Goal: Task Accomplishment & Management: Manage account settings

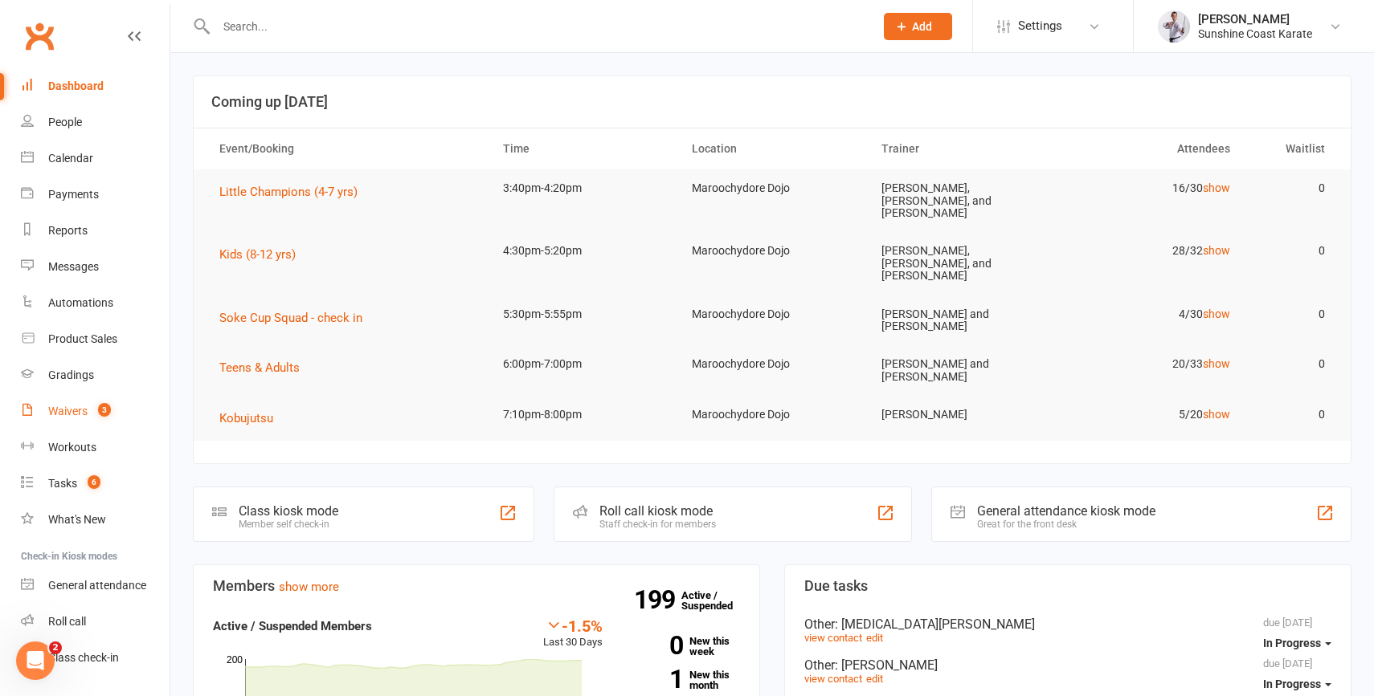
click at [68, 410] on div "Waivers" at bounding box center [67, 411] width 39 height 13
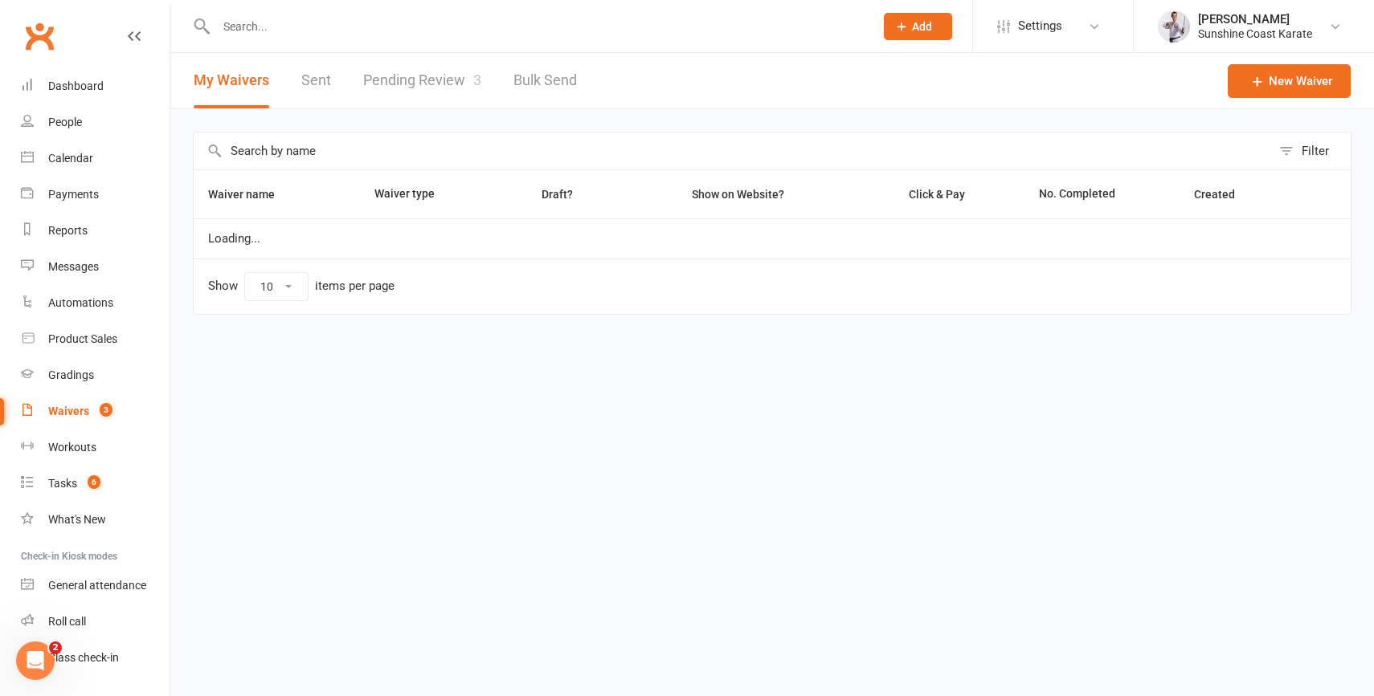
select select "100"
click at [418, 74] on link "Pending Review 3" at bounding box center [422, 80] width 118 height 55
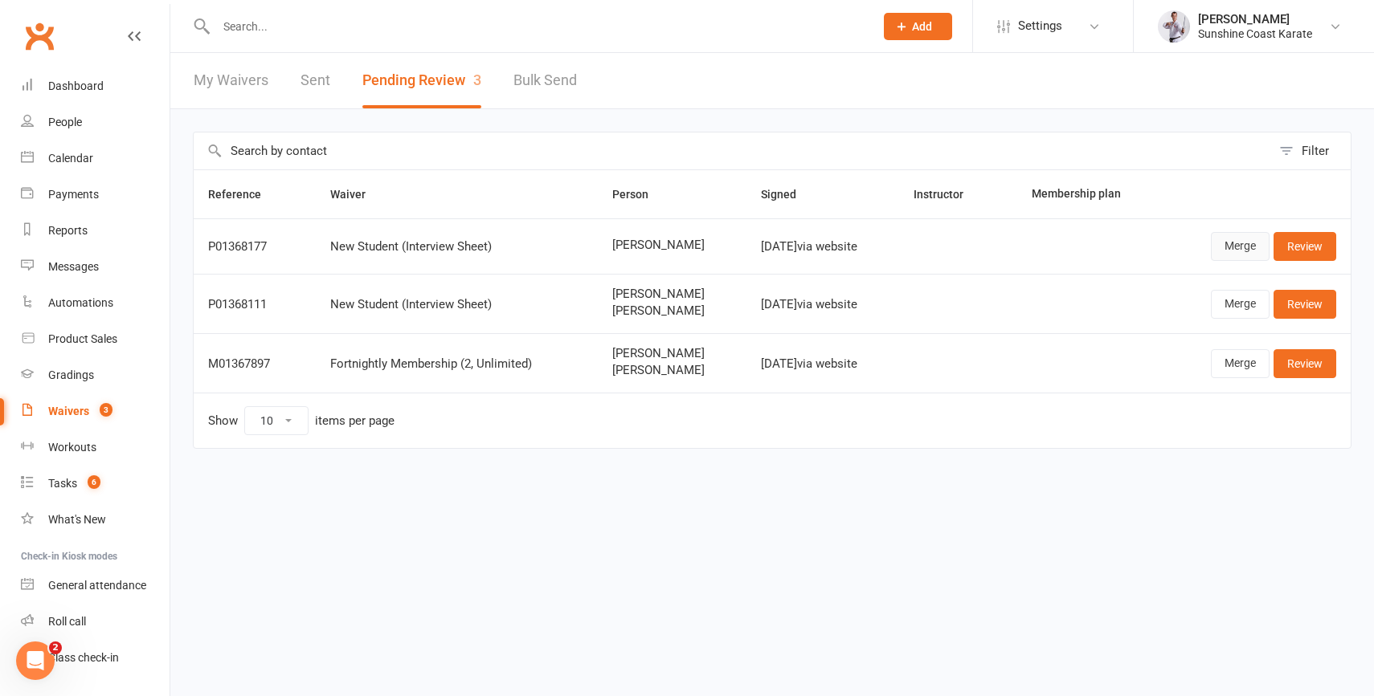
click at [1240, 243] on link "Merge" at bounding box center [1240, 246] width 59 height 29
click at [1241, 304] on link "Merge" at bounding box center [1240, 304] width 59 height 29
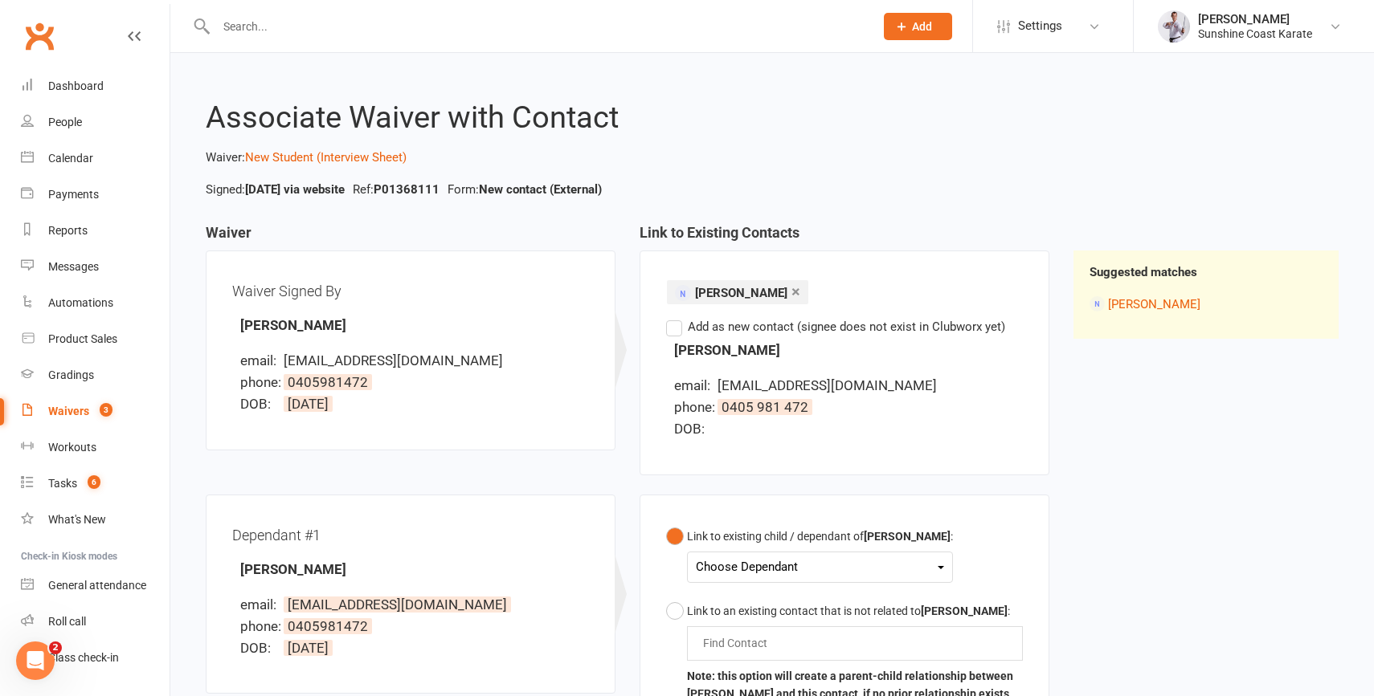
click at [805, 567] on div "Choose Dependant" at bounding box center [820, 568] width 248 height 22
click at [787, 611] on link "[PERSON_NAME]" at bounding box center [775, 605] width 159 height 35
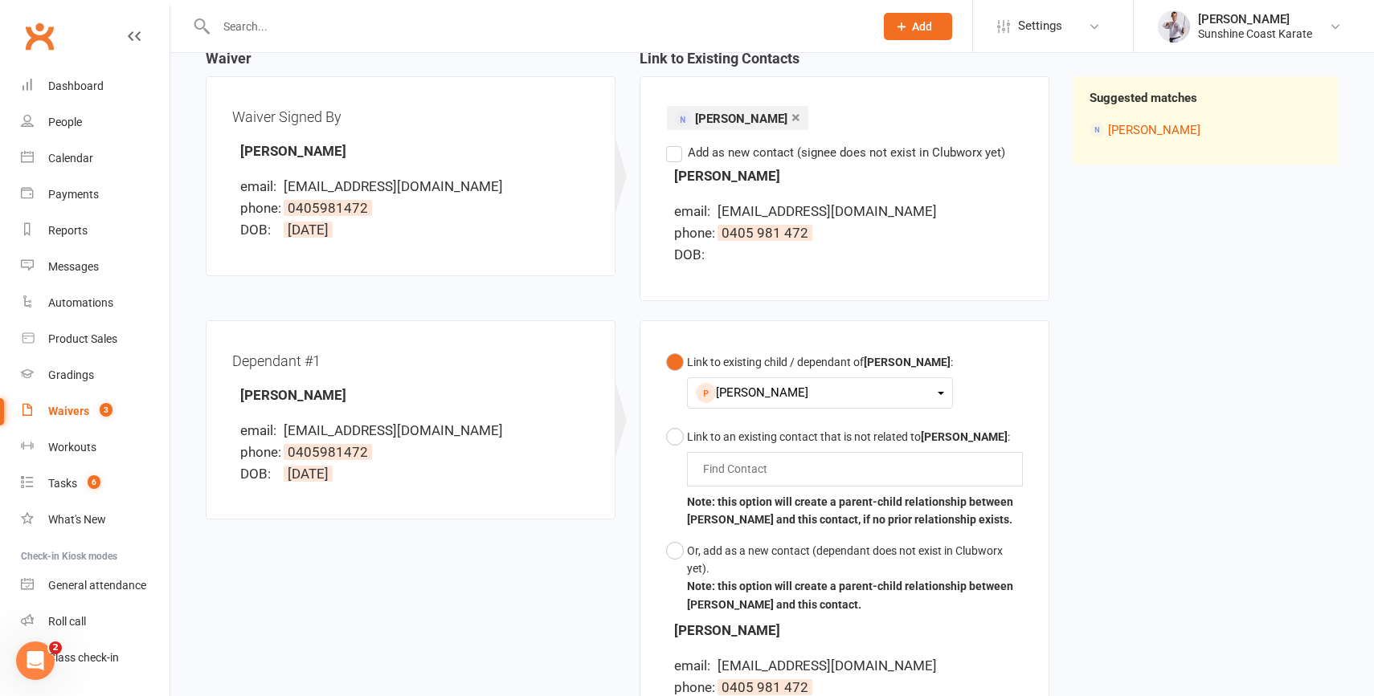
scroll to position [439, 0]
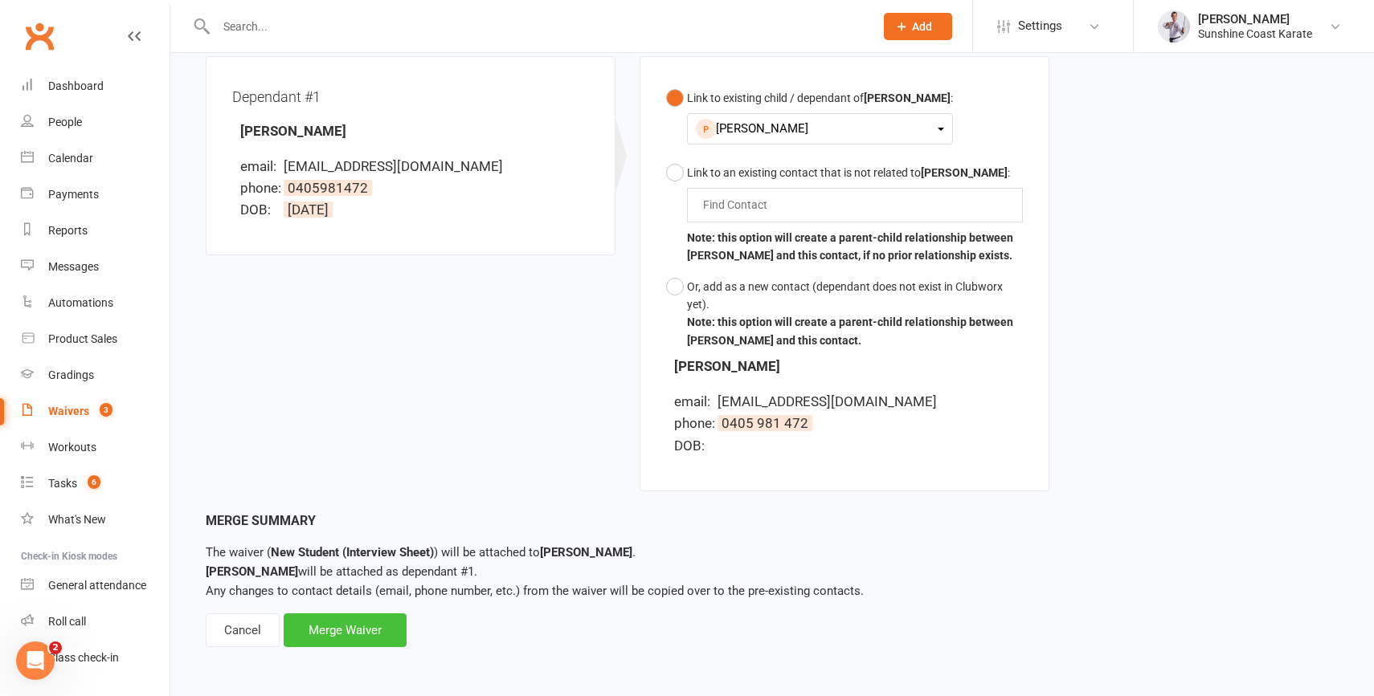
click at [339, 622] on div "Merge Waiver" at bounding box center [345, 631] width 123 height 34
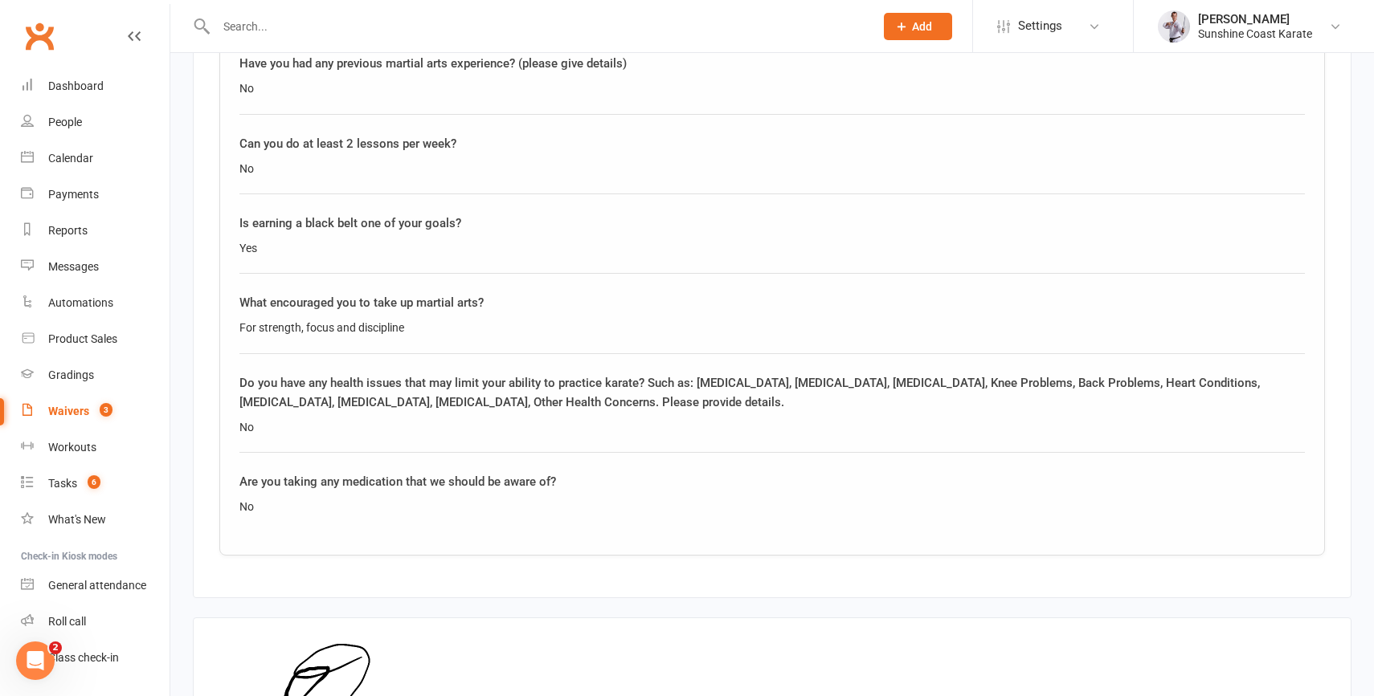
scroll to position [2121, 0]
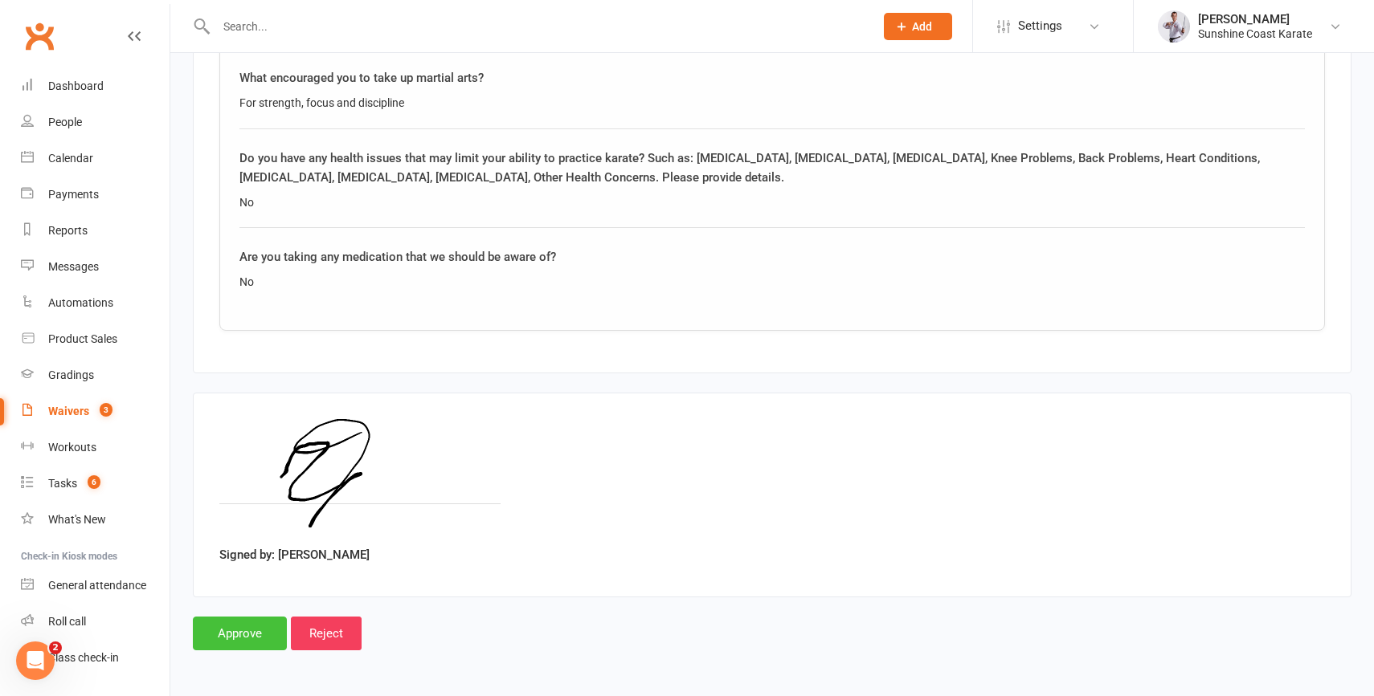
click at [249, 627] on input "Approve" at bounding box center [240, 634] width 94 height 34
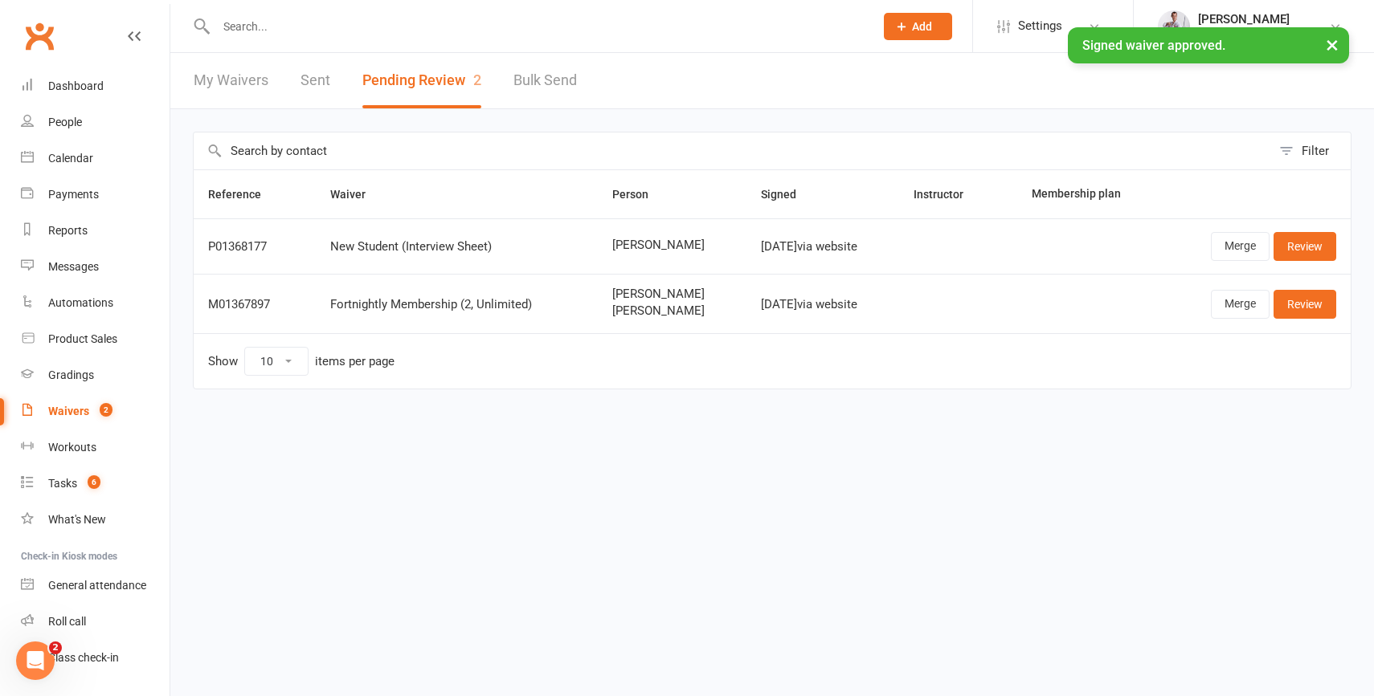
click at [1331, 44] on button "×" at bounding box center [1331, 44] width 29 height 35
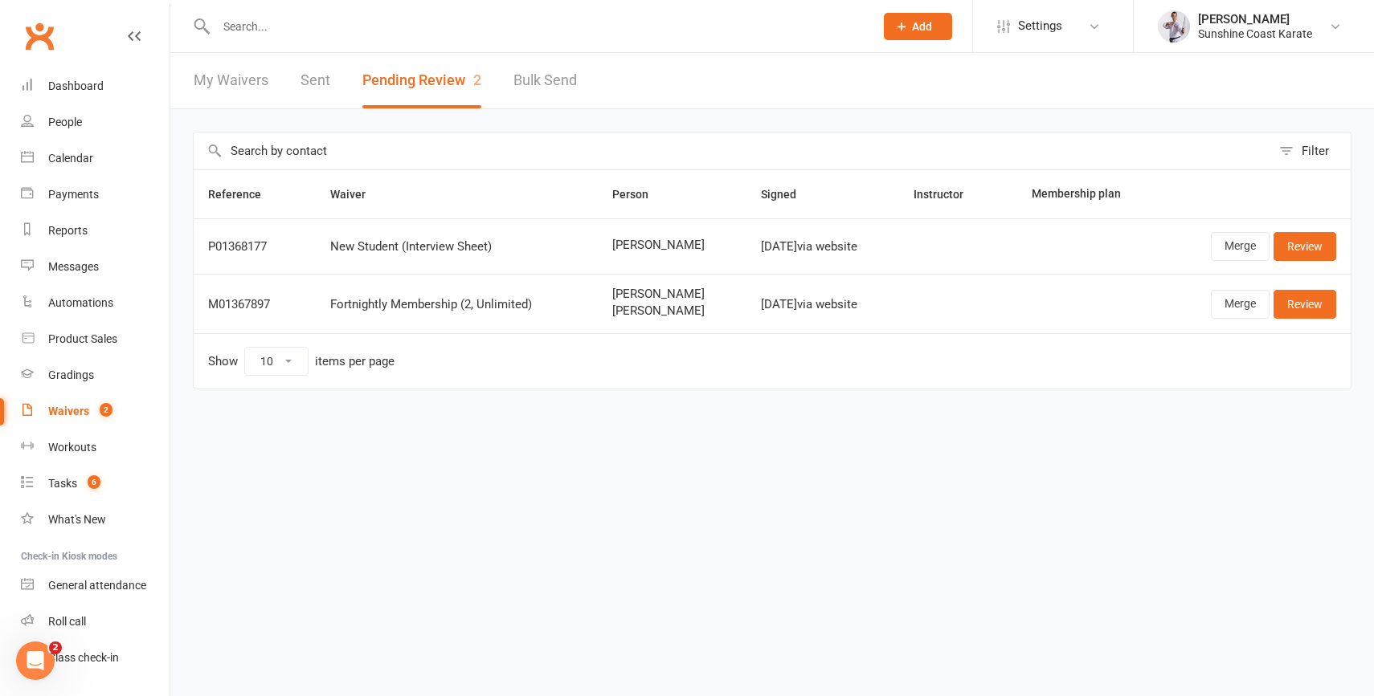
click at [925, 338] on td "Show 10 25 50 100 items per page" at bounding box center [772, 360] width 1157 height 55
click at [59, 412] on div "Waivers" at bounding box center [68, 411] width 41 height 13
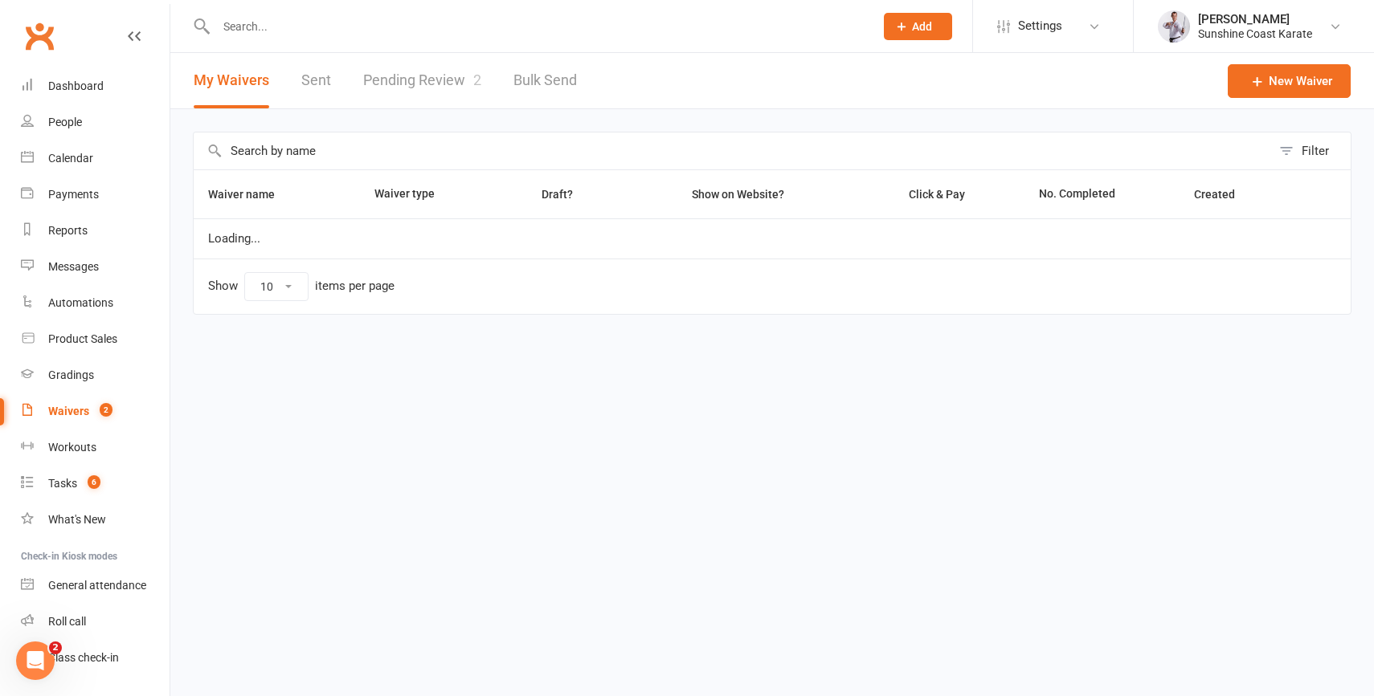
select select "100"
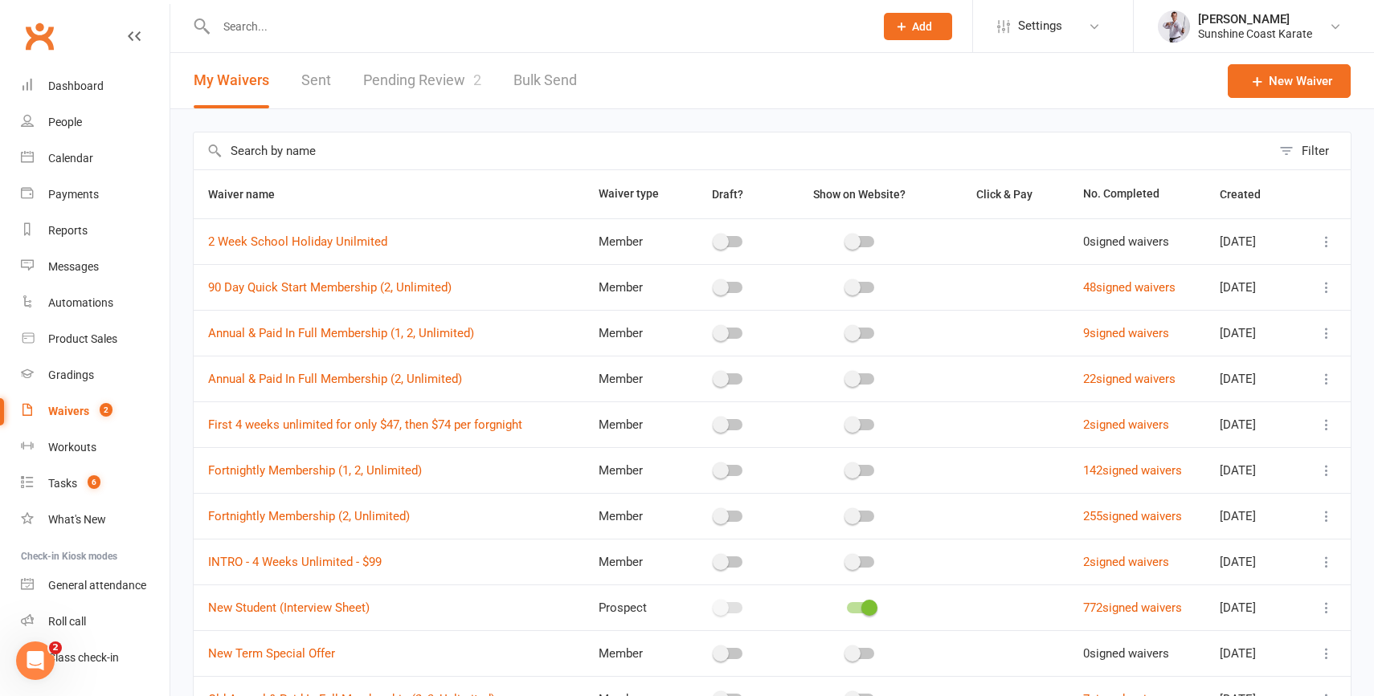
click at [419, 79] on link "Pending Review 2" at bounding box center [422, 80] width 118 height 55
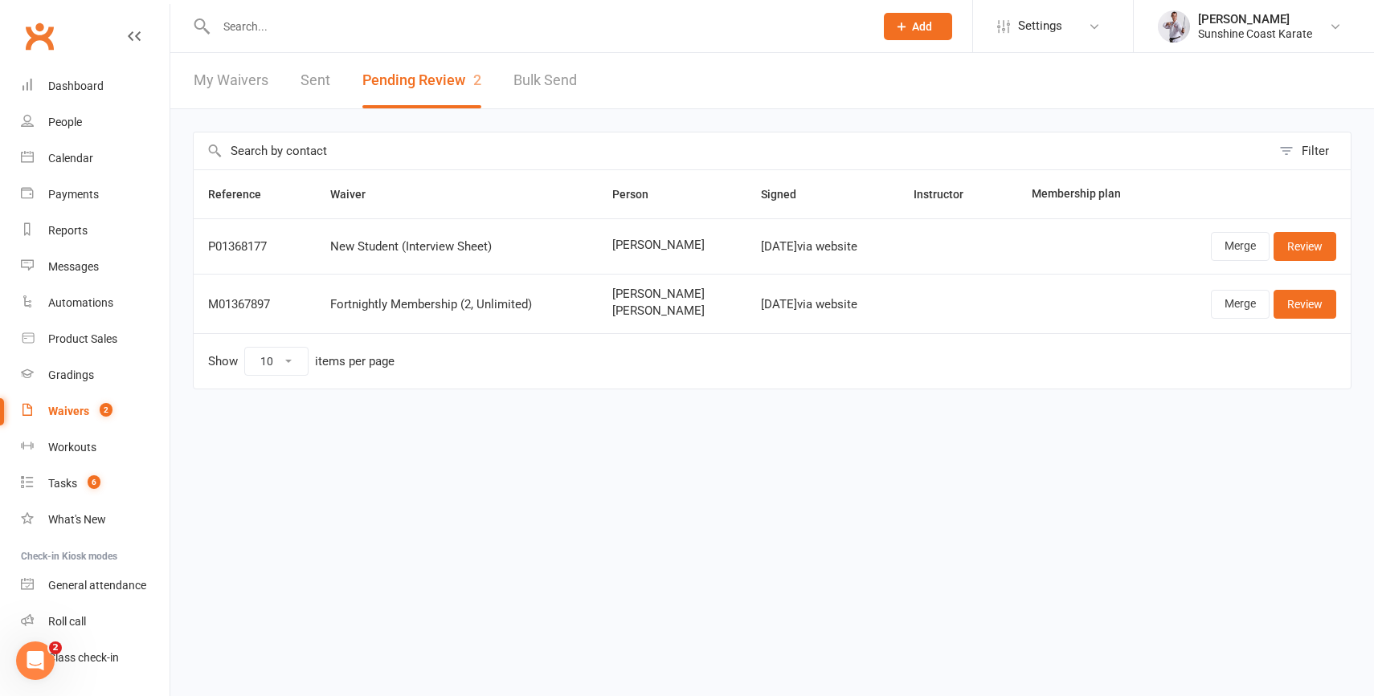
click at [615, 247] on span "[PERSON_NAME]" at bounding box center [672, 246] width 120 height 14
drag, startPoint x: 615, startPoint y: 247, endPoint x: 672, endPoint y: 246, distance: 57.1
click at [672, 246] on span "[PERSON_NAME]" at bounding box center [672, 246] width 120 height 14
copy span "[PERSON_NAME]"
click at [1307, 241] on link "Review" at bounding box center [1304, 246] width 63 height 29
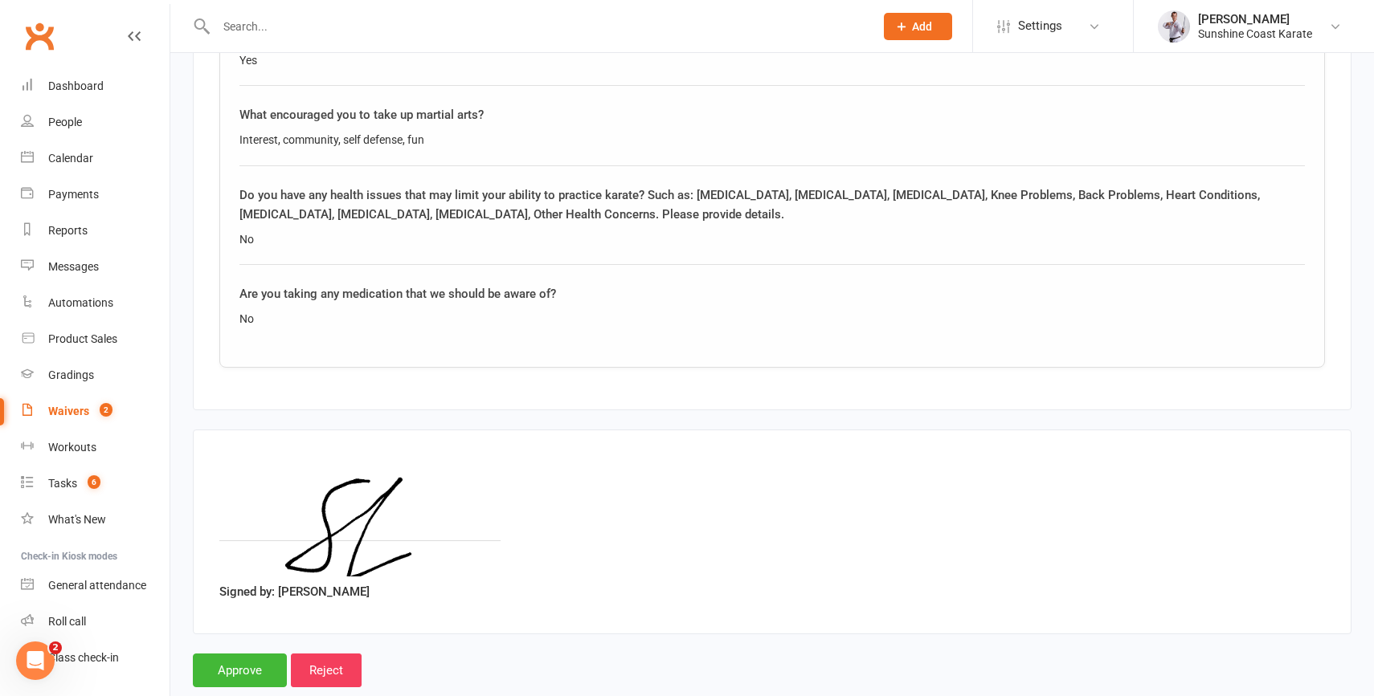
scroll to position [1509, 0]
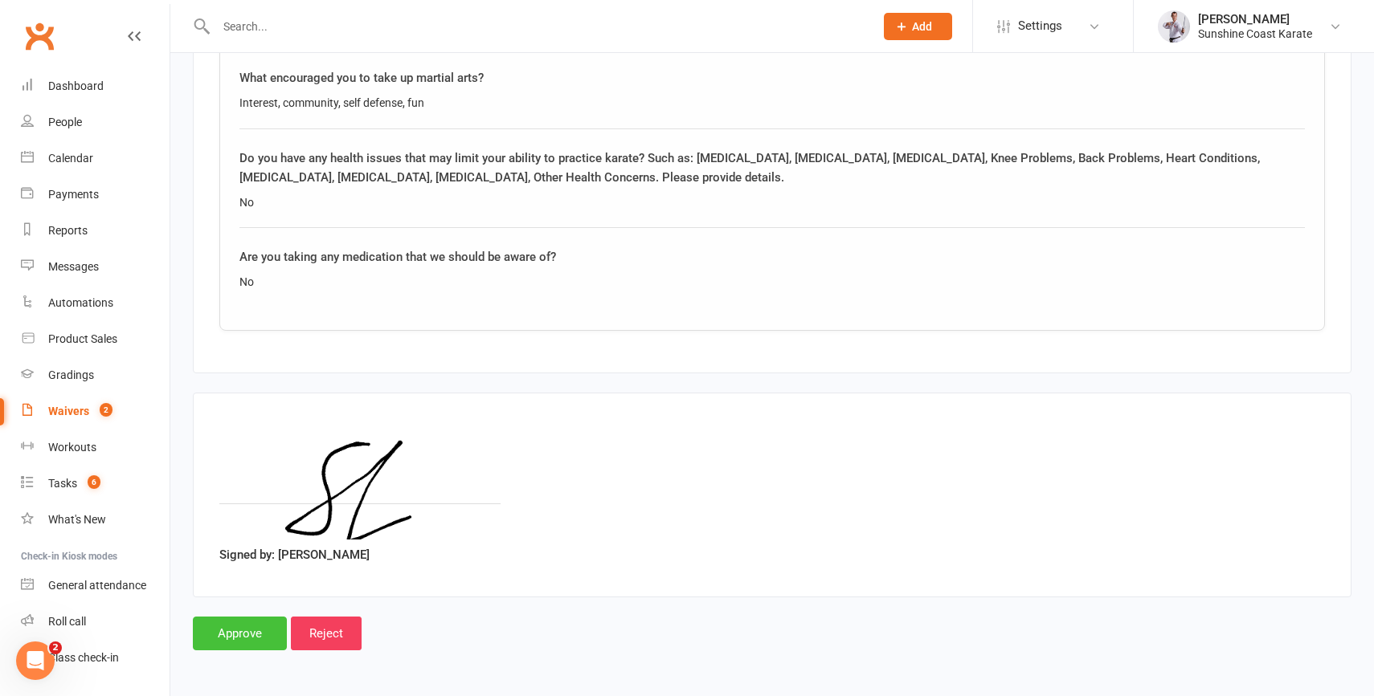
click at [225, 627] on input "Approve" at bounding box center [240, 634] width 94 height 34
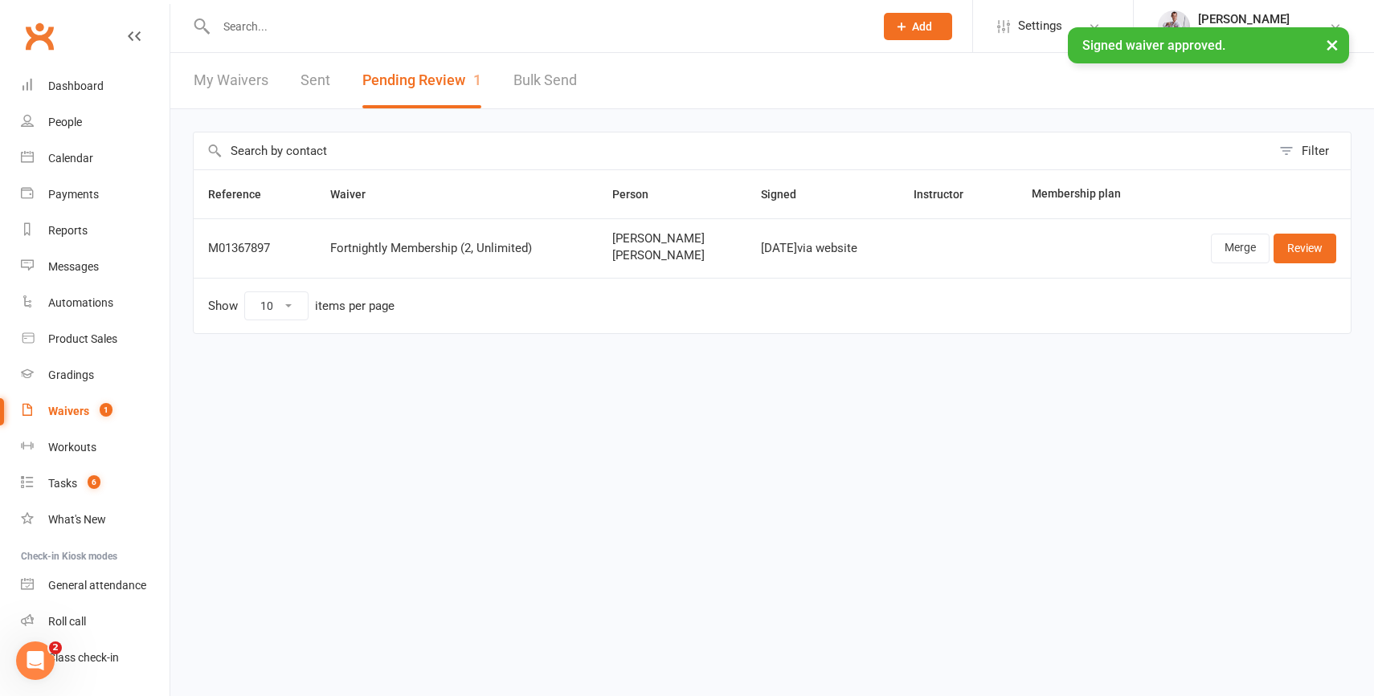
click at [291, 18] on input "text" at bounding box center [536, 26] width 651 height 22
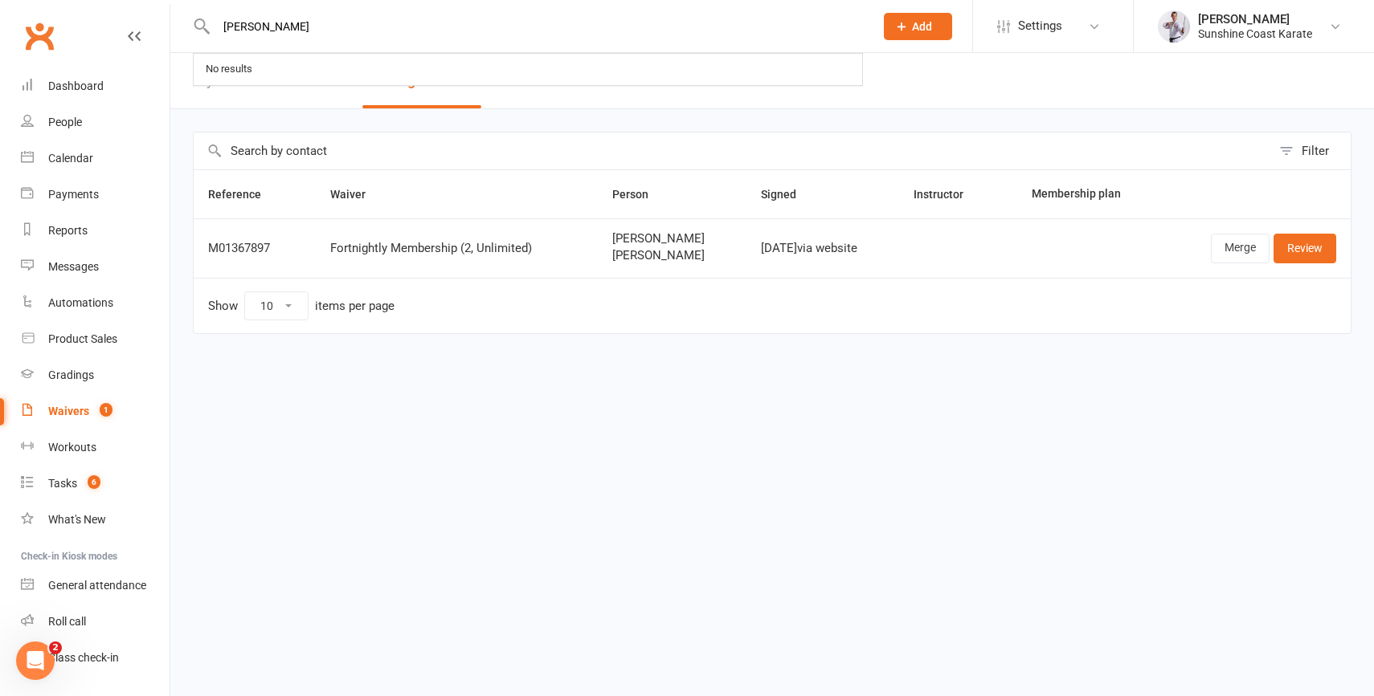
type input "[PERSON_NAME]"
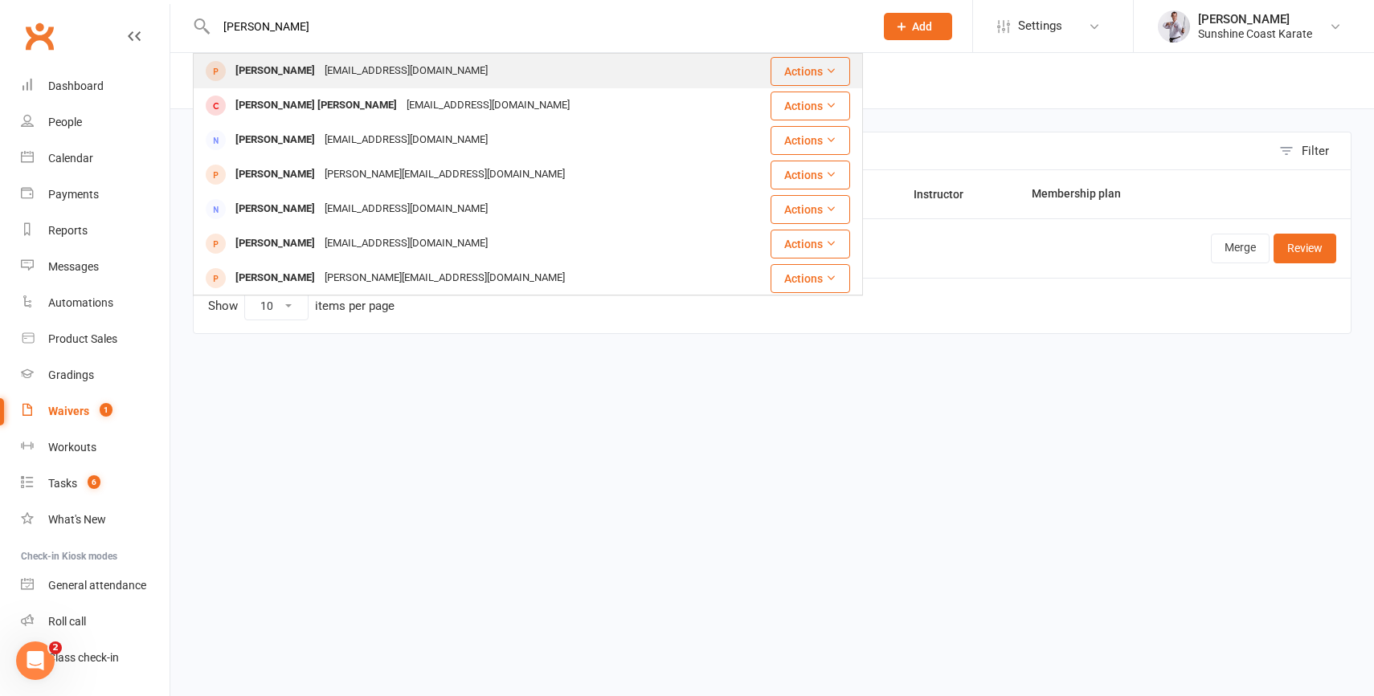
click at [320, 74] on div "[EMAIL_ADDRESS][DOMAIN_NAME]" at bounding box center [406, 70] width 173 height 23
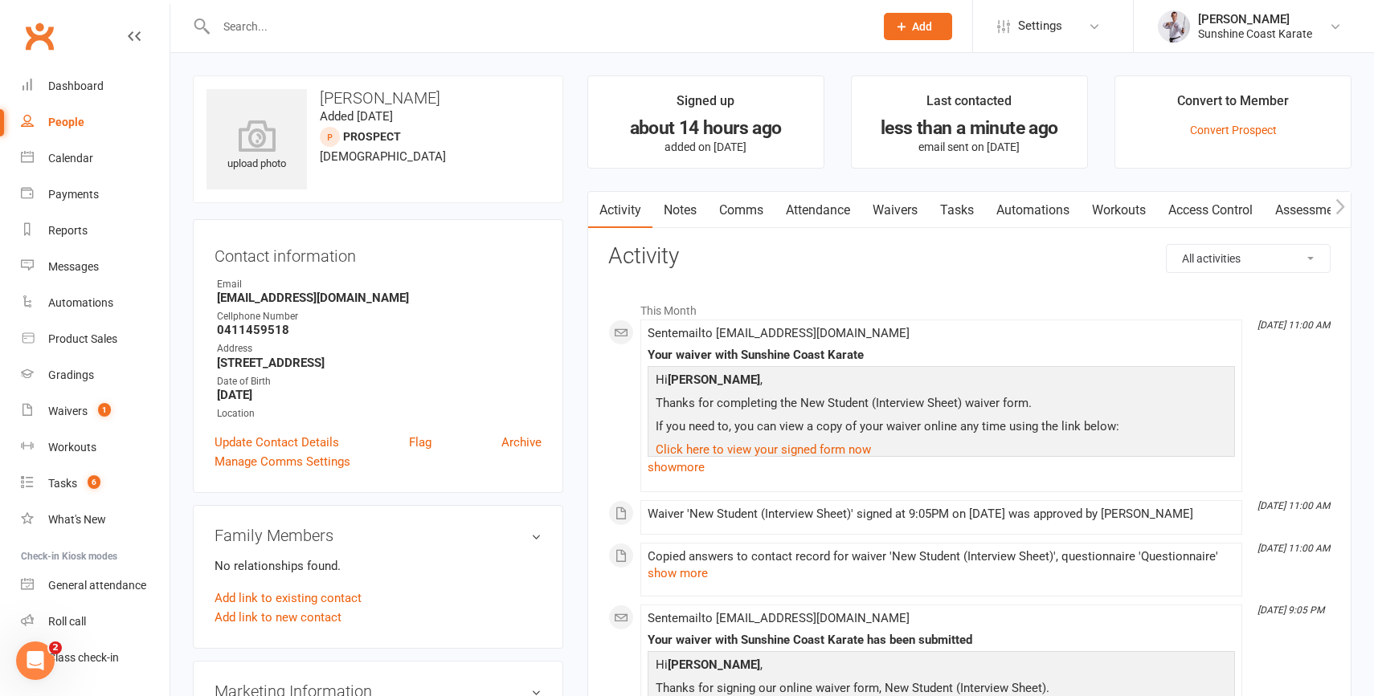
click at [825, 203] on link "Attendance" at bounding box center [817, 210] width 87 height 37
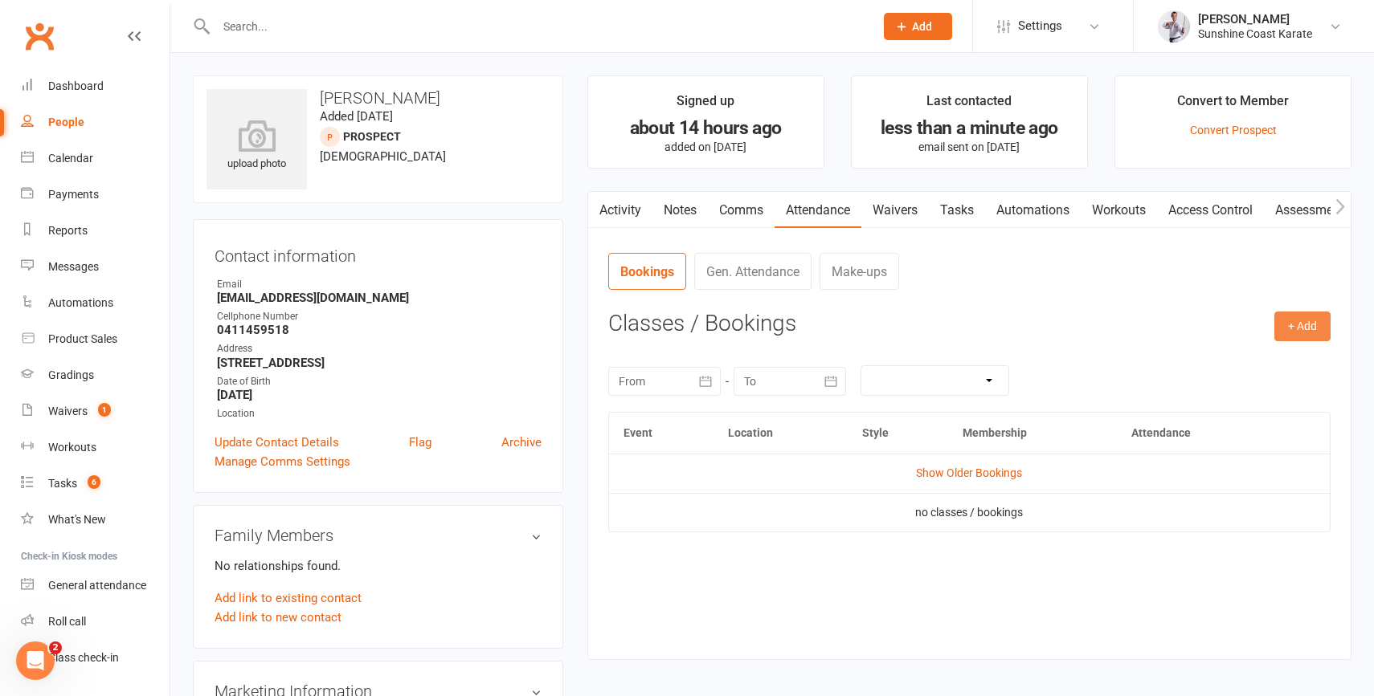
click at [1289, 322] on button "+ Add" at bounding box center [1302, 326] width 56 height 29
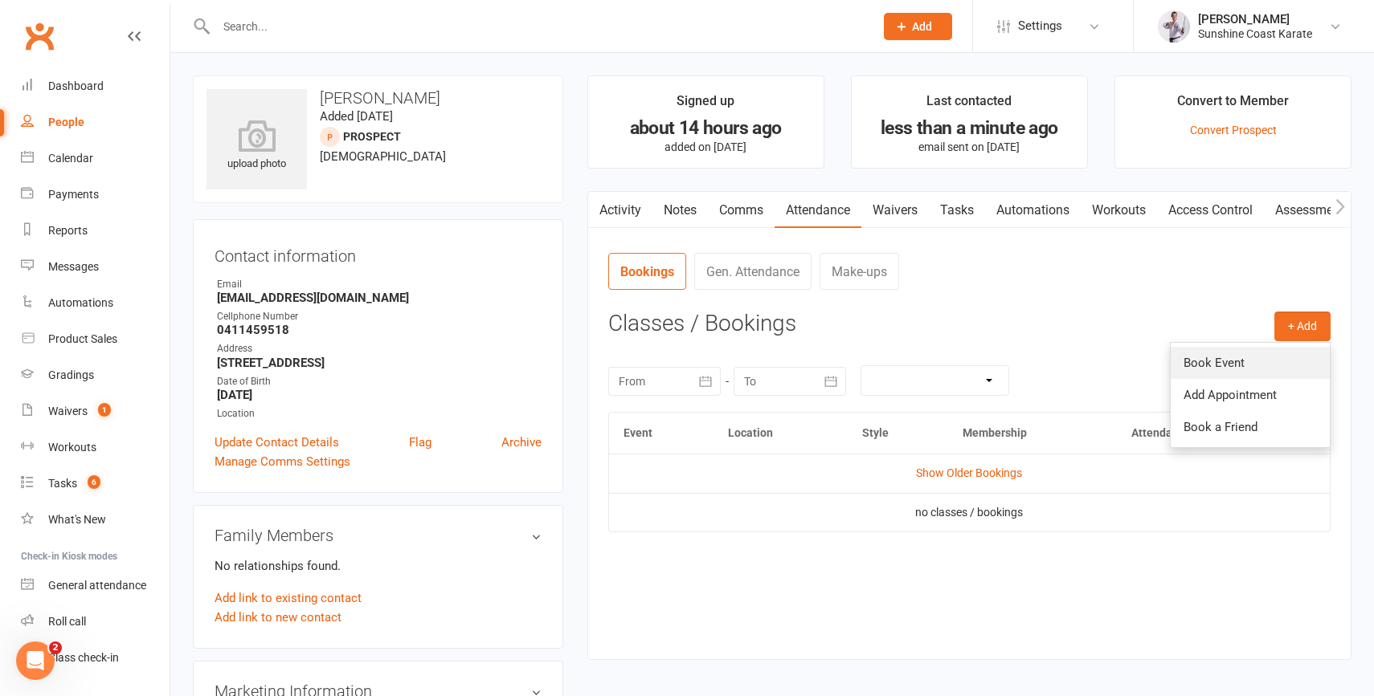
click at [1239, 360] on link "Book Event" at bounding box center [1249, 363] width 159 height 32
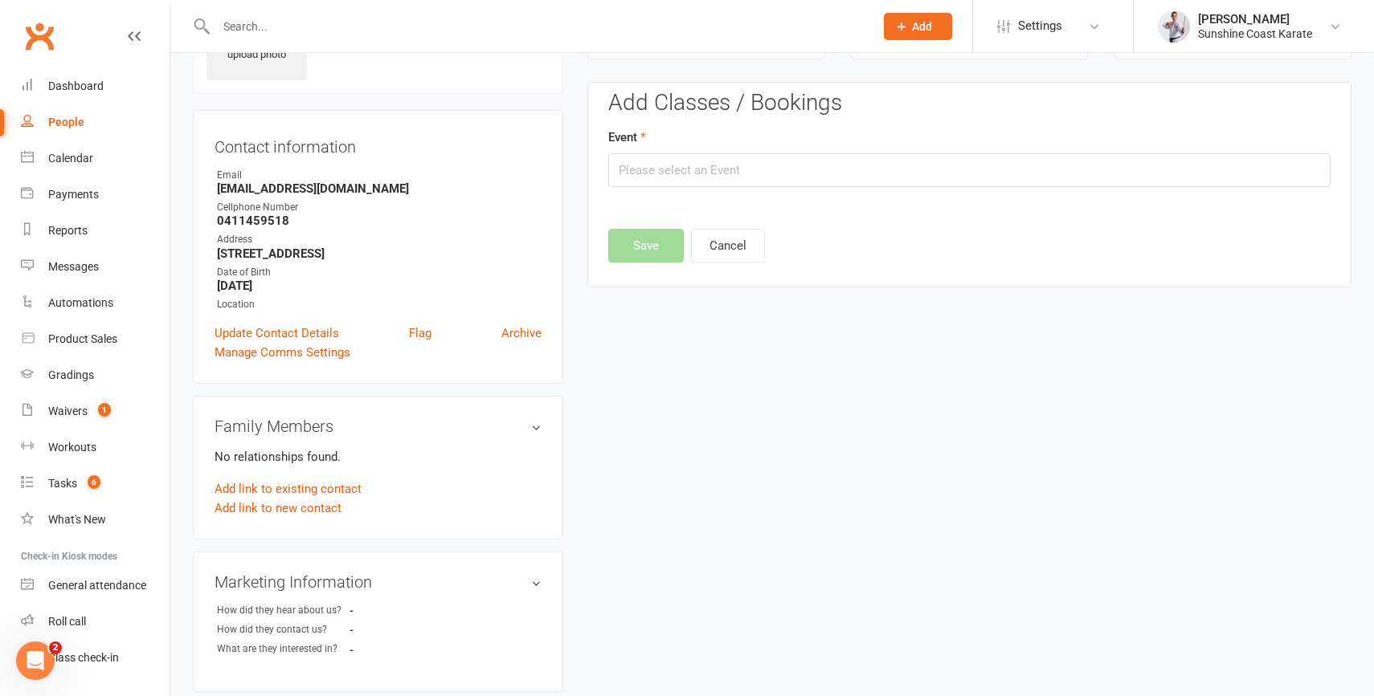
scroll to position [110, 0]
click at [746, 165] on input "text" at bounding box center [969, 170] width 722 height 34
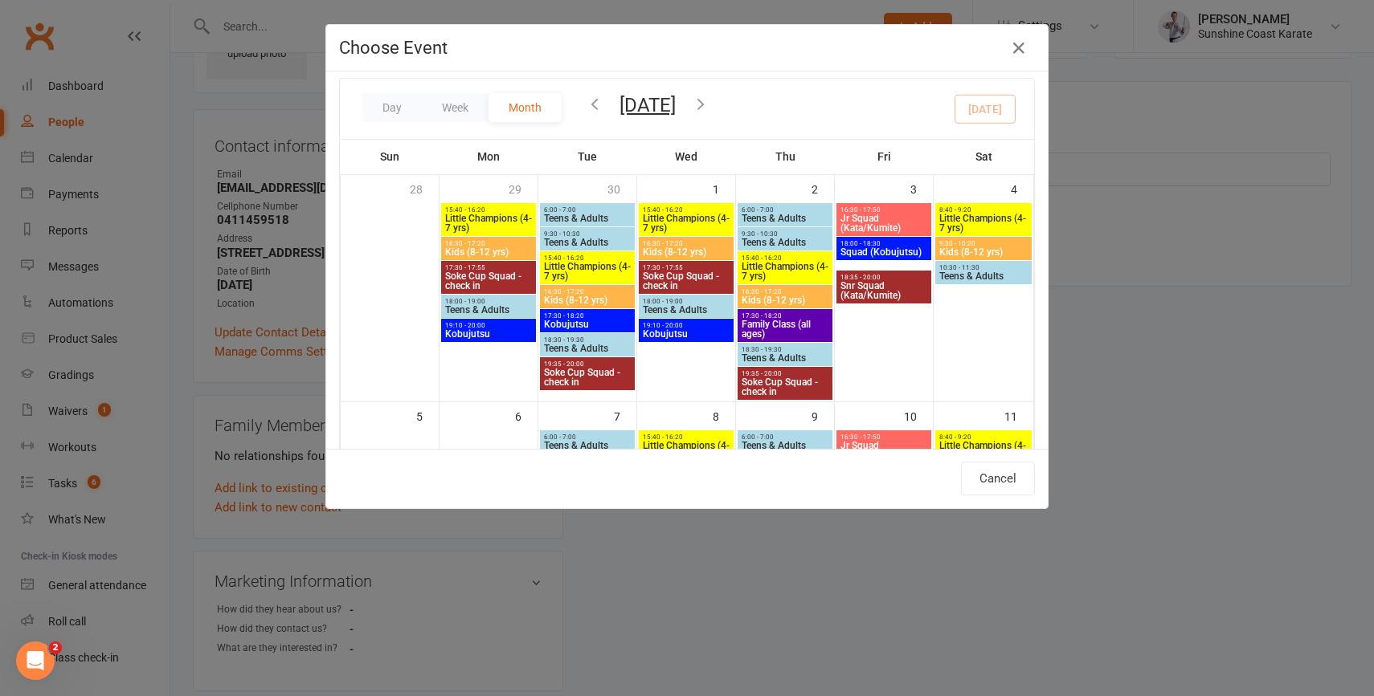
scroll to position [7, 0]
click at [990, 110] on div "Day Week Month [DATE] [DATE] Sun Mon Tue Wed Thu Fri Sat 28 29 30 01 02 03 04 0…" at bounding box center [687, 108] width 694 height 60
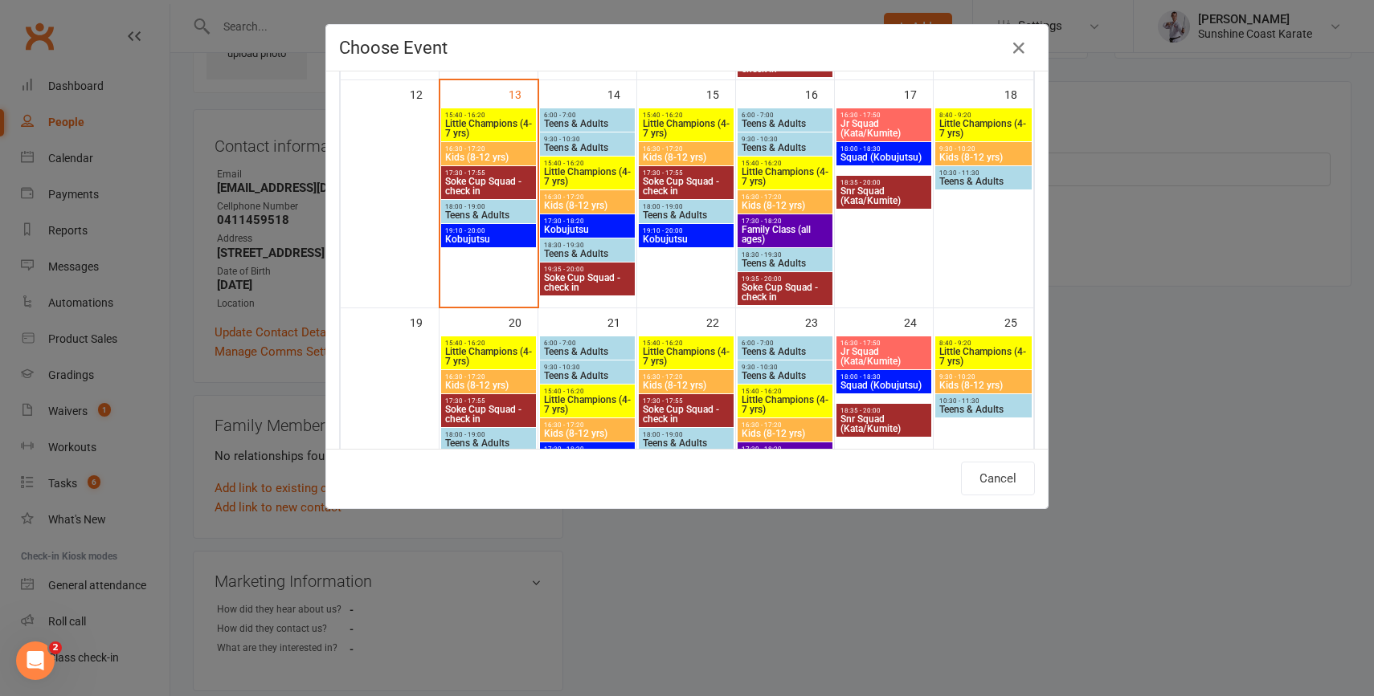
scroll to position [569, 0]
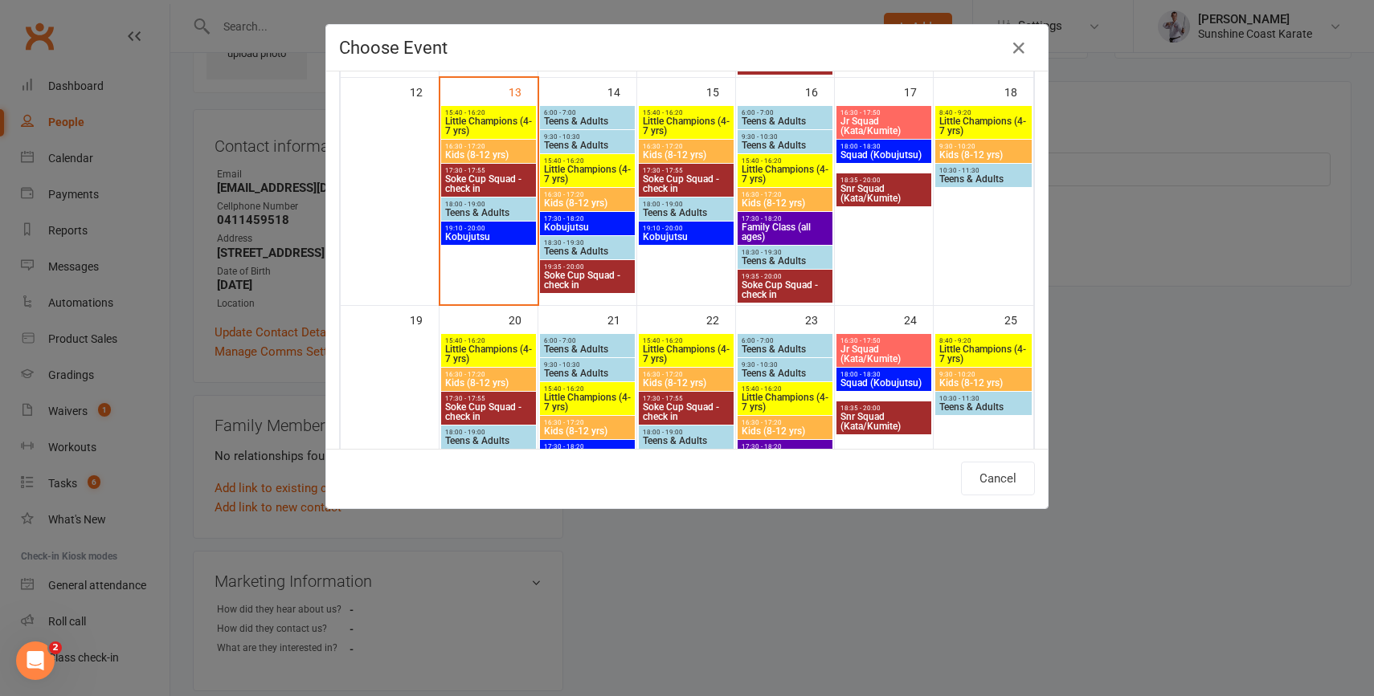
click at [793, 256] on span "Teens & Adults" at bounding box center [785, 261] width 88 height 10
type input "Teens & Adults - [DATE] 6:30:00 PM"
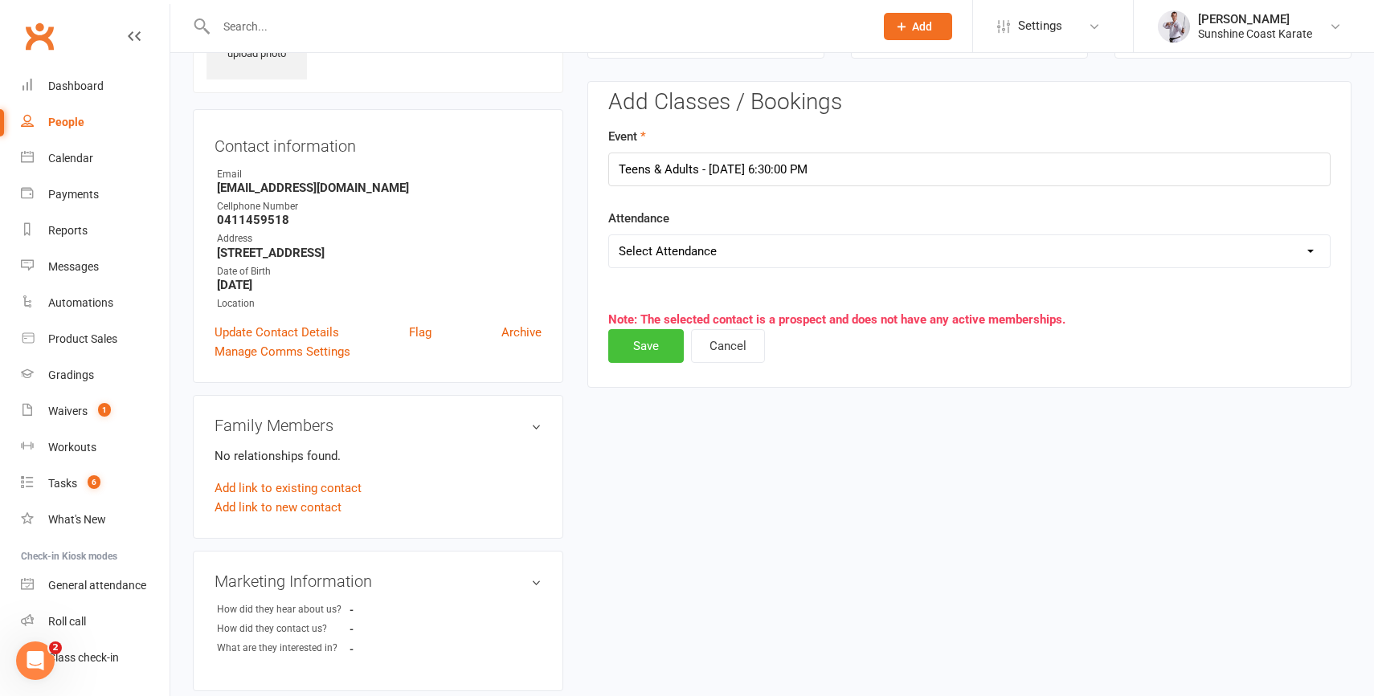
click at [640, 268] on form "Event Teens & Adults - [DATE] 6:30:00 PM Attendance Select Attendance Attended …" at bounding box center [969, 197] width 722 height 141
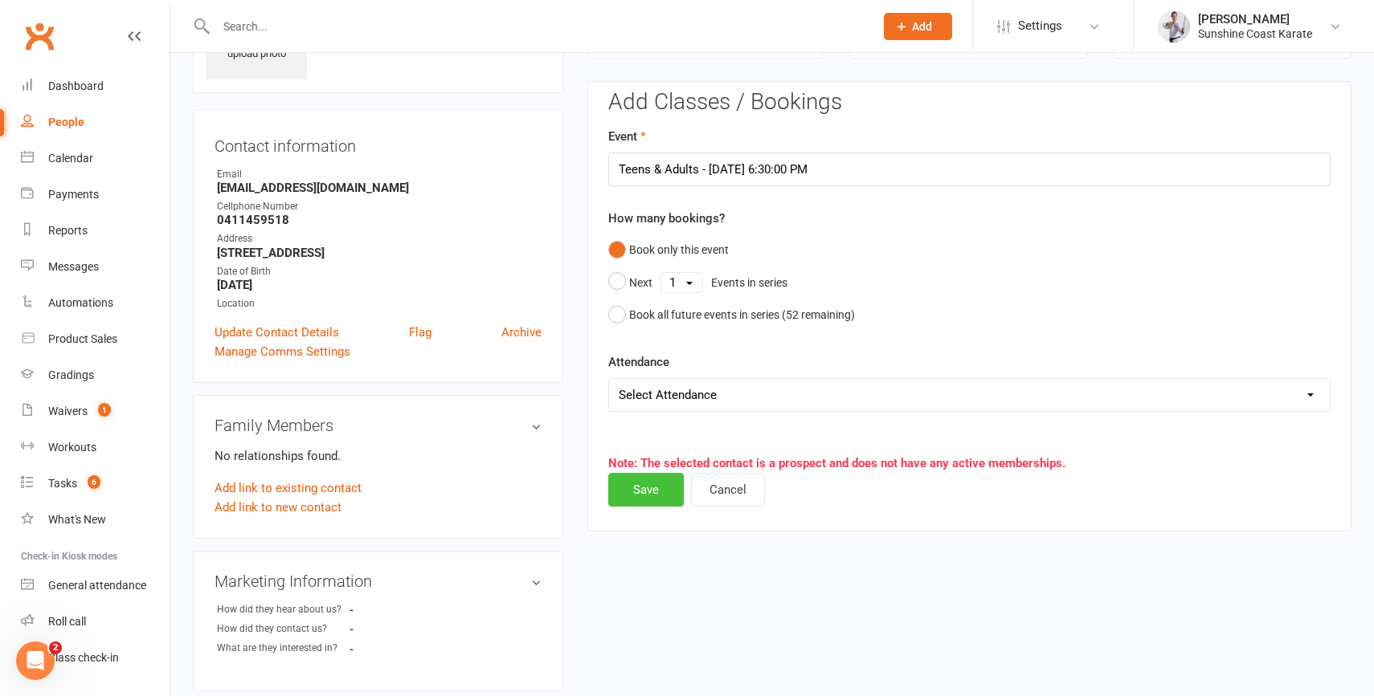
click at [655, 501] on button "Save" at bounding box center [646, 490] width 76 height 34
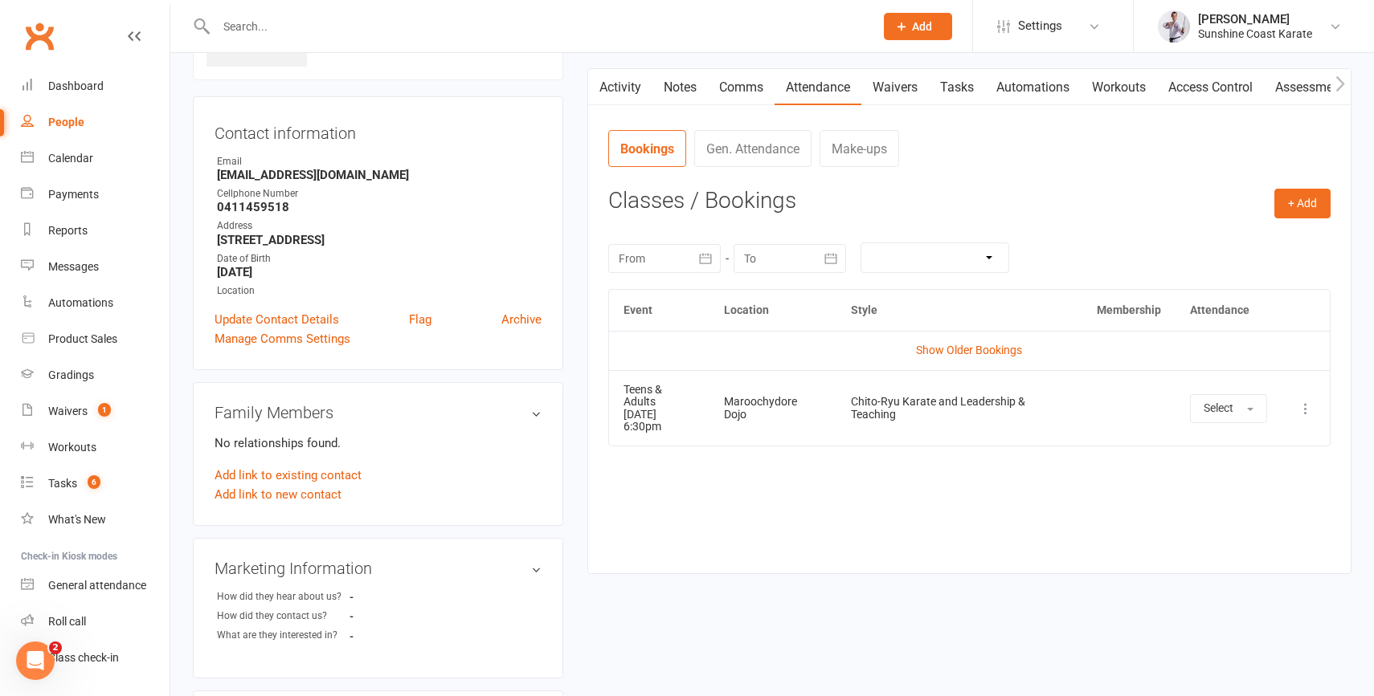
scroll to position [0, 0]
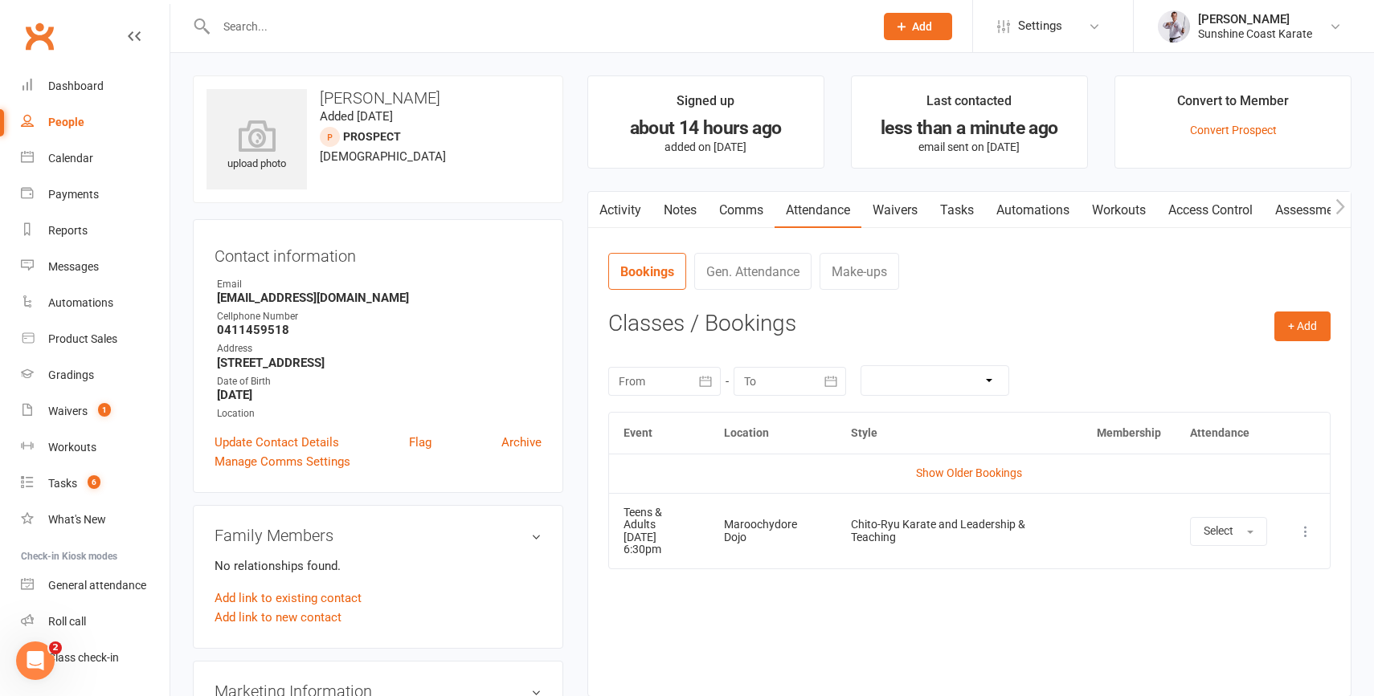
click at [352, 27] on input "text" at bounding box center [536, 26] width 651 height 22
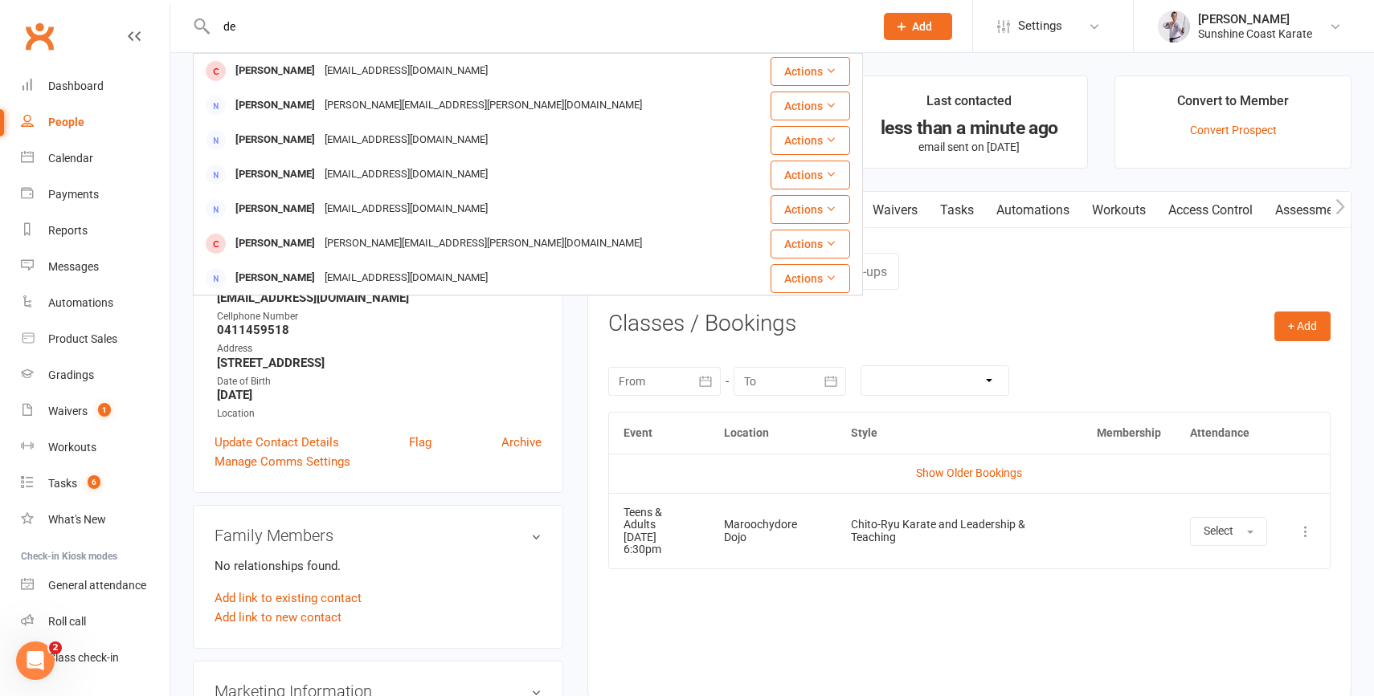
type input "d"
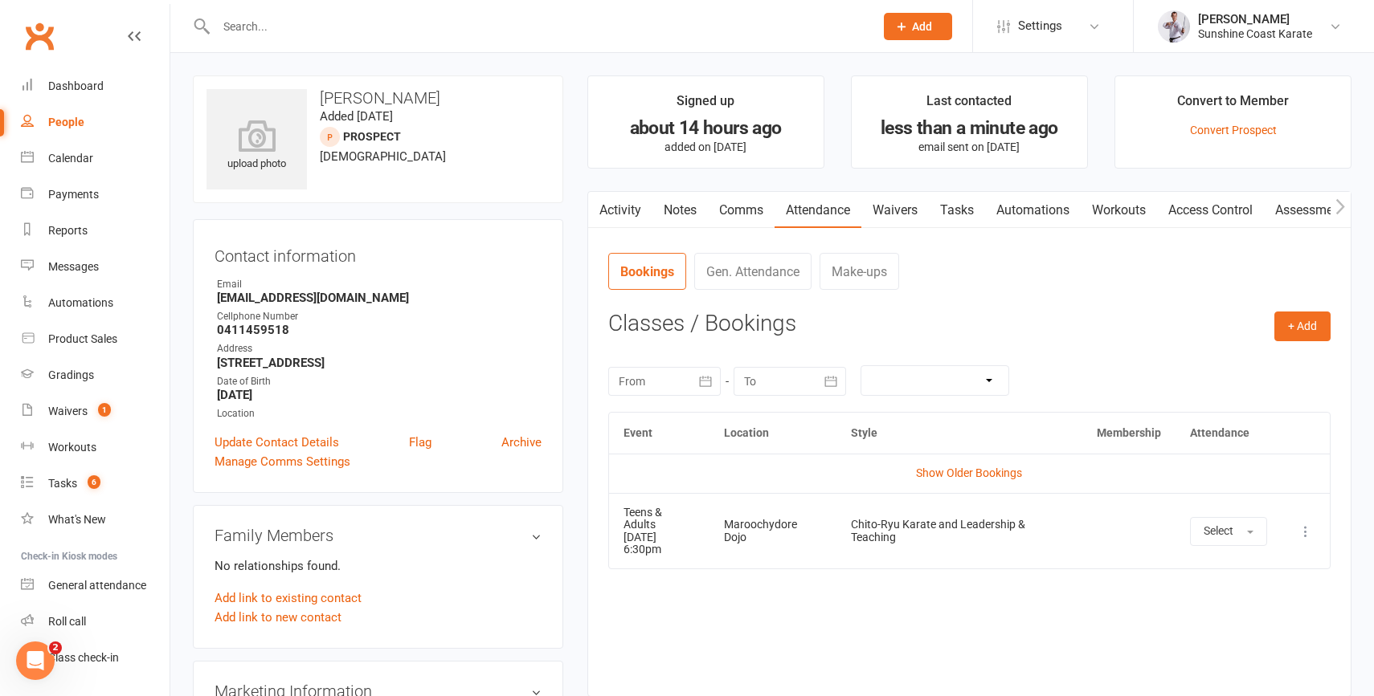
paste input "[PERSON_NAME]"
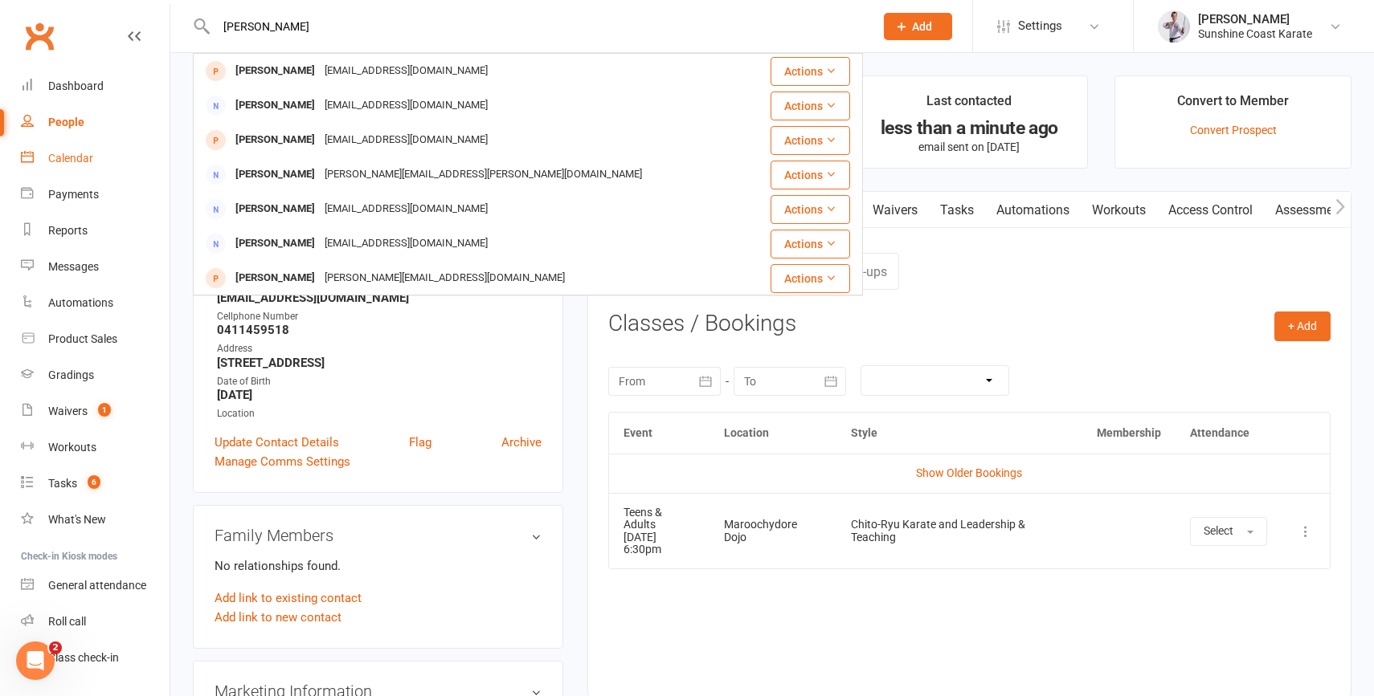
type input "[PERSON_NAME]"
click at [65, 157] on div "Calendar" at bounding box center [70, 158] width 45 height 13
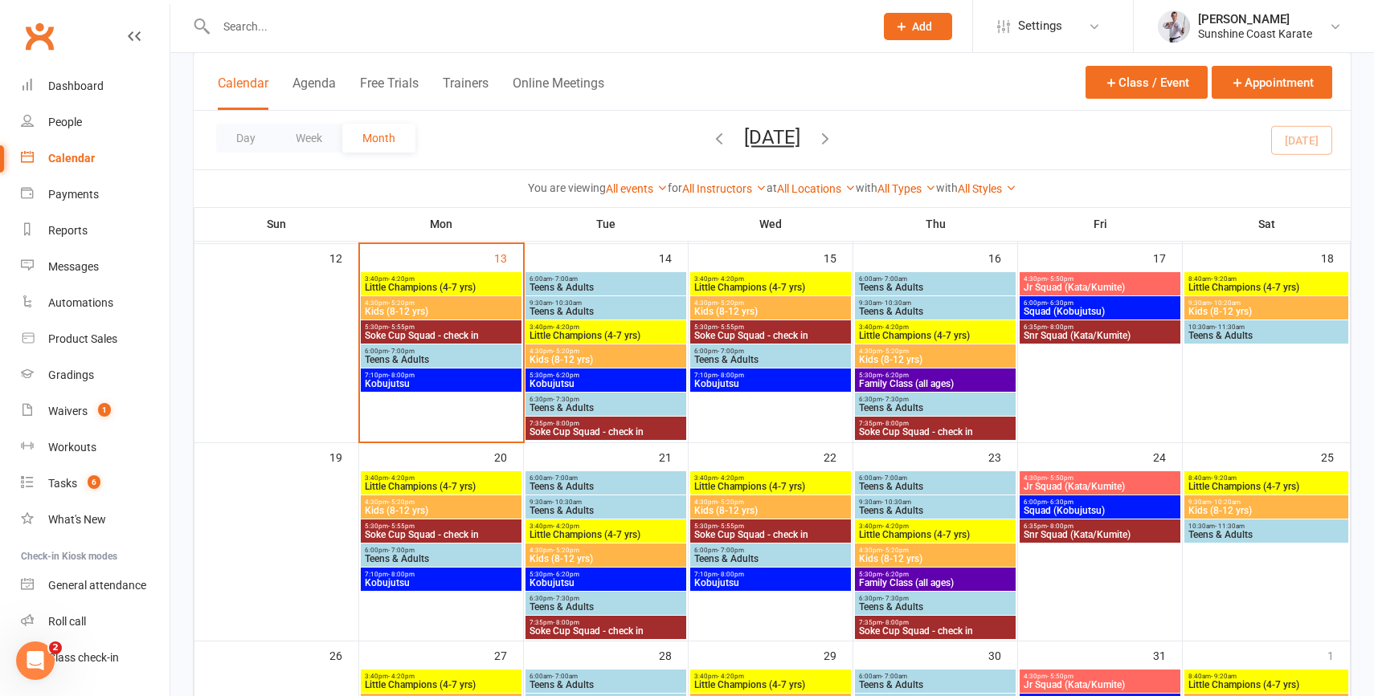
scroll to position [496, 0]
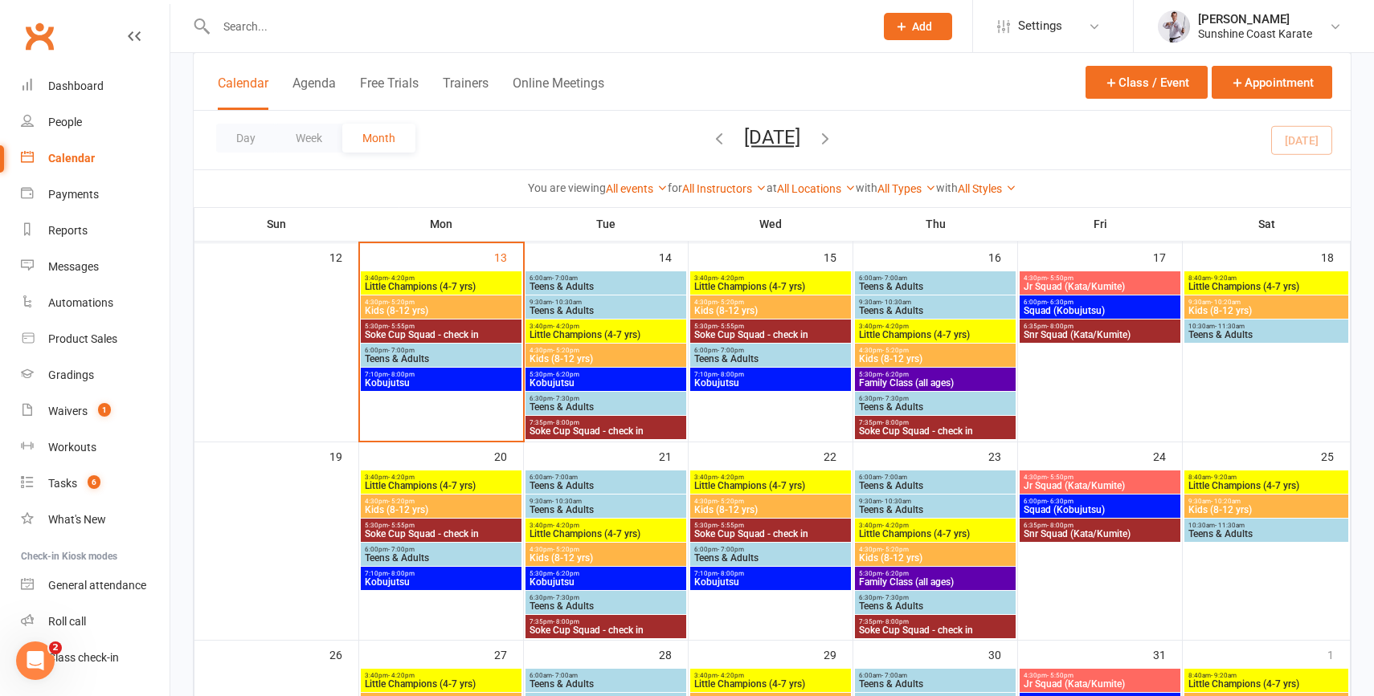
click at [423, 312] on span "Kids (8-12 yrs)" at bounding box center [441, 311] width 154 height 10
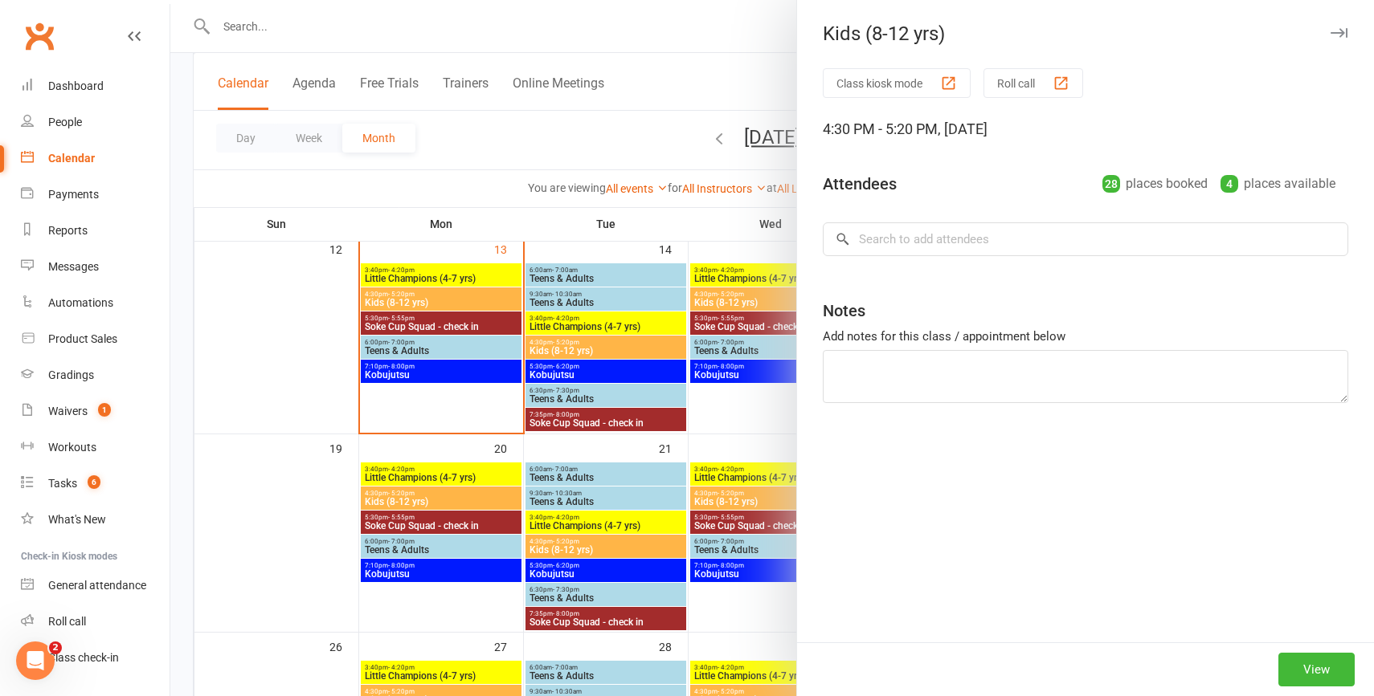
scroll to position [505, 0]
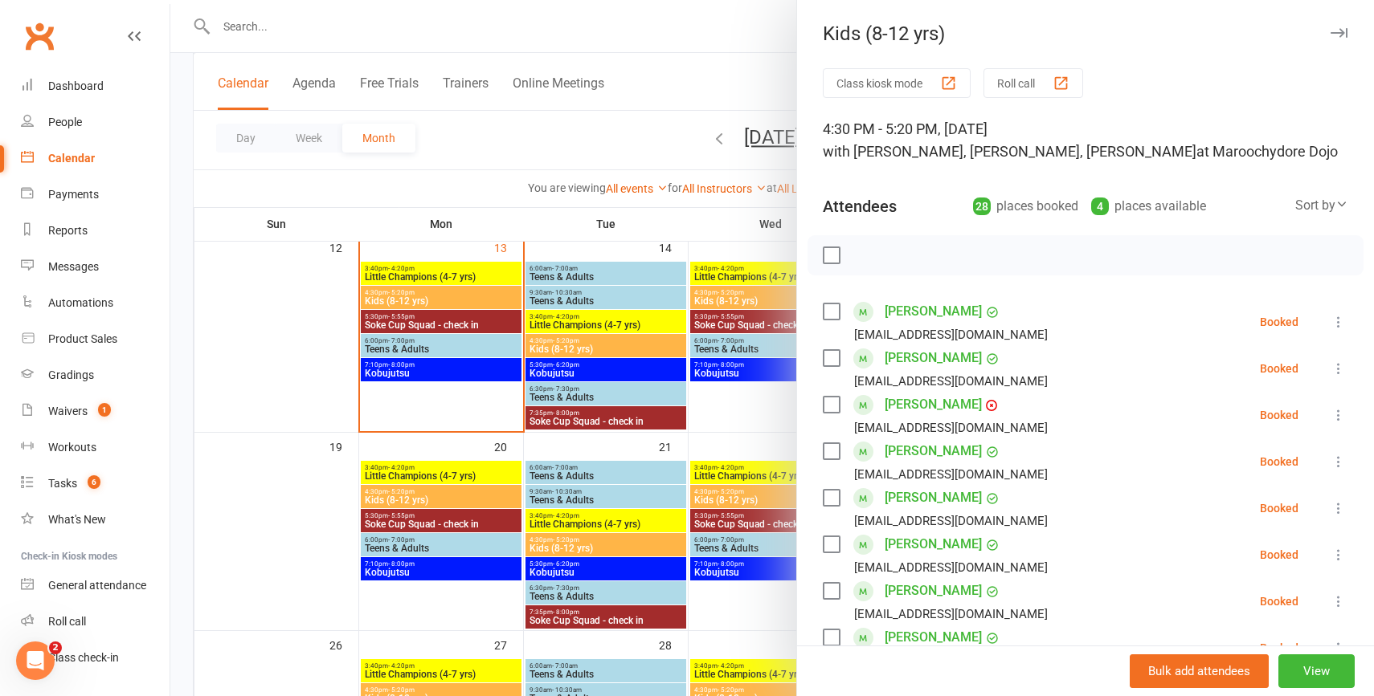
click at [214, 354] on div at bounding box center [771, 348] width 1203 height 696
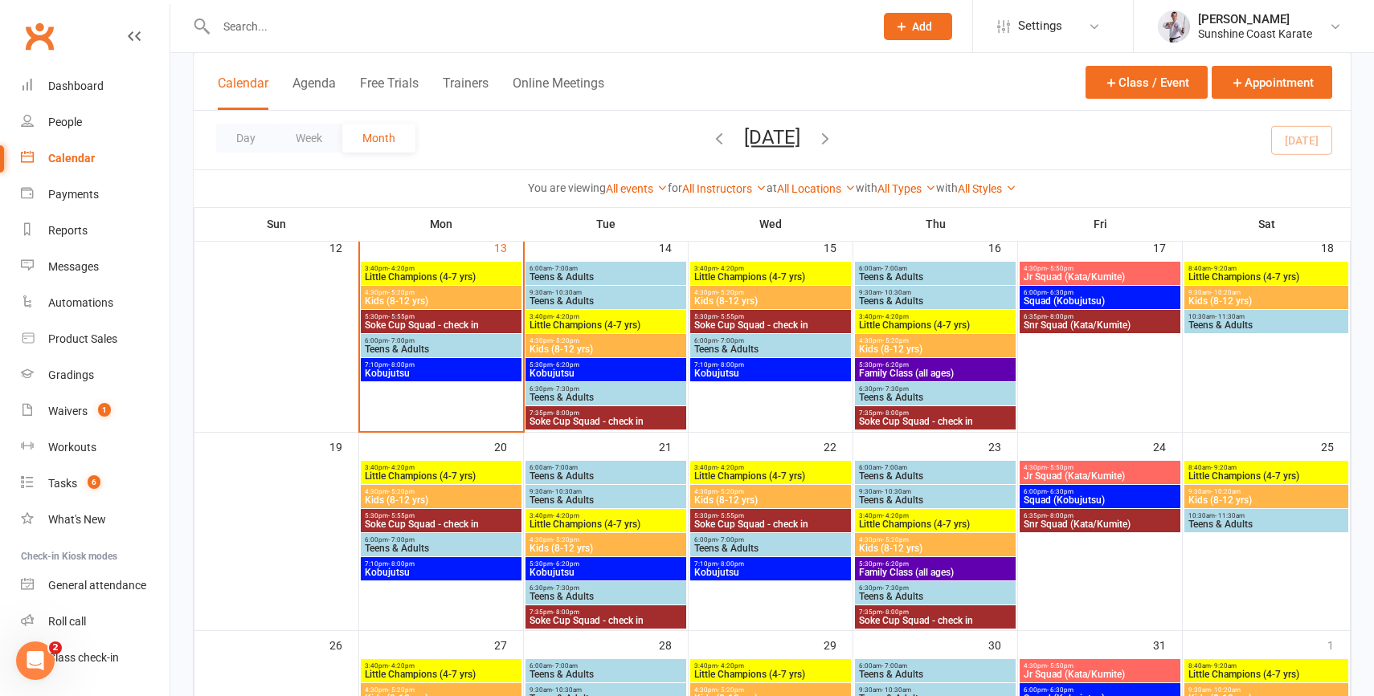
click at [435, 274] on span "Little Champions (4-7 yrs)" at bounding box center [441, 277] width 154 height 10
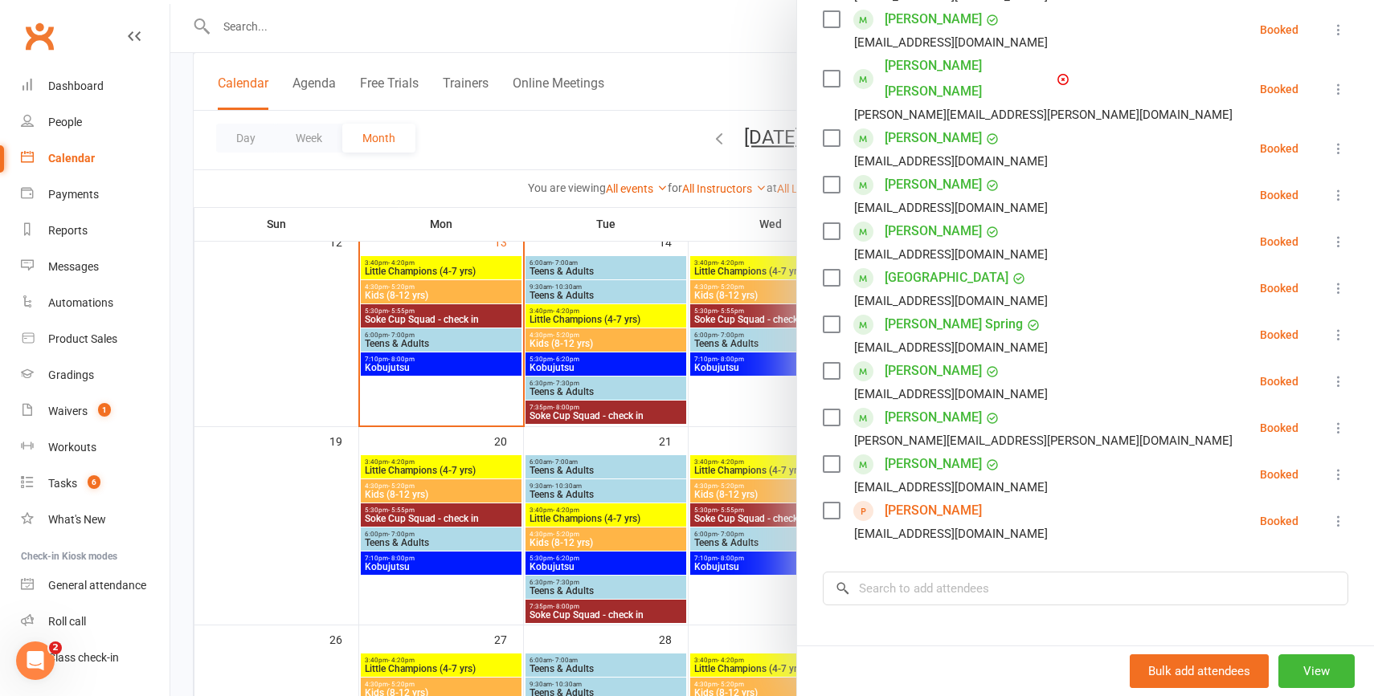
scroll to position [529, 0]
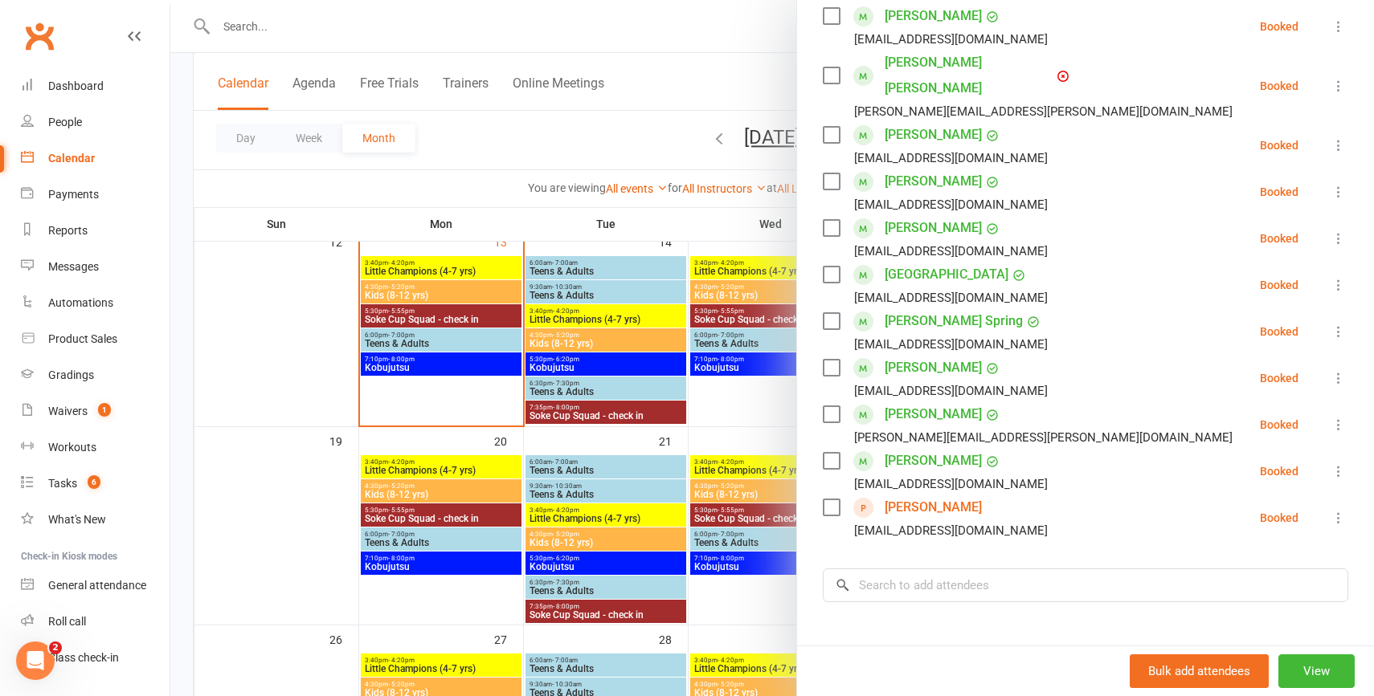
click at [635, 80] on div at bounding box center [771, 348] width 1203 height 696
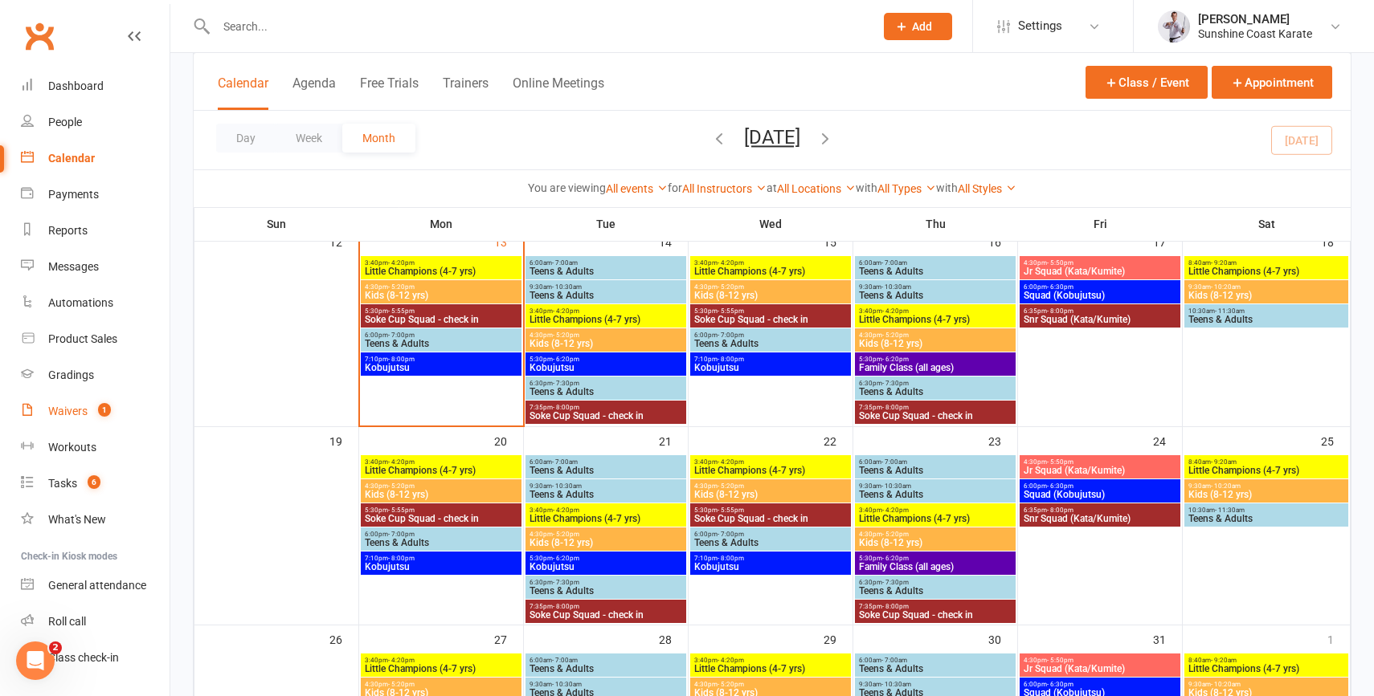
click at [60, 417] on div "Waivers" at bounding box center [67, 411] width 39 height 13
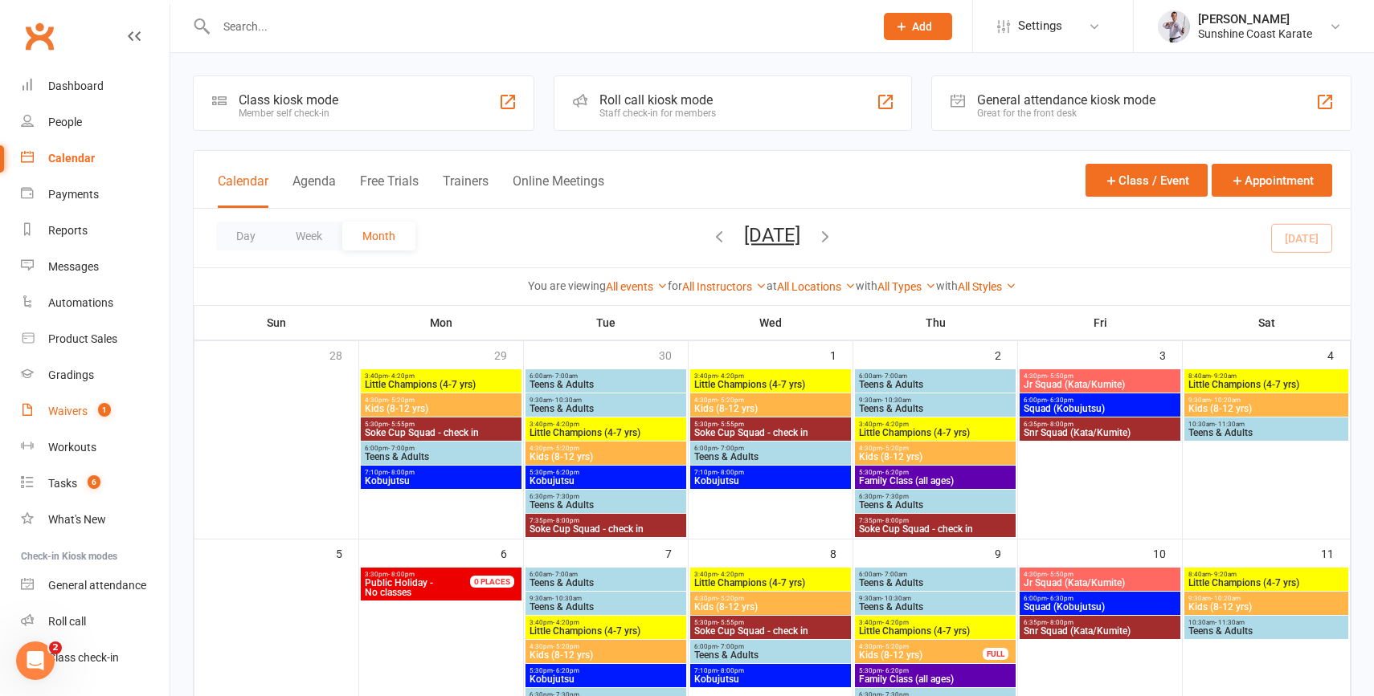
select select "100"
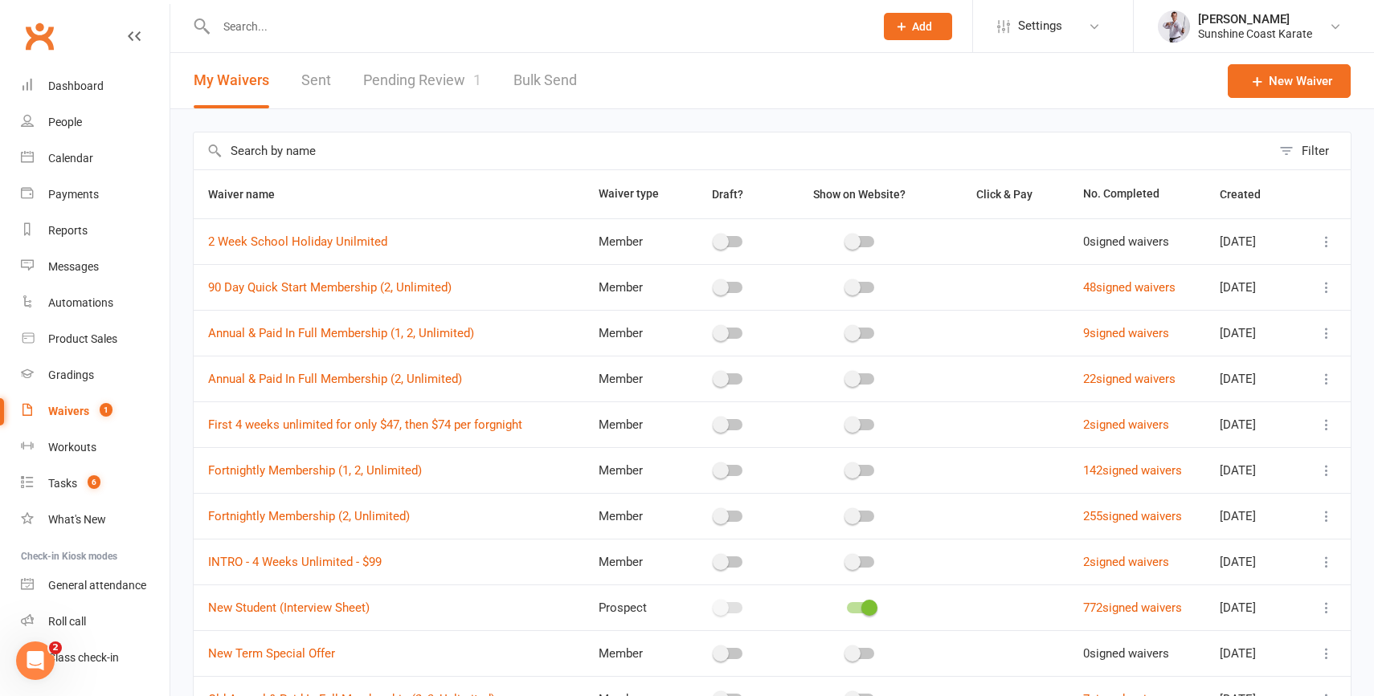
click at [446, 77] on link "Pending Review 1" at bounding box center [422, 80] width 118 height 55
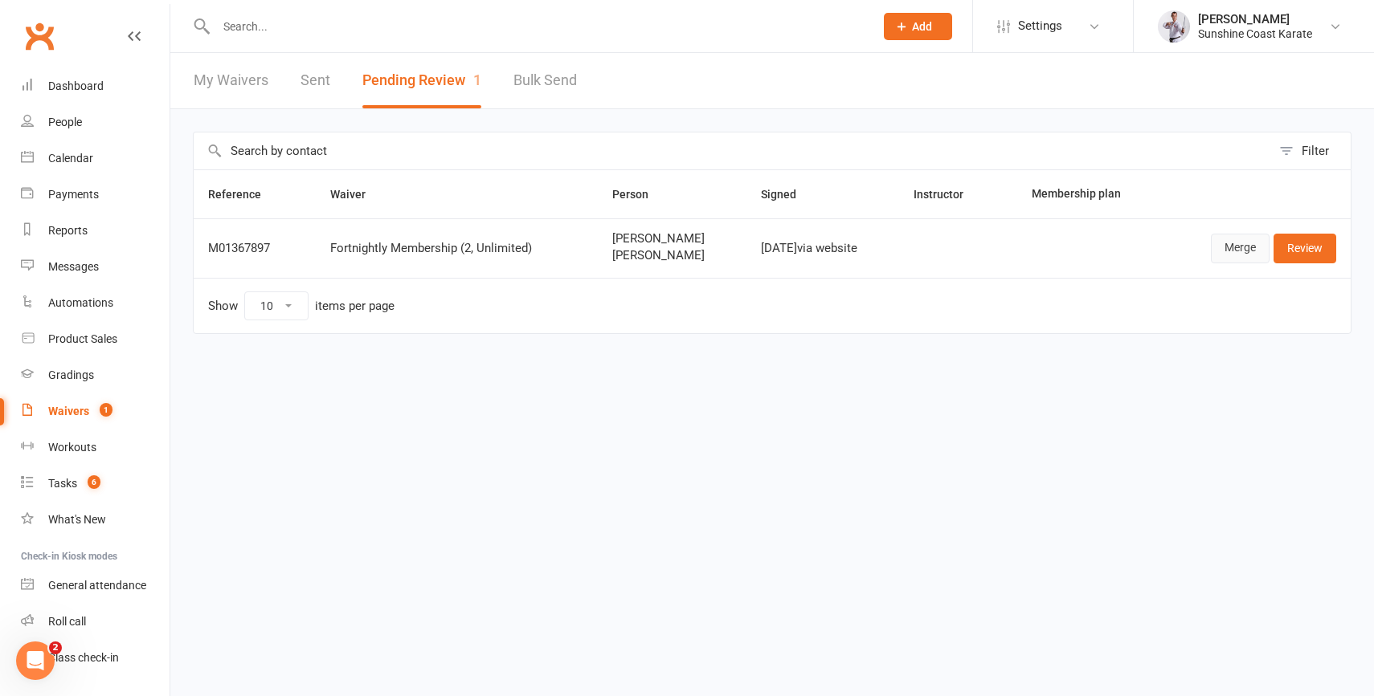
click at [1236, 247] on link "Merge" at bounding box center [1240, 248] width 59 height 29
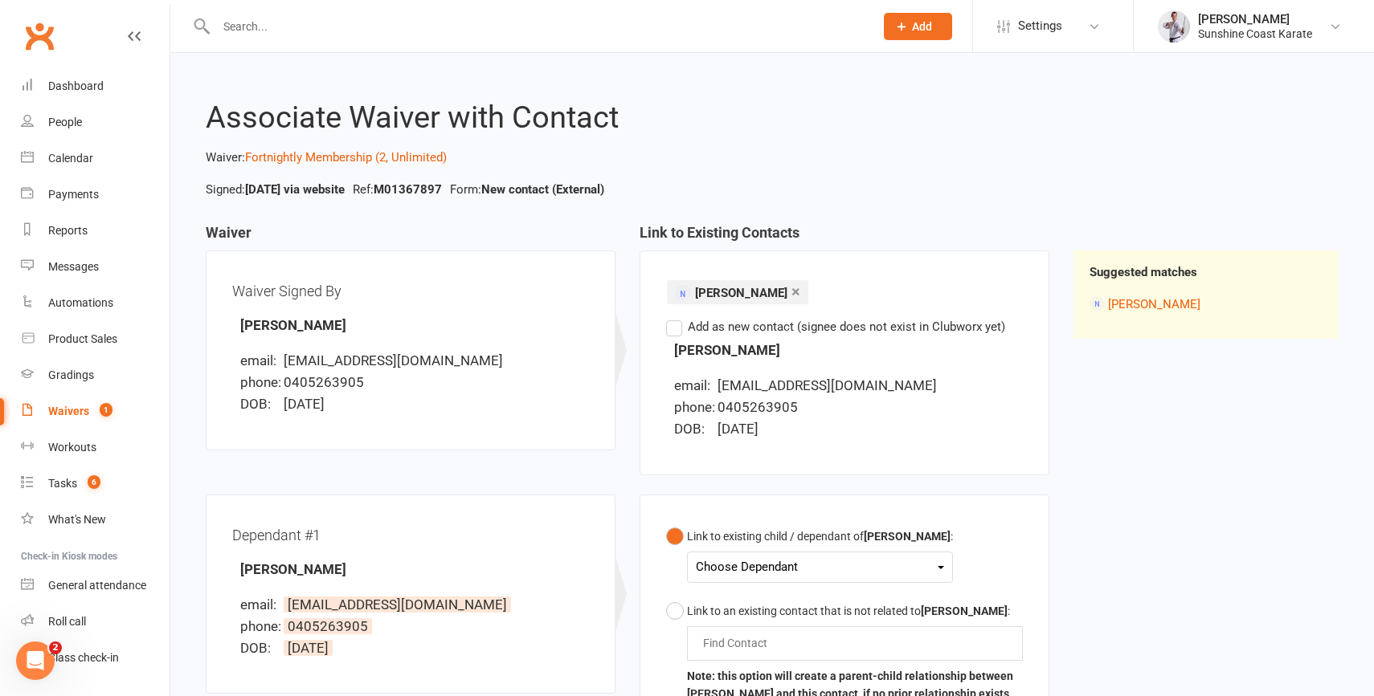
click at [798, 553] on div "Choose Dependant [PERSON_NAME]" at bounding box center [820, 567] width 266 height 31
click at [796, 569] on div "Choose Dependant" at bounding box center [820, 568] width 248 height 22
click at [754, 613] on link "[PERSON_NAME]" at bounding box center [775, 605] width 159 height 35
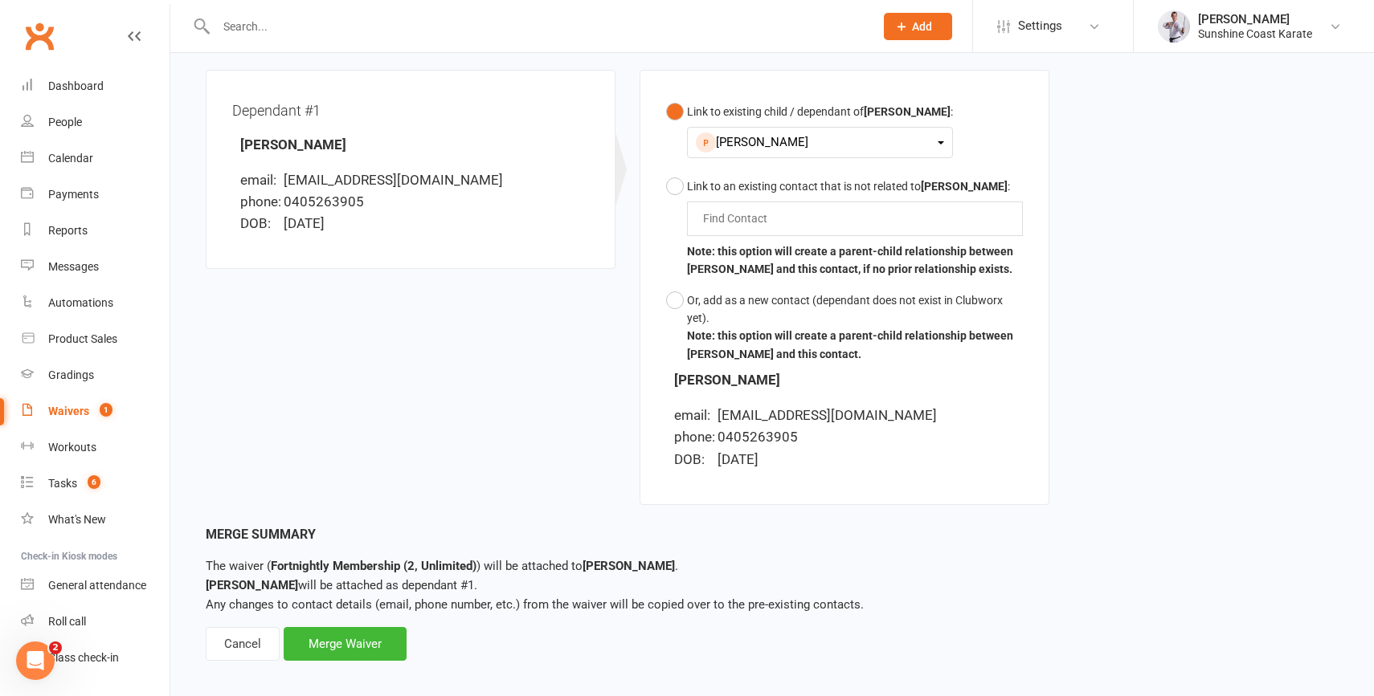
scroll to position [439, 0]
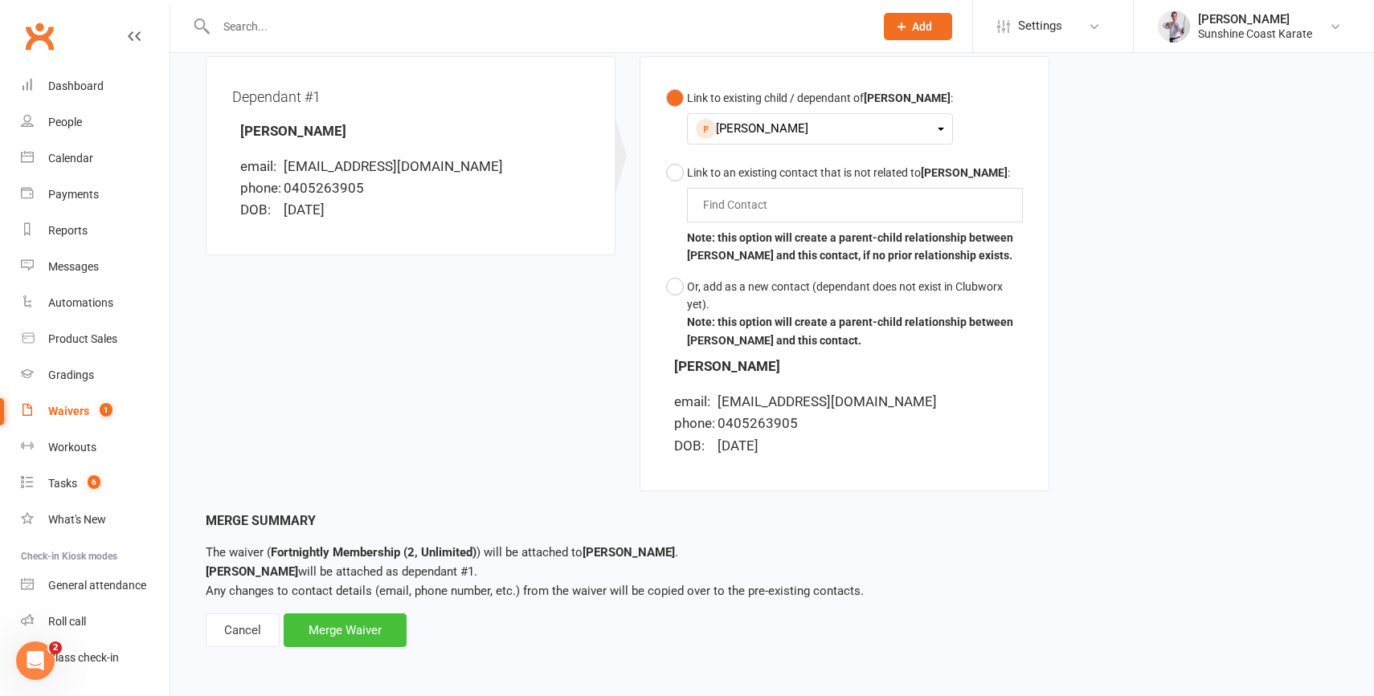
click at [335, 636] on div "Merge Waiver" at bounding box center [345, 631] width 123 height 34
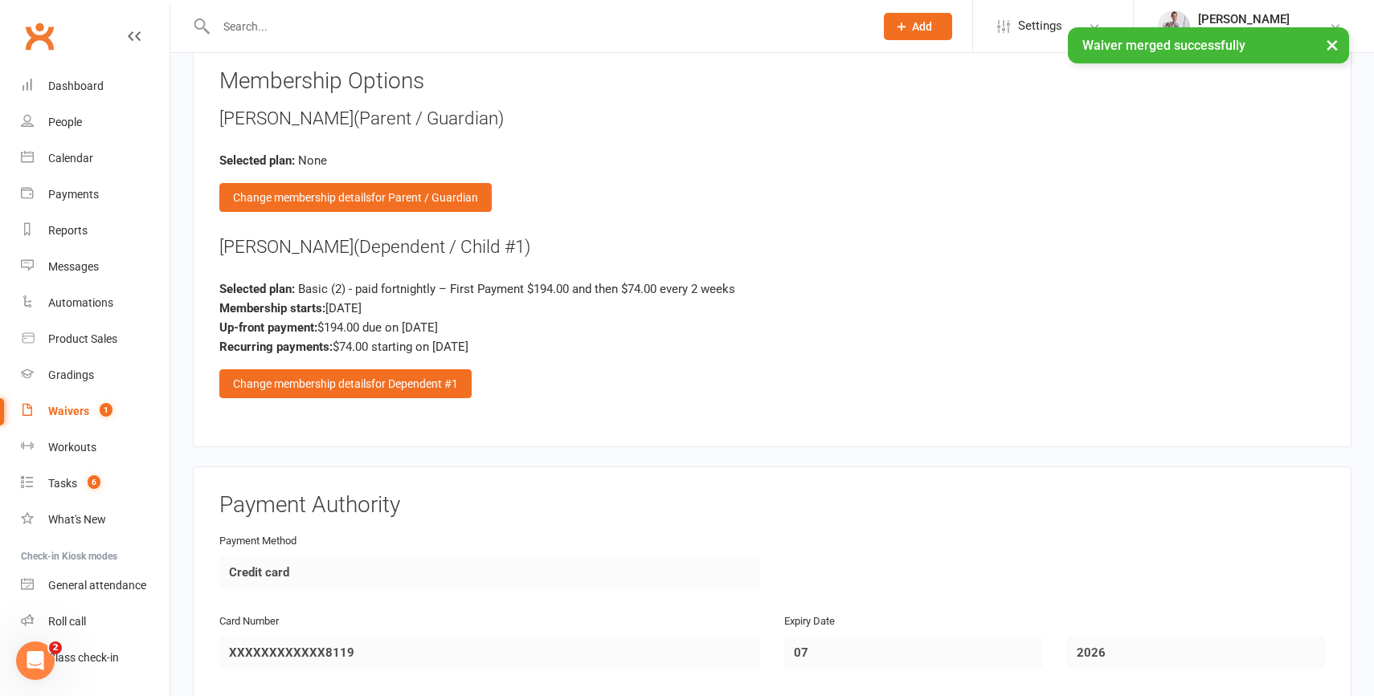
scroll to position [2064, 0]
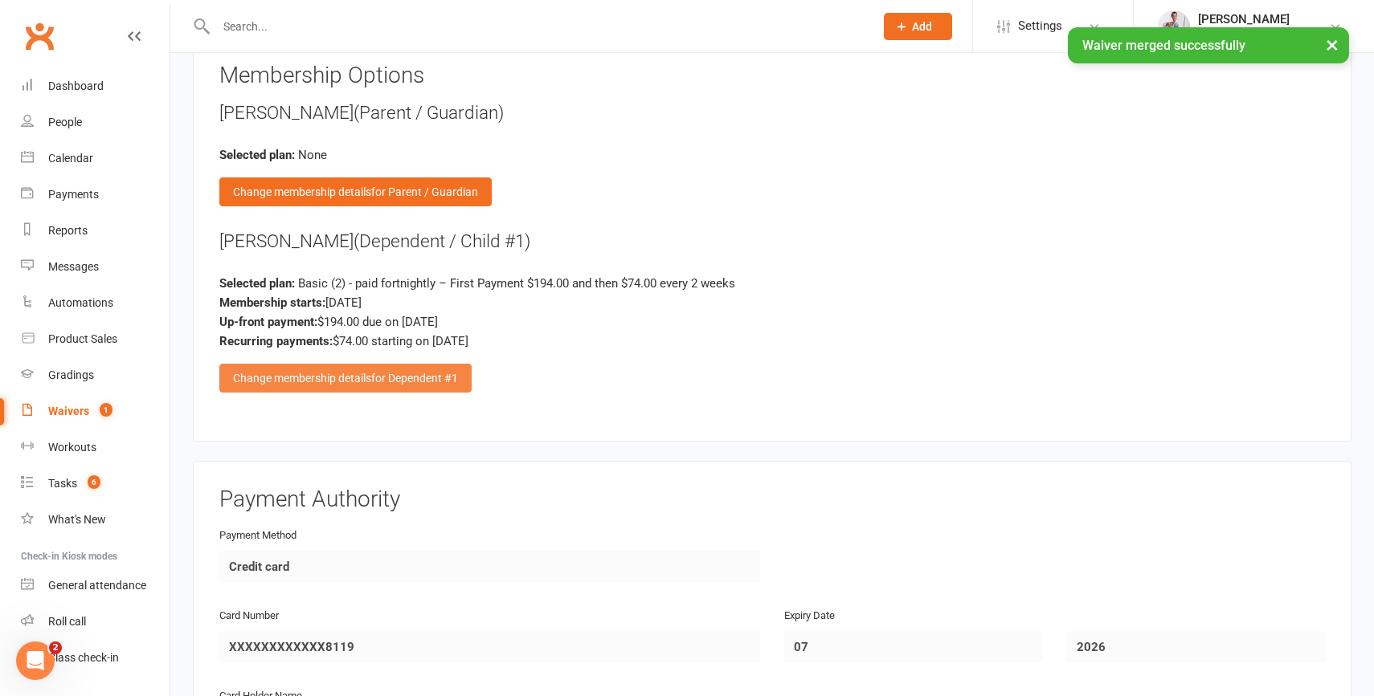
click at [317, 369] on div "Change membership details for Dependent #1" at bounding box center [345, 378] width 252 height 29
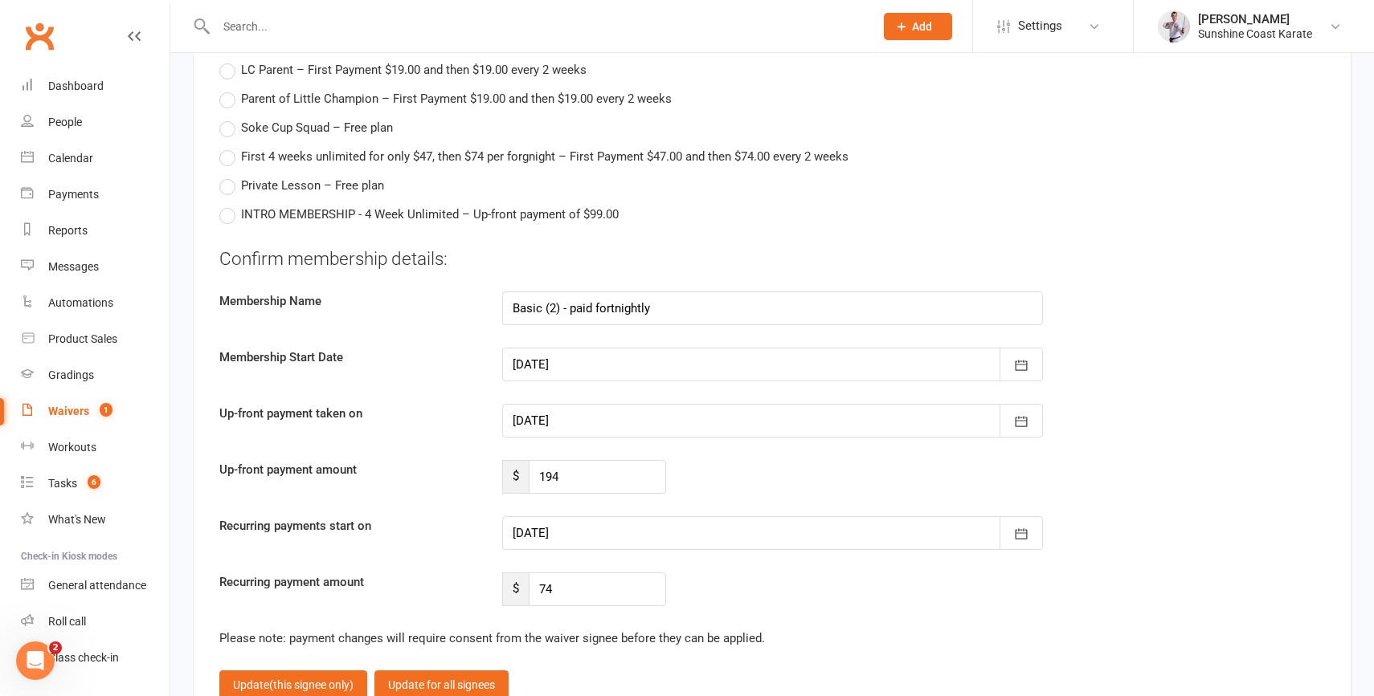
scroll to position [3008, 0]
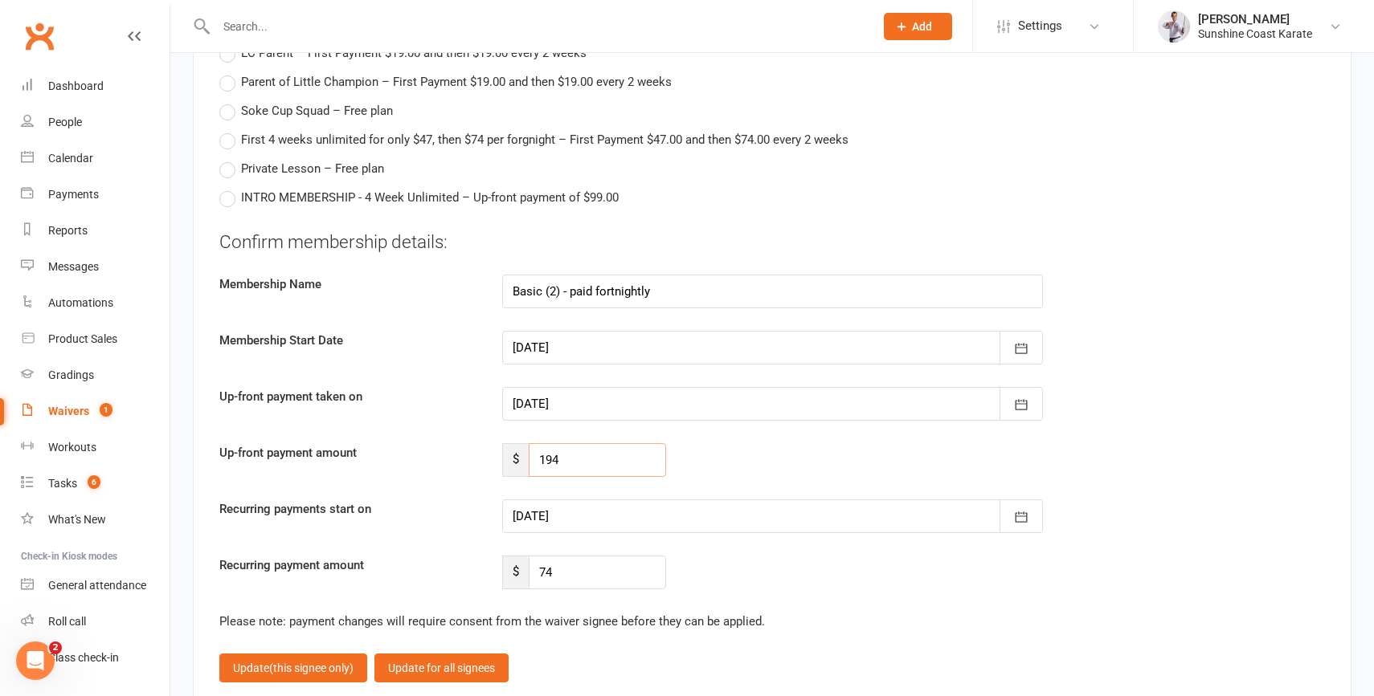
click at [557, 447] on input "194" at bounding box center [597, 460] width 137 height 34
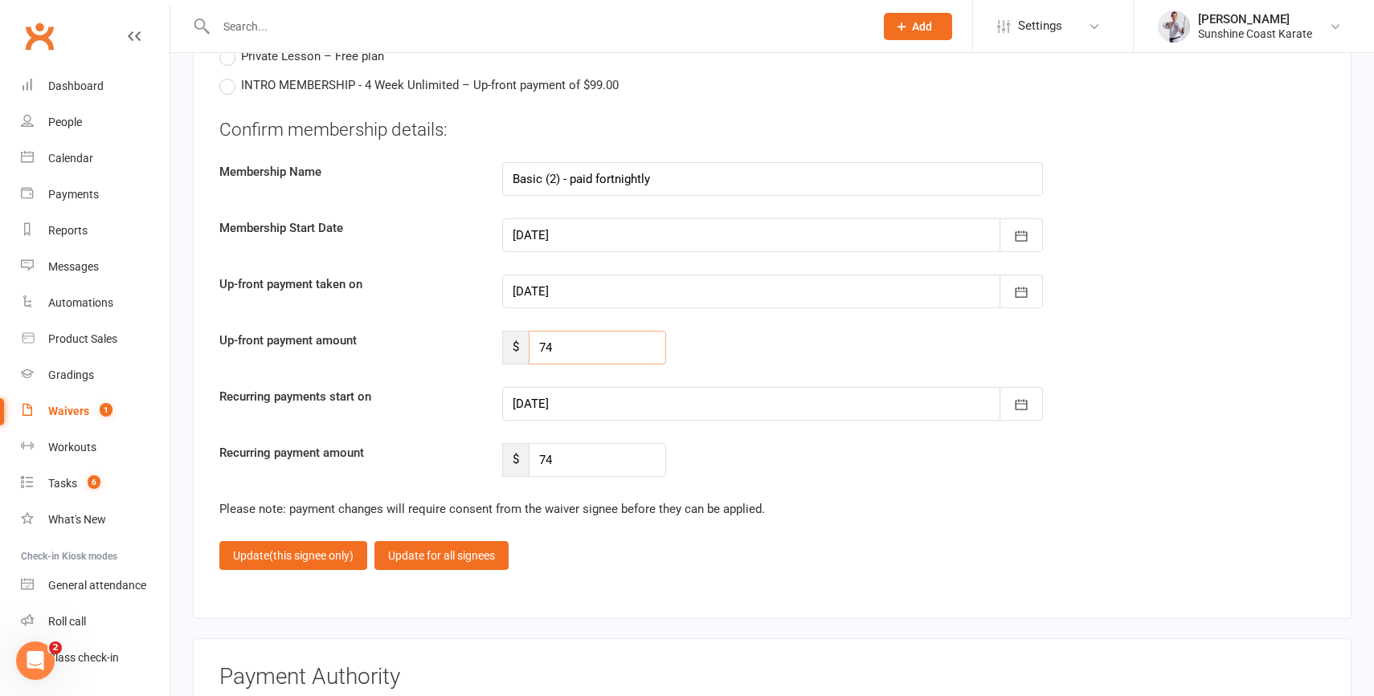
scroll to position [3124, 0]
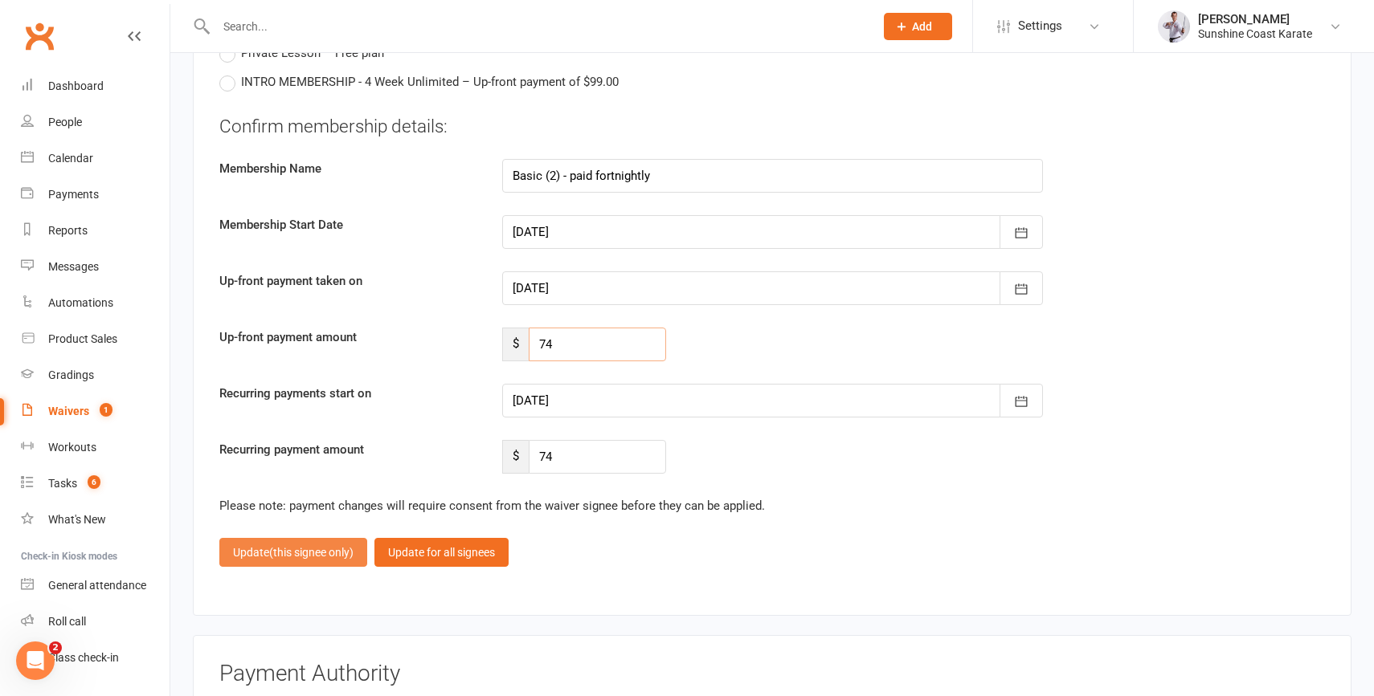
type input "74"
click at [273, 546] on span "(this signee only)" at bounding box center [311, 552] width 84 height 13
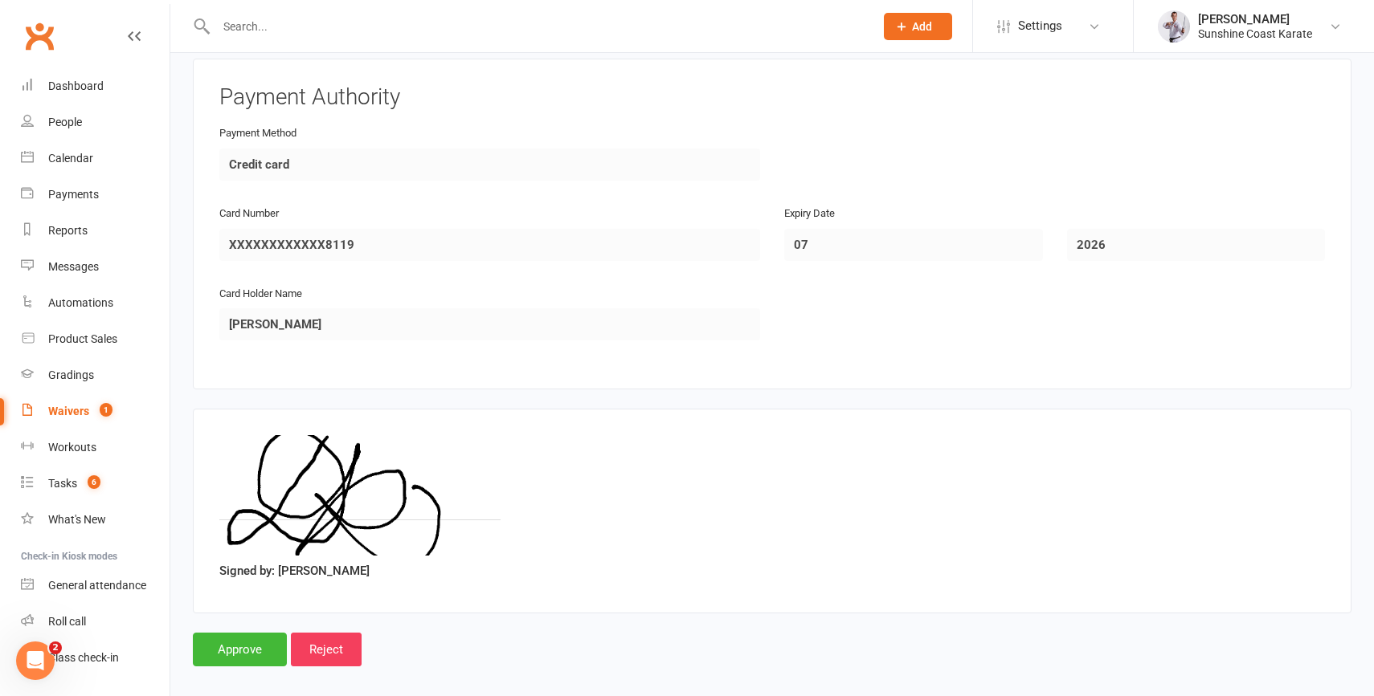
scroll to position [2485, 0]
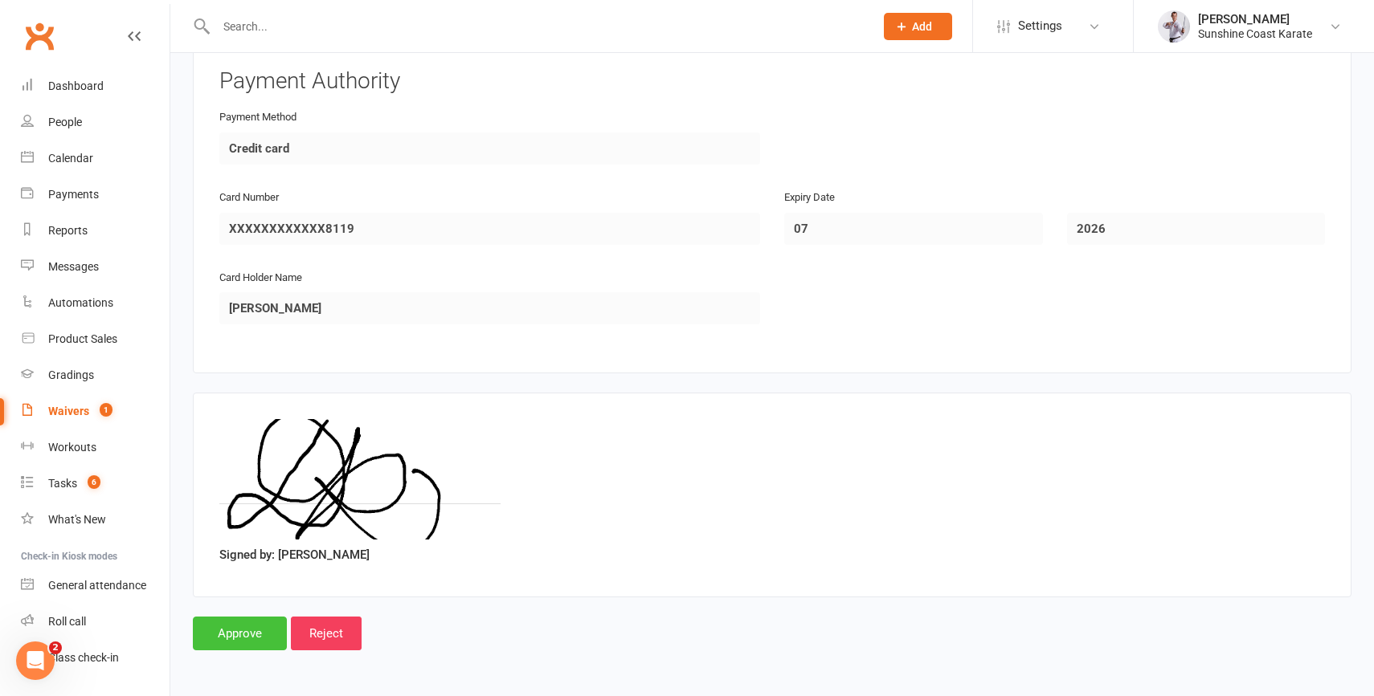
click at [225, 627] on input "Approve" at bounding box center [240, 634] width 94 height 34
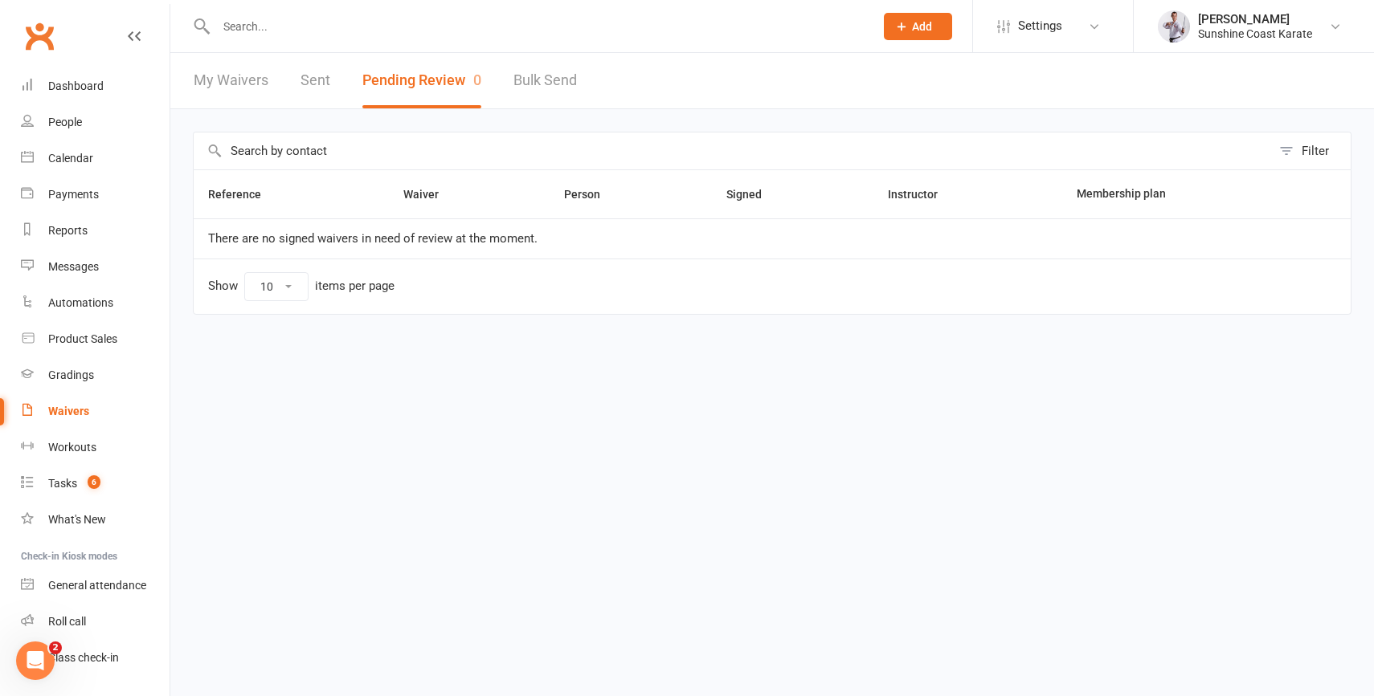
click at [1187, 382] on html "Prospect Member Non-attending contact Class / event Appointment Grading event T…" at bounding box center [687, 191] width 1374 height 382
click at [364, 15] on input "text" at bounding box center [536, 26] width 651 height 22
paste input "[PERSON_NAME]"
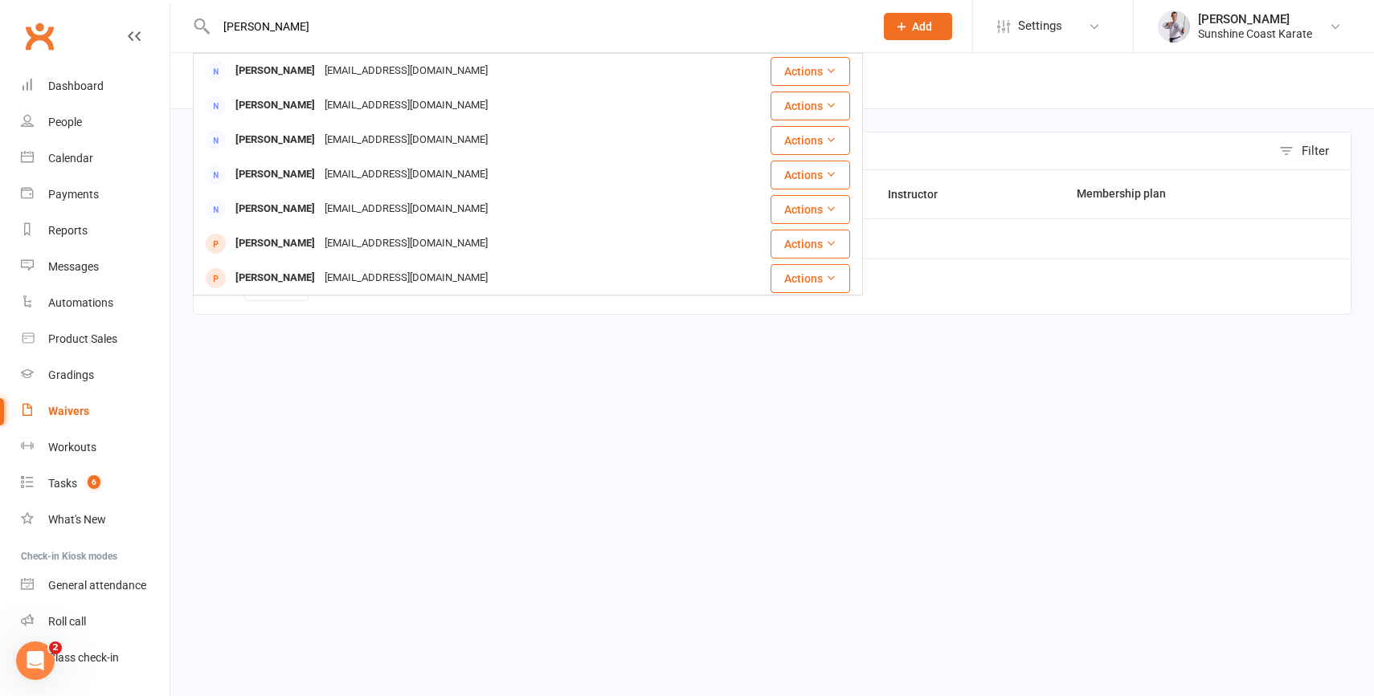
type input "[PERSON_NAME]"
click at [918, 28] on span "Add" at bounding box center [922, 26] width 20 height 13
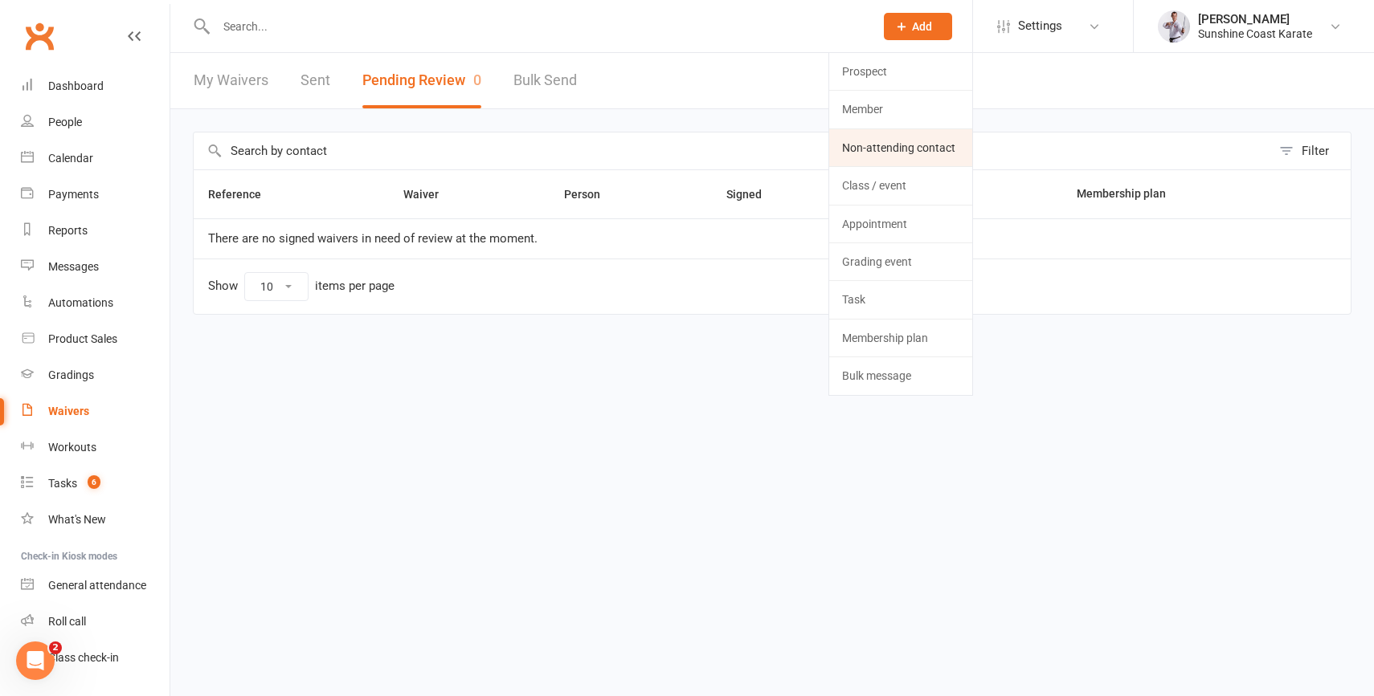
click at [883, 140] on link "Non-attending contact" at bounding box center [900, 147] width 143 height 37
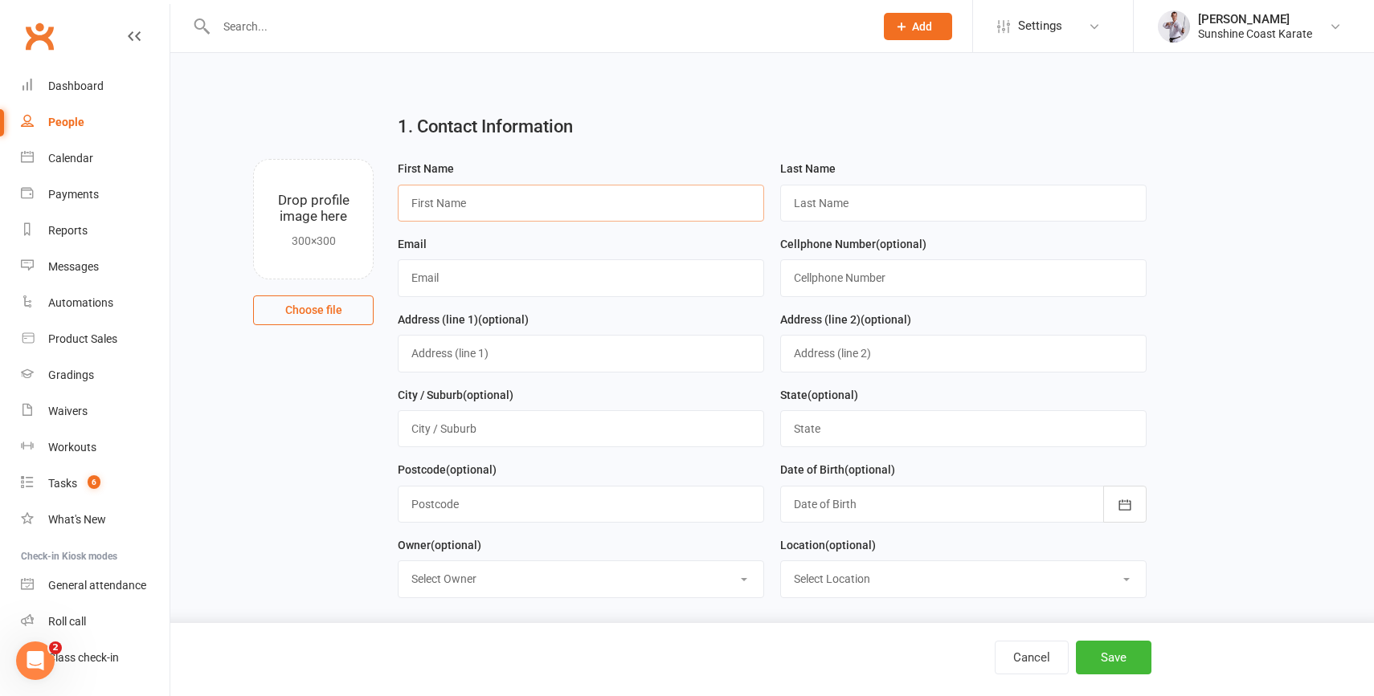
click at [447, 198] on input "text" at bounding box center [581, 203] width 366 height 37
paste input "[PERSON_NAME]"
type input "[PERSON_NAME]"
click at [880, 202] on input "text" at bounding box center [963, 203] width 366 height 37
paste input "[PERSON_NAME]"
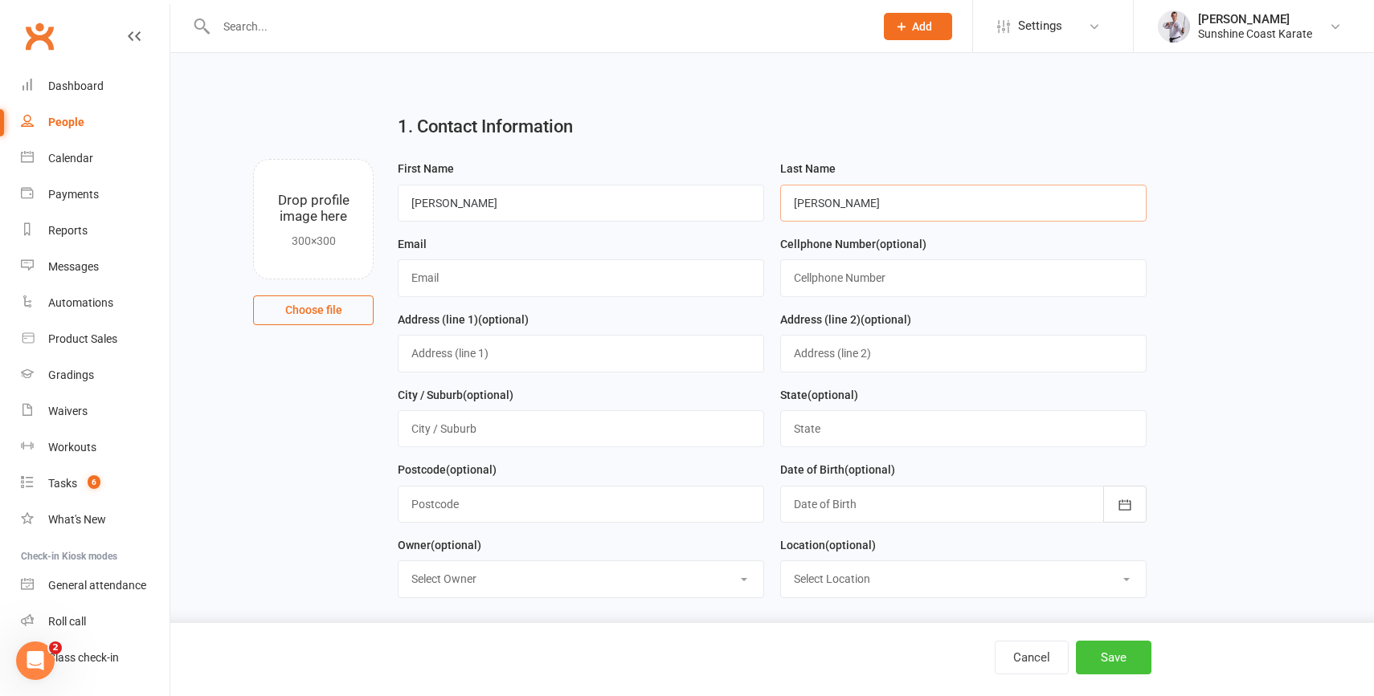
type input "[PERSON_NAME]"
click at [1098, 652] on button "Save" at bounding box center [1114, 658] width 76 height 34
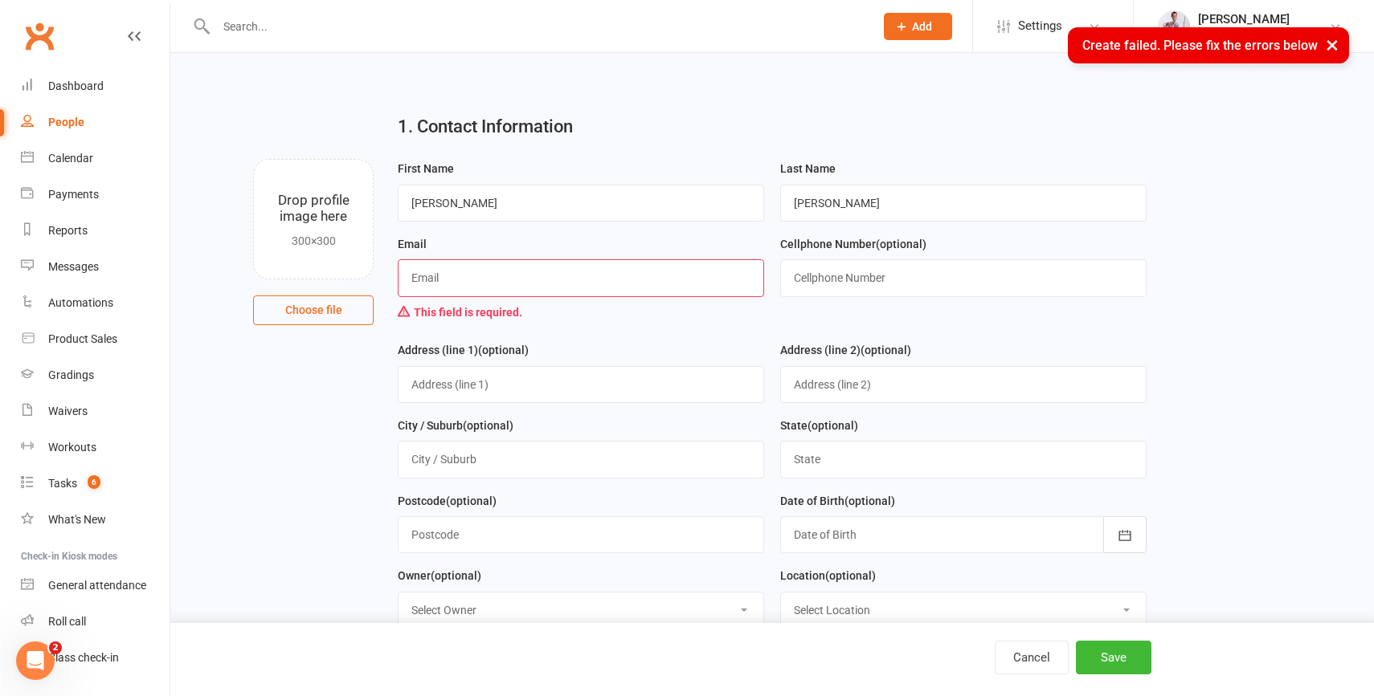
click at [466, 281] on input "text" at bounding box center [581, 277] width 366 height 37
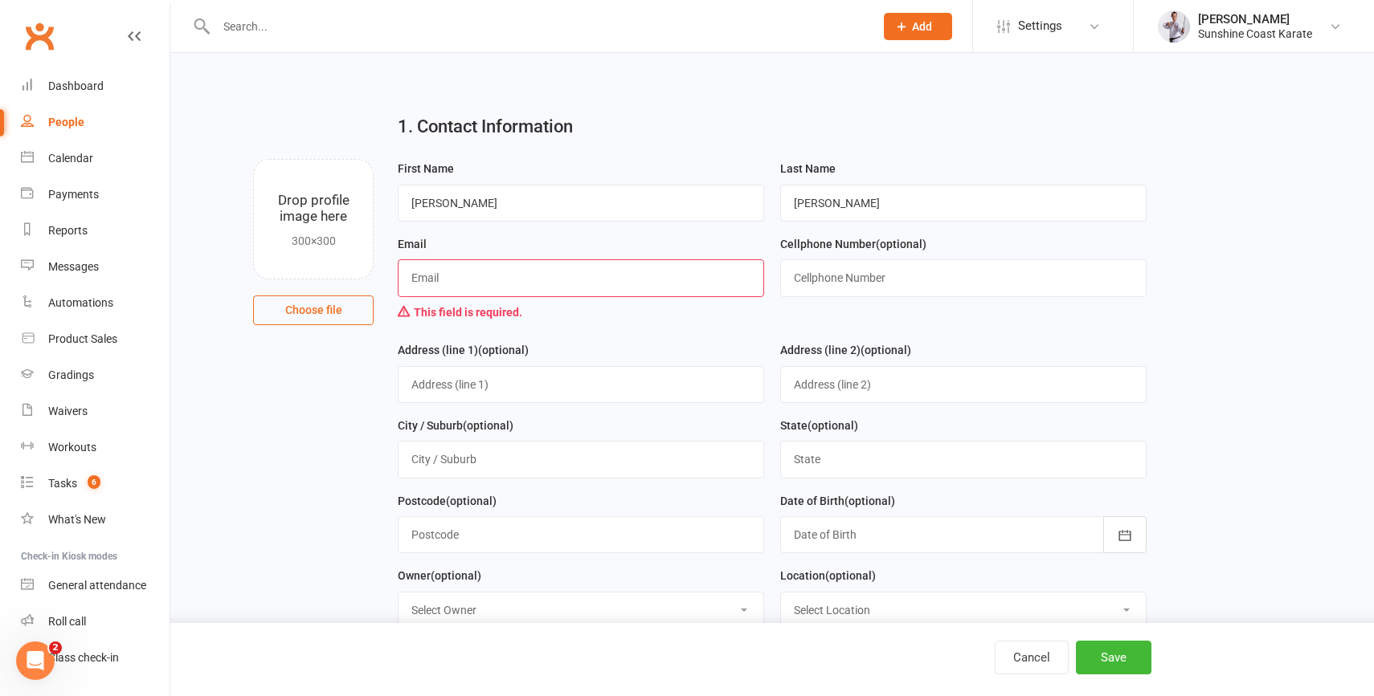
paste input "[EMAIL_ADDRESS][DOMAIN_NAME]"
type input "[EMAIL_ADDRESS][DOMAIN_NAME]"
click at [851, 274] on input "text" at bounding box center [963, 277] width 366 height 37
paste input "0493625227"
type input "0493625227"
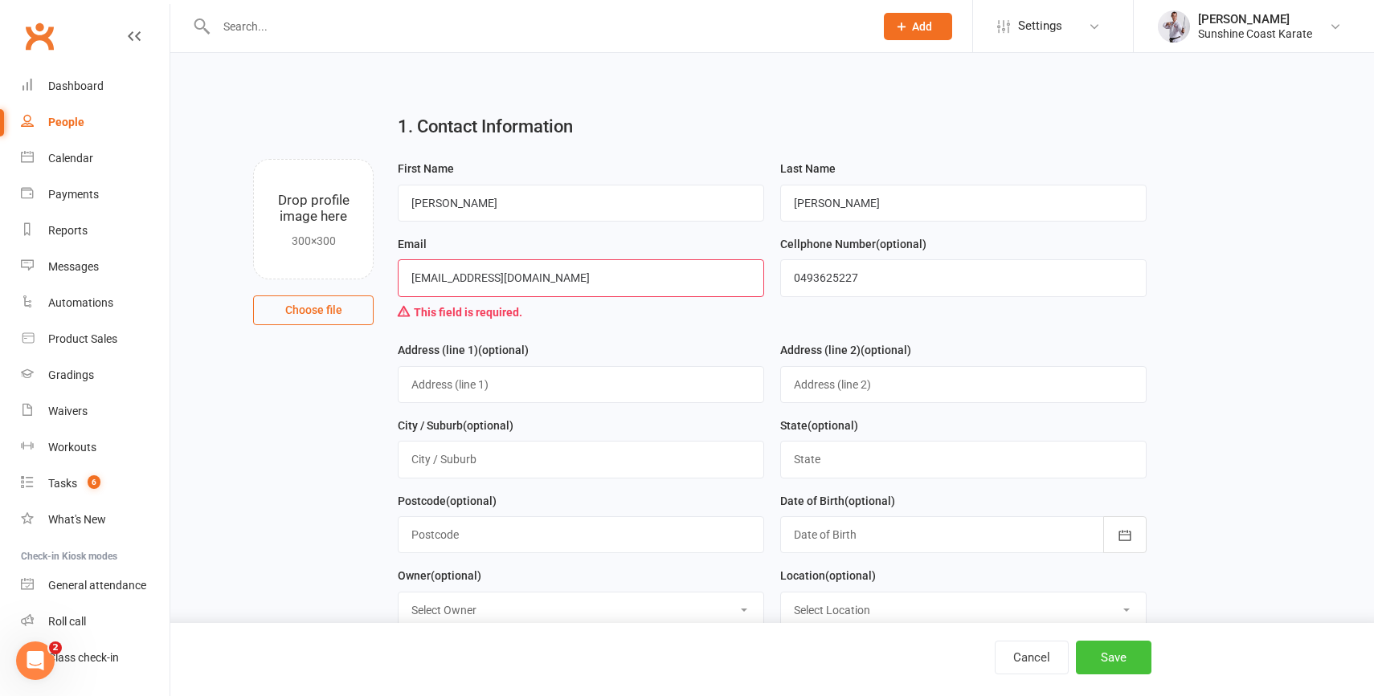
click at [1092, 654] on button "Save" at bounding box center [1114, 658] width 76 height 34
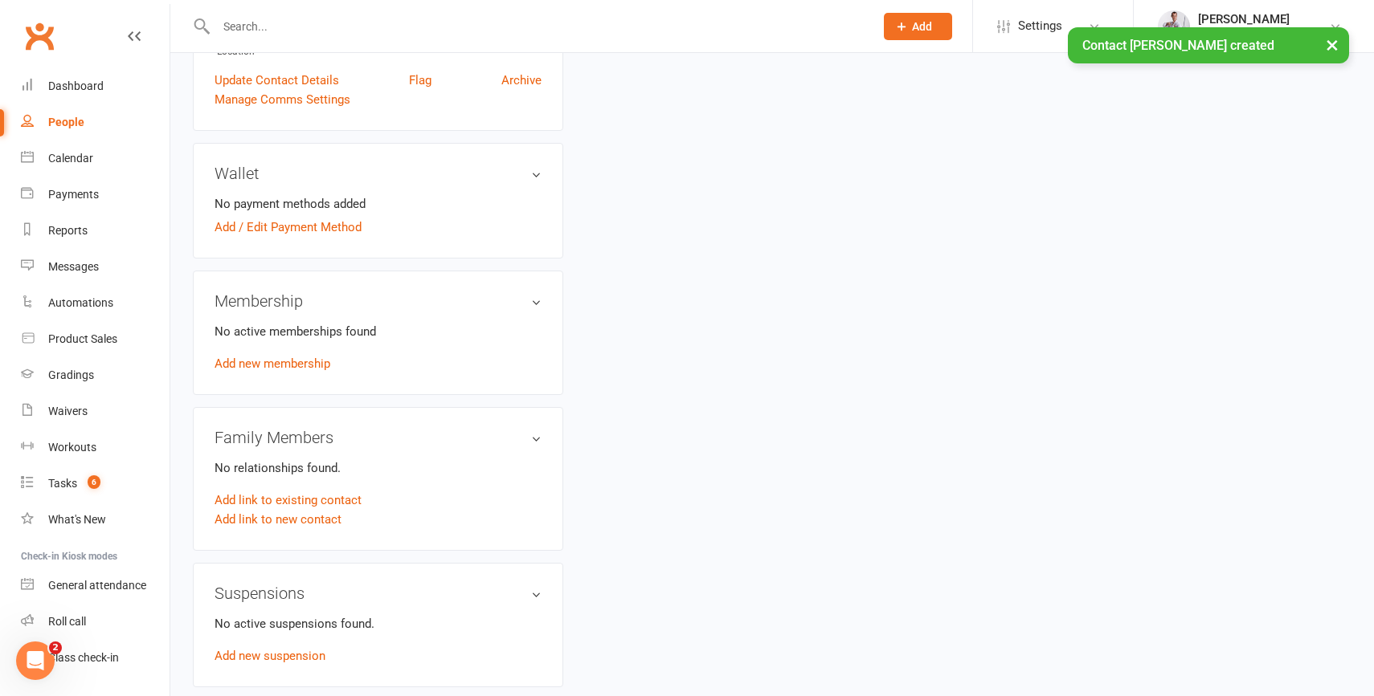
scroll to position [396, 0]
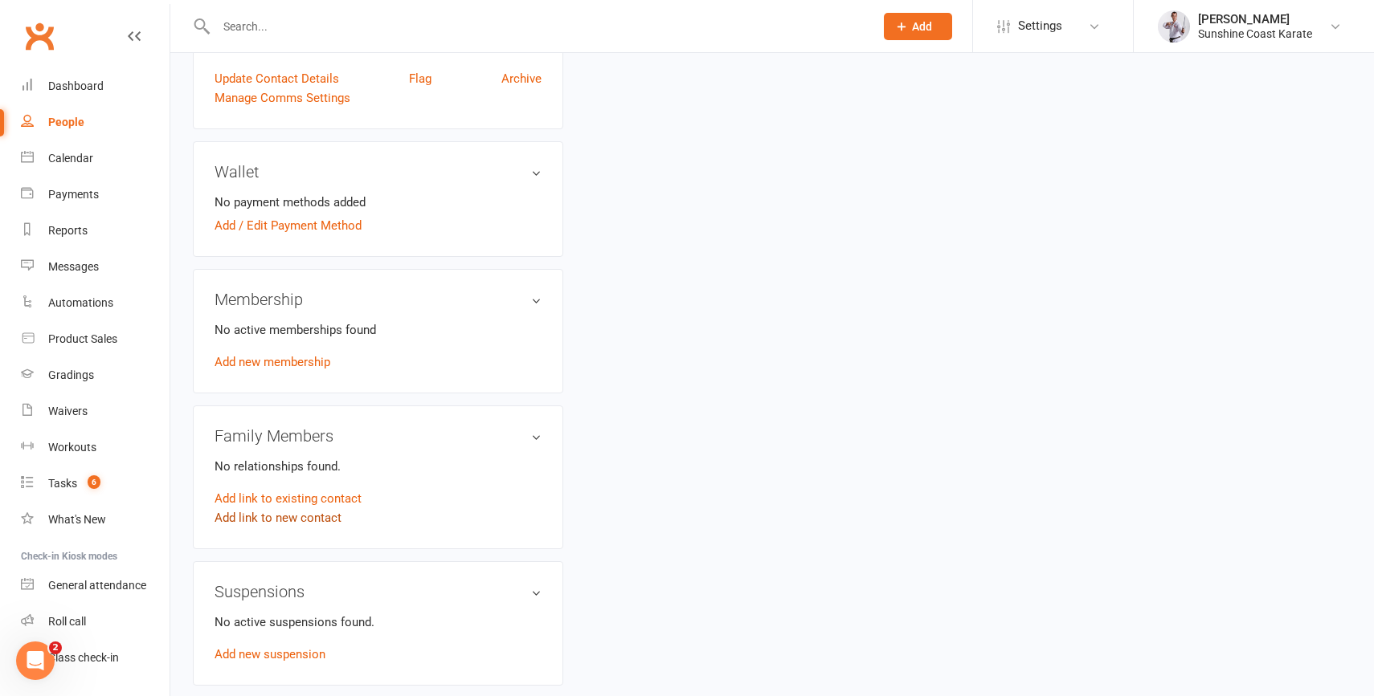
click at [279, 528] on link "Add link to new contact" at bounding box center [277, 517] width 127 height 19
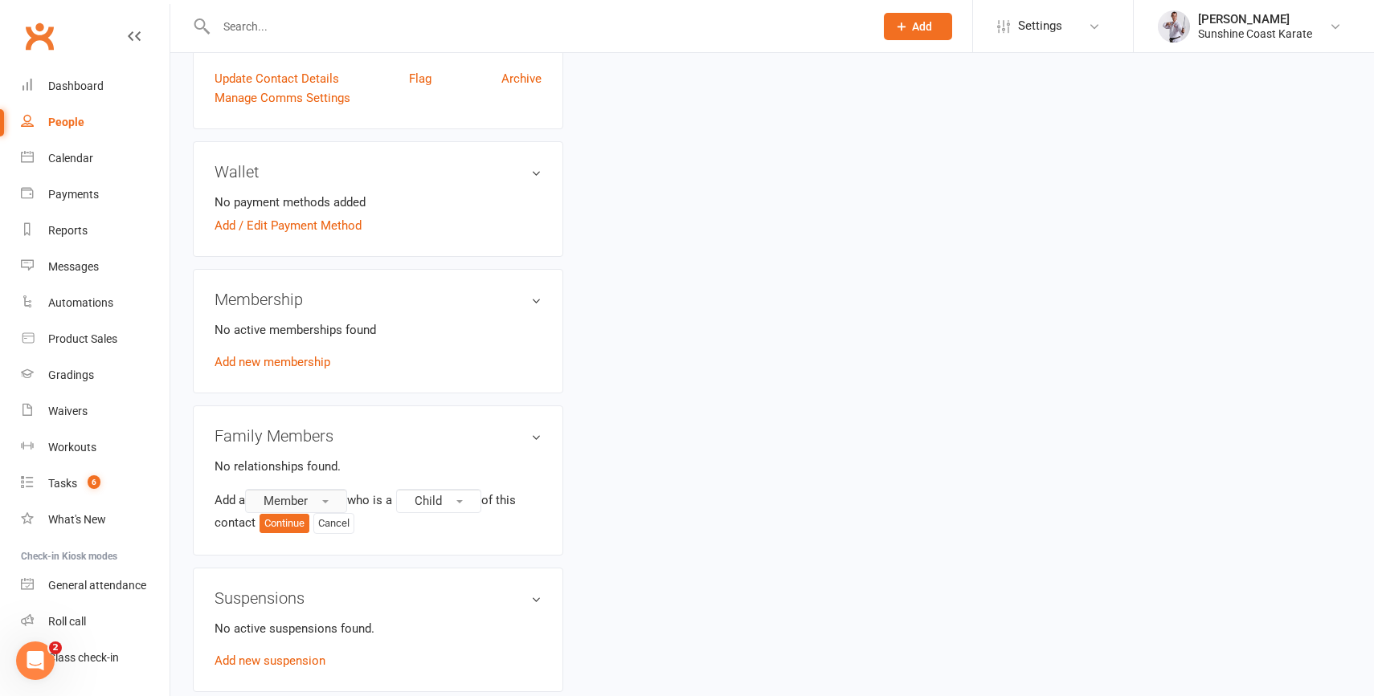
click at [312, 509] on button "Member" at bounding box center [296, 501] width 102 height 24
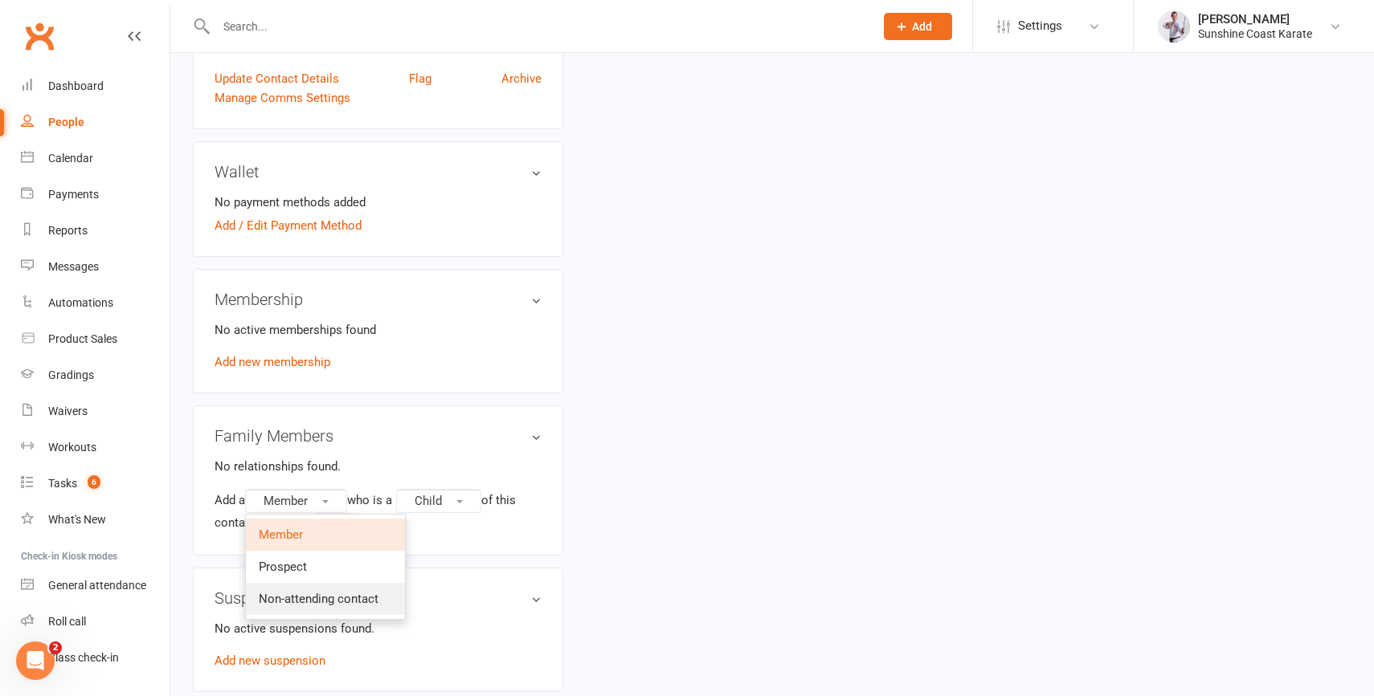
click at [310, 606] on span "Non-attending contact" at bounding box center [319, 599] width 120 height 14
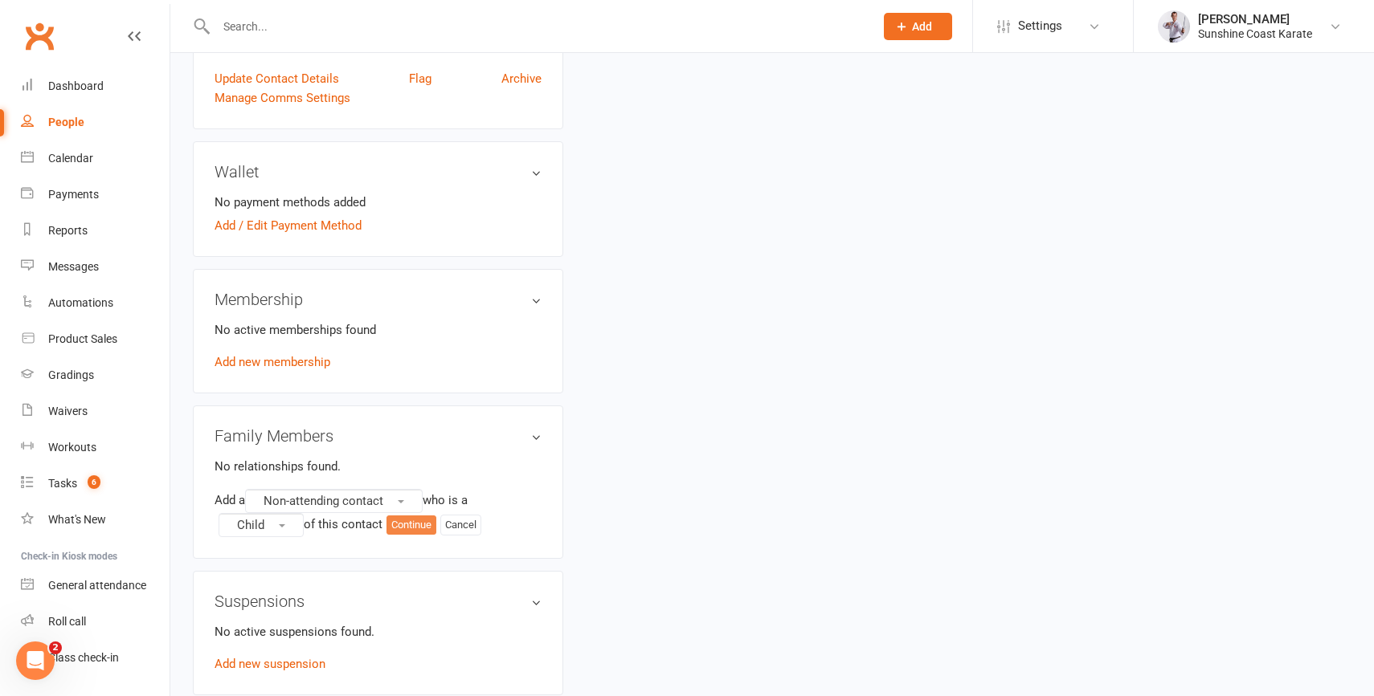
click at [428, 535] on button "Continue" at bounding box center [411, 525] width 50 height 19
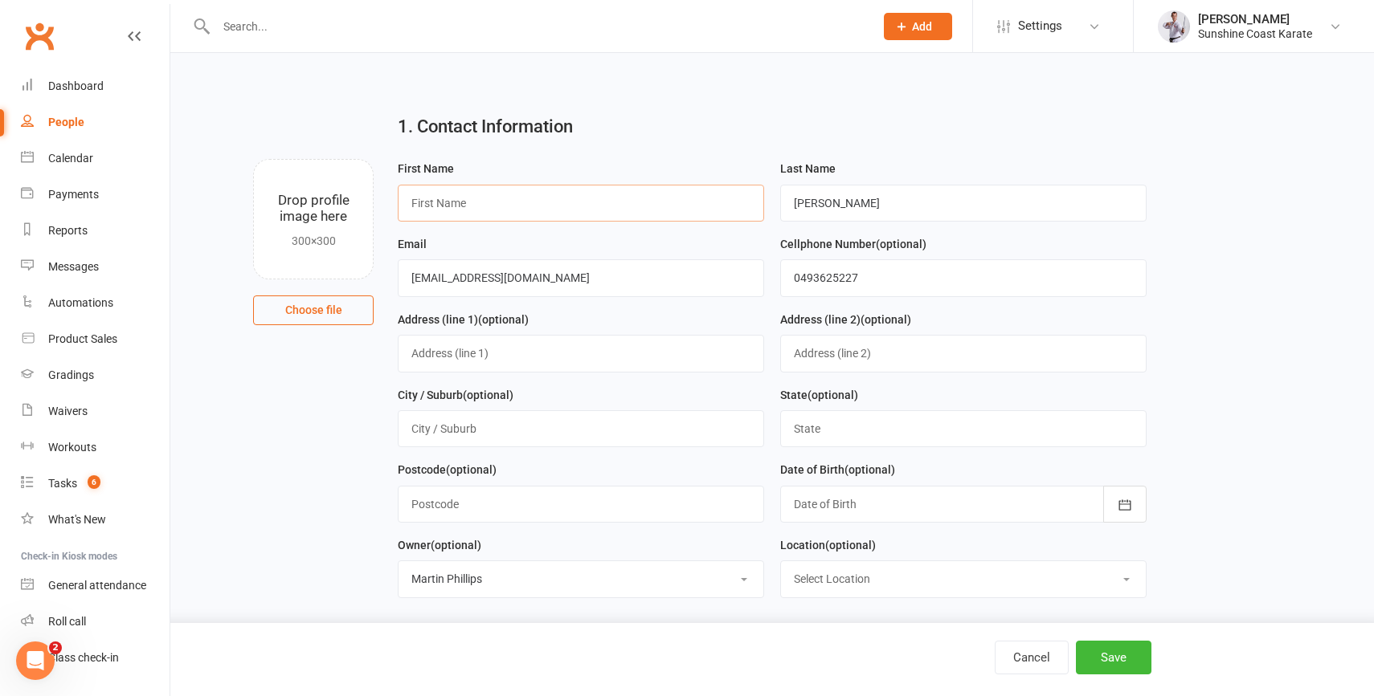
click at [457, 218] on input "text" at bounding box center [581, 203] width 366 height 37
paste input "[PERSON_NAME]"
click at [484, 203] on input "[PERSON_NAME]" at bounding box center [581, 203] width 366 height 37
type input "Lachlan"
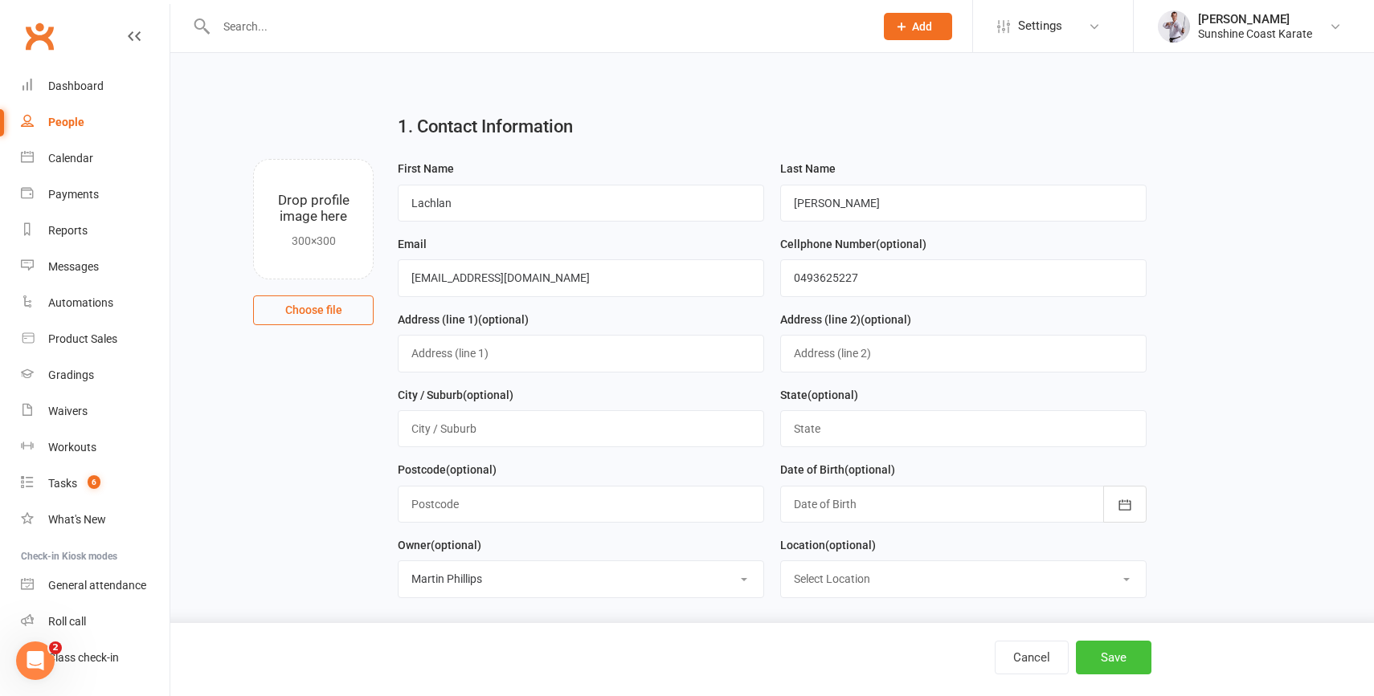
click at [1113, 654] on button "Save" at bounding box center [1114, 658] width 76 height 34
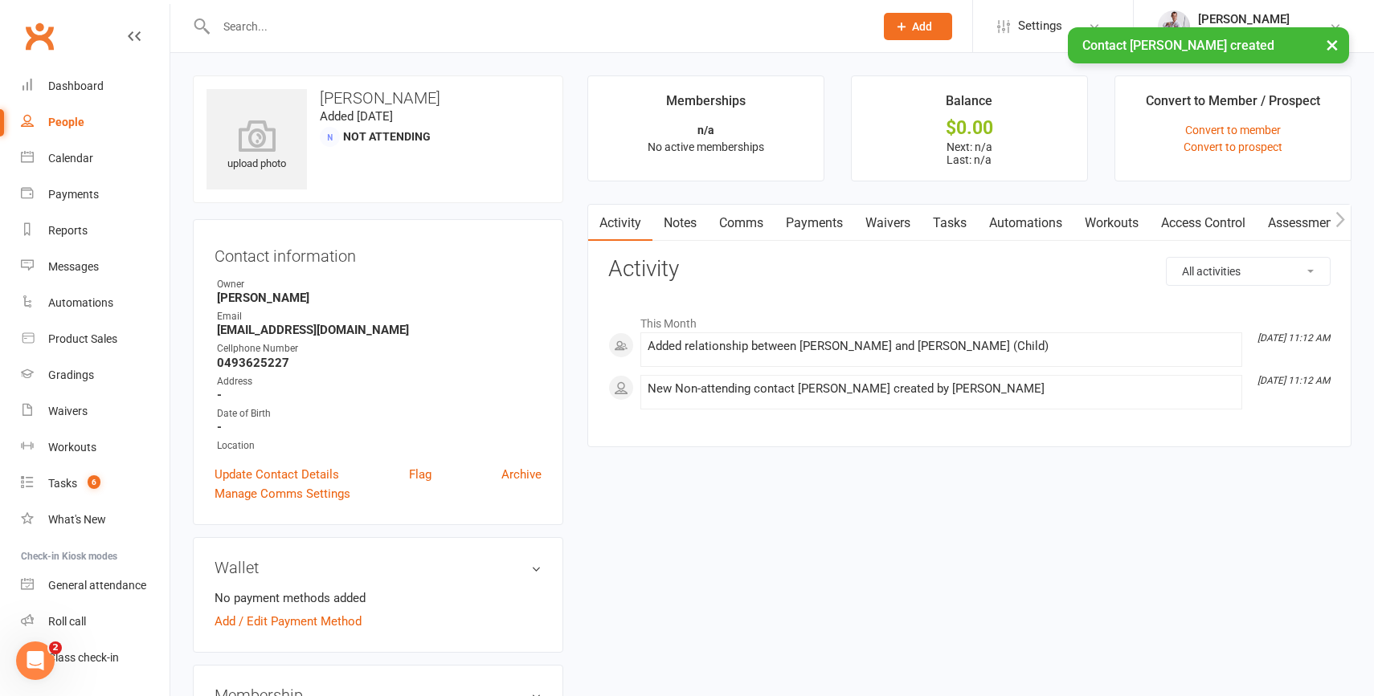
click at [808, 230] on link "Payments" at bounding box center [814, 223] width 80 height 37
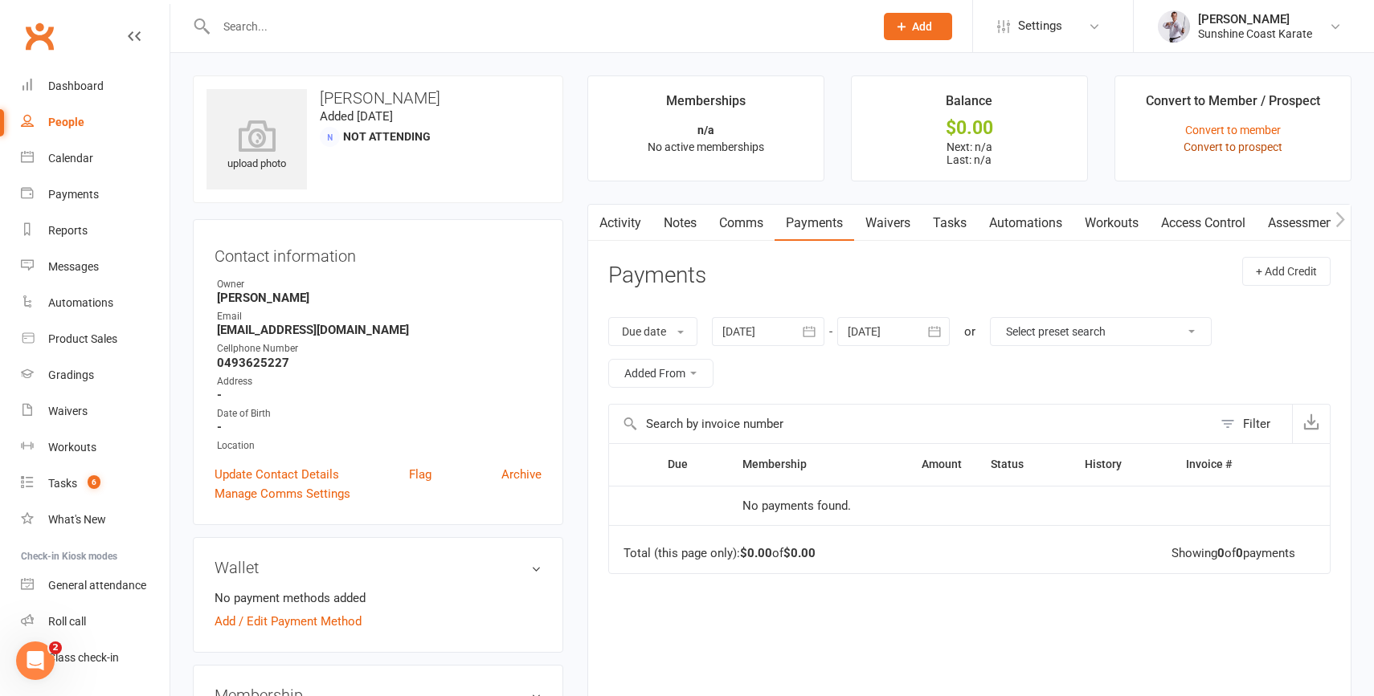
click at [1196, 145] on link "Convert to prospect" at bounding box center [1232, 147] width 99 height 13
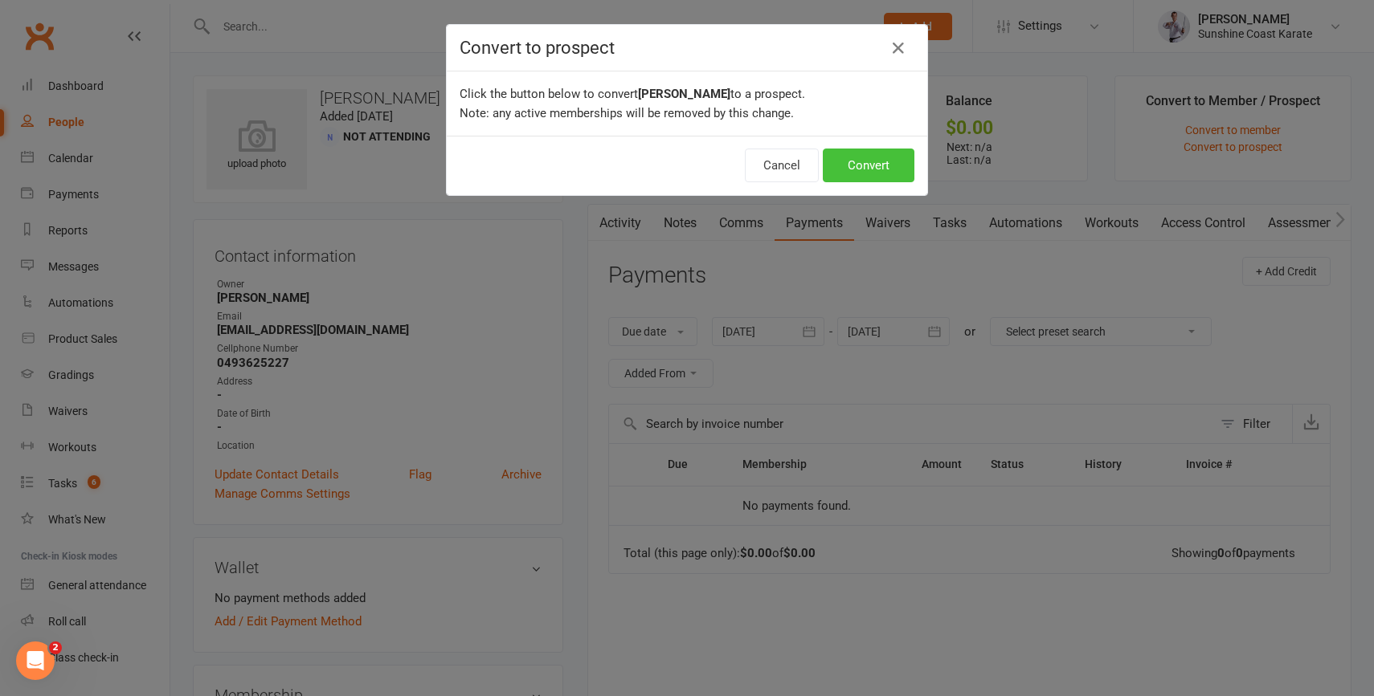
click at [864, 161] on button "Convert" at bounding box center [869, 166] width 92 height 34
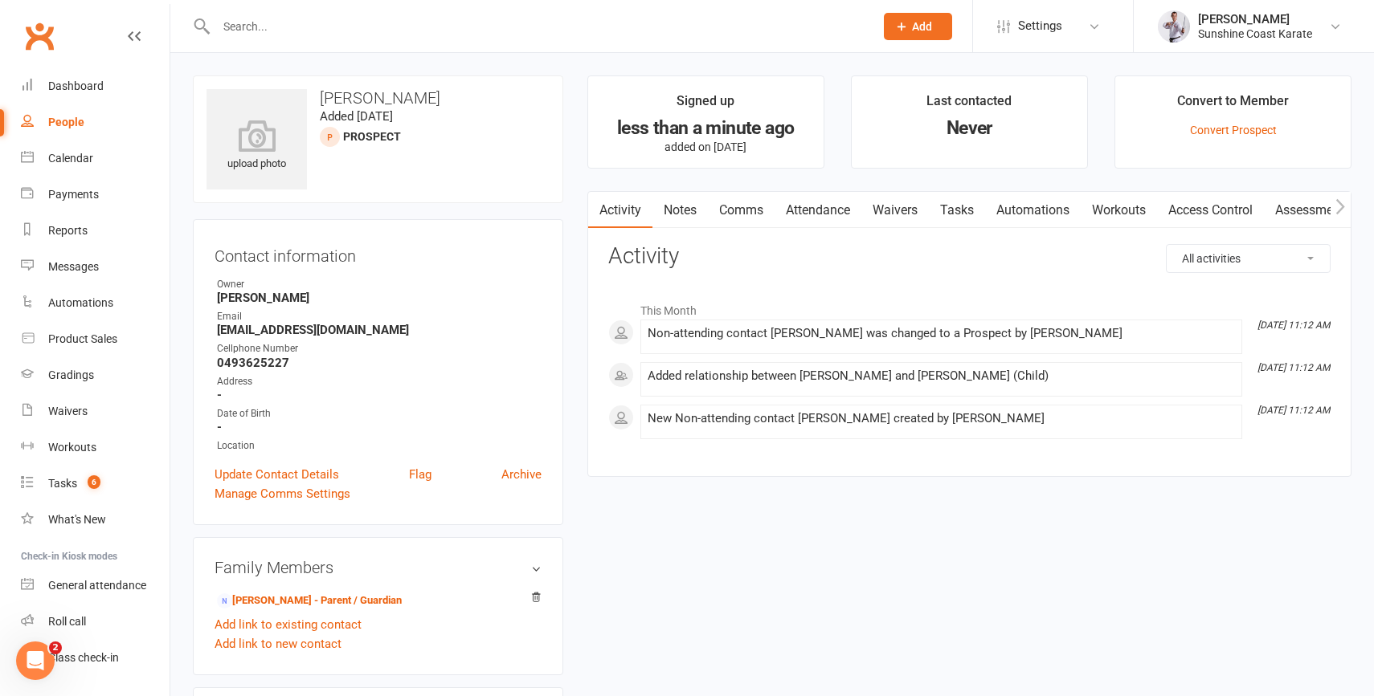
click at [807, 206] on link "Attendance" at bounding box center [817, 210] width 87 height 37
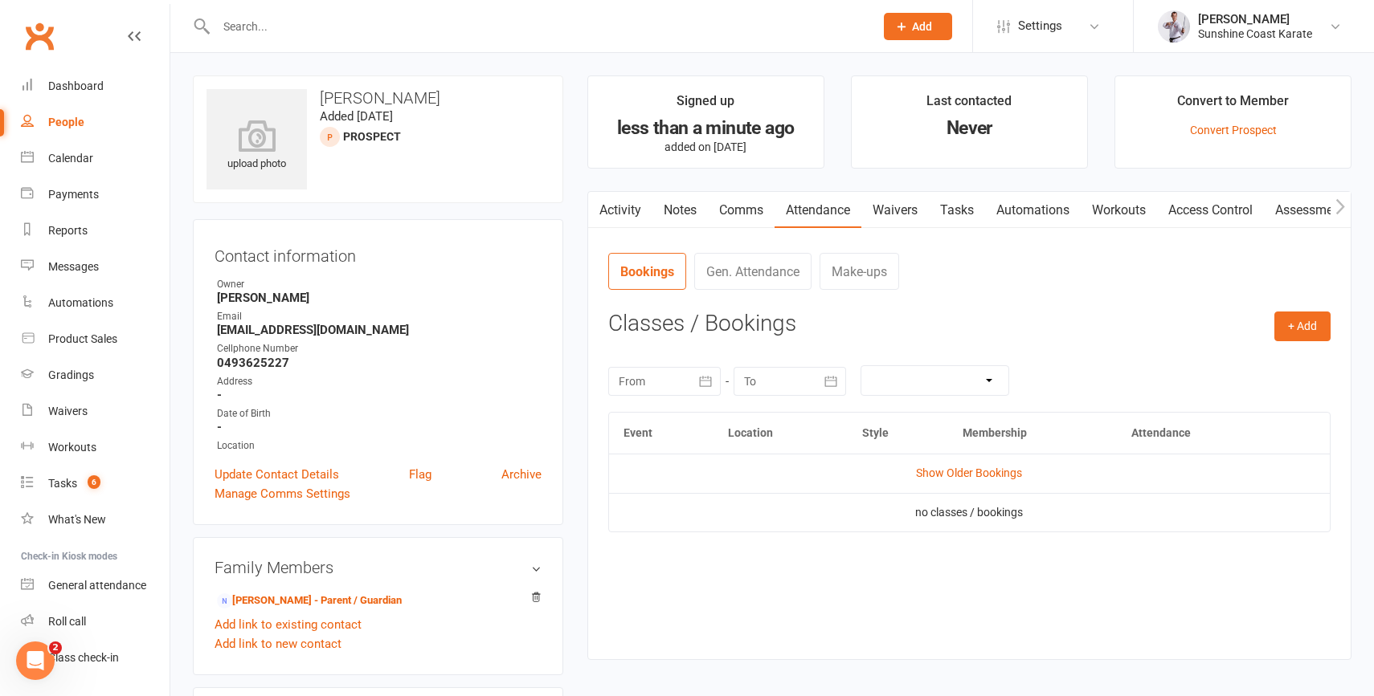
click at [911, 215] on link "Waivers" at bounding box center [894, 210] width 67 height 37
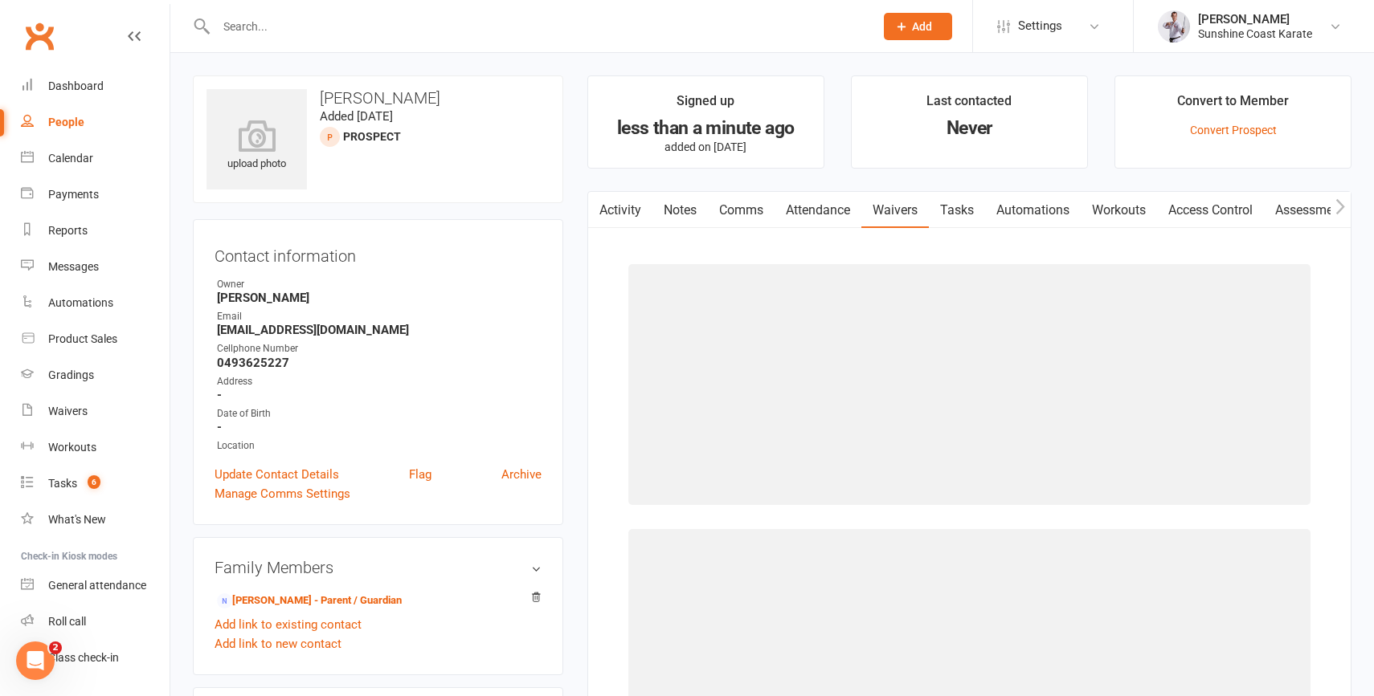
click at [813, 208] on link "Attendance" at bounding box center [817, 210] width 87 height 37
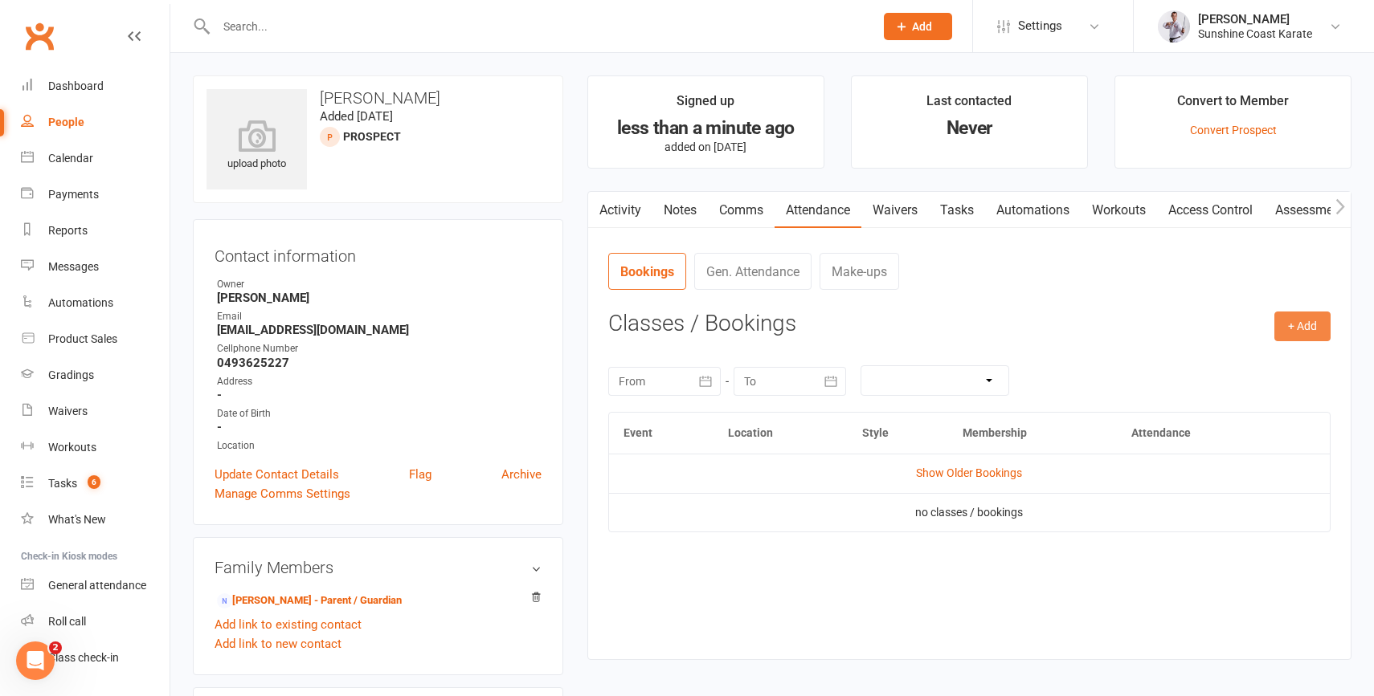
click at [1313, 329] on button "+ Add" at bounding box center [1302, 326] width 56 height 29
click at [1133, 292] on nav "Bookings Gen. Attendance Make-ups" at bounding box center [969, 277] width 722 height 48
click at [1285, 327] on button "+ Add" at bounding box center [1302, 326] width 56 height 29
click at [1101, 329] on h3 "Classes / Bookings" at bounding box center [969, 324] width 722 height 25
click at [1313, 324] on button "+ Add" at bounding box center [1302, 326] width 56 height 29
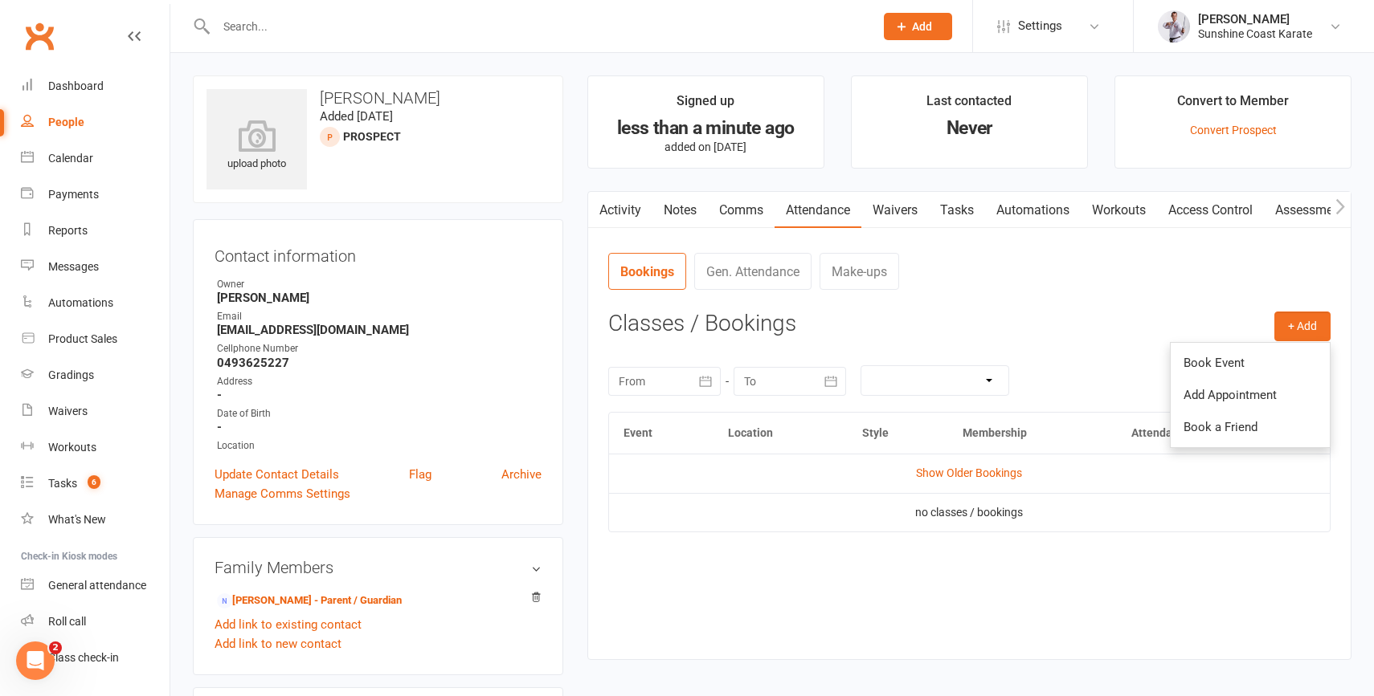
click at [1065, 292] on nav "Bookings Gen. Attendance Make-ups" at bounding box center [969, 277] width 722 height 48
click at [722, 216] on link "Comms" at bounding box center [741, 210] width 67 height 37
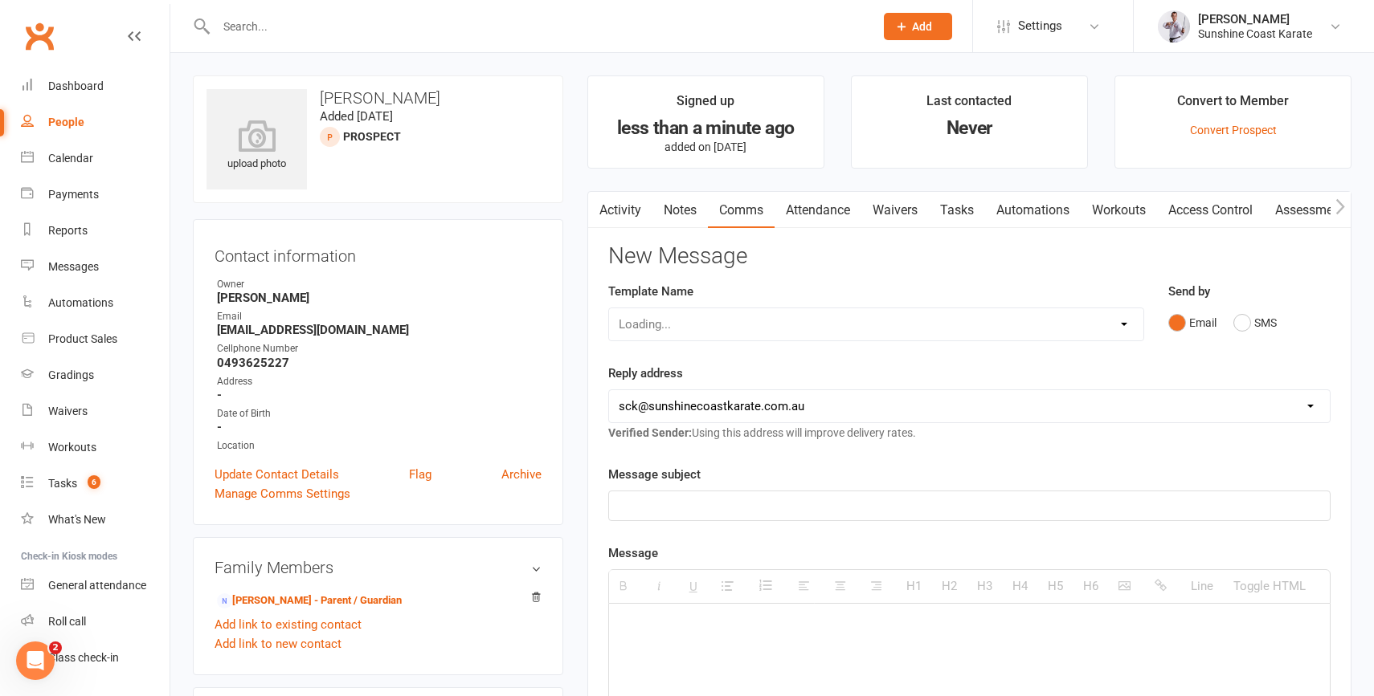
click at [802, 210] on link "Attendance" at bounding box center [817, 210] width 87 height 37
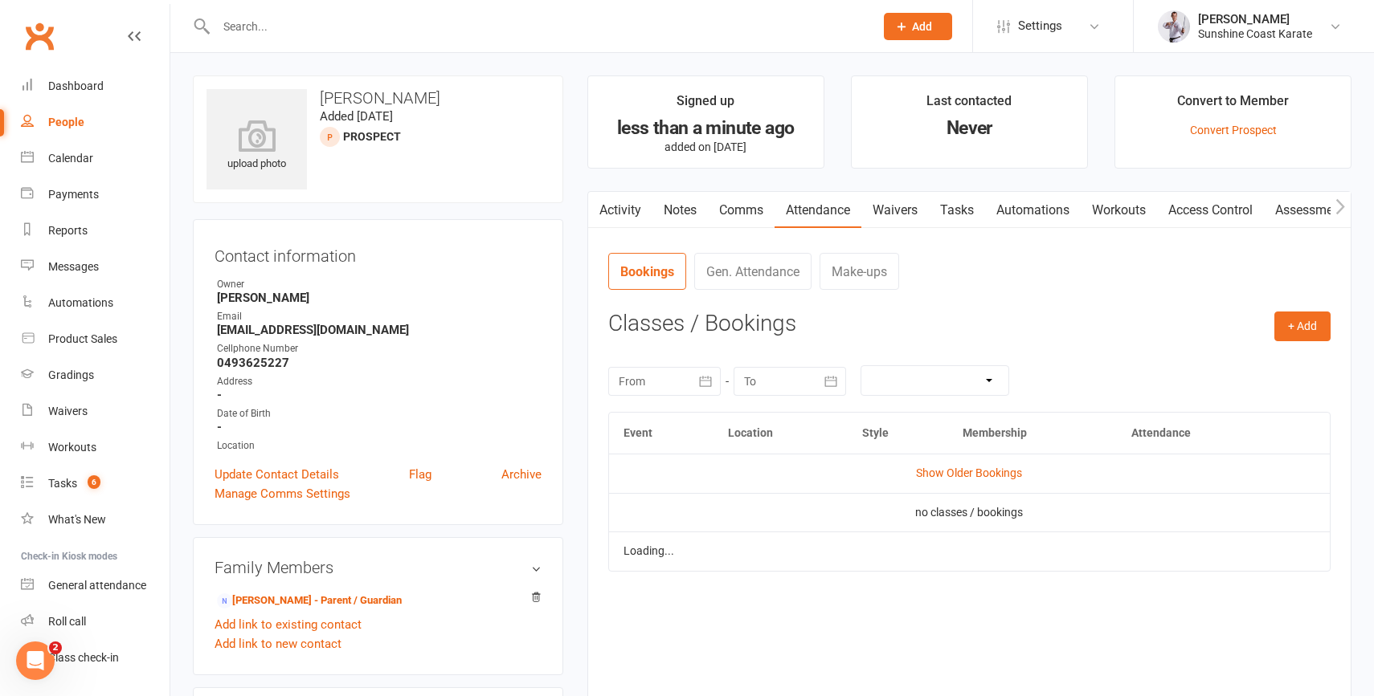
click at [1084, 306] on contact-attendance "Attendance Number of visits past 12 months Jan Month Nov Oct 0 Export CSV Total…" at bounding box center [969, 463] width 722 height 422
click at [1069, 340] on div "+ Add Book Event Add Appointment Book a Friend Classes / Bookings [DATE] Sun Mo…" at bounding box center [969, 474] width 722 height 324
click at [1307, 323] on button "+ Add" at bounding box center [1302, 326] width 56 height 29
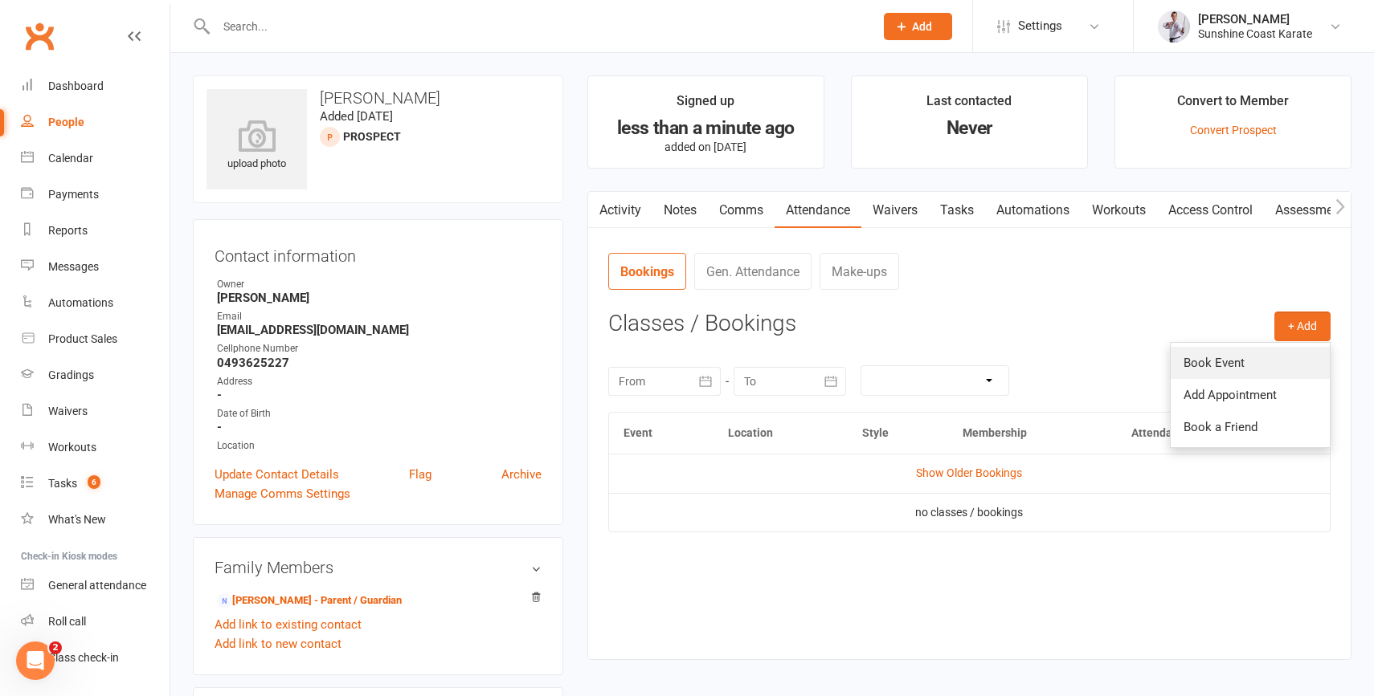
click at [1234, 364] on link "Book Event" at bounding box center [1249, 363] width 159 height 32
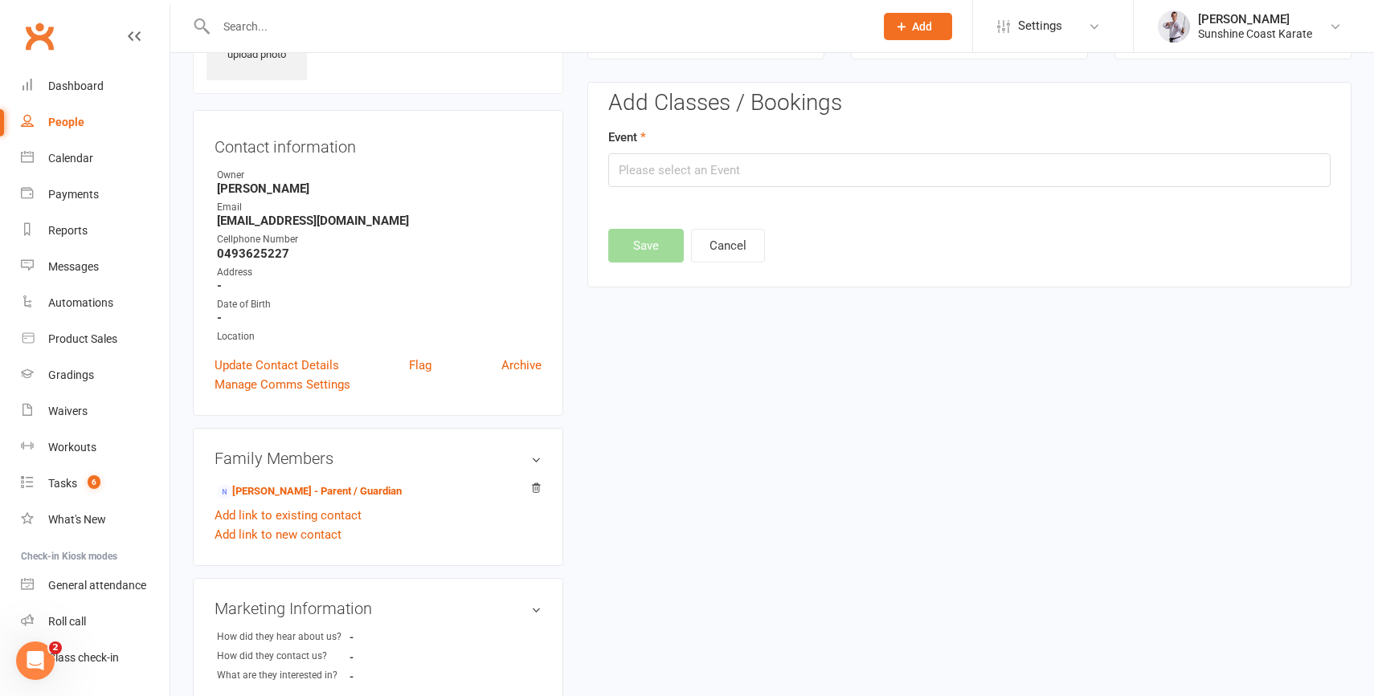
scroll to position [110, 0]
click at [741, 167] on input "text" at bounding box center [969, 170] width 722 height 34
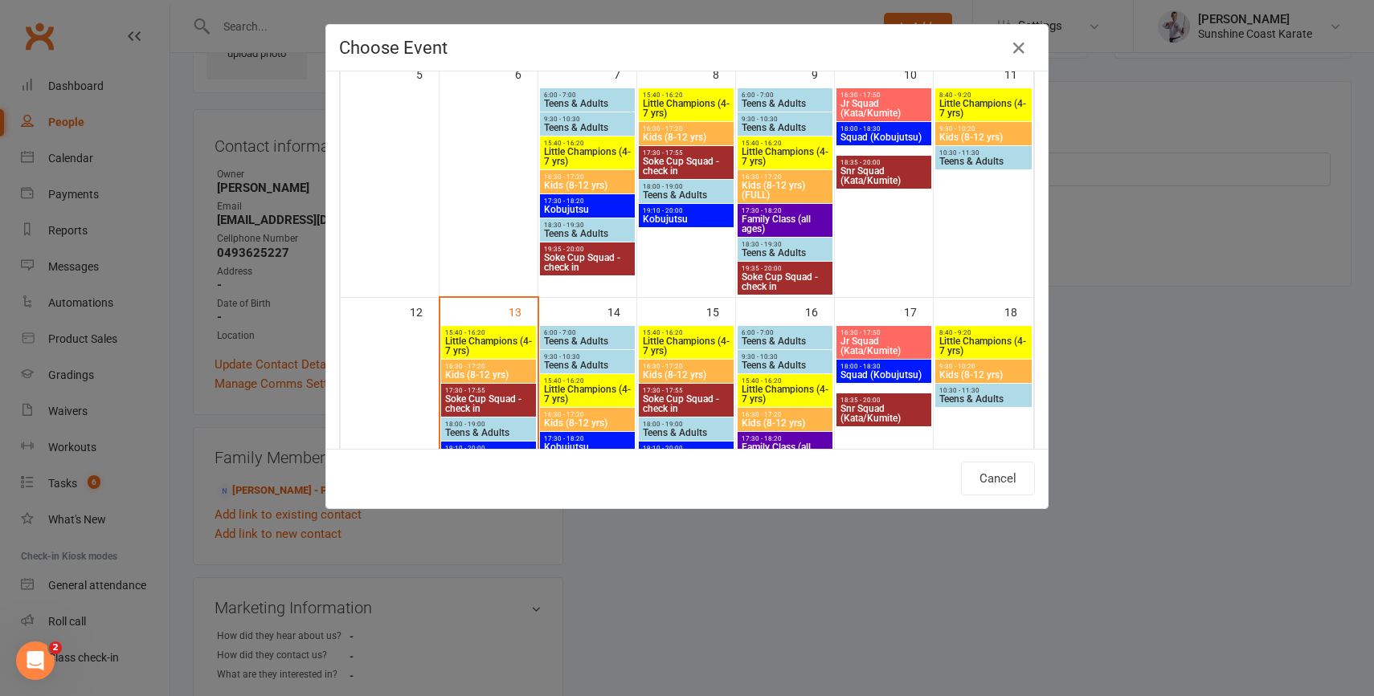
scroll to position [539, 0]
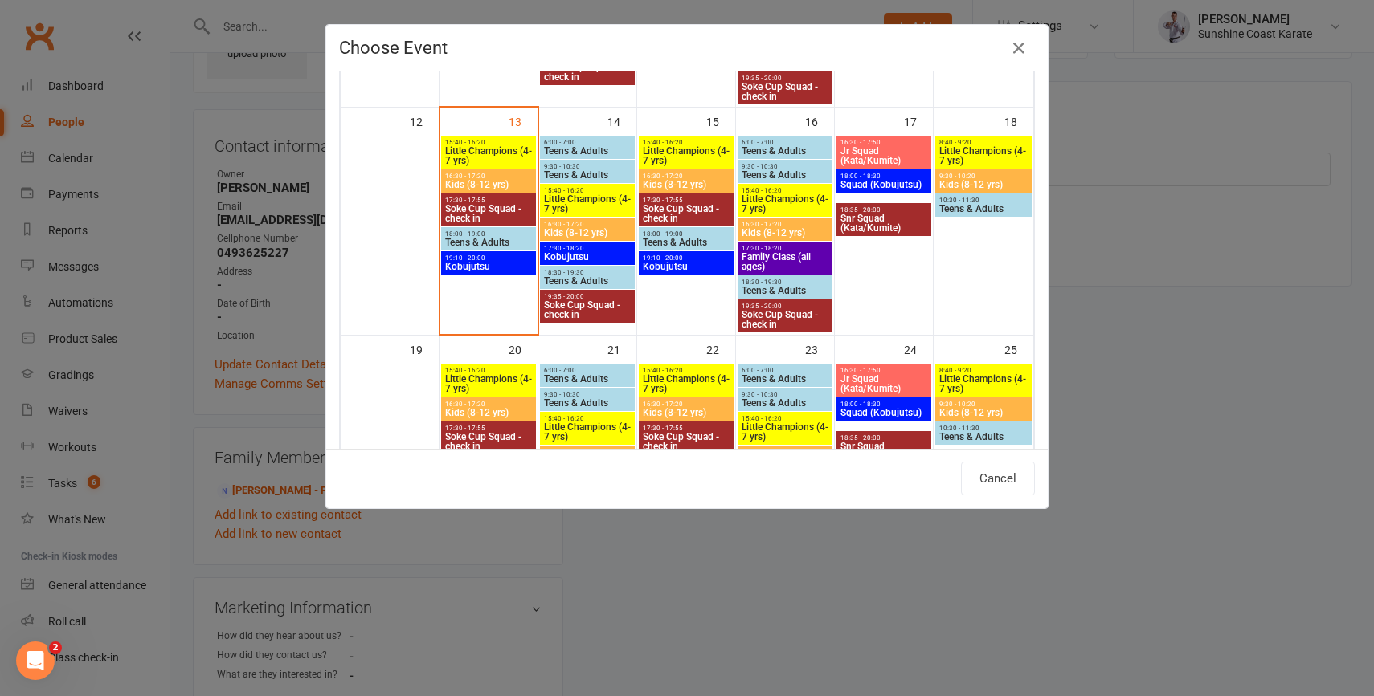
click at [471, 146] on span "Little Champions (4-7 yrs)" at bounding box center [488, 155] width 88 height 19
type input "Little Champions (4-7 yrs) - [DATE] 3:40:00 PM"
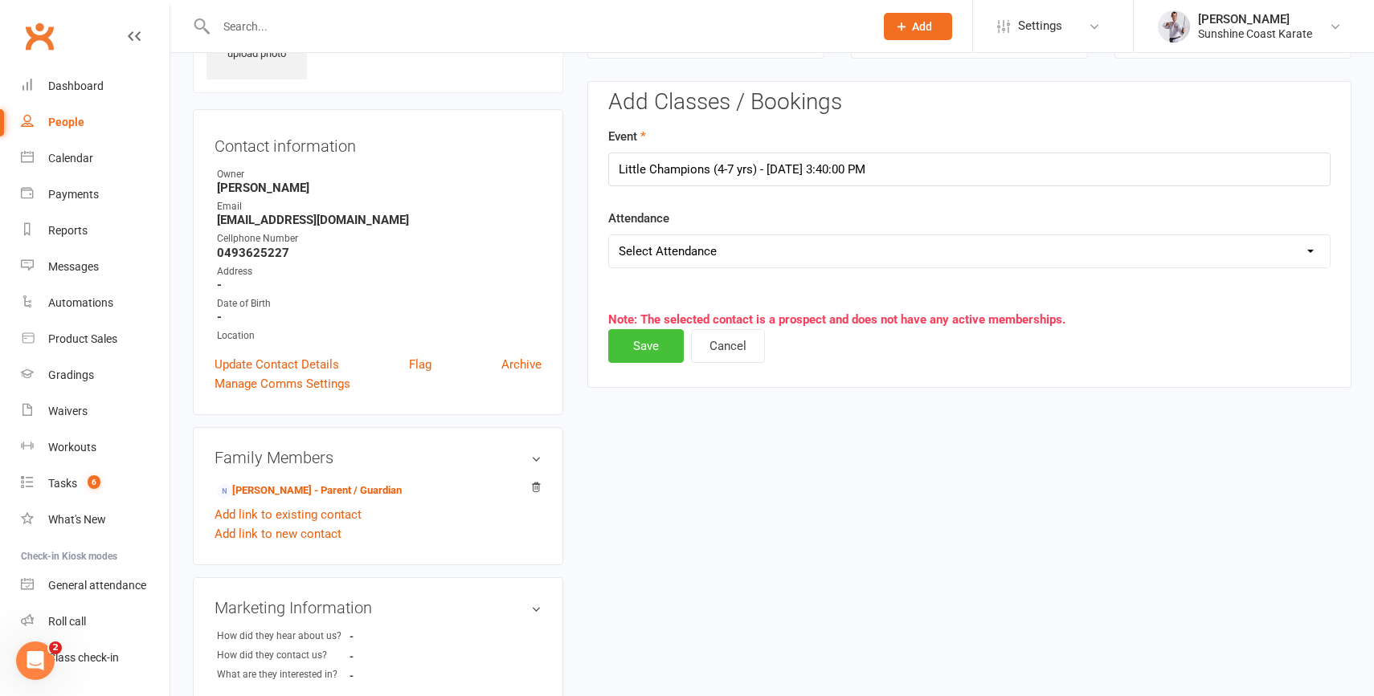
click at [638, 344] on button "Save" at bounding box center [646, 346] width 76 height 34
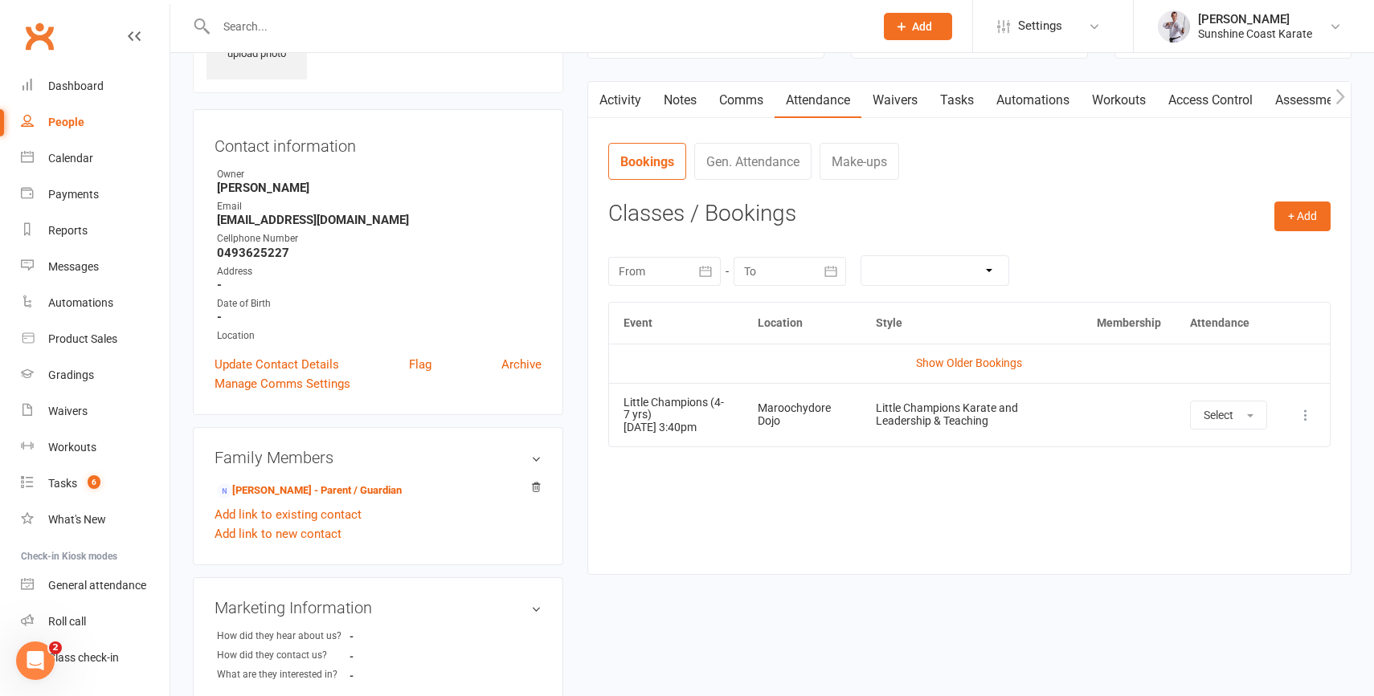
click at [330, 28] on input "text" at bounding box center [536, 26] width 651 height 22
click at [67, 381] on div "Gradings" at bounding box center [71, 375] width 46 height 13
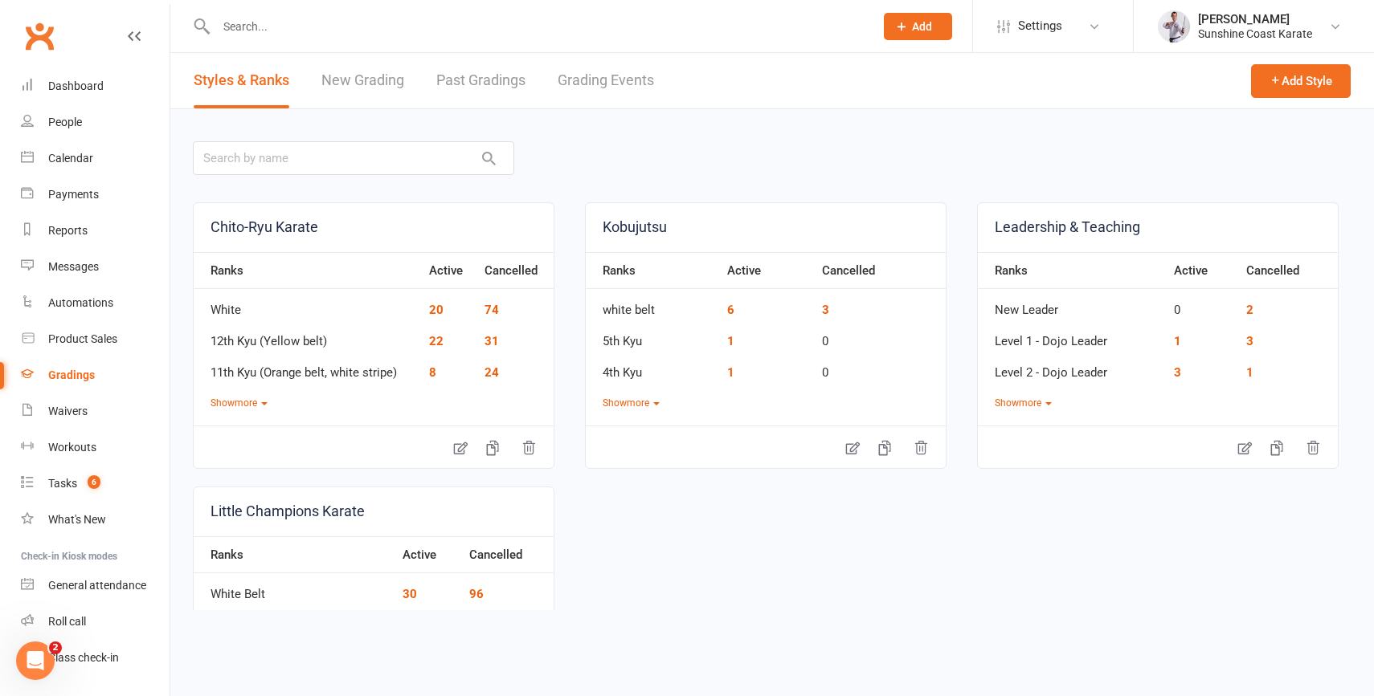
click at [606, 72] on link "Grading Events" at bounding box center [605, 80] width 96 height 55
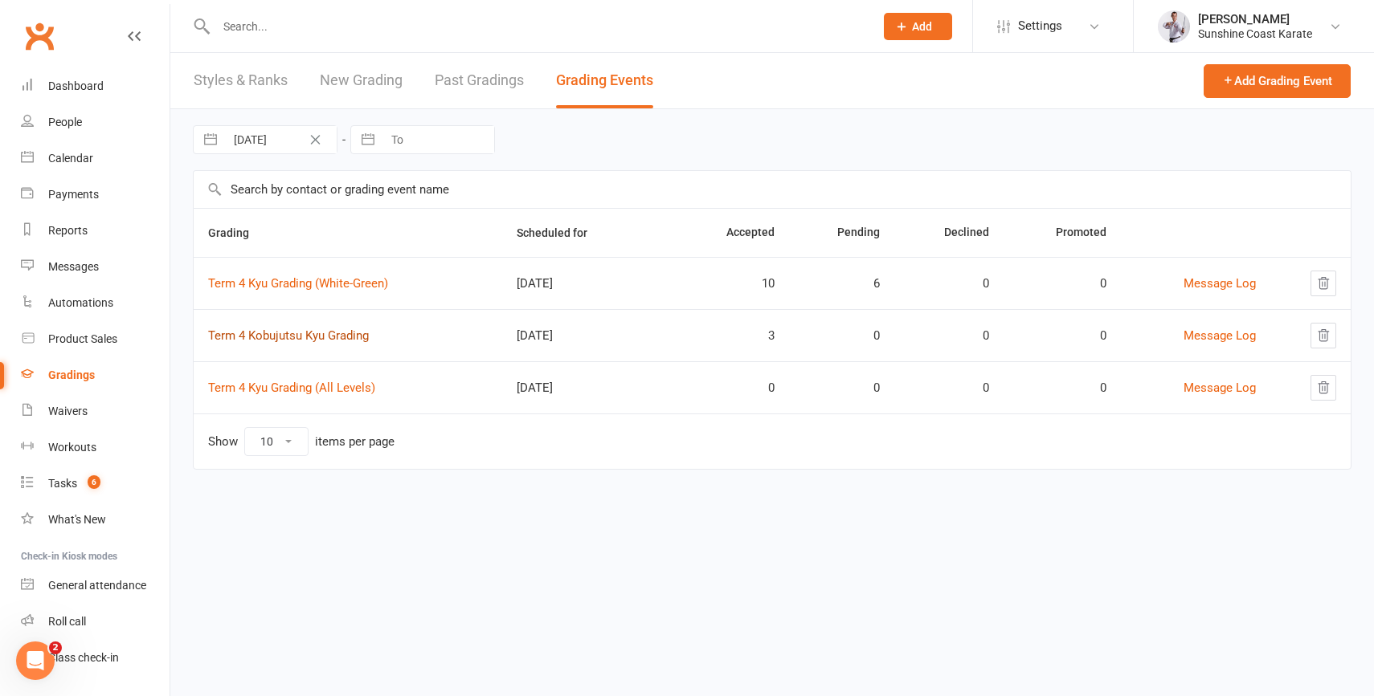
click at [303, 335] on link "Term 4 Kobujutsu Kyu Grading" at bounding box center [288, 336] width 161 height 14
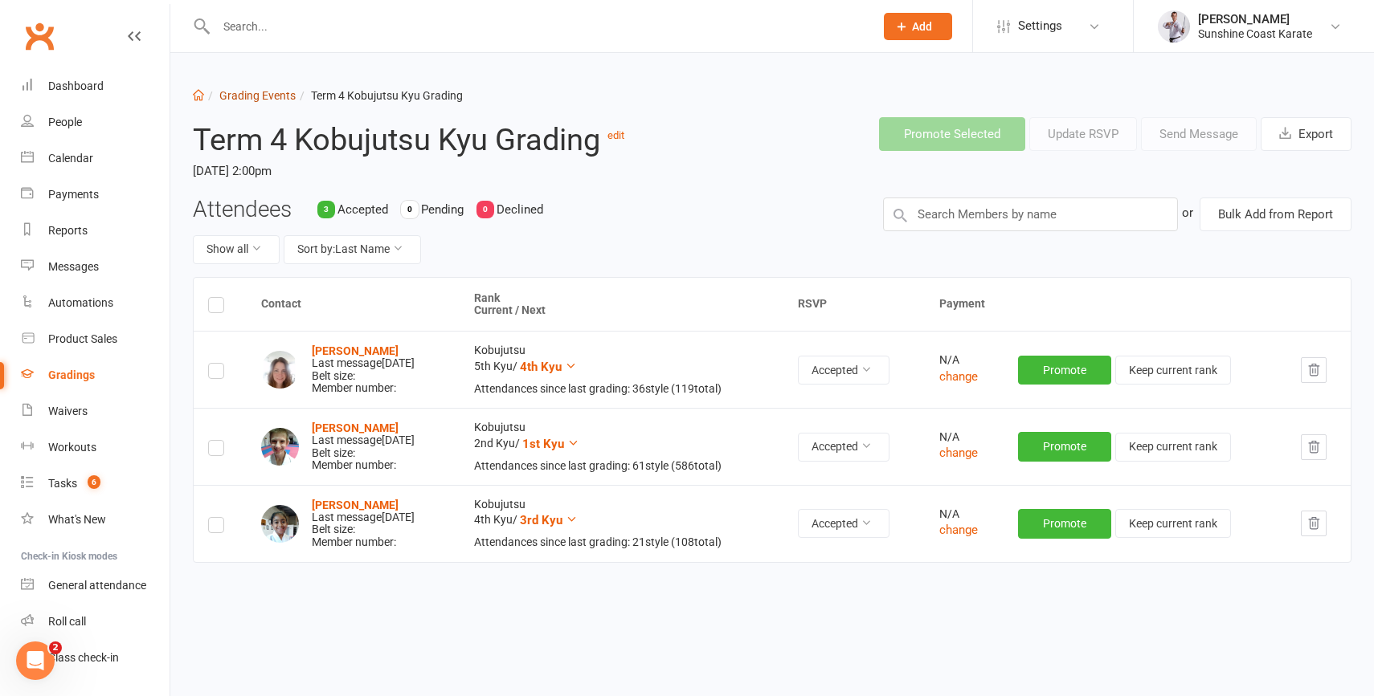
click at [265, 100] on link "Grading Events" at bounding box center [257, 95] width 76 height 13
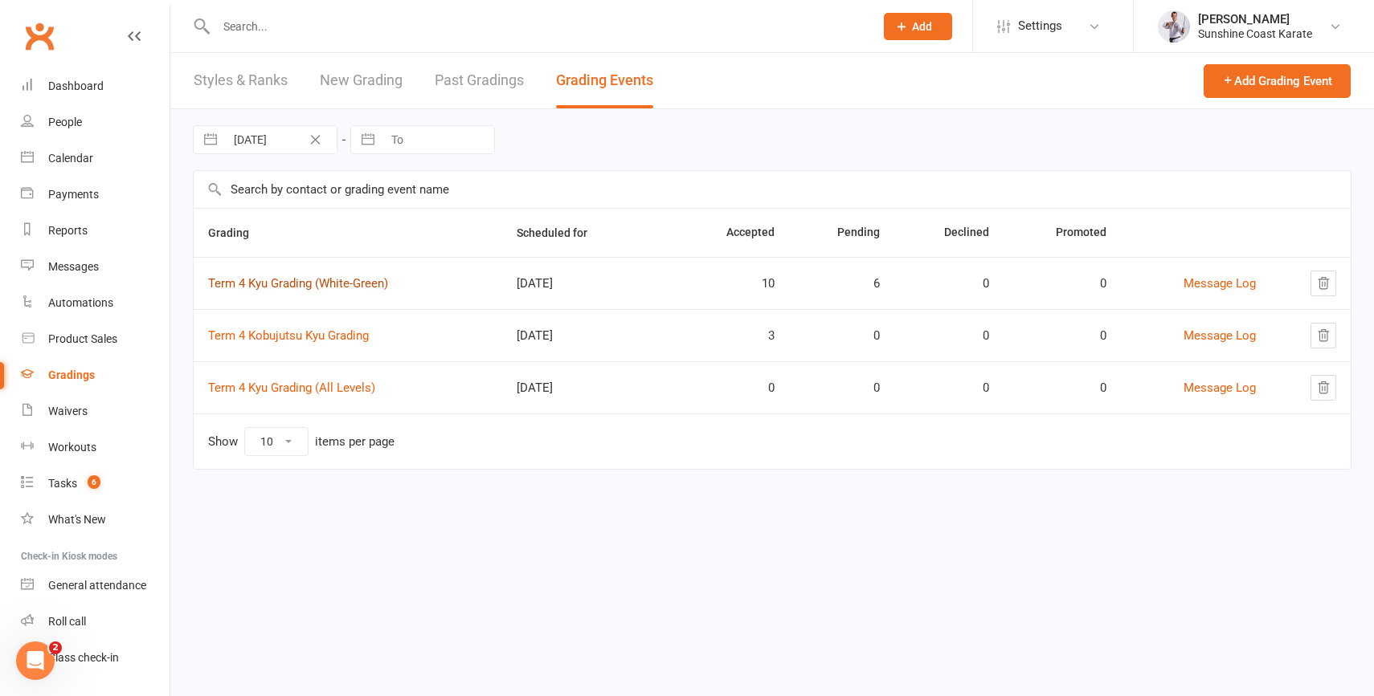
click at [277, 282] on link "Term 4 Kyu Grading (White-Green)" at bounding box center [298, 283] width 180 height 14
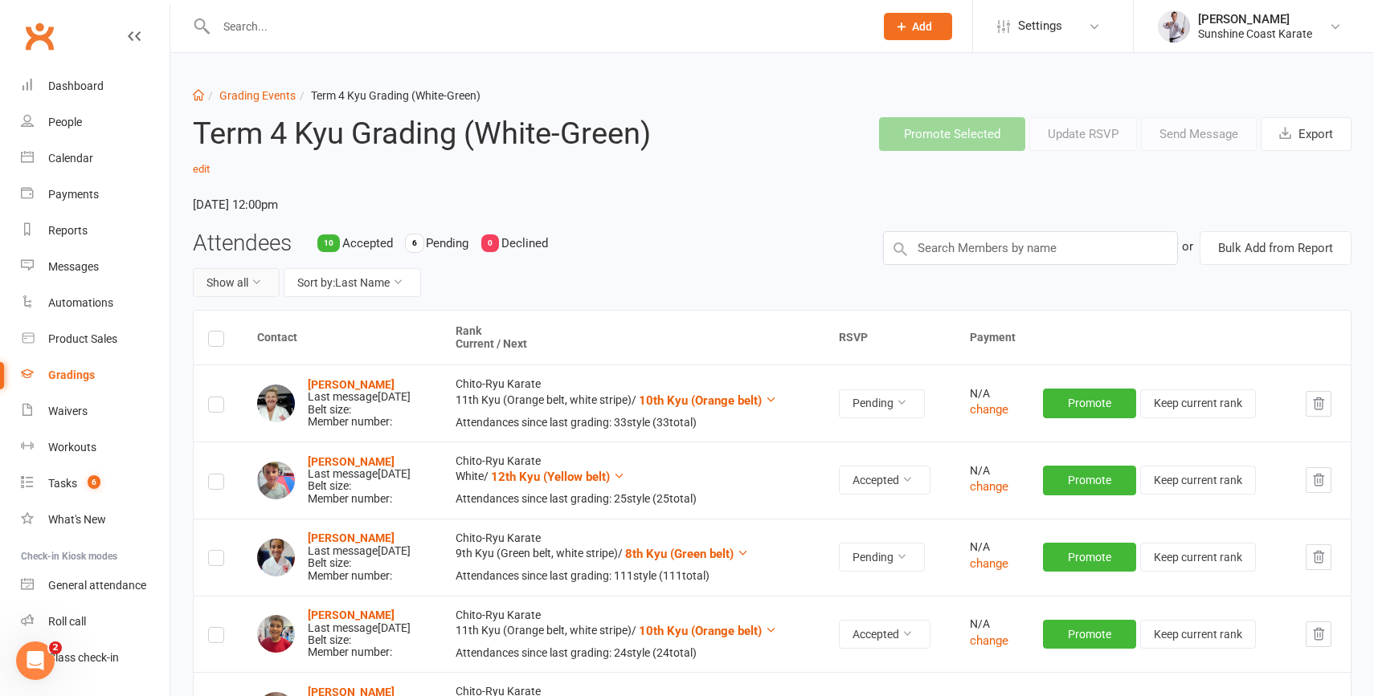
click at [262, 281] on icon at bounding box center [256, 281] width 11 height 11
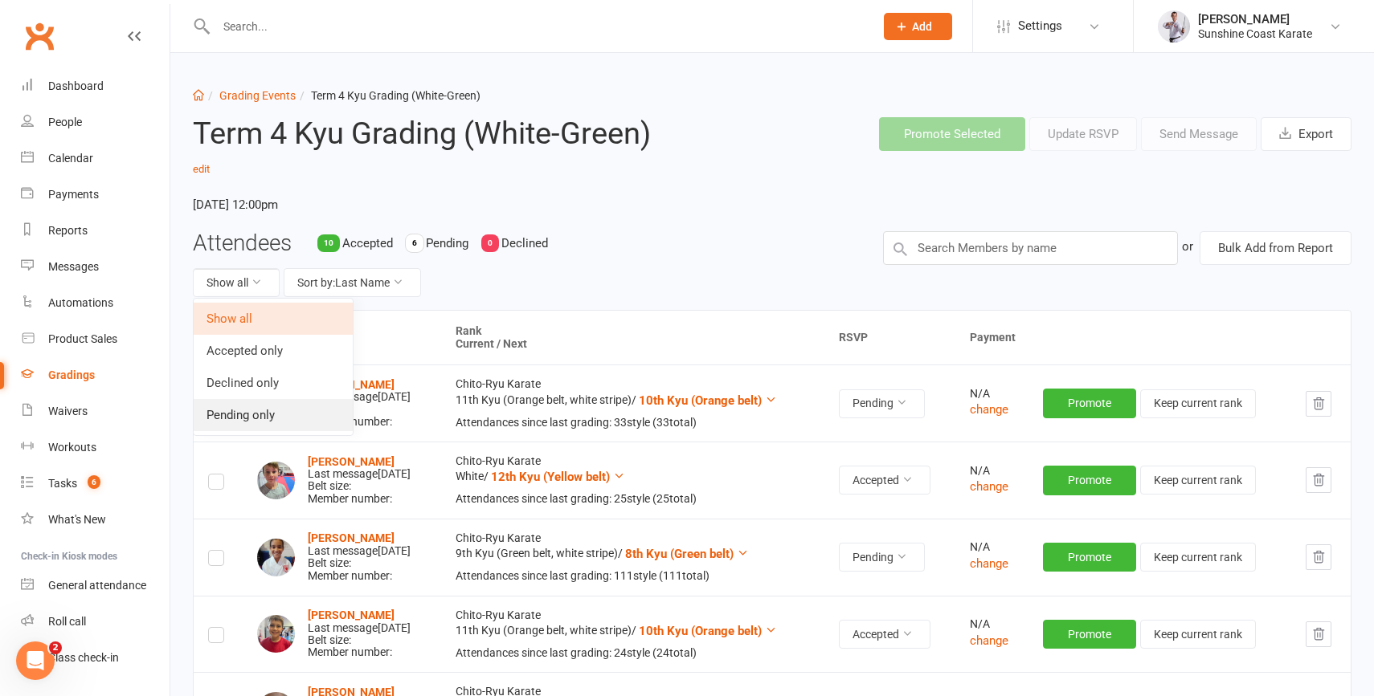
click at [250, 402] on link "Pending only" at bounding box center [273, 415] width 159 height 32
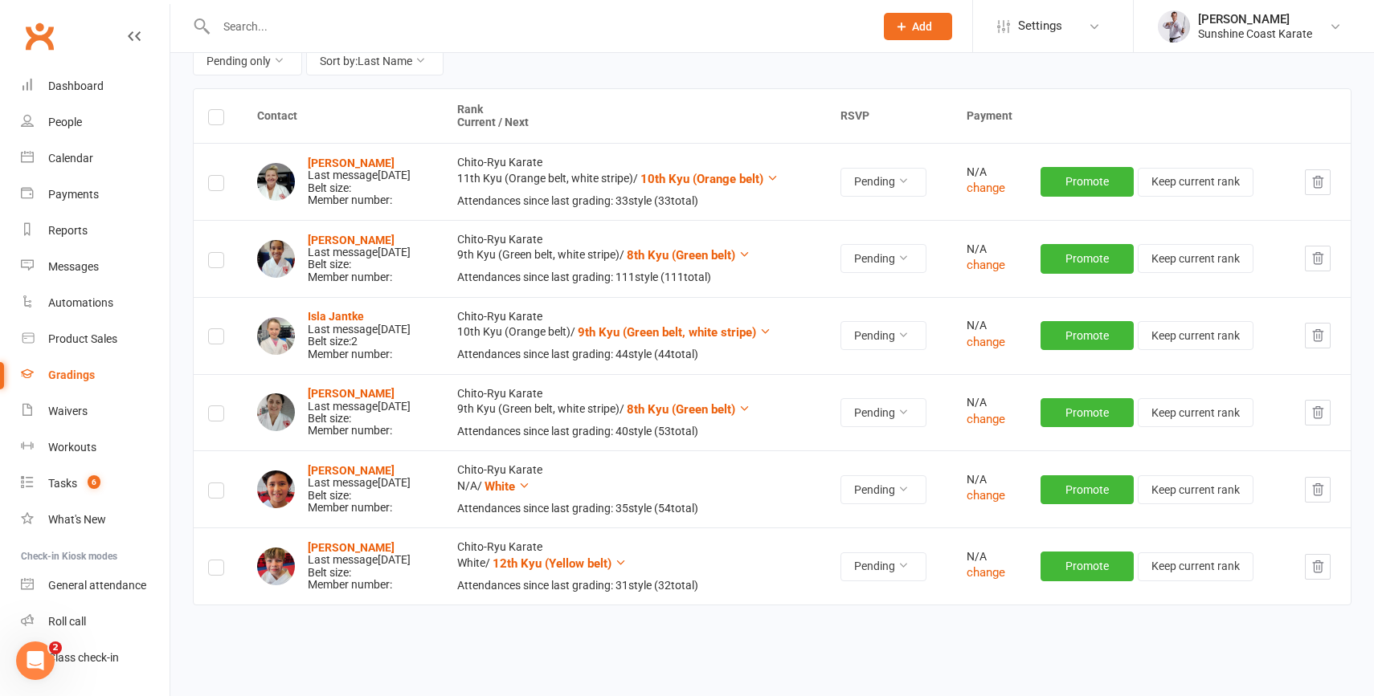
scroll to position [231, 0]
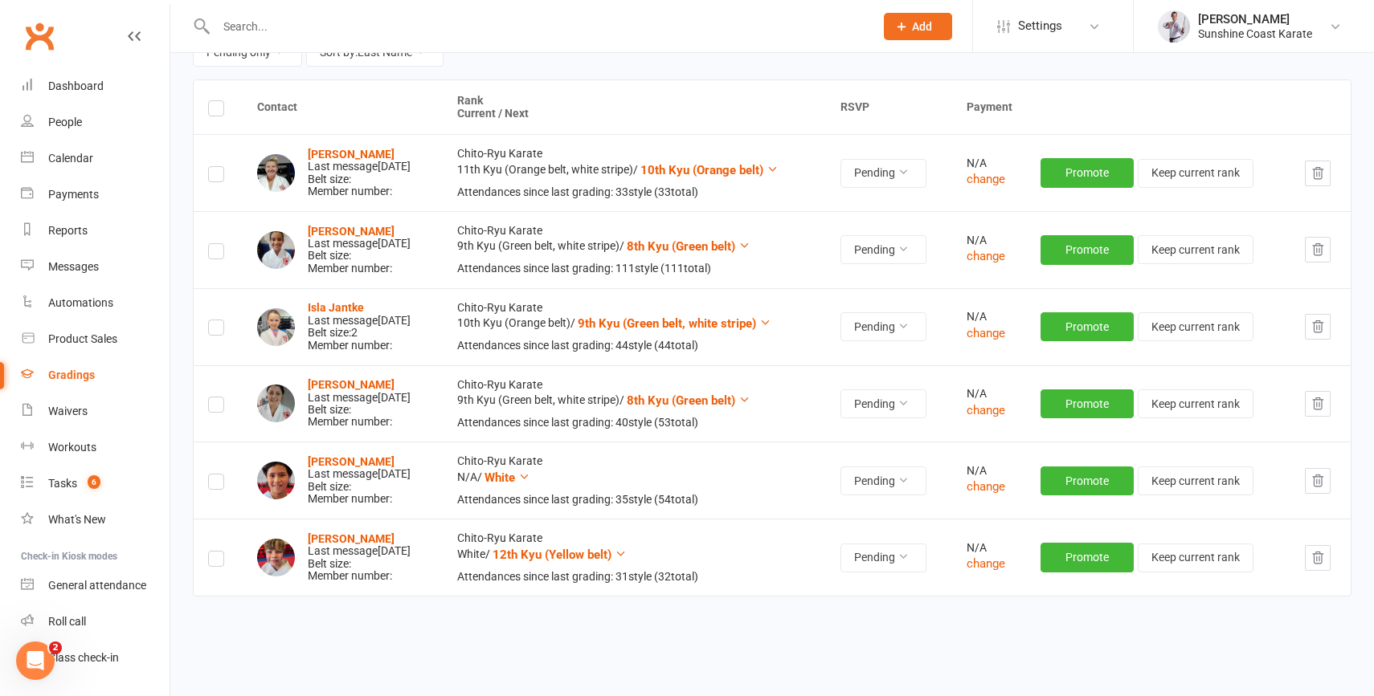
click at [364, 25] on input "text" at bounding box center [536, 26] width 651 height 22
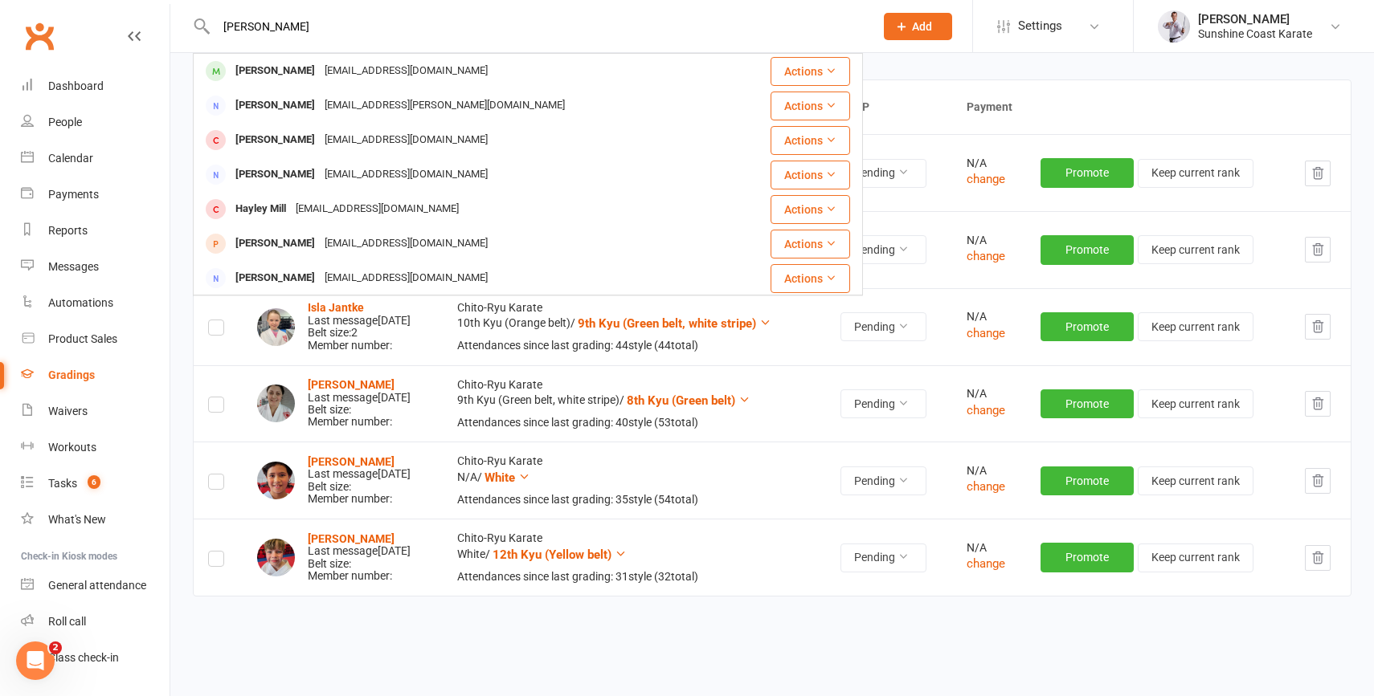
type input "[PERSON_NAME]"
click at [827, 659] on div "Contact Rank Current / Next RSVP Payment [PERSON_NAME] Last message [DATE] Belt…" at bounding box center [772, 389] width 1158 height 619
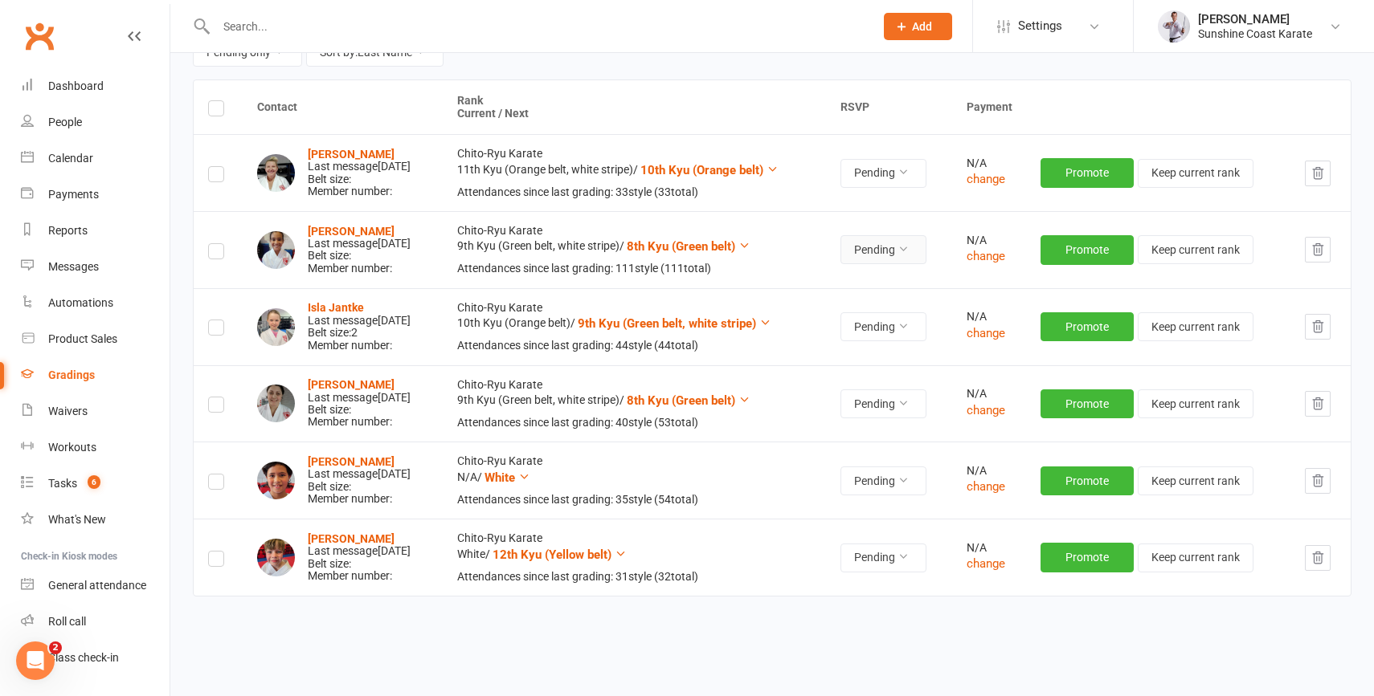
click at [901, 251] on button "Pending" at bounding box center [883, 249] width 86 height 29
click at [888, 292] on link "Accepted" at bounding box center [862, 286] width 159 height 32
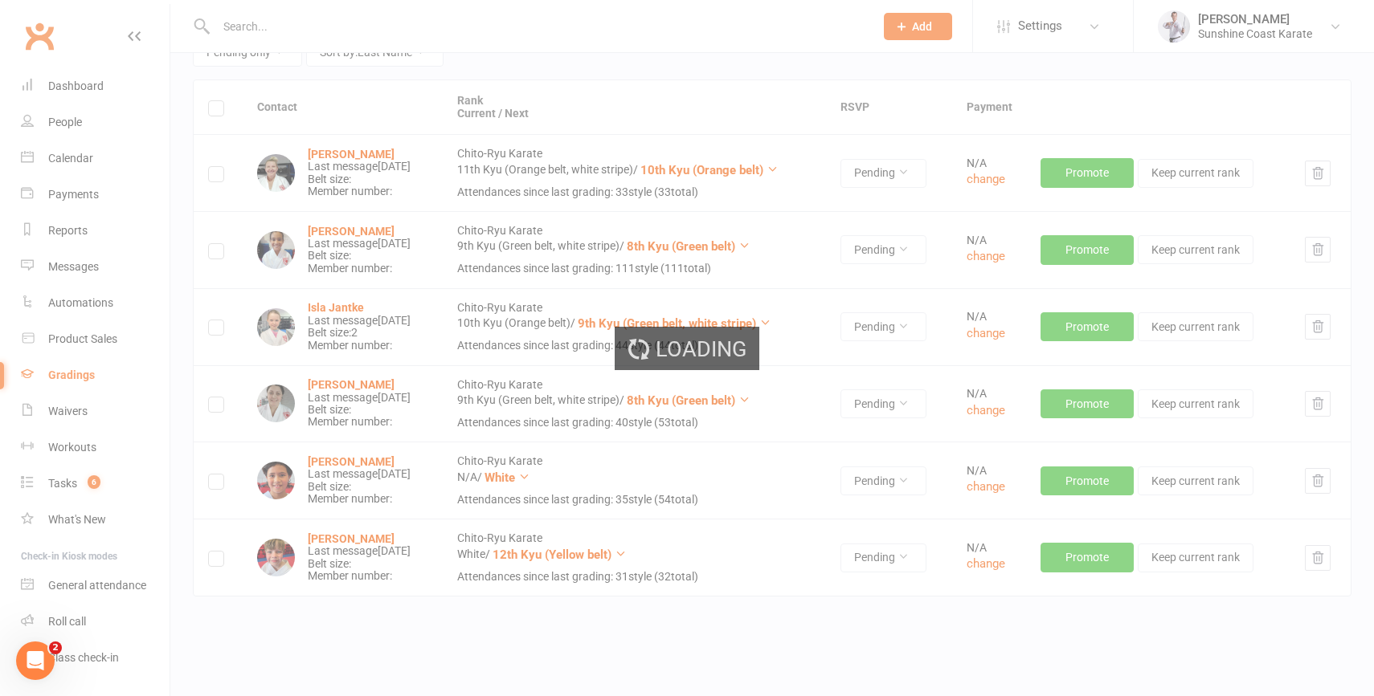
scroll to position [202, 0]
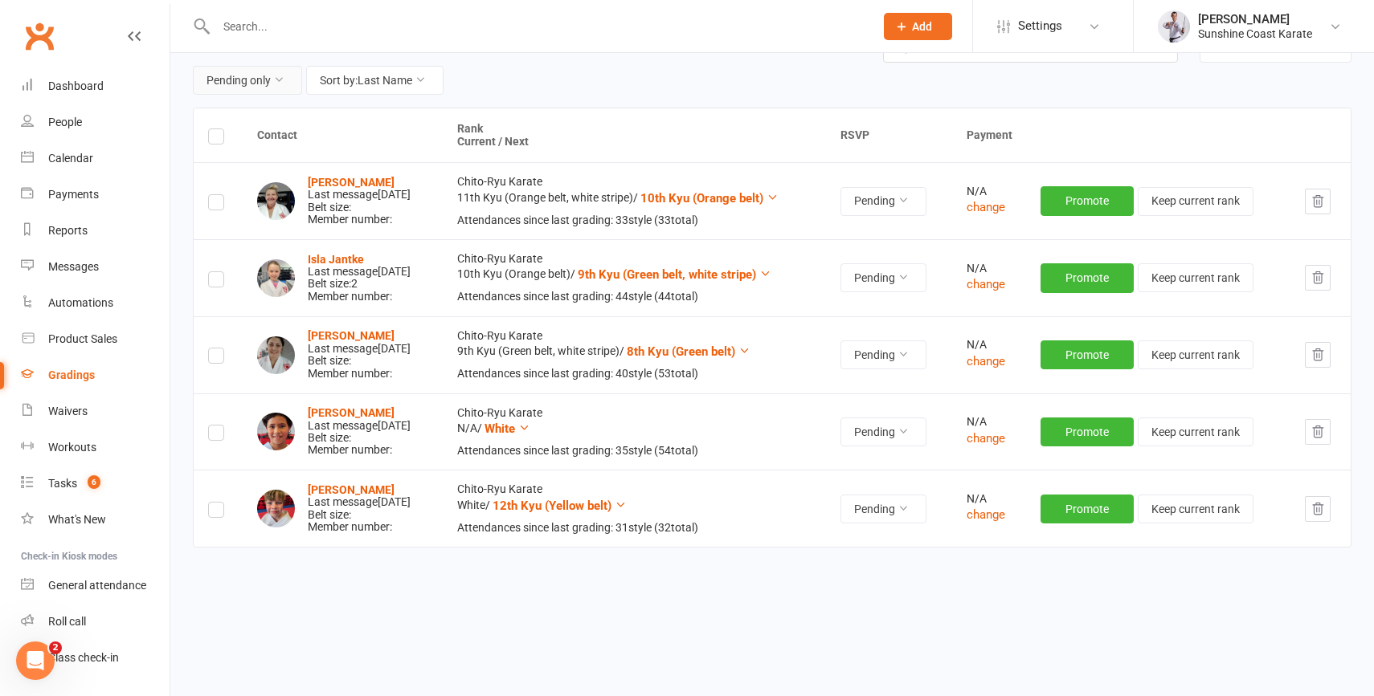
click at [263, 76] on button "Pending only" at bounding box center [247, 80] width 109 height 29
click at [214, 151] on link "Accepted only" at bounding box center [221, 149] width 159 height 32
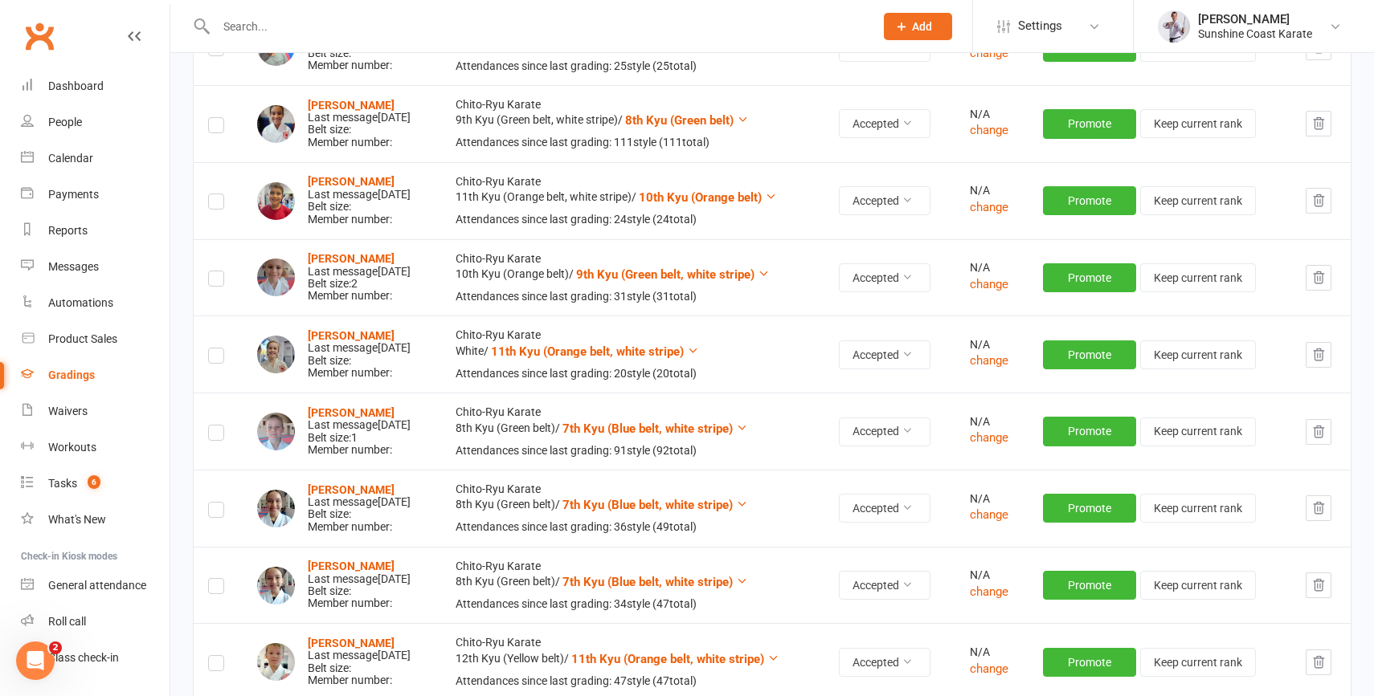
scroll to position [352, 0]
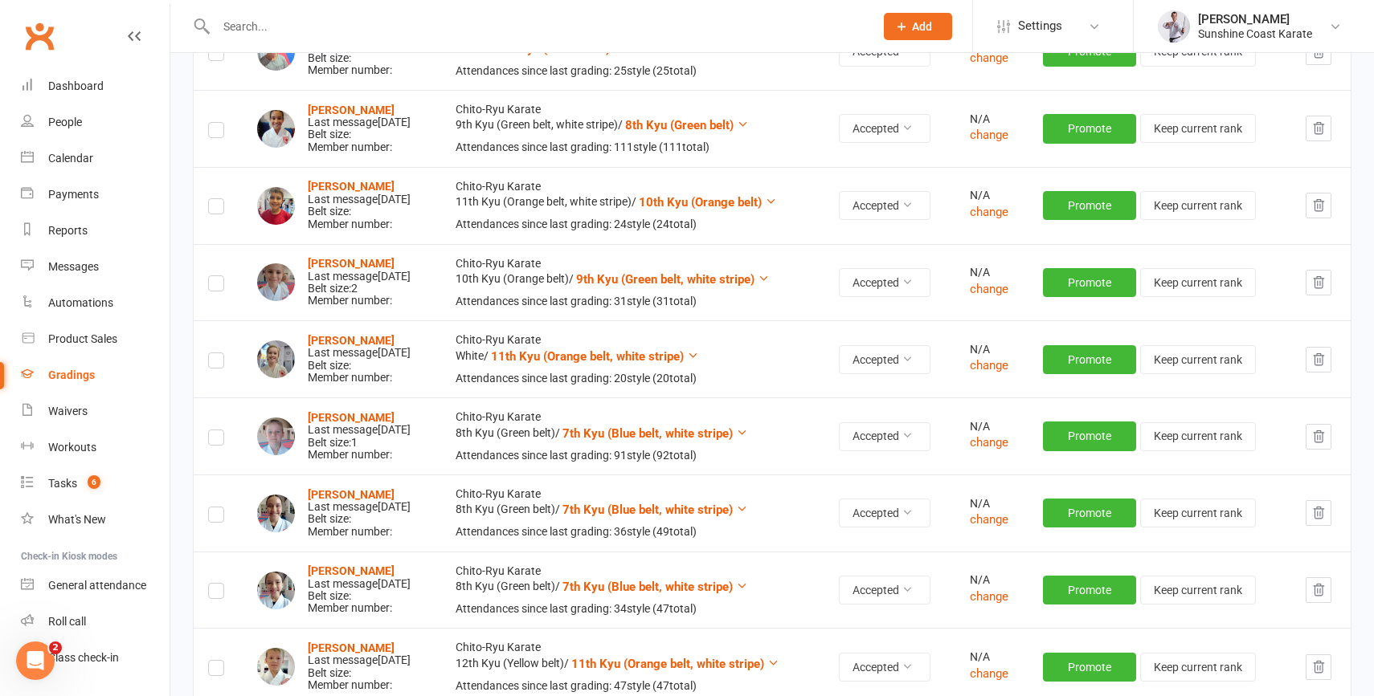
click at [214, 133] on label at bounding box center [216, 133] width 16 height 0
click at [214, 123] on input "checkbox" at bounding box center [216, 123] width 16 height 0
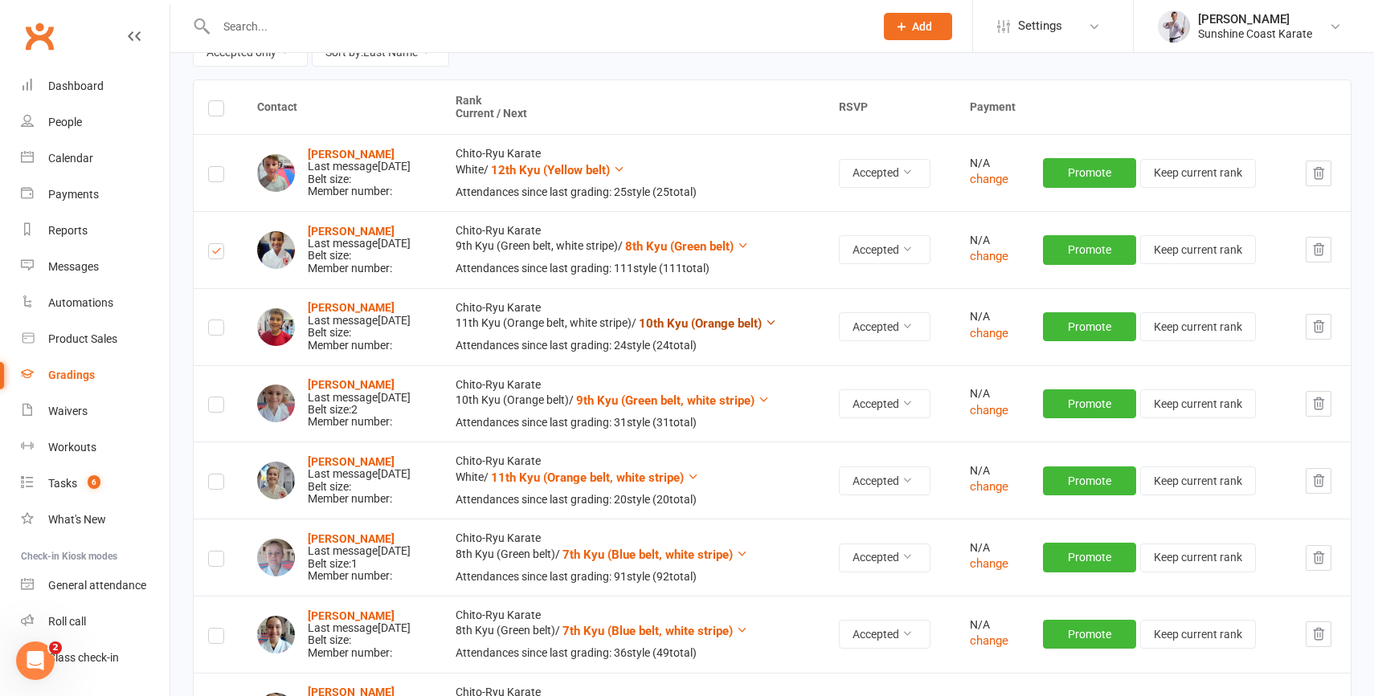
scroll to position [0, 0]
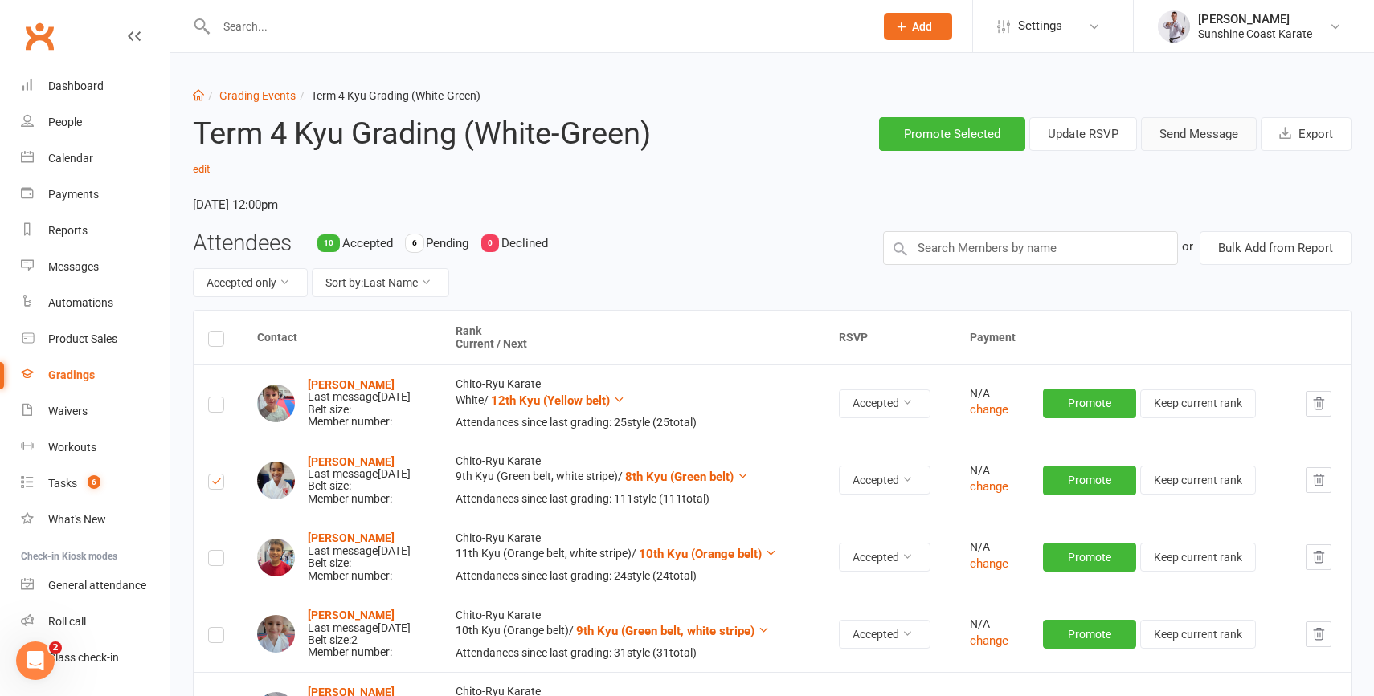
click at [1191, 135] on button "Send Message" at bounding box center [1199, 134] width 116 height 34
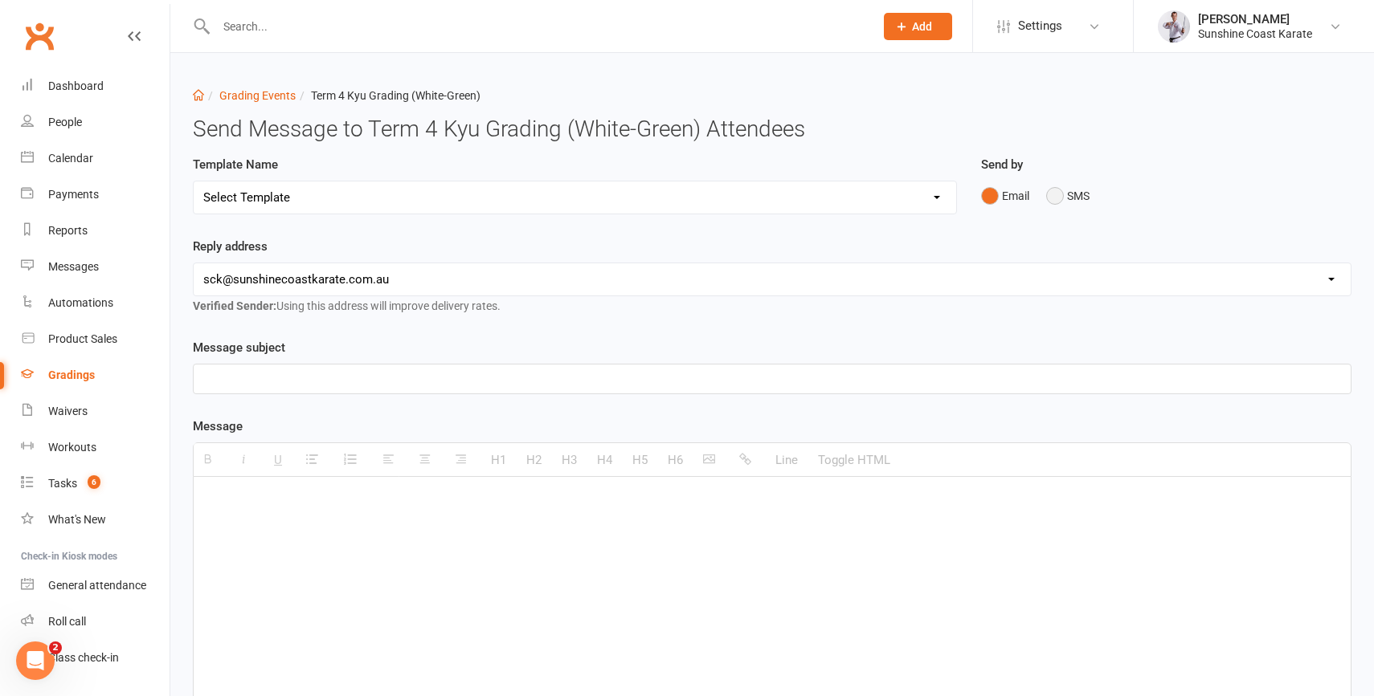
click at [1057, 197] on button "SMS" at bounding box center [1067, 196] width 43 height 31
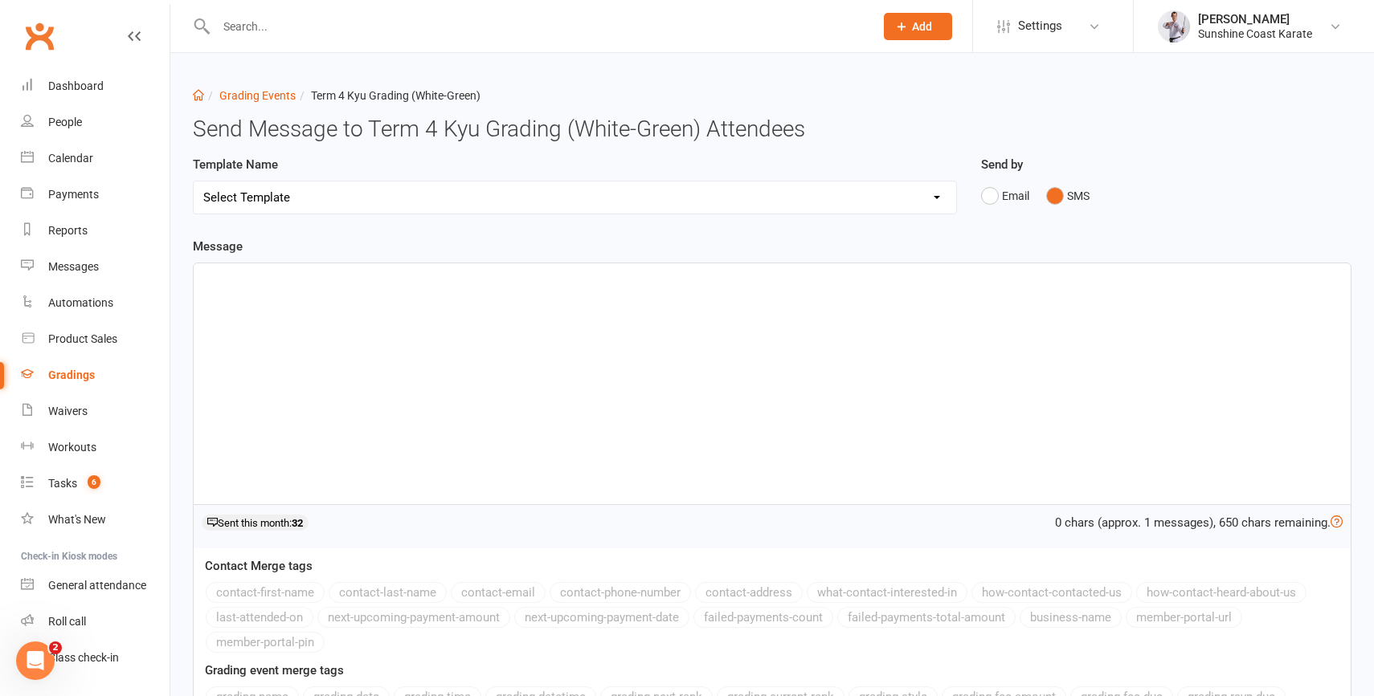
click at [701, 324] on div at bounding box center [772, 383] width 1157 height 241
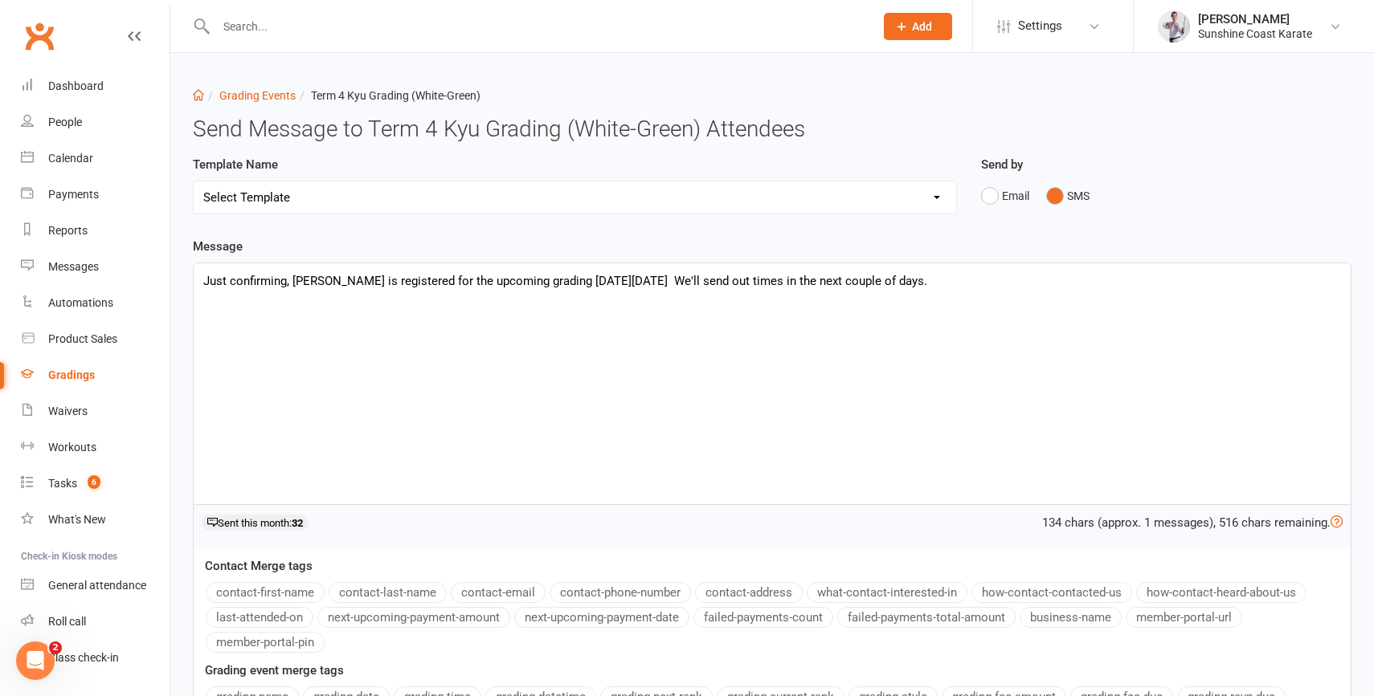
scroll to position [153, 0]
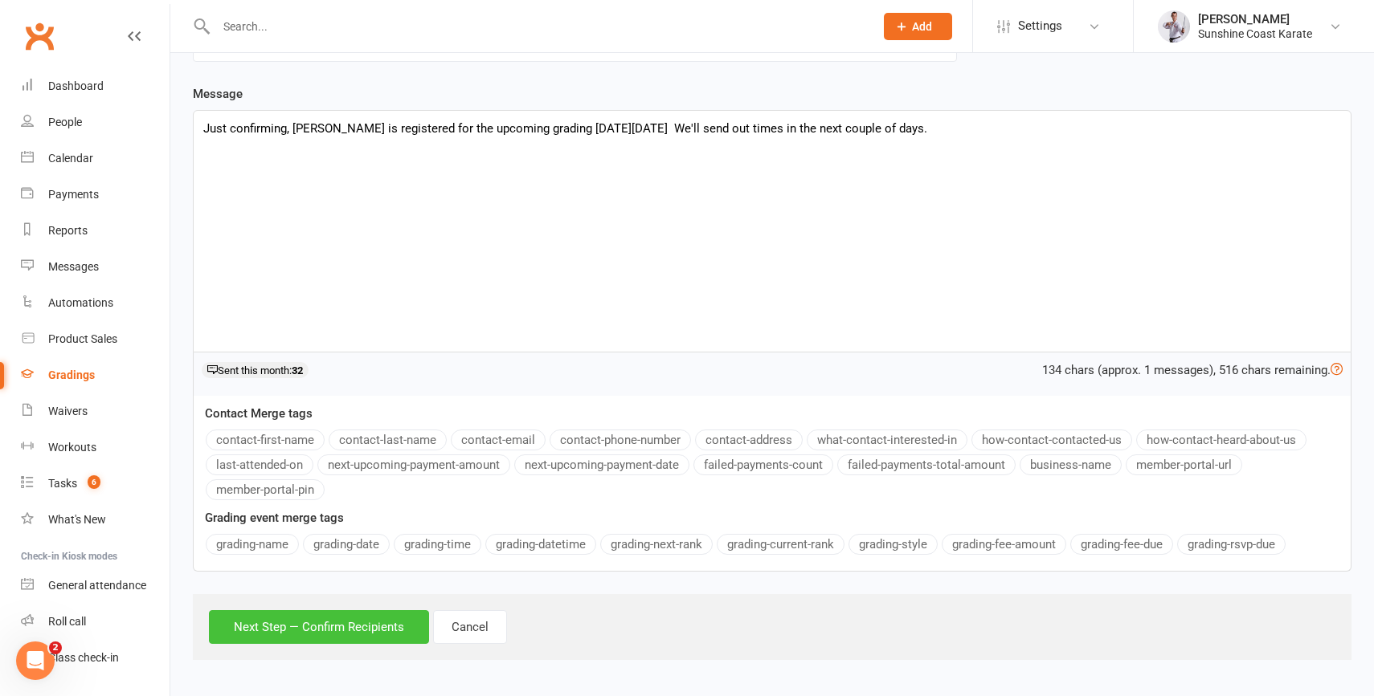
click at [321, 626] on button "Next Step — Confirm Recipients" at bounding box center [319, 628] width 220 height 34
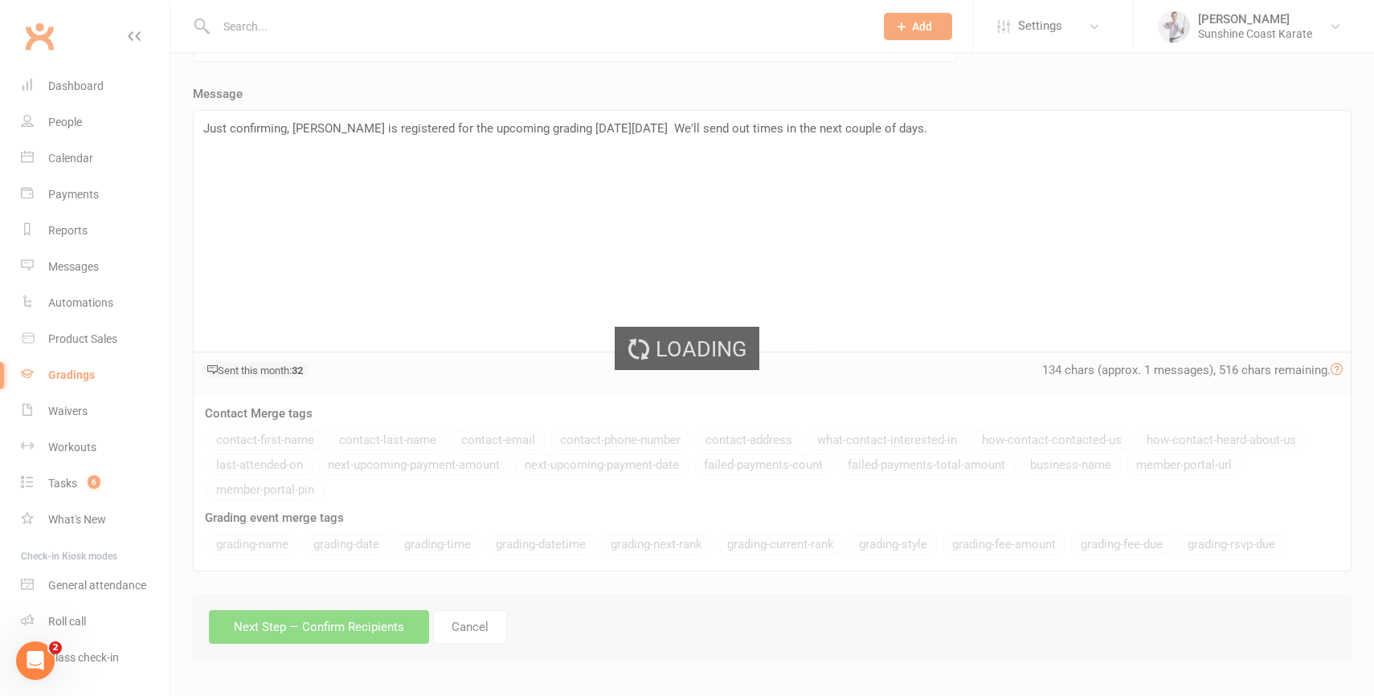
scroll to position [0, 0]
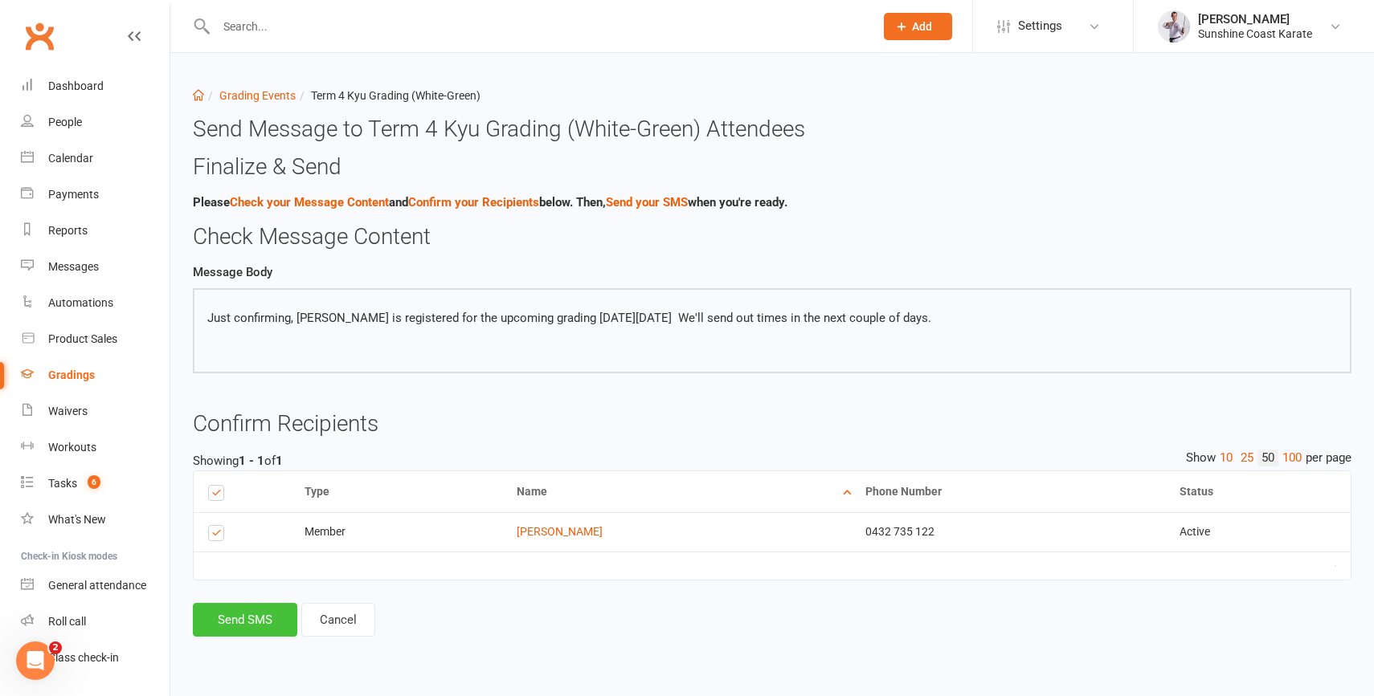
click at [232, 619] on button "Send SMS" at bounding box center [245, 620] width 104 height 34
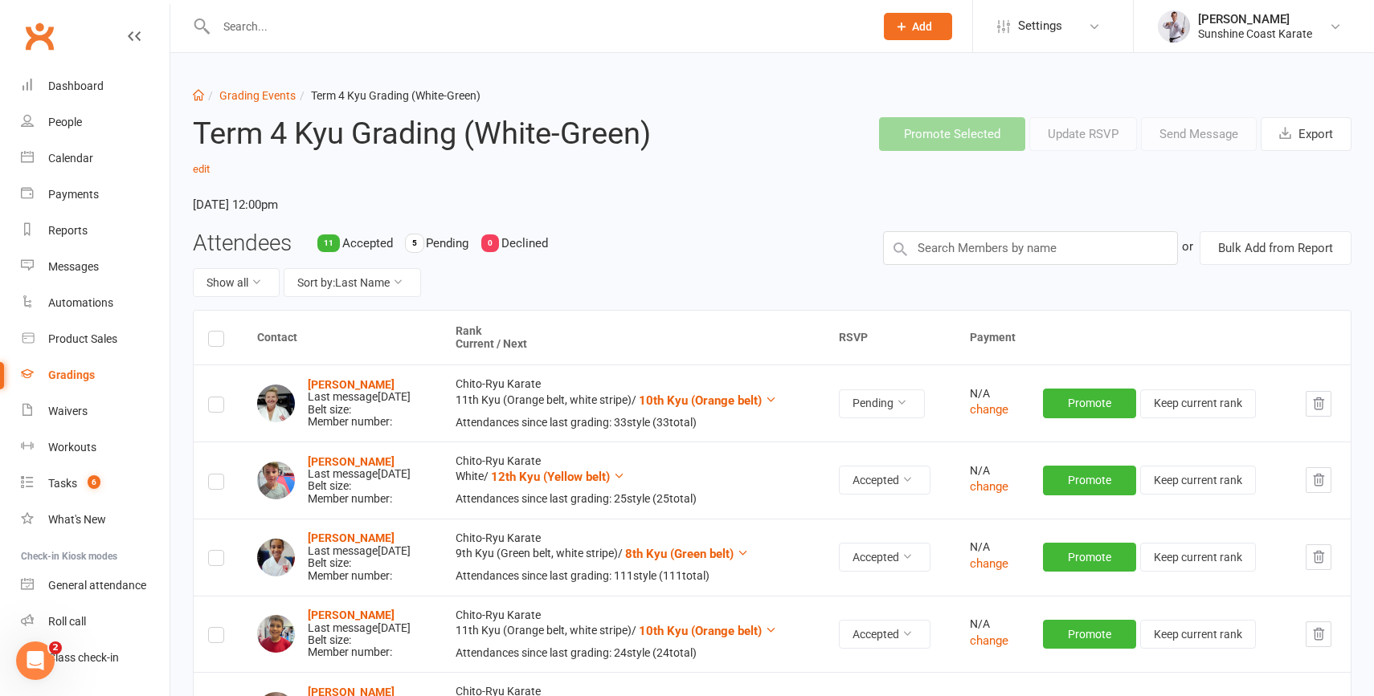
click at [421, 241] on div "5" at bounding box center [415, 244] width 18 height 18
click at [251, 288] on button "Show all" at bounding box center [236, 282] width 87 height 29
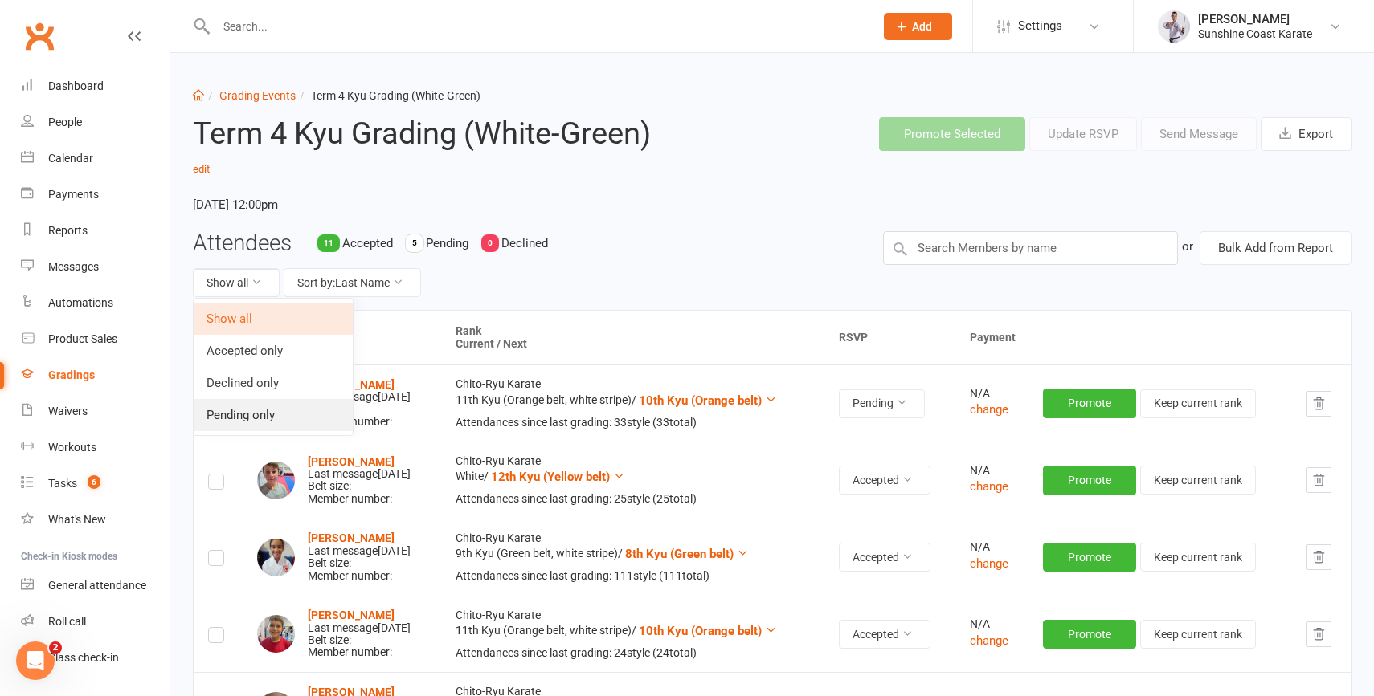
click at [234, 418] on link "Pending only" at bounding box center [273, 415] width 159 height 32
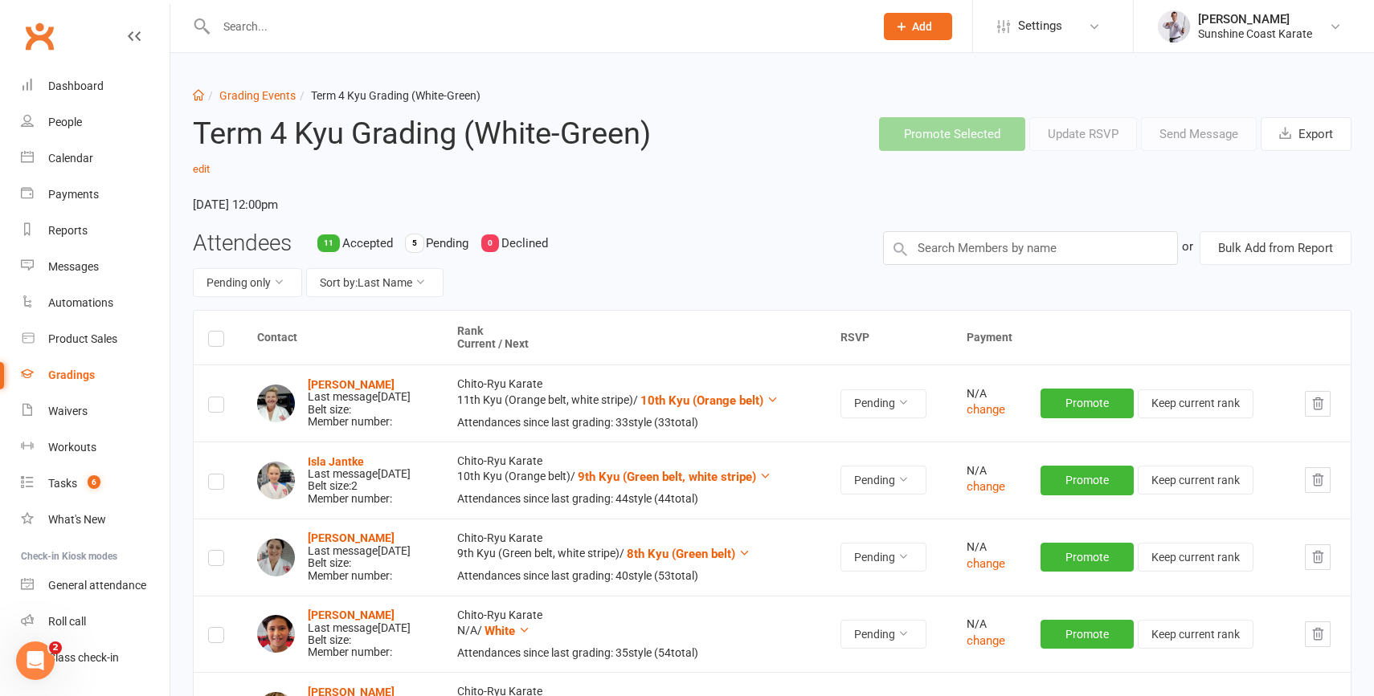
click at [216, 341] on label at bounding box center [216, 341] width 16 height 0
click at [216, 332] on input "checkbox" at bounding box center [216, 332] width 16 height 0
click at [1177, 135] on button "Send Message" at bounding box center [1199, 134] width 116 height 34
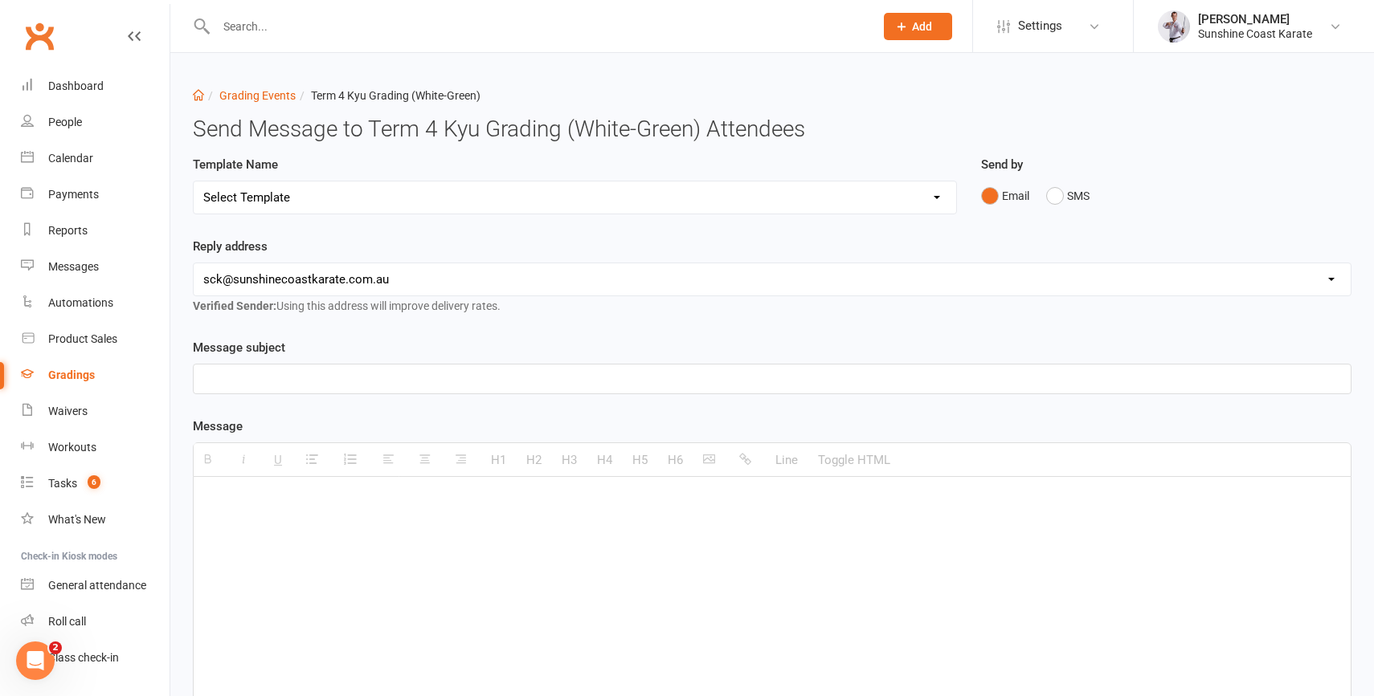
click at [368, 202] on select "Select Template [Email] Grading Event Reminder [SMS] Grading invite - Follow Up…" at bounding box center [575, 198] width 762 height 32
select select "1"
click at [194, 182] on select "Select Template [Email] Grading Event Reminder [SMS] Grading invite - Follow Up…" at bounding box center [575, 198] width 762 height 32
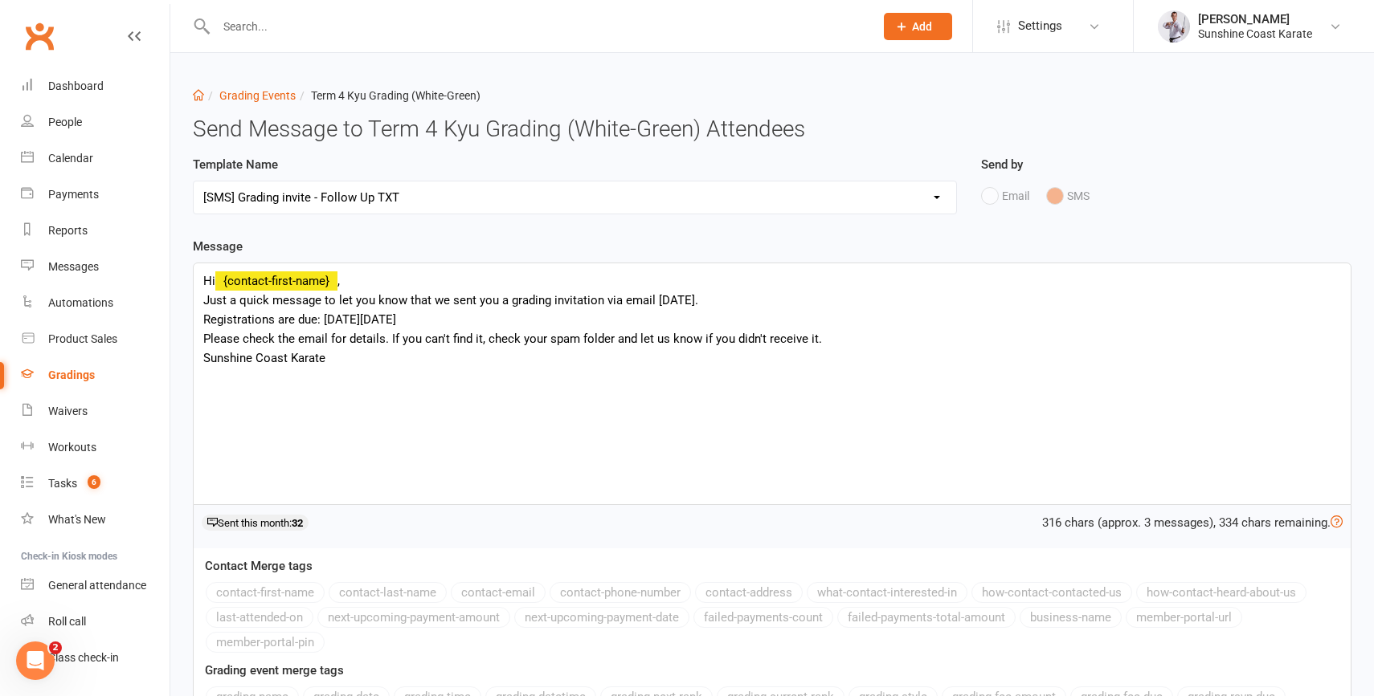
click at [671, 302] on div "Hi {contact-first-name} , Just a quick message to let you know that we sent you…" at bounding box center [772, 383] width 1157 height 241
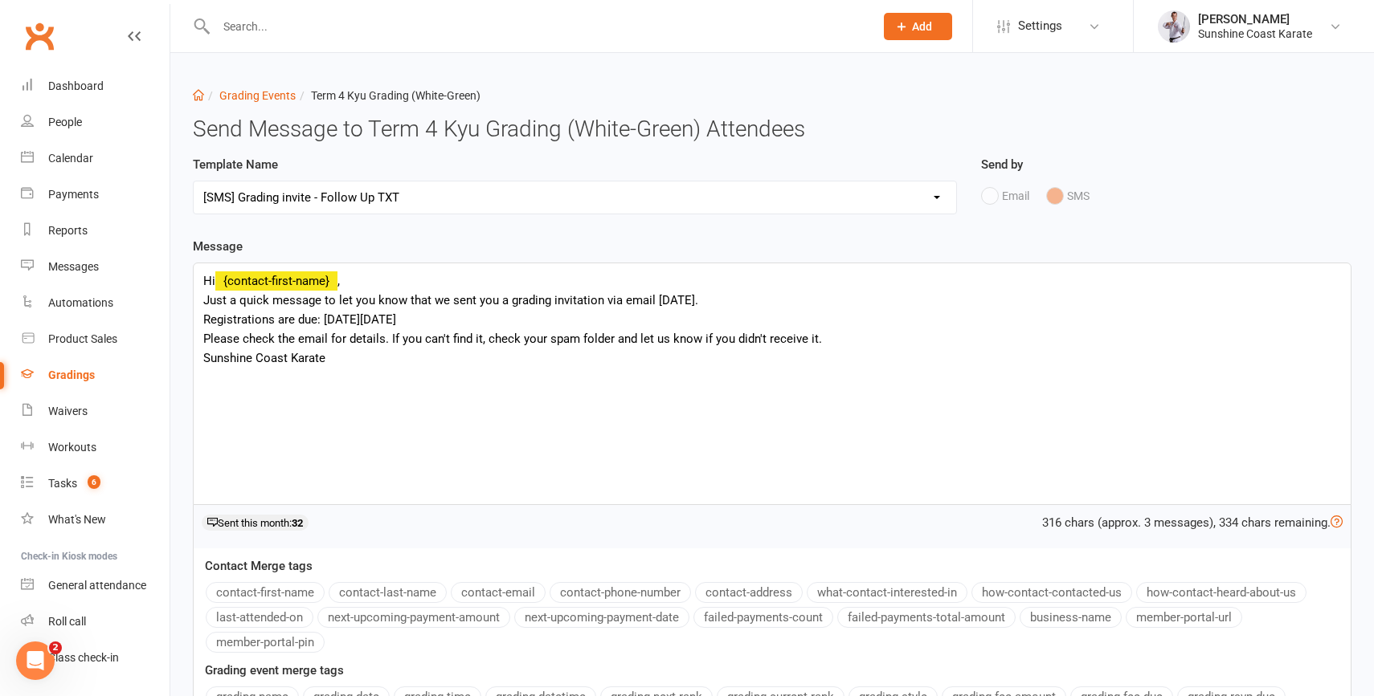
click at [671, 302] on div "Hi {contact-first-name} , Just a quick message to let you know that we sent you…" at bounding box center [772, 383] width 1157 height 241
click at [280, 319] on div "Hi {contact-first-name} , Just a quick message to let you know that we sent you…" at bounding box center [772, 383] width 1157 height 241
drag, startPoint x: 280, startPoint y: 319, endPoint x: 458, endPoint y: 323, distance: 178.4
click at [458, 323] on div "Hi {contact-first-name} , Just a quick message to let you know that we sent you…" at bounding box center [772, 383] width 1157 height 241
click at [361, 317] on div "Hi {contact-first-name} , Just a quick message to let you know that we sent you…" at bounding box center [772, 383] width 1157 height 241
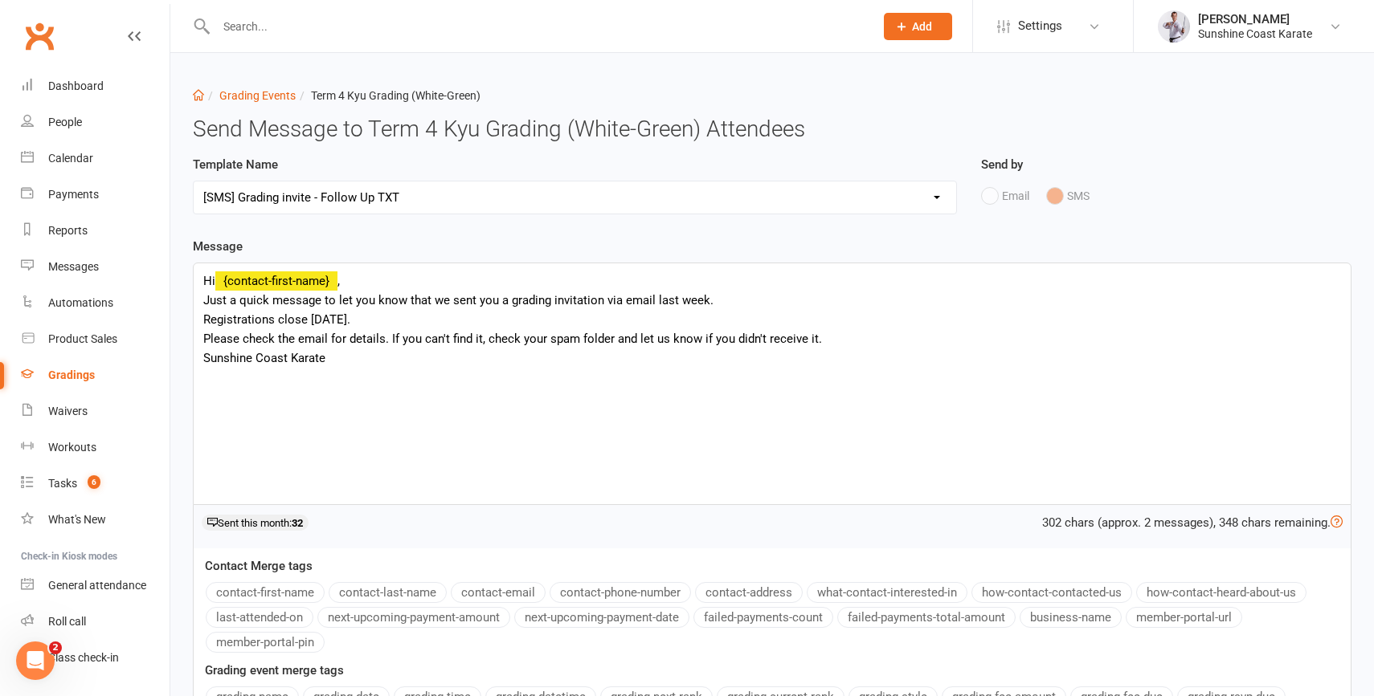
click at [206, 339] on div "Hi {contact-first-name} , Just a quick message to let you know that we sent you…" at bounding box center [772, 383] width 1157 height 241
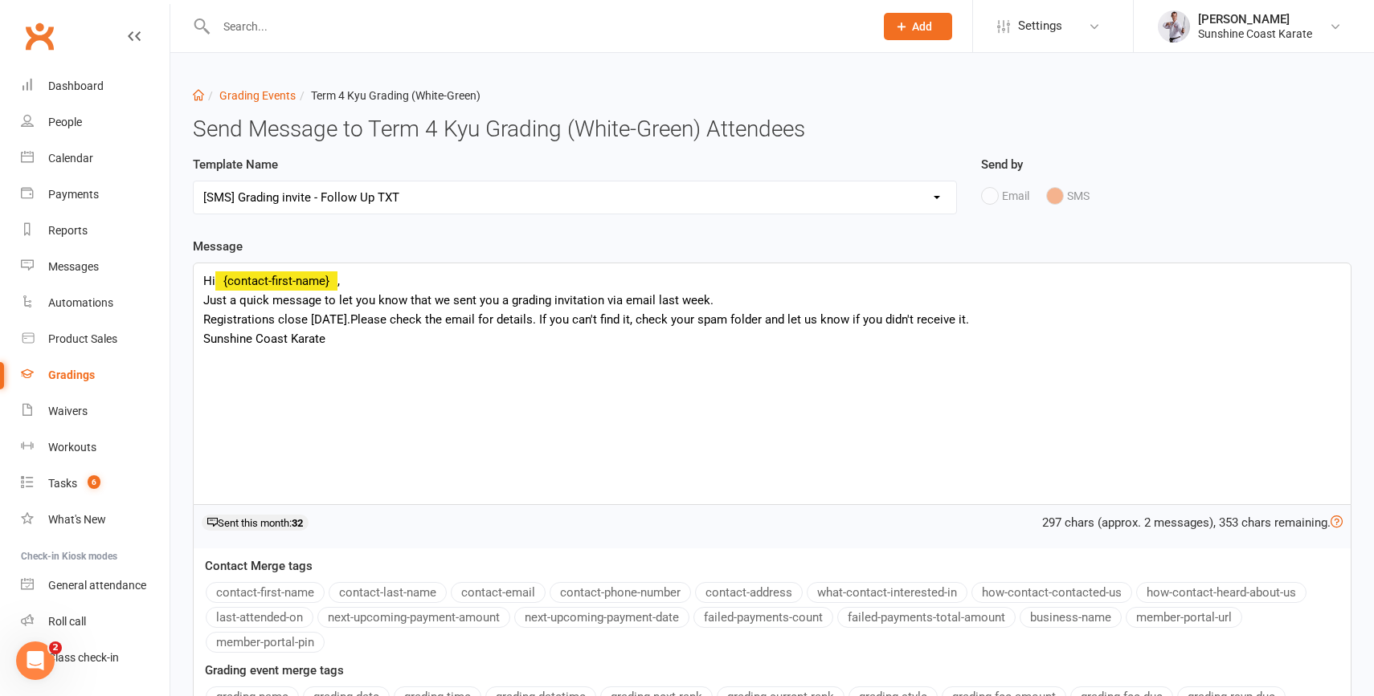
click at [534, 323] on div "Hi {contact-first-name} , Just a quick message to let you know that we sent you…" at bounding box center [772, 383] width 1157 height 241
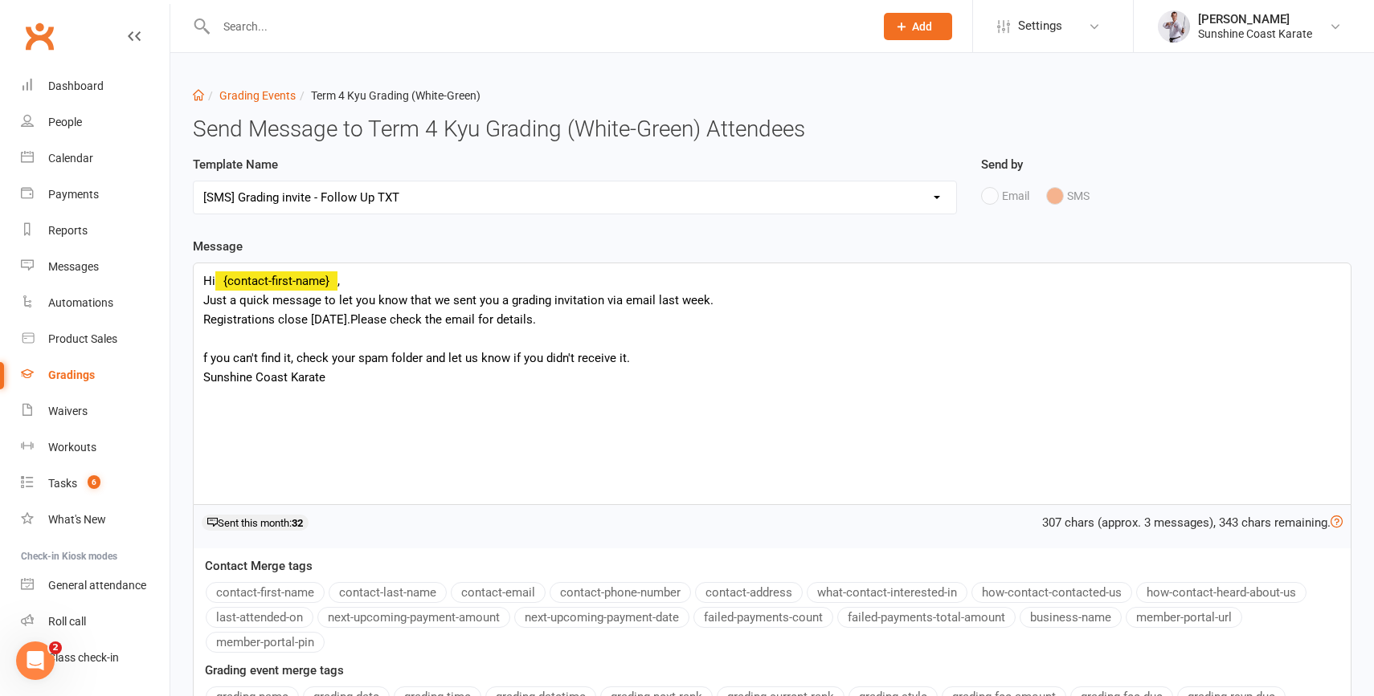
click at [555, 321] on div "Hi {contact-first-name} , Just a quick message to let you know that we sent you…" at bounding box center [772, 383] width 1157 height 241
click at [202, 358] on div "Hi {contact-first-name} , Just a quick message to let you know that we sent you…" at bounding box center [772, 383] width 1157 height 241
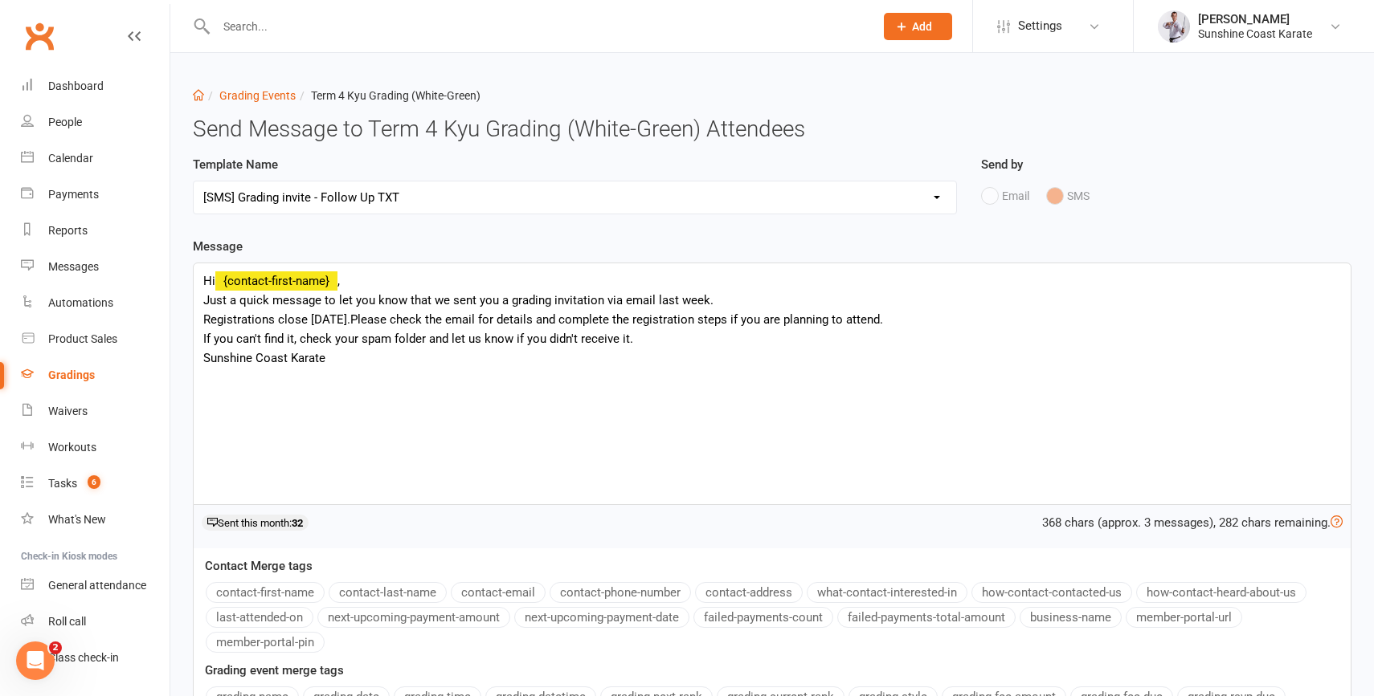
click at [292, 341] on div "Hi {contact-first-name} , Just a quick message to let you know that we sent you…" at bounding box center [772, 383] width 1157 height 241
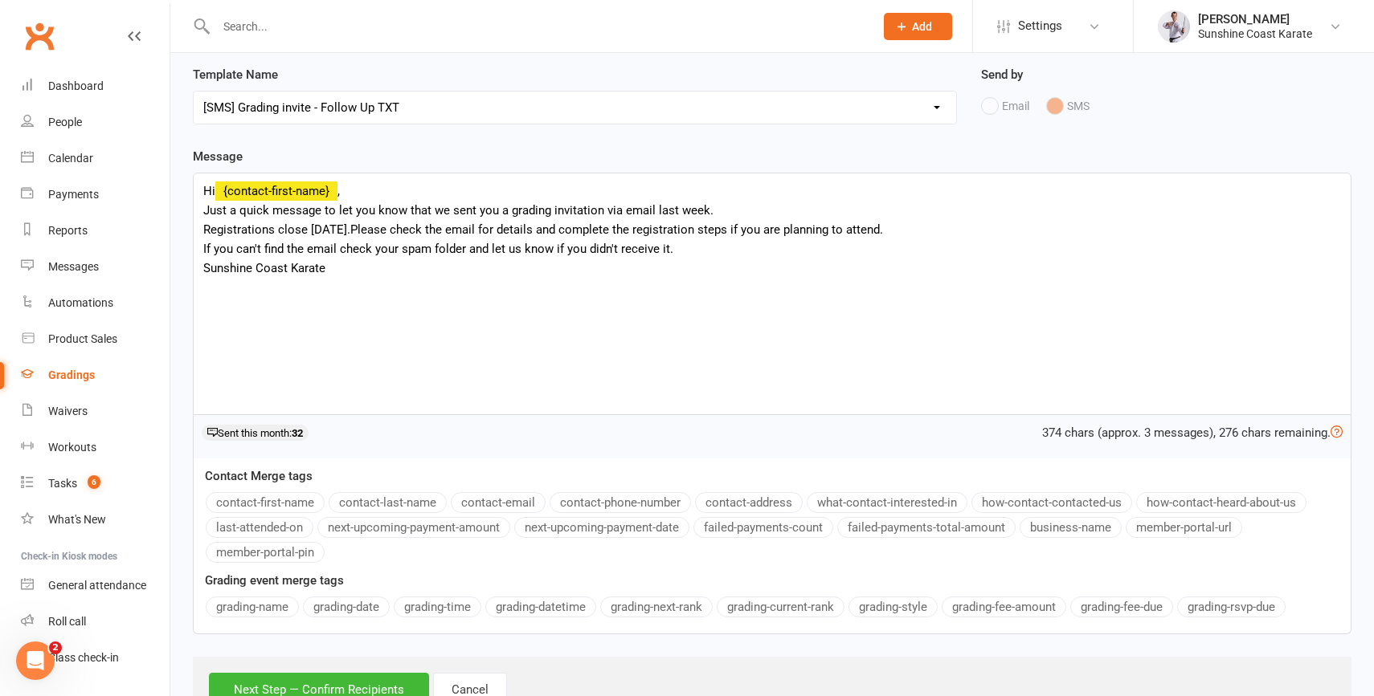
scroll to position [153, 0]
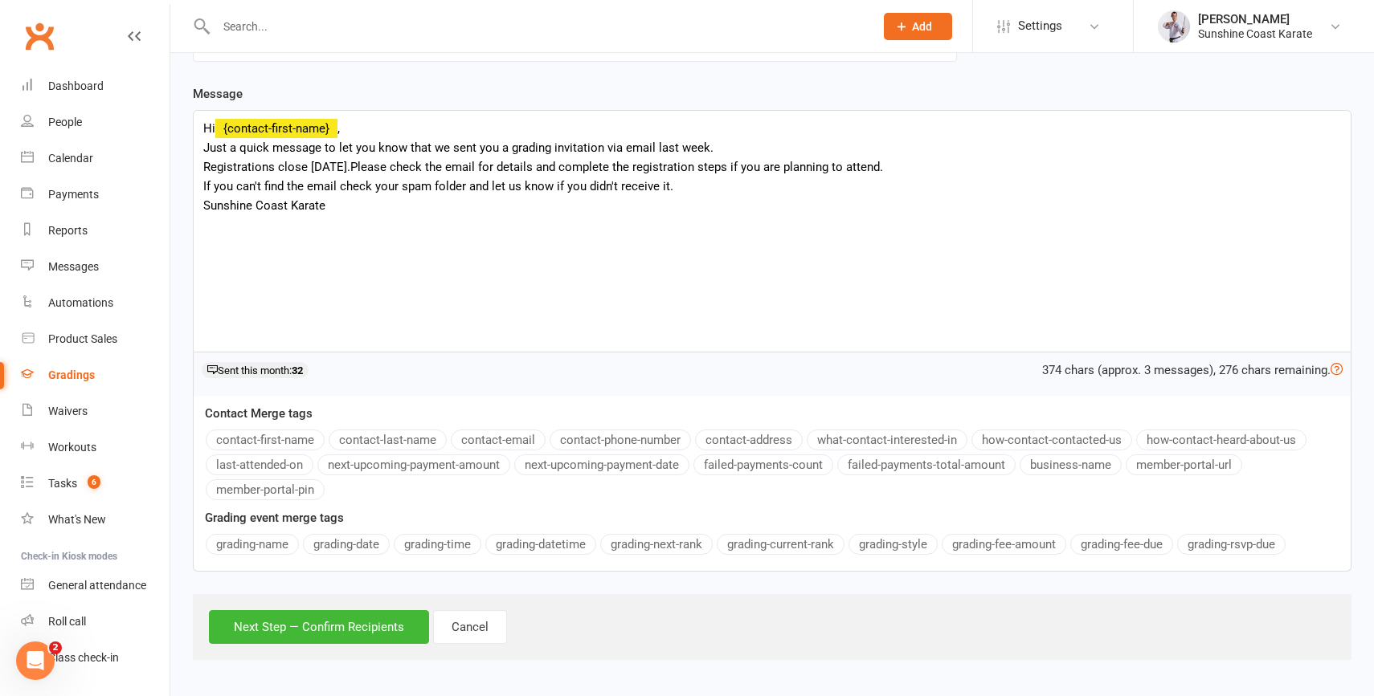
click at [339, 166] on div "Hi {contact-first-name} , Just a quick message to let you know that we sent you…" at bounding box center [772, 231] width 1157 height 241
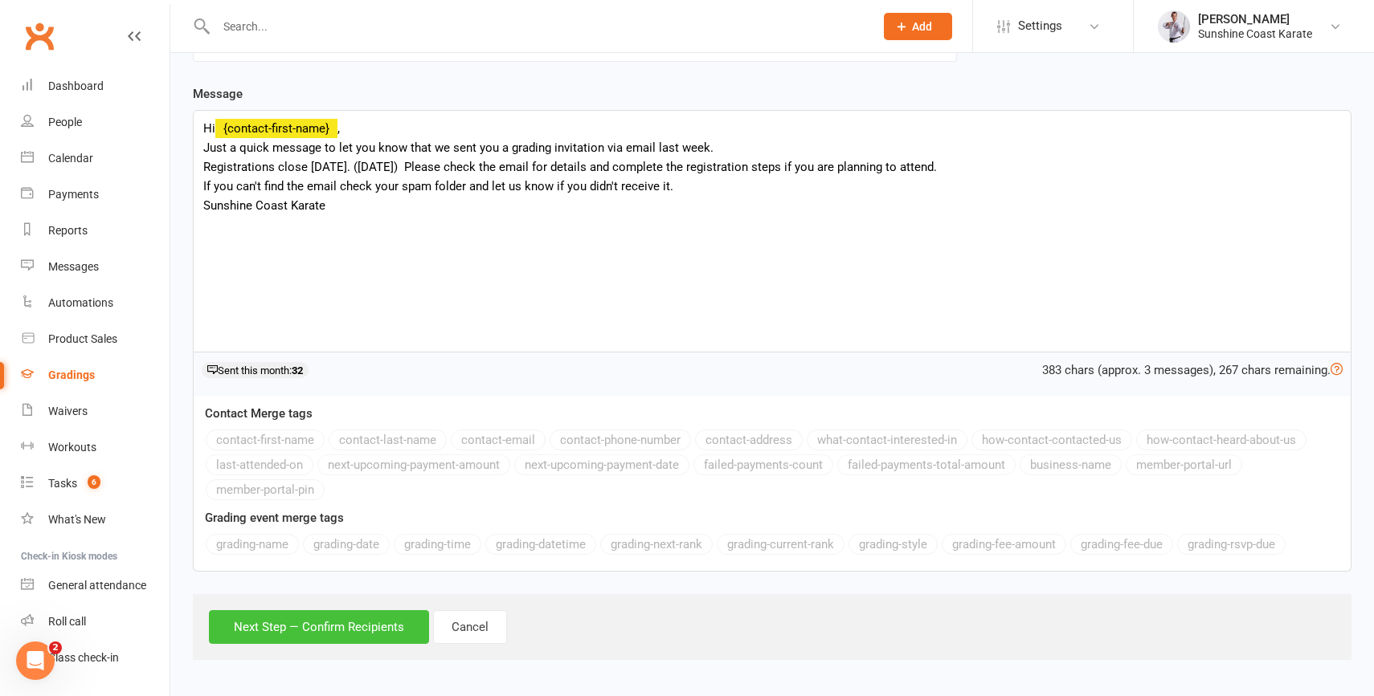
click at [292, 625] on button "Next Step — Confirm Recipients" at bounding box center [319, 628] width 220 height 34
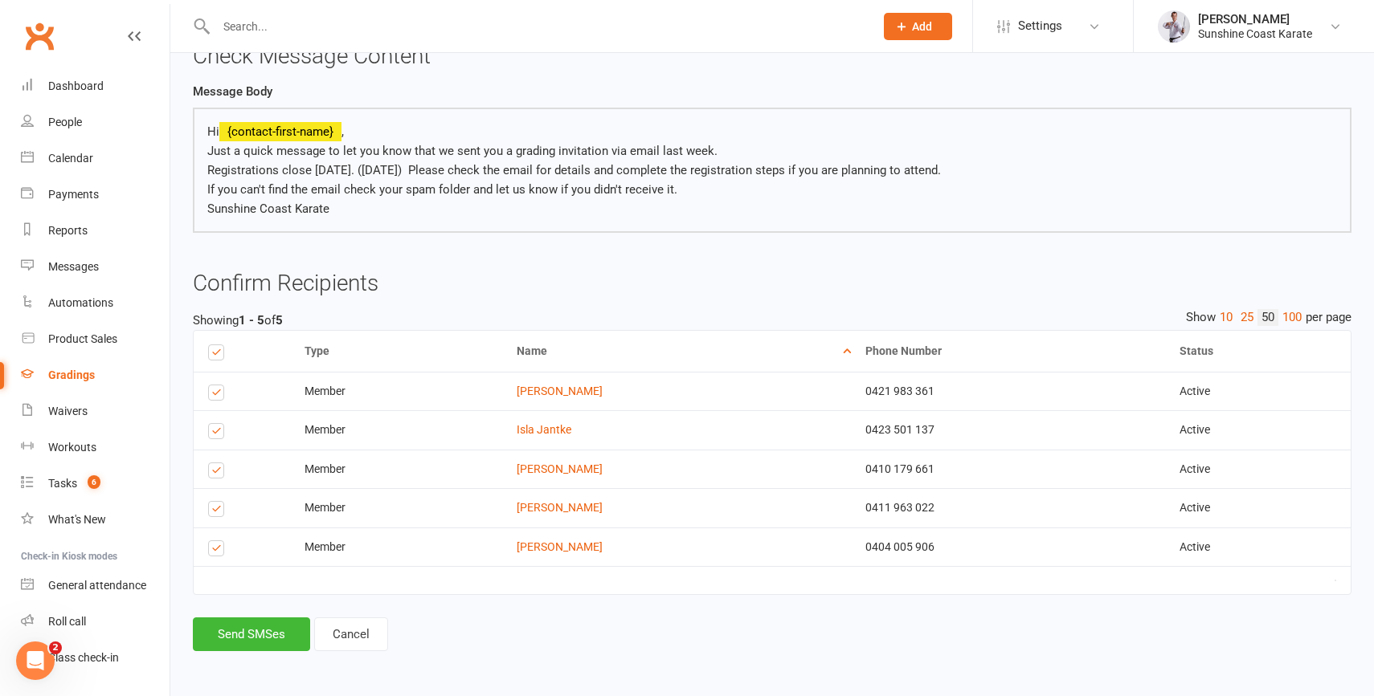
scroll to position [182, 0]
click at [240, 626] on button "Send SMSes" at bounding box center [251, 634] width 117 height 34
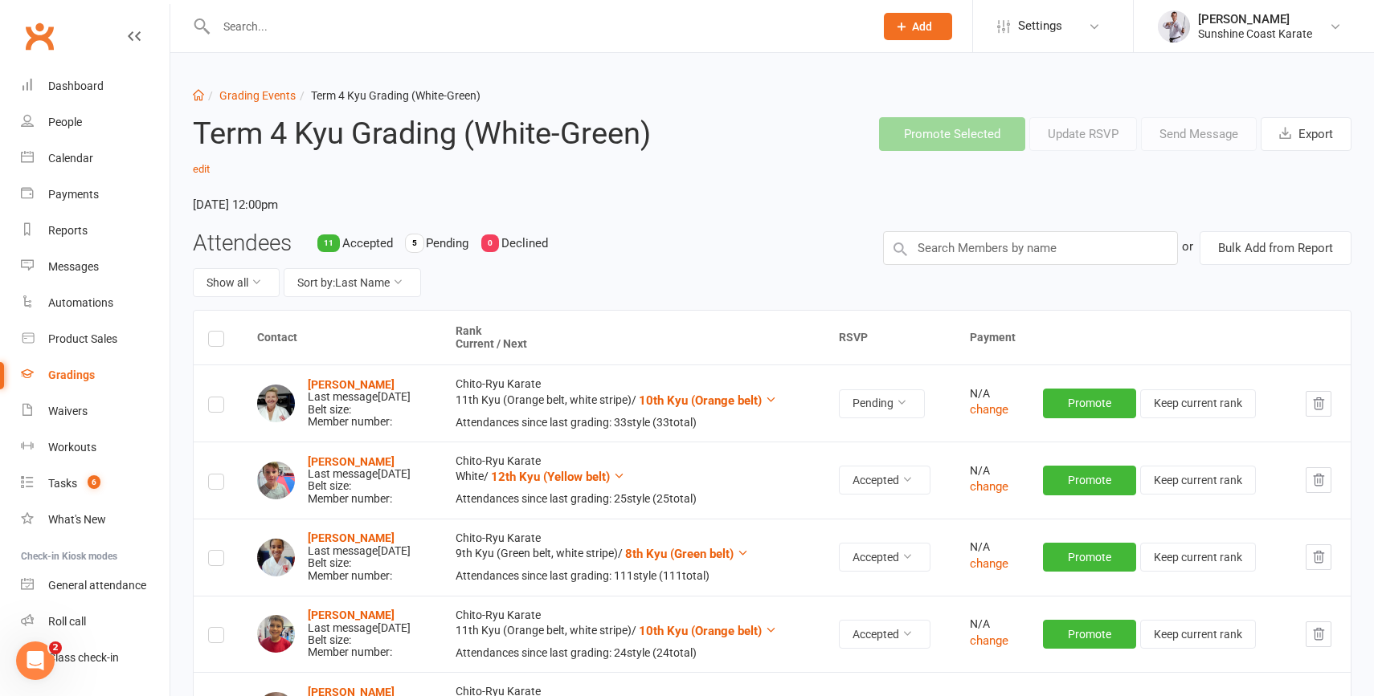
click at [359, 19] on input "text" at bounding box center [536, 26] width 651 height 22
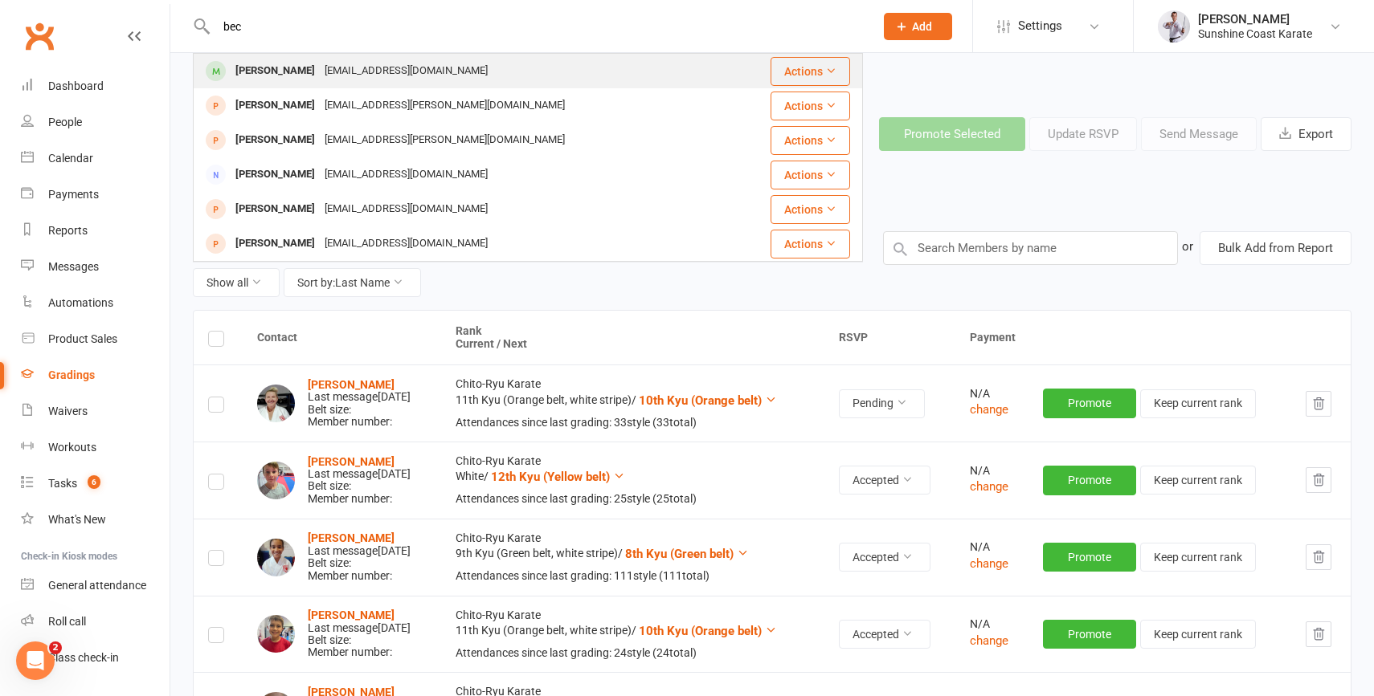
type input "bec"
click at [284, 71] on div "[PERSON_NAME]" at bounding box center [275, 70] width 89 height 23
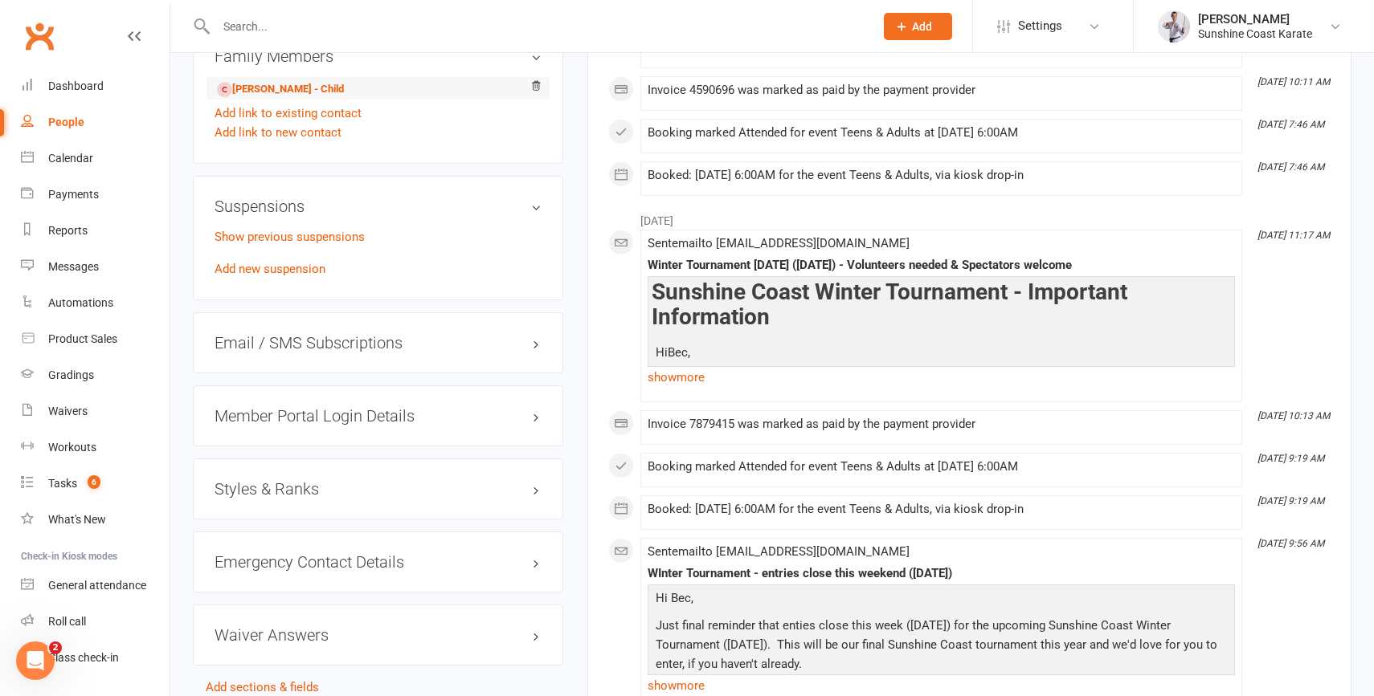
scroll to position [1112, 0]
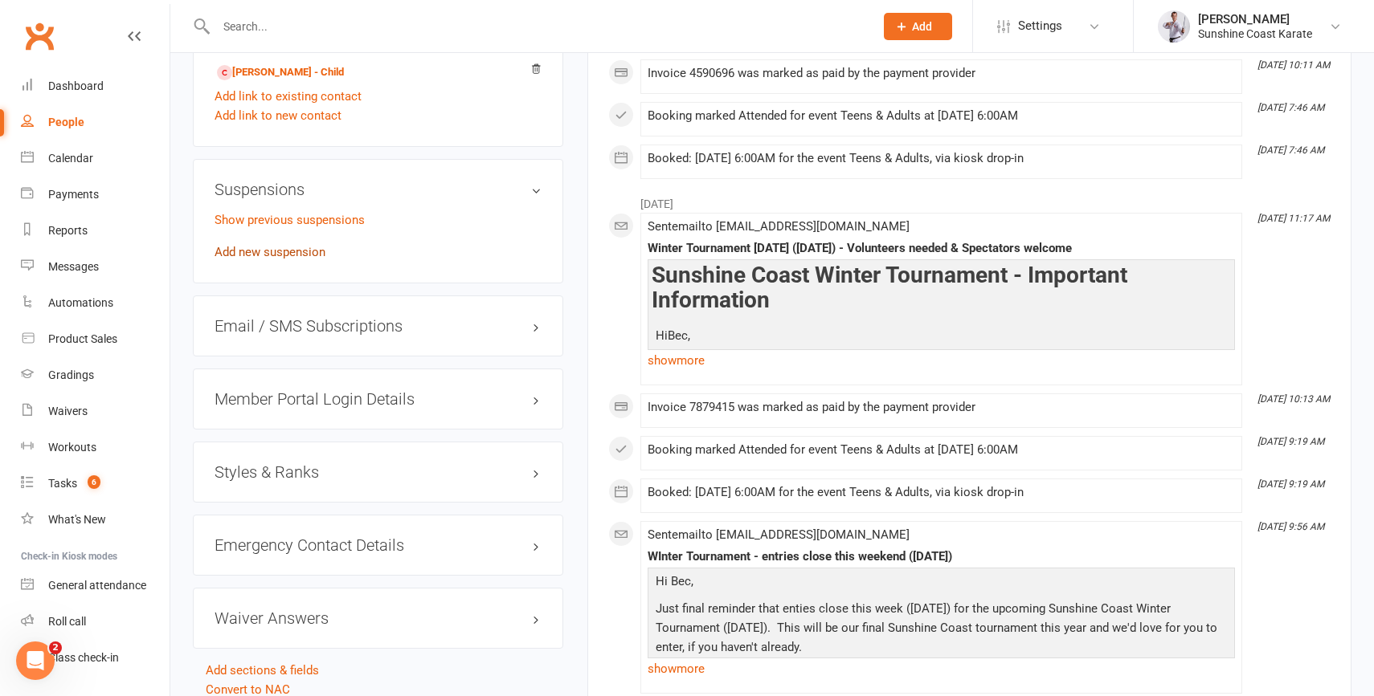
click at [277, 259] on link "Add new suspension" at bounding box center [269, 252] width 111 height 14
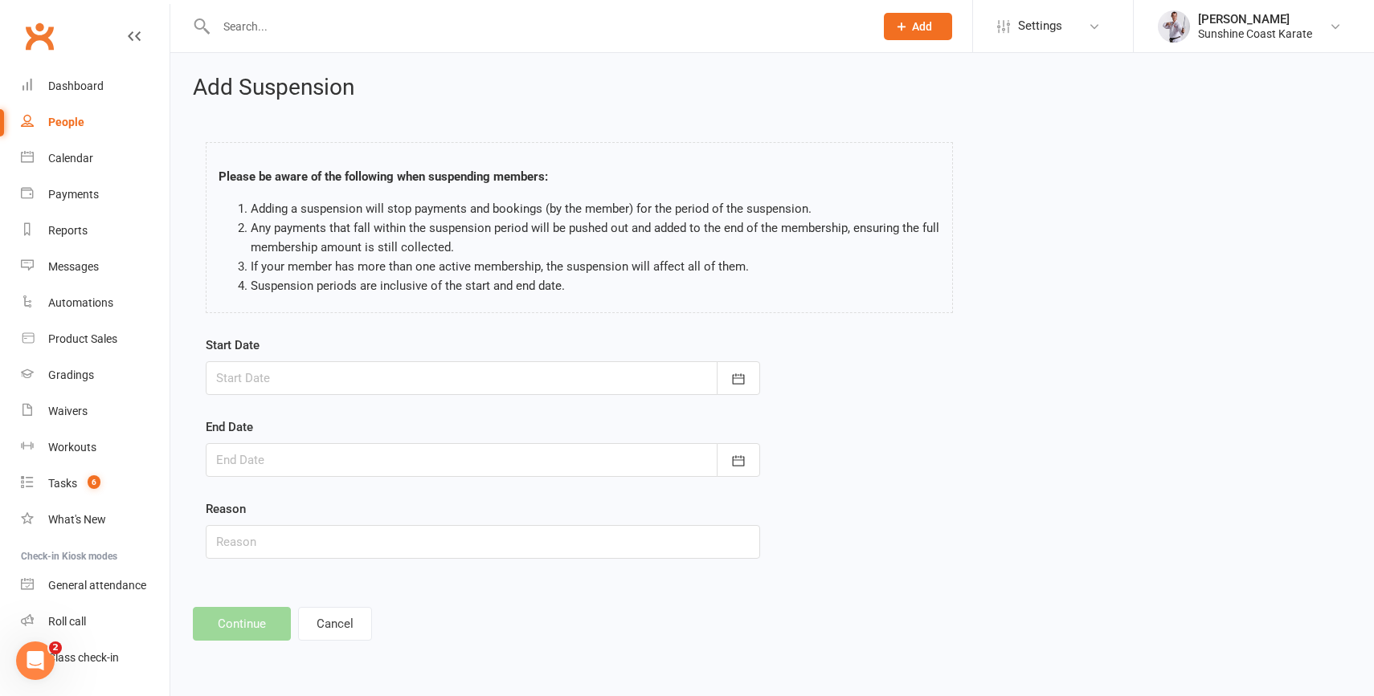
click at [427, 379] on div at bounding box center [483, 378] width 554 height 34
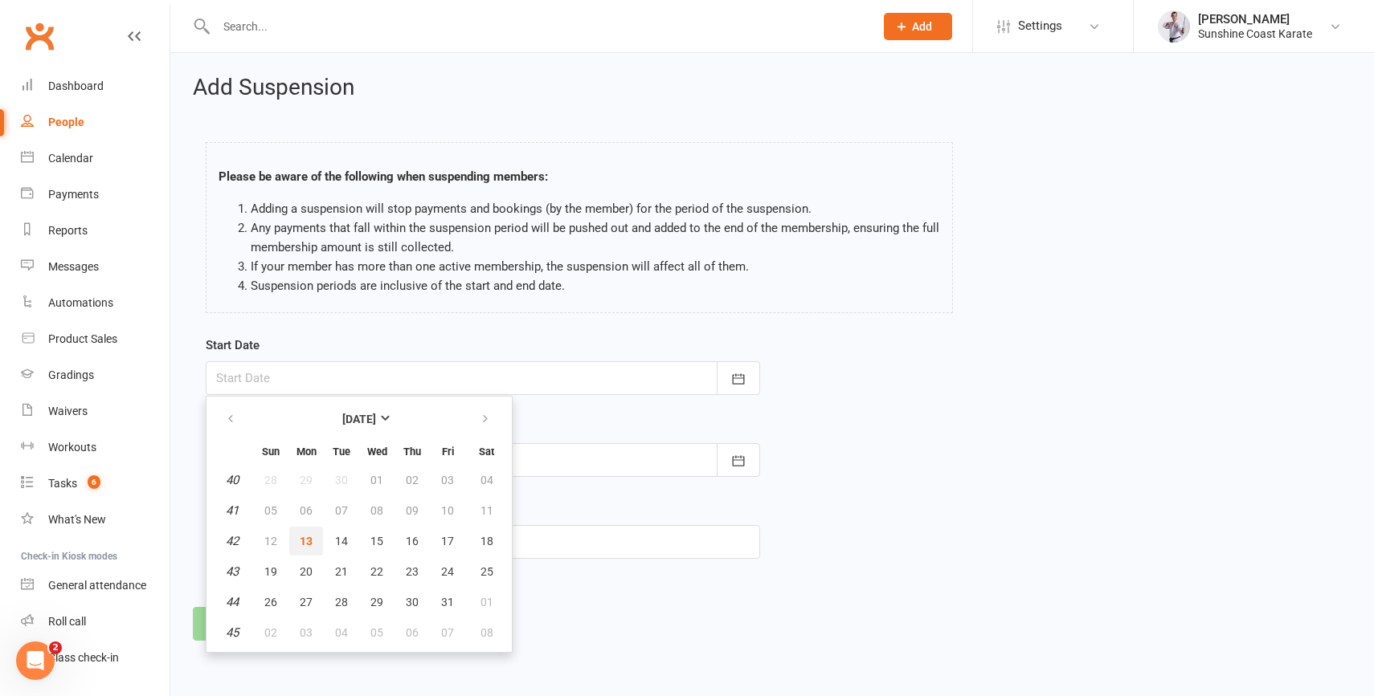
click at [307, 537] on span "13" at bounding box center [306, 541] width 13 height 13
type input "[DATE]"
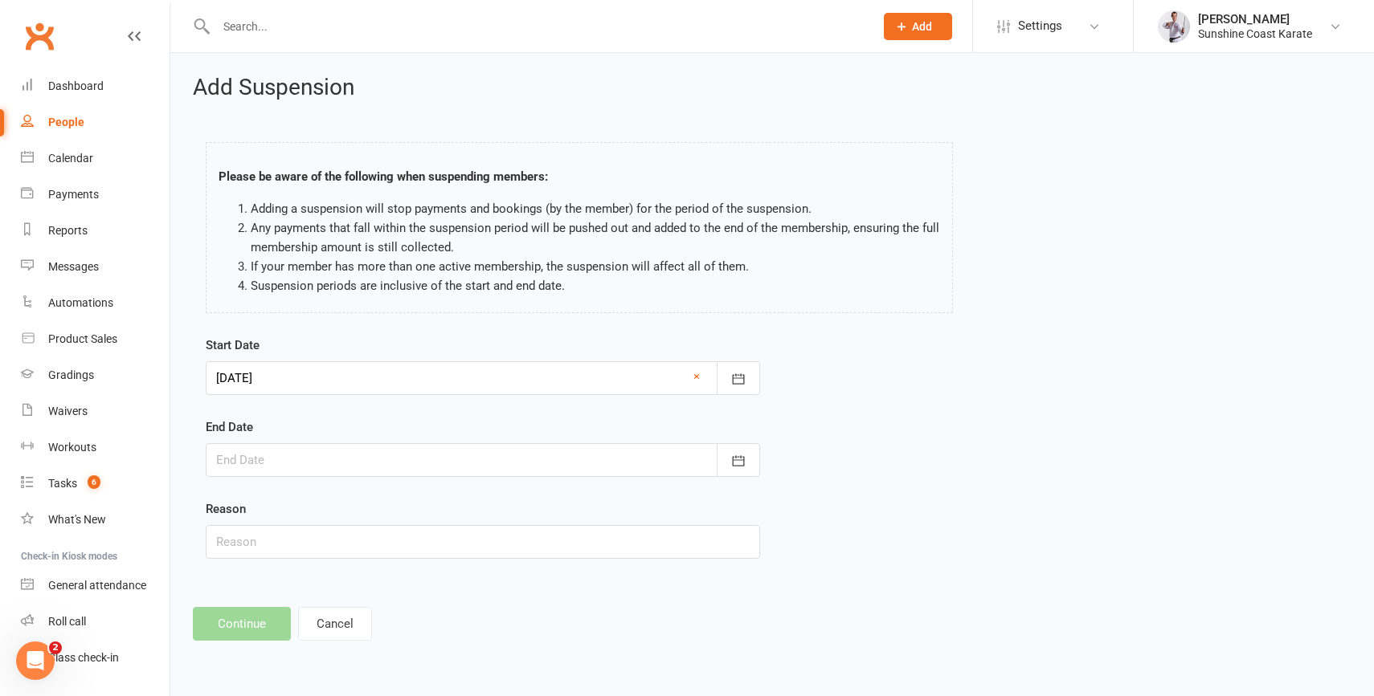
click at [419, 455] on div at bounding box center [483, 460] width 554 height 34
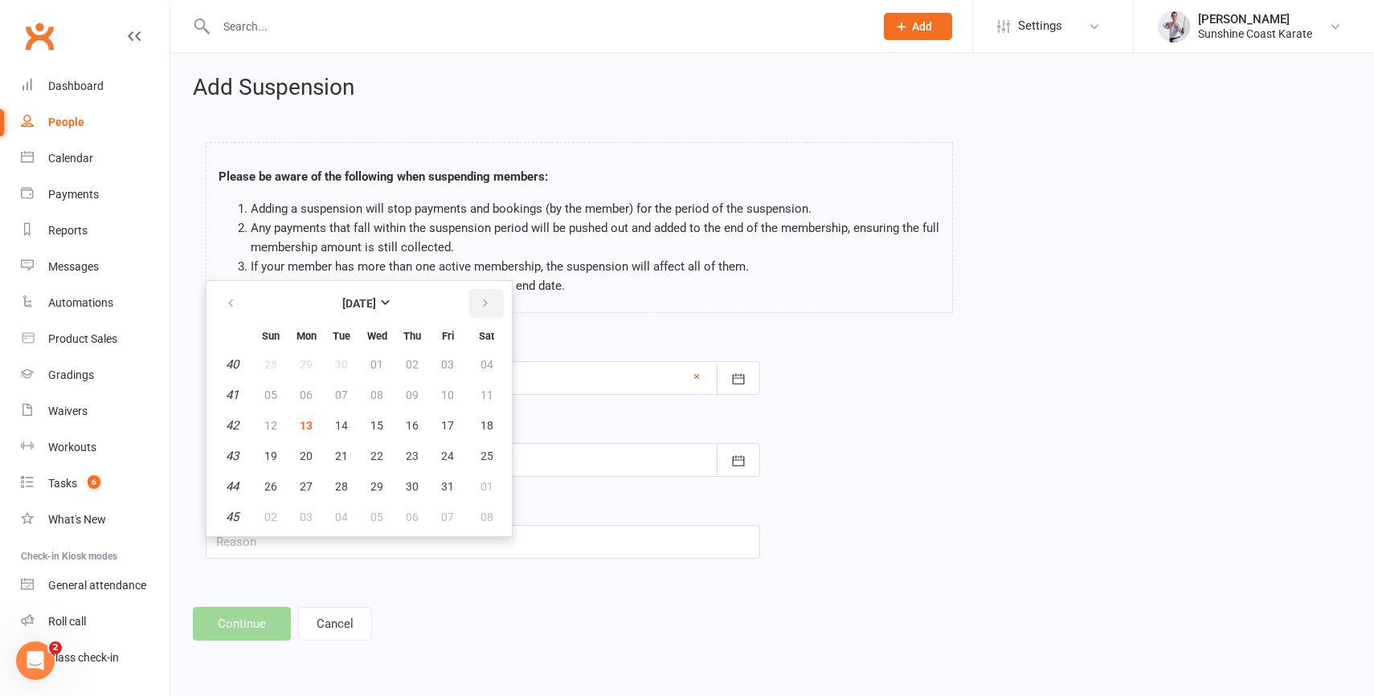
click at [483, 307] on icon "button" at bounding box center [485, 303] width 11 height 13
click at [273, 394] on span "04" at bounding box center [270, 395] width 13 height 13
type input "[DATE]"
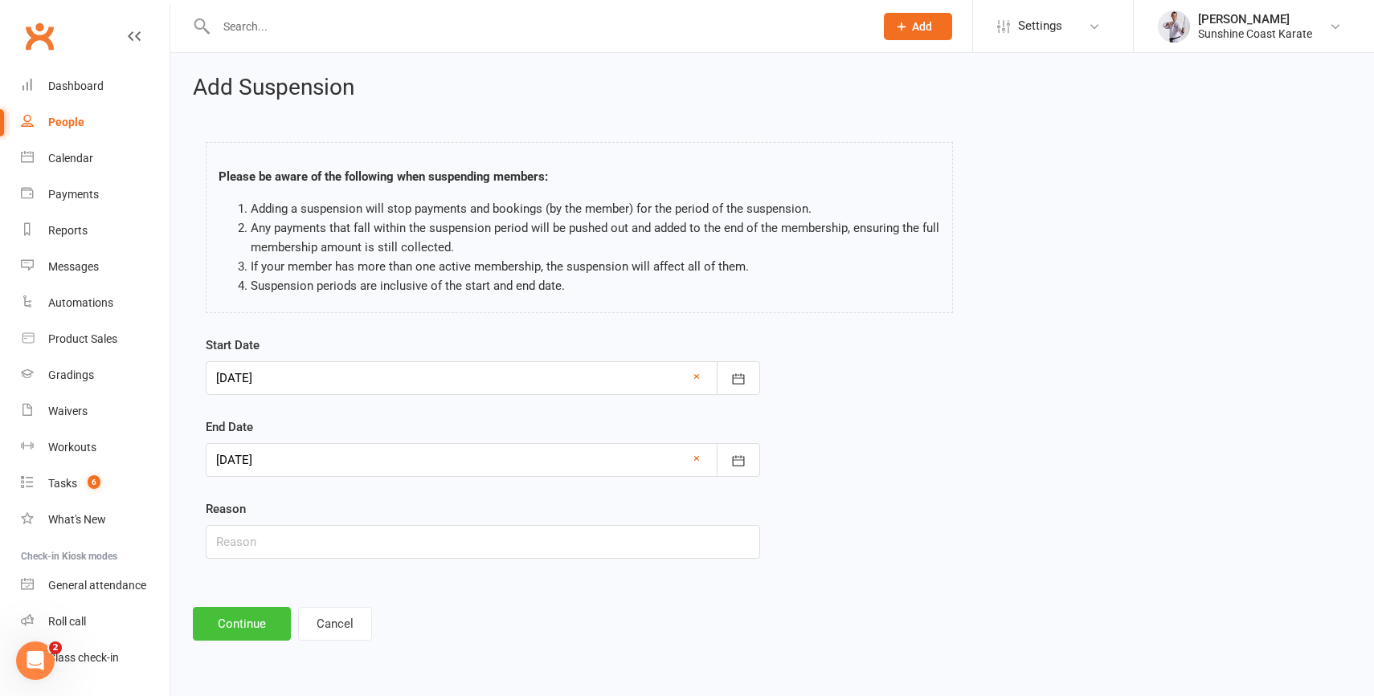
click at [235, 627] on button "Continue" at bounding box center [242, 624] width 98 height 34
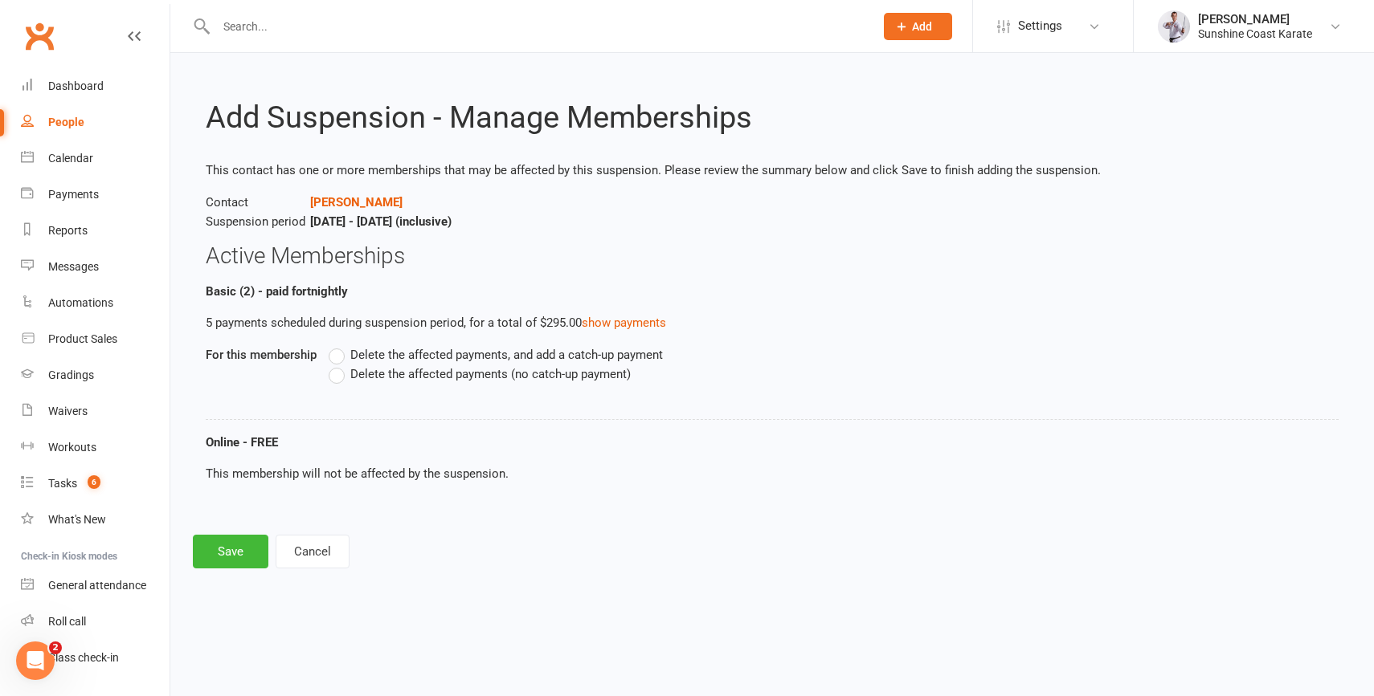
click at [445, 372] on span "Delete the affected payments (no catch-up payment)" at bounding box center [490, 373] width 280 height 17
click at [339, 365] on input "Delete the affected payments (no catch-up payment)" at bounding box center [334, 365] width 10 height 0
click at [220, 554] on button "Save" at bounding box center [231, 552] width 76 height 34
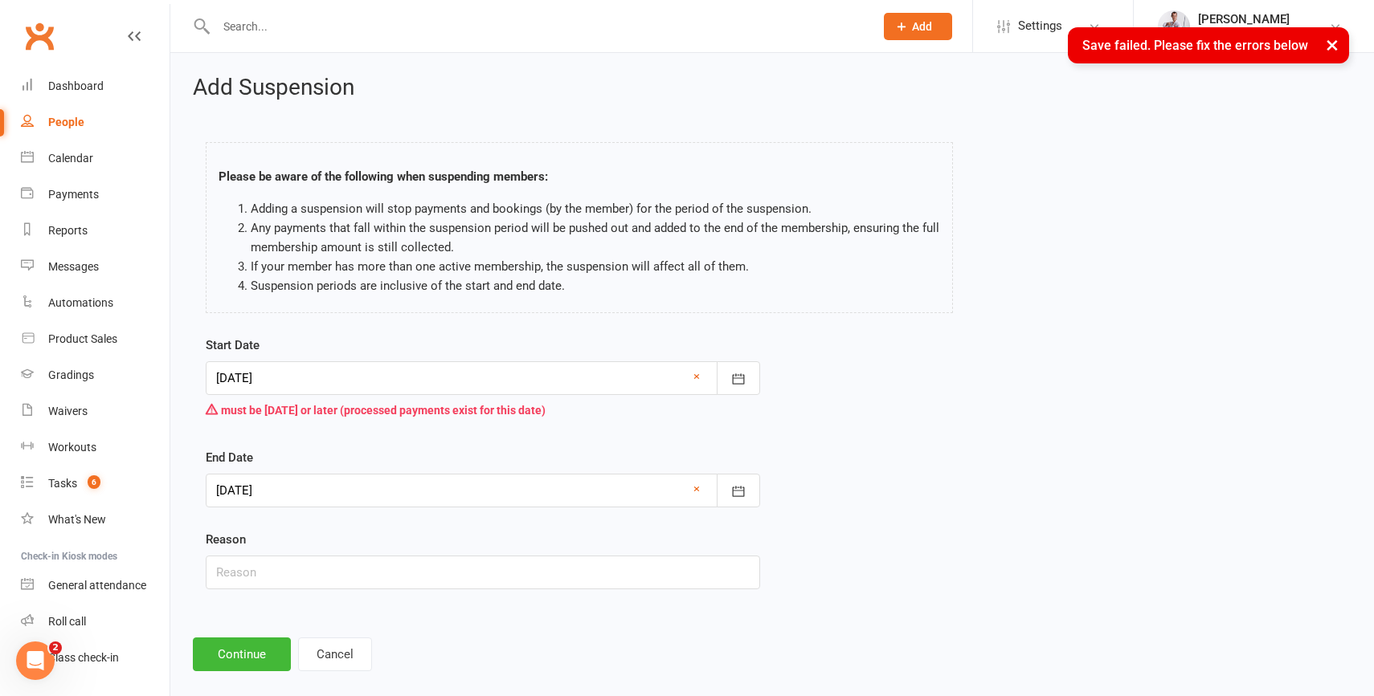
click at [639, 373] on div at bounding box center [483, 378] width 554 height 34
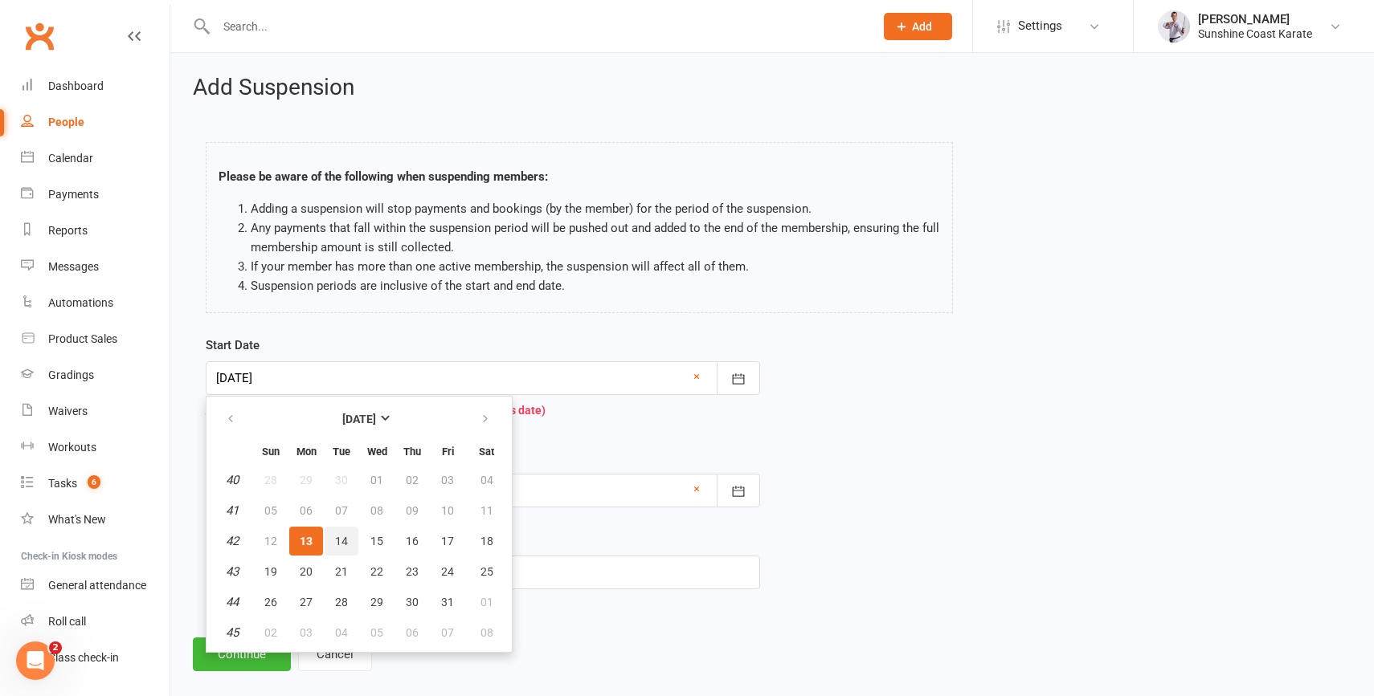
click at [339, 536] on span "14" at bounding box center [341, 541] width 13 height 13
type input "[DATE]"
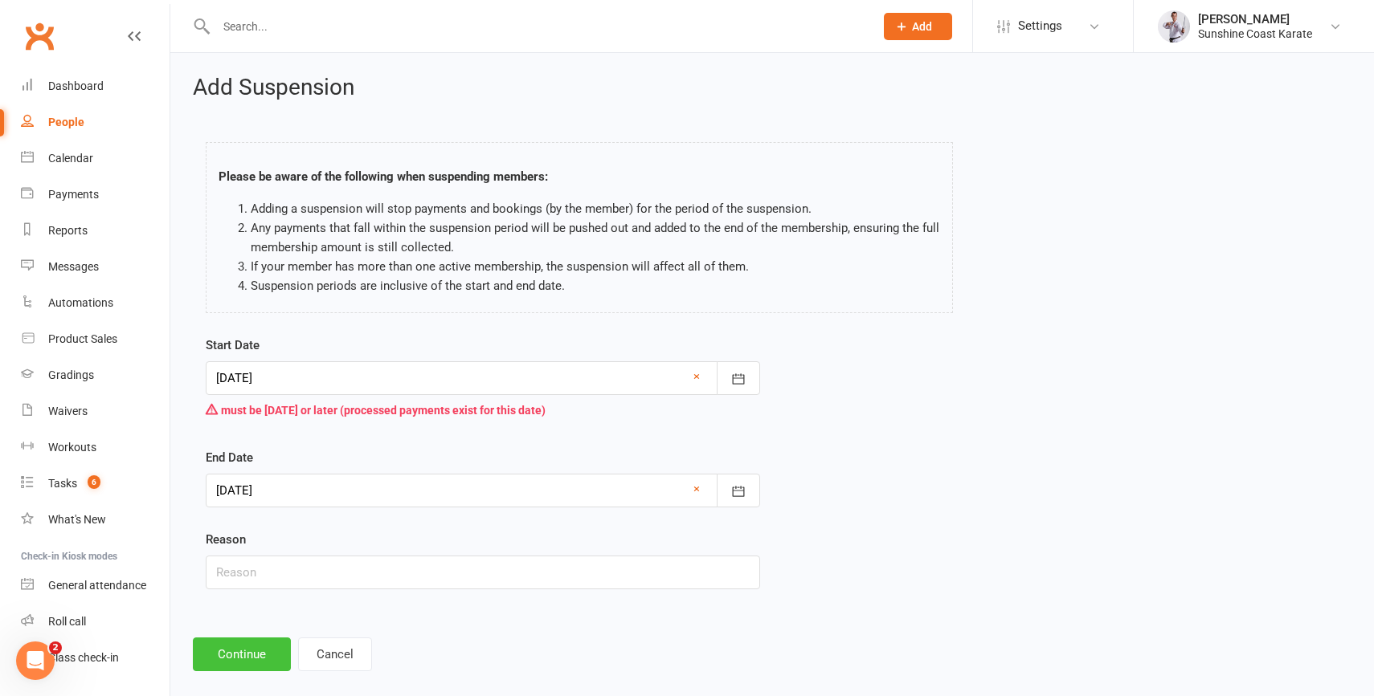
click at [239, 647] on button "Continue" at bounding box center [242, 655] width 98 height 34
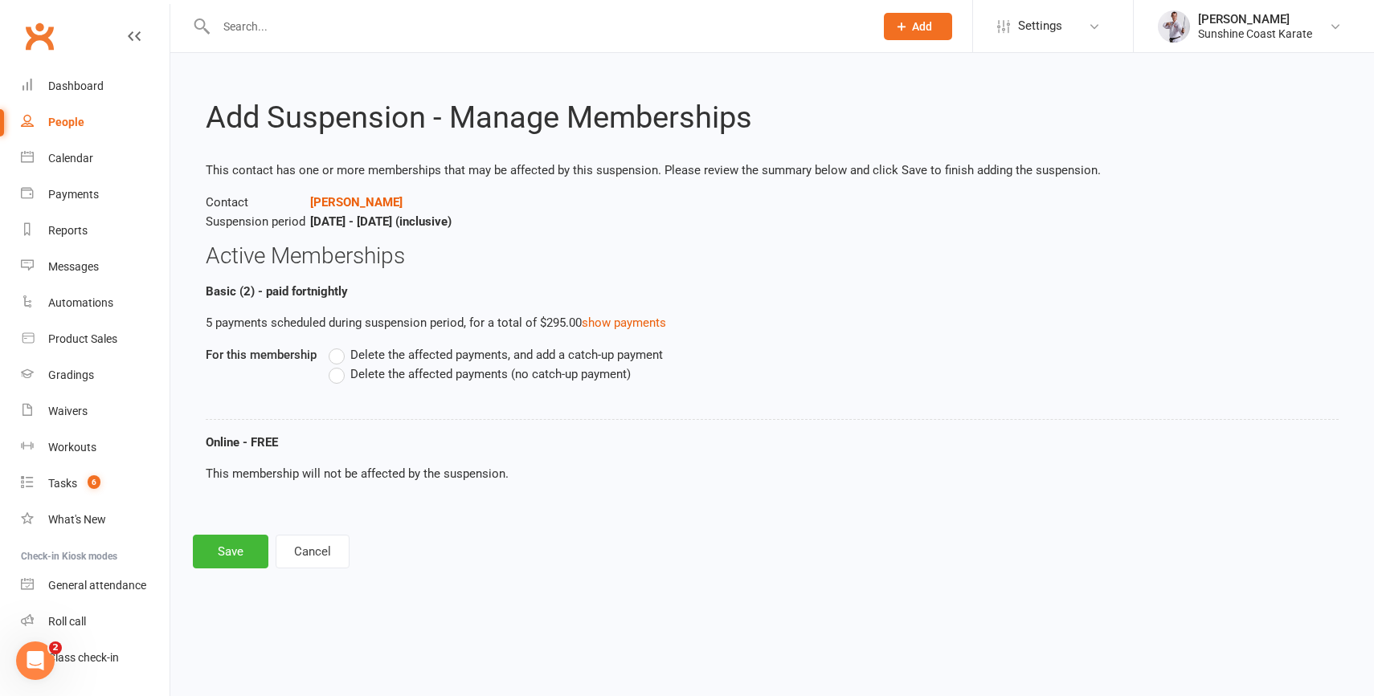
click at [372, 366] on span "Delete the affected payments (no catch-up payment)" at bounding box center [490, 373] width 280 height 17
click at [339, 365] on input "Delete the affected payments (no catch-up payment)" at bounding box center [334, 365] width 10 height 0
click at [214, 547] on button "Save" at bounding box center [231, 552] width 76 height 34
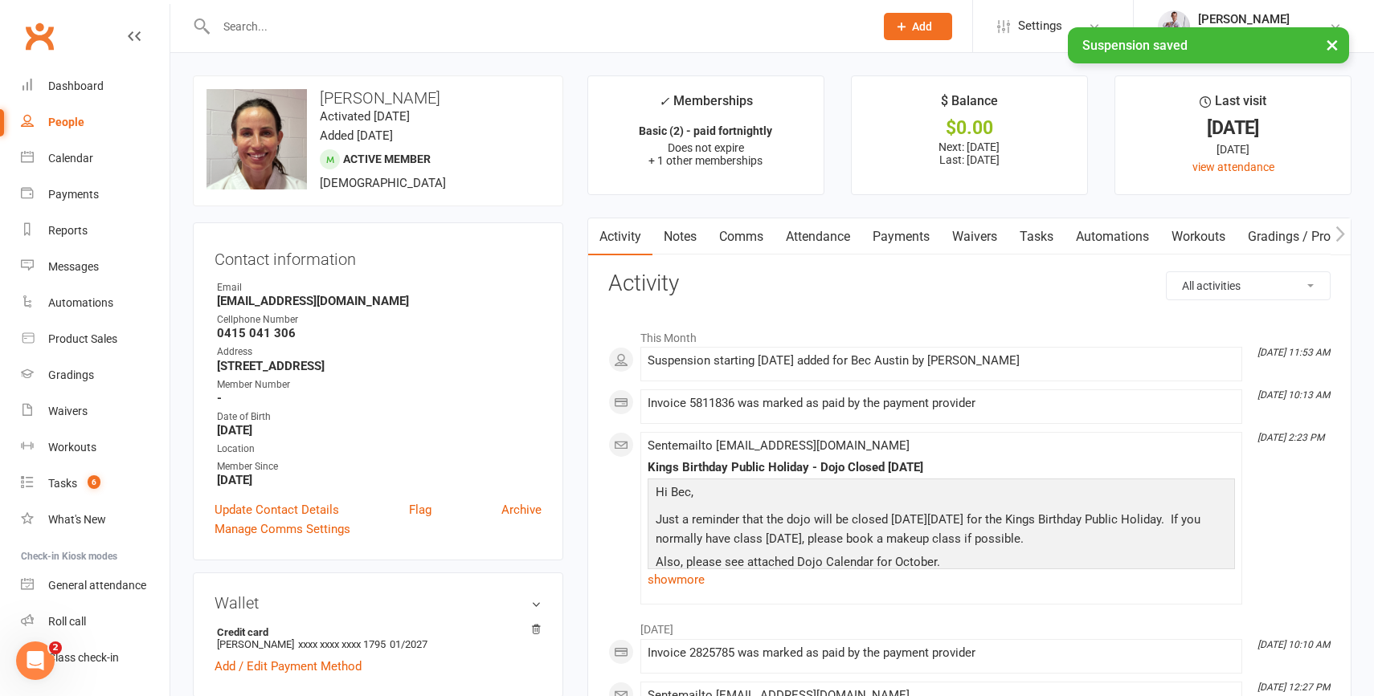
click at [1331, 42] on button "×" at bounding box center [1331, 44] width 29 height 35
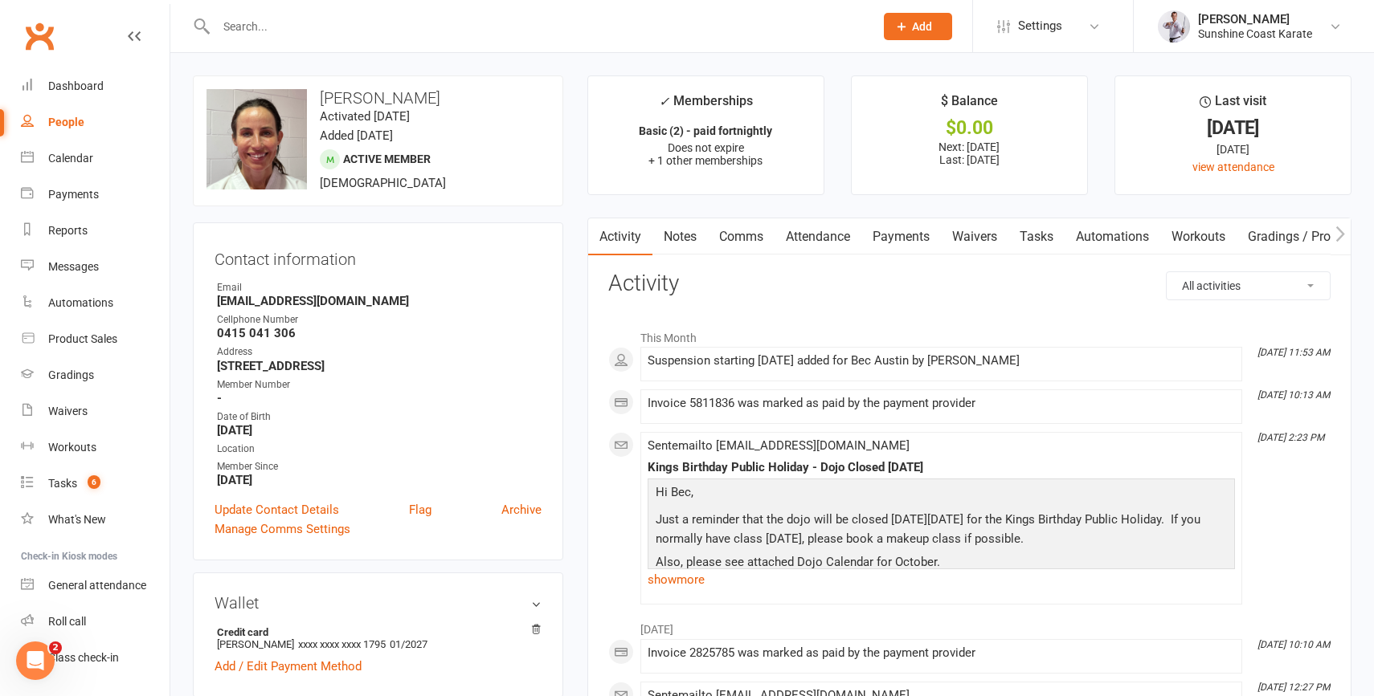
click at [909, 243] on link "Payments" at bounding box center [901, 236] width 80 height 37
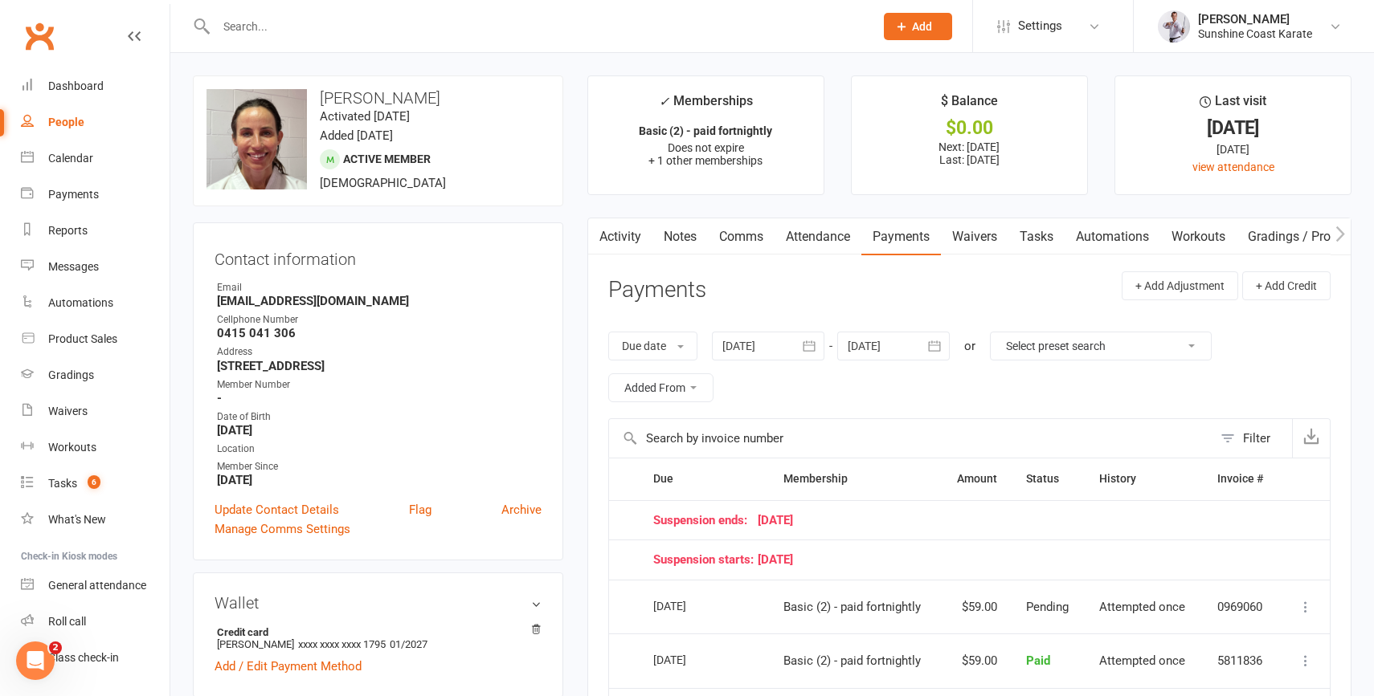
scroll to position [6, 0]
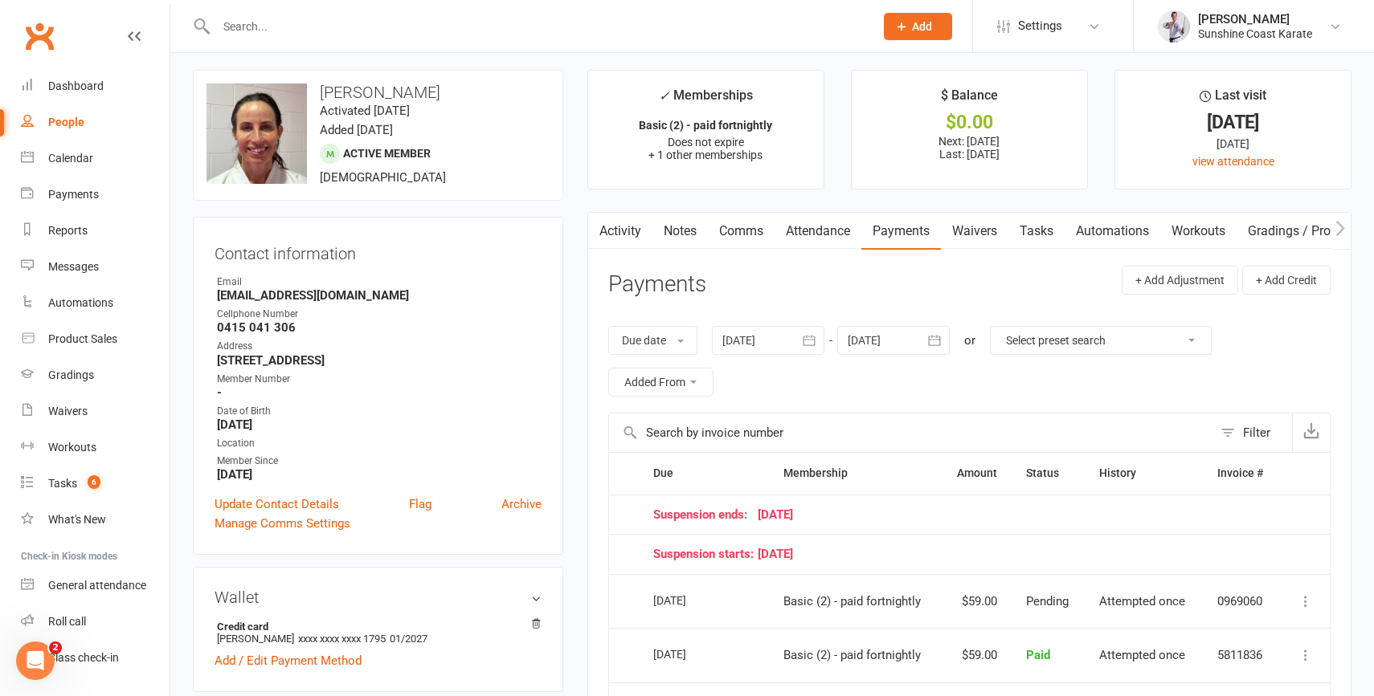
click at [886, 341] on div at bounding box center [893, 340] width 112 height 29
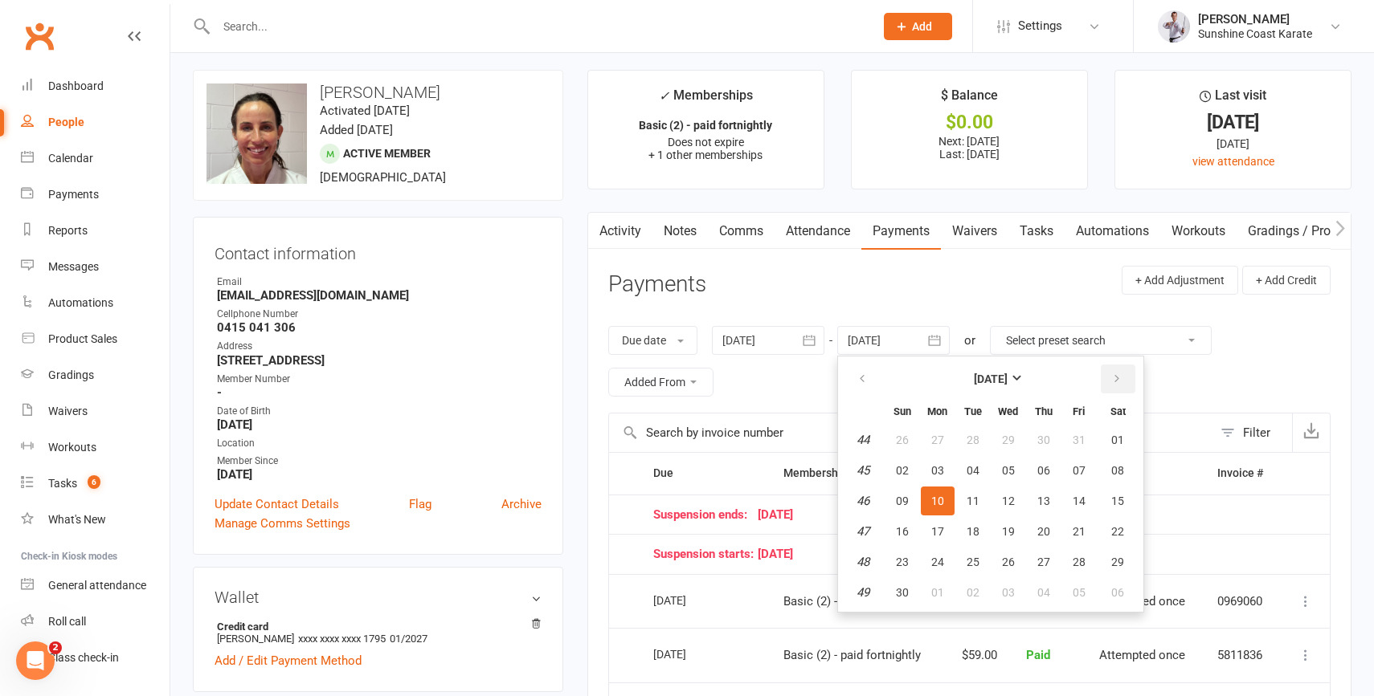
click at [1115, 377] on icon "button" at bounding box center [1116, 379] width 11 height 13
click at [901, 472] on span "04" at bounding box center [902, 470] width 13 height 13
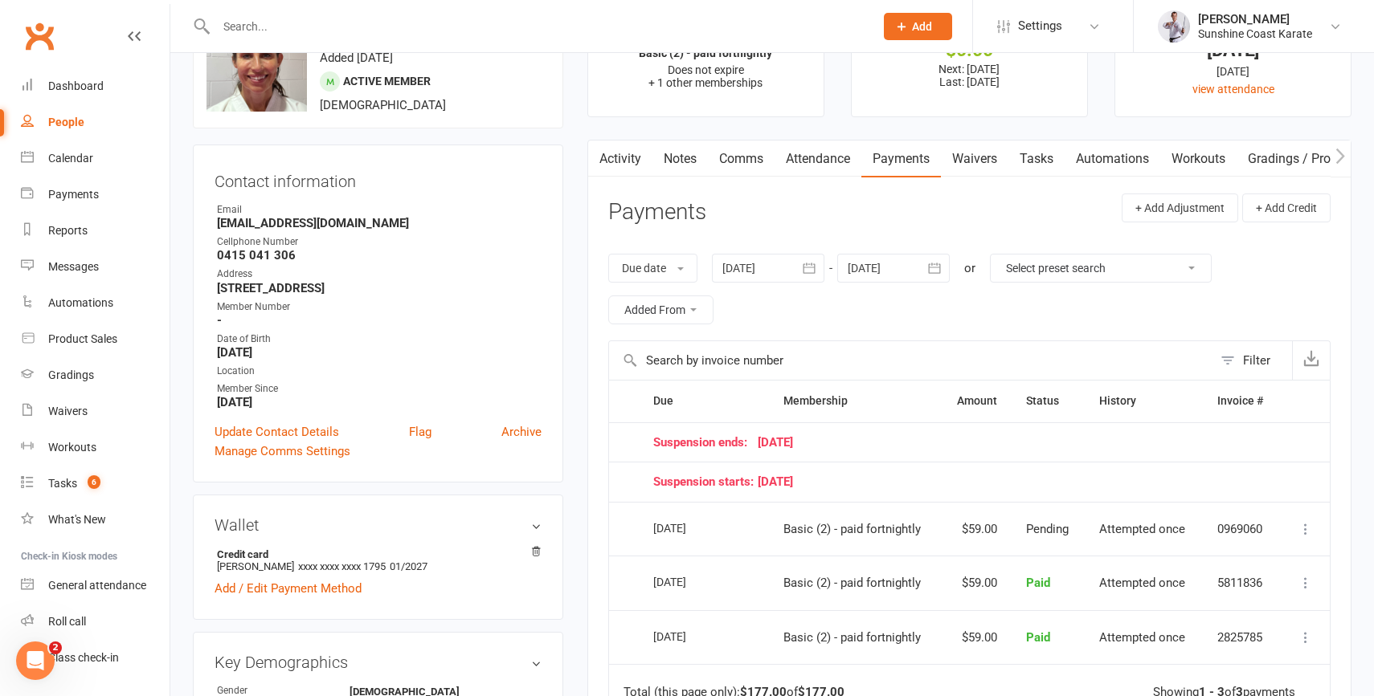
scroll to position [79, 0]
click at [908, 266] on div at bounding box center [893, 267] width 112 height 29
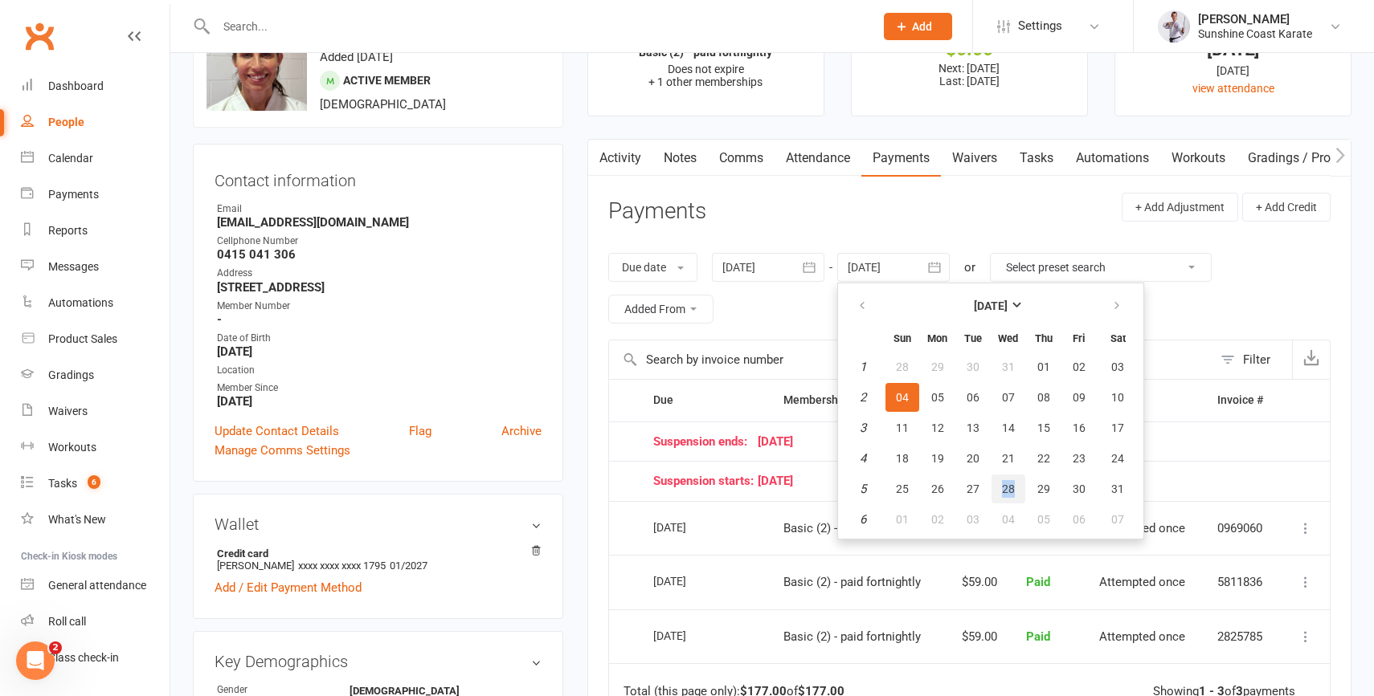
click at [1013, 489] on span "28" at bounding box center [1008, 489] width 13 height 13
type input "[DATE]"
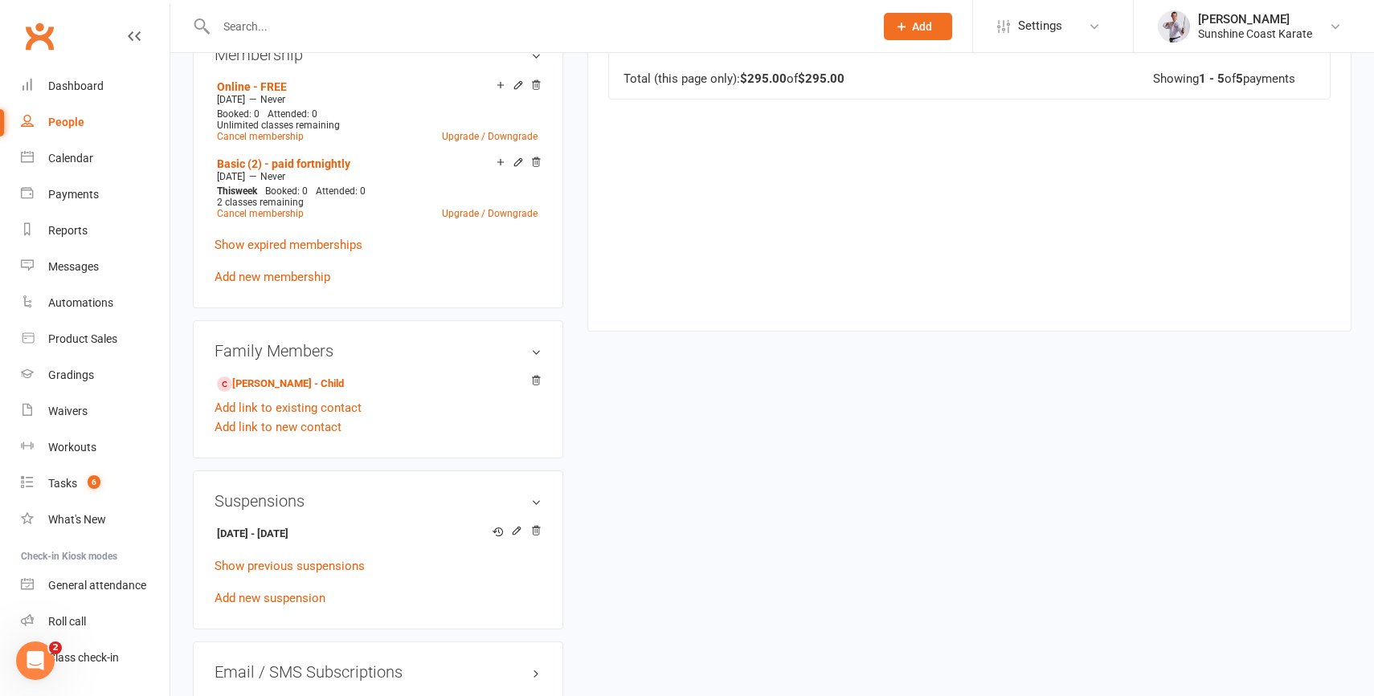
scroll to position [813, 0]
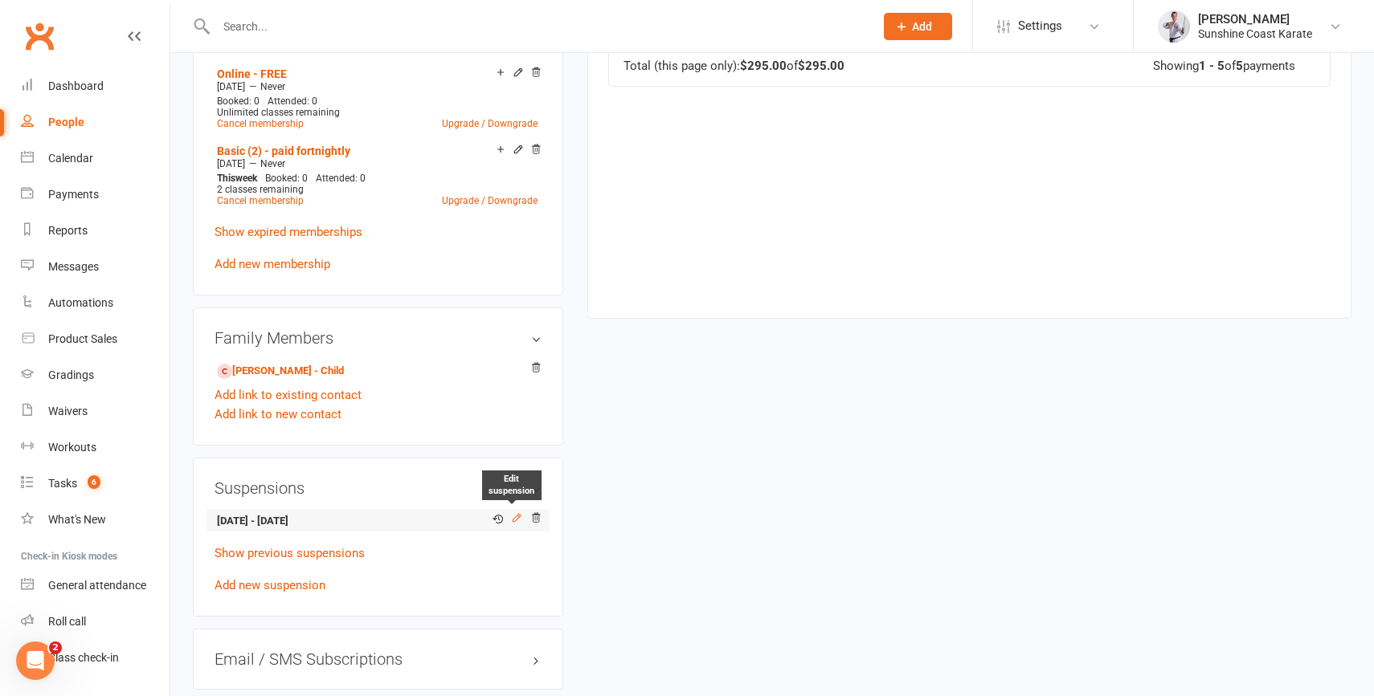
click at [515, 524] on icon at bounding box center [516, 518] width 11 height 11
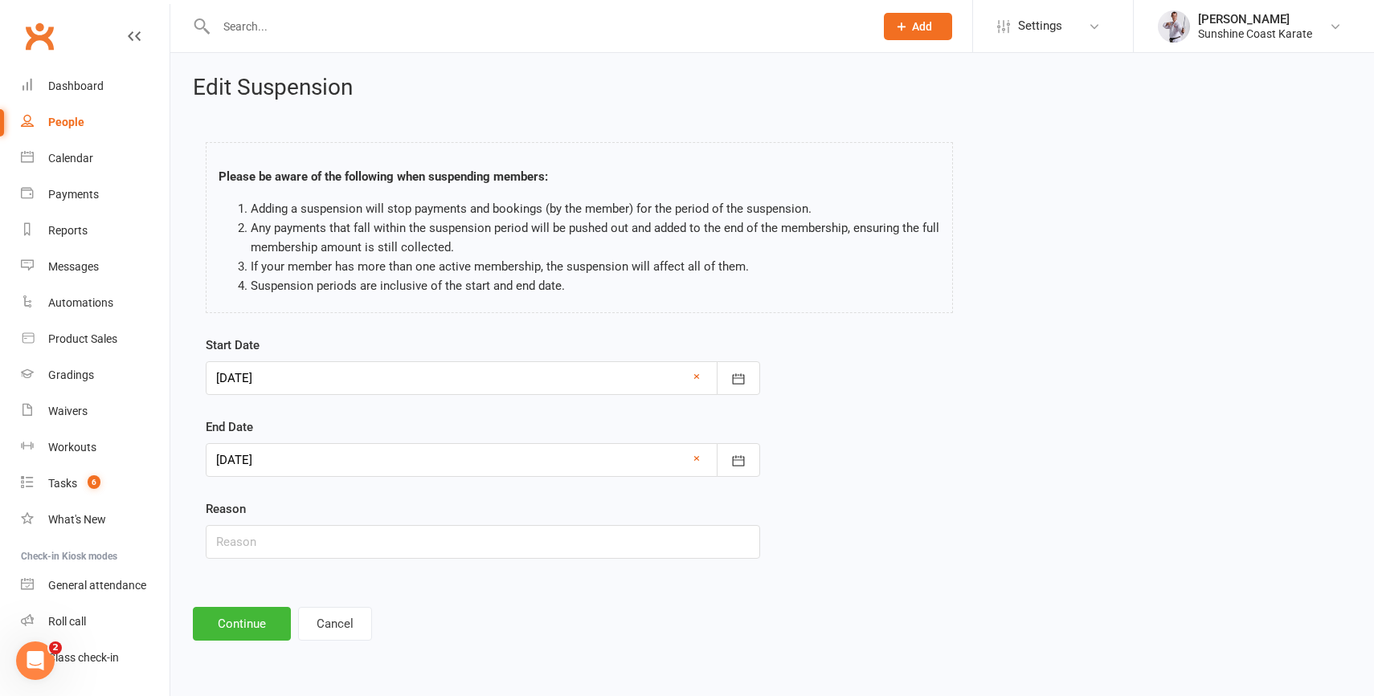
click at [369, 453] on div at bounding box center [483, 460] width 554 height 34
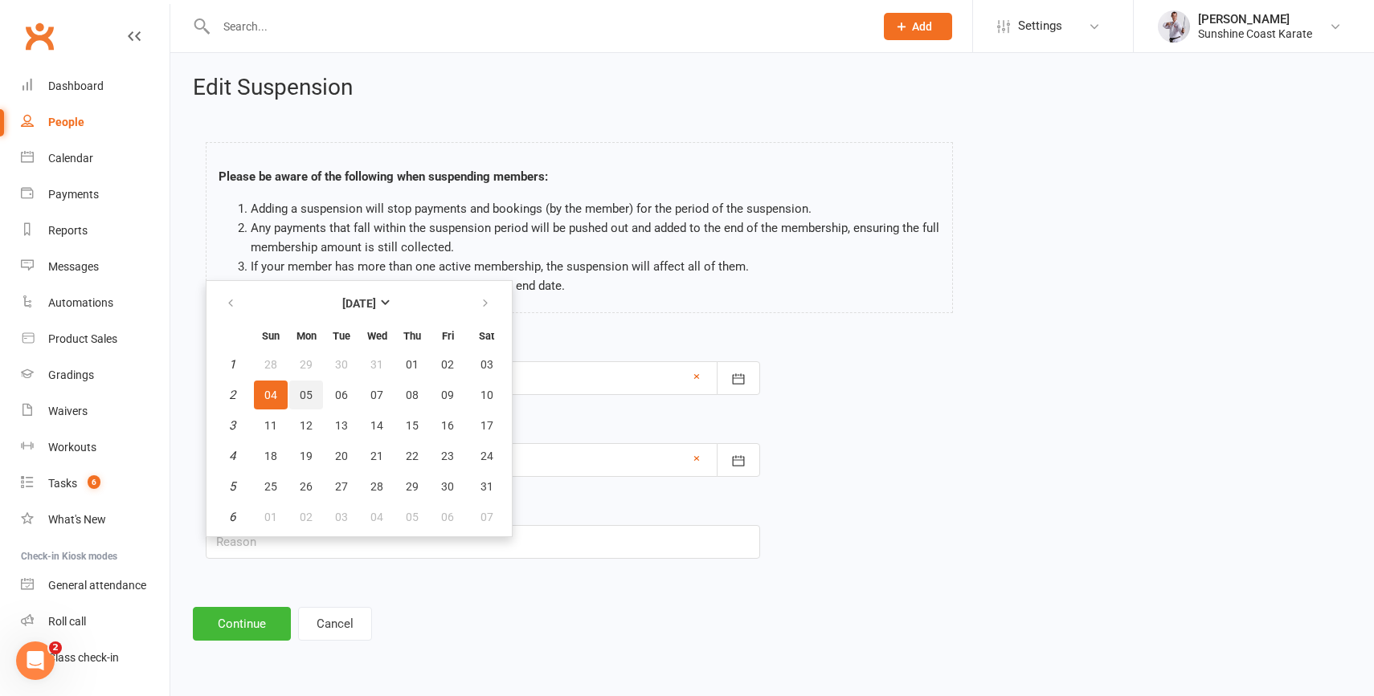
click at [303, 392] on span "05" at bounding box center [306, 395] width 13 height 13
type input "[DATE]"
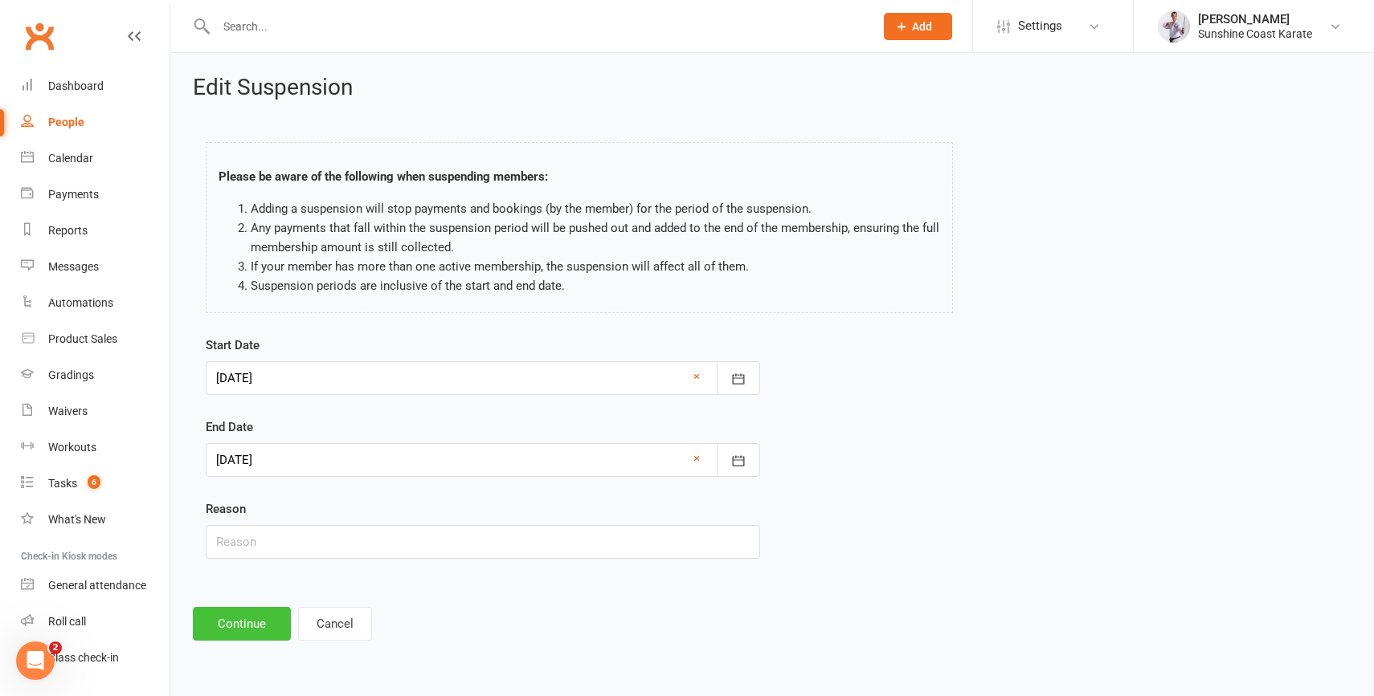
click at [239, 613] on button "Continue" at bounding box center [242, 624] width 98 height 34
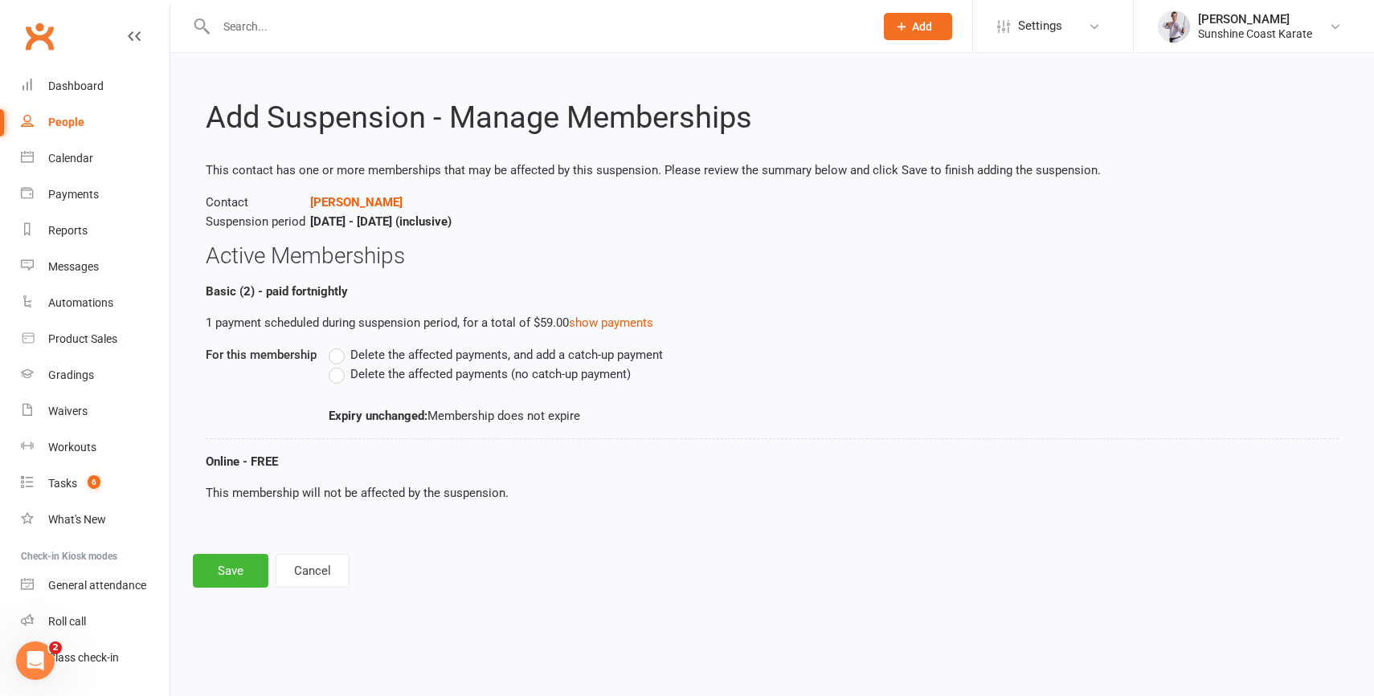
click at [338, 376] on label "Delete the affected payments (no catch-up payment)" at bounding box center [480, 374] width 302 height 19
click at [338, 365] on input "Delete the affected payments (no catch-up payment)" at bounding box center [334, 365] width 10 height 0
click at [227, 562] on button "Save" at bounding box center [231, 571] width 76 height 34
